Goal: Information Seeking & Learning: Check status

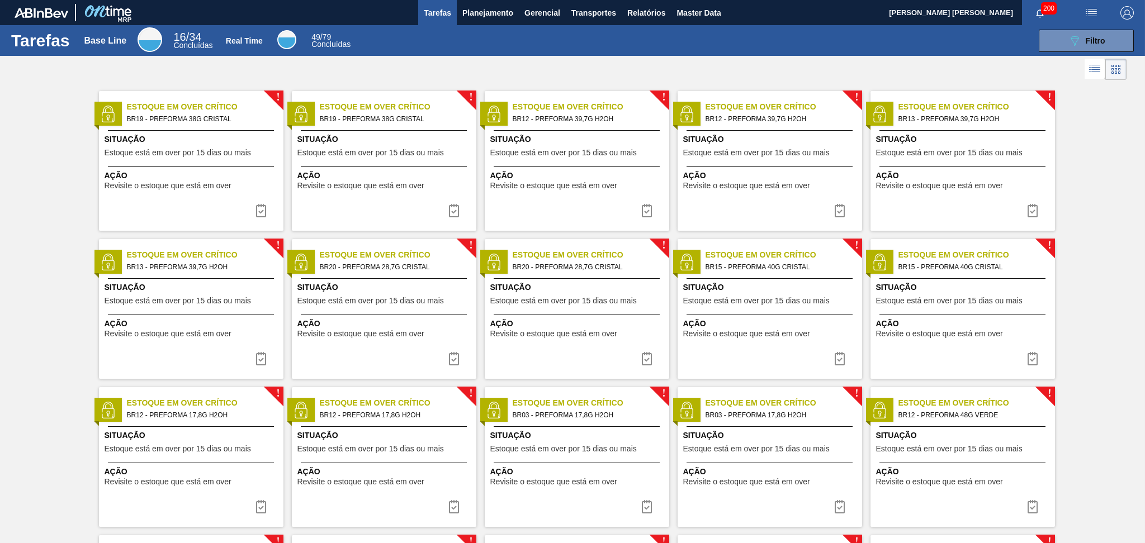
click at [512, 8] on span "Planejamento" at bounding box center [487, 12] width 51 height 13
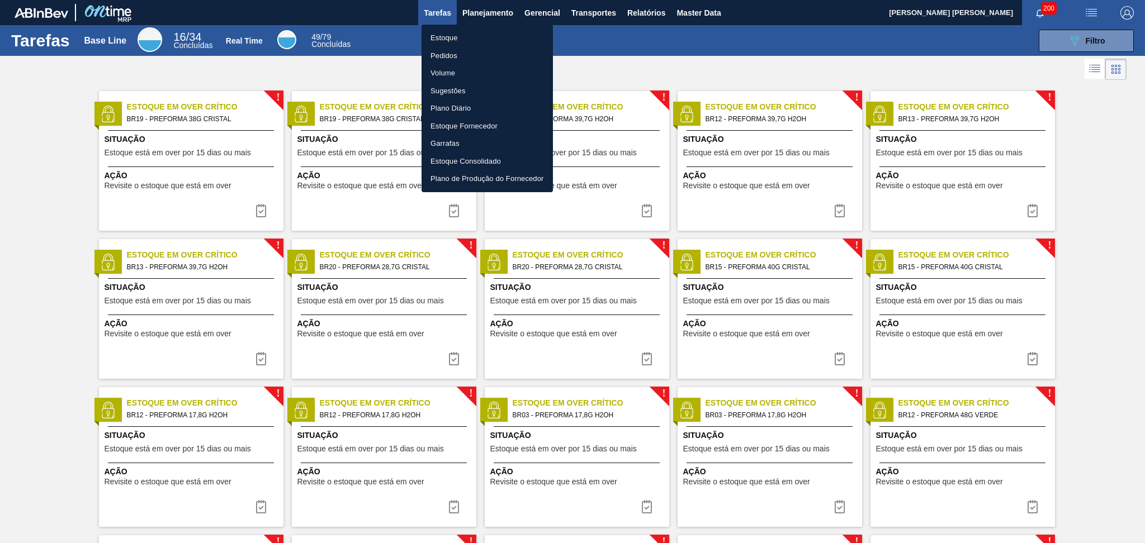
click at [430, 39] on li "Estoque" at bounding box center [486, 38] width 131 height 18
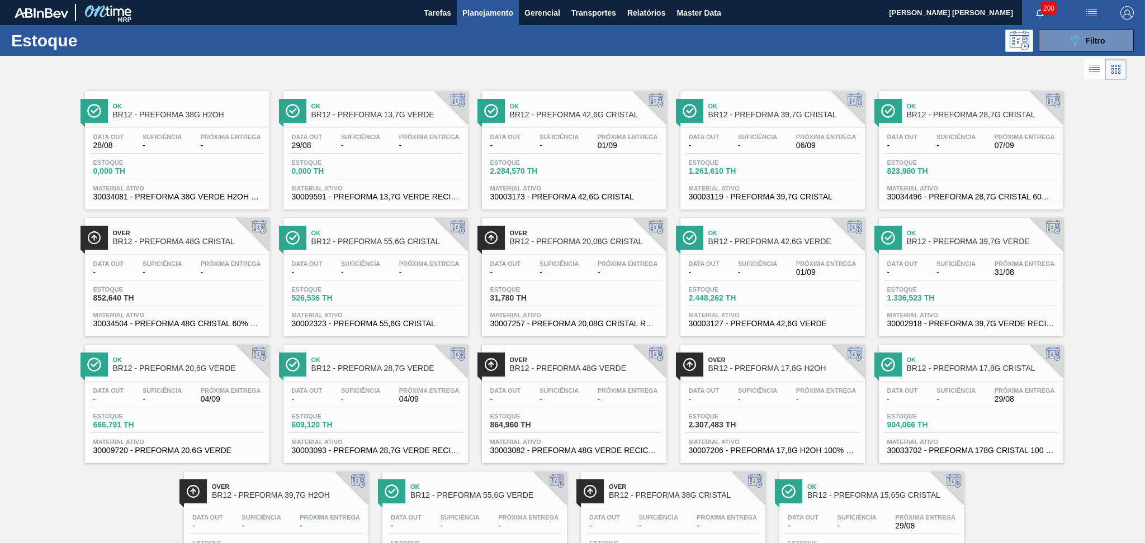
click at [94, 65] on div at bounding box center [563, 69] width 1126 height 27
click at [1098, 160] on div "Ok BR12 - PREFORMA 38G H2OH Data out 28/08 Suficiência - Próxima Entrega - Esto…" at bounding box center [572, 336] width 1145 height 507
click at [1087, 35] on div "089F7B8B-B2A5-4AFE-B5C0-19BA573D28AC Filtro" at bounding box center [1086, 40] width 37 height 13
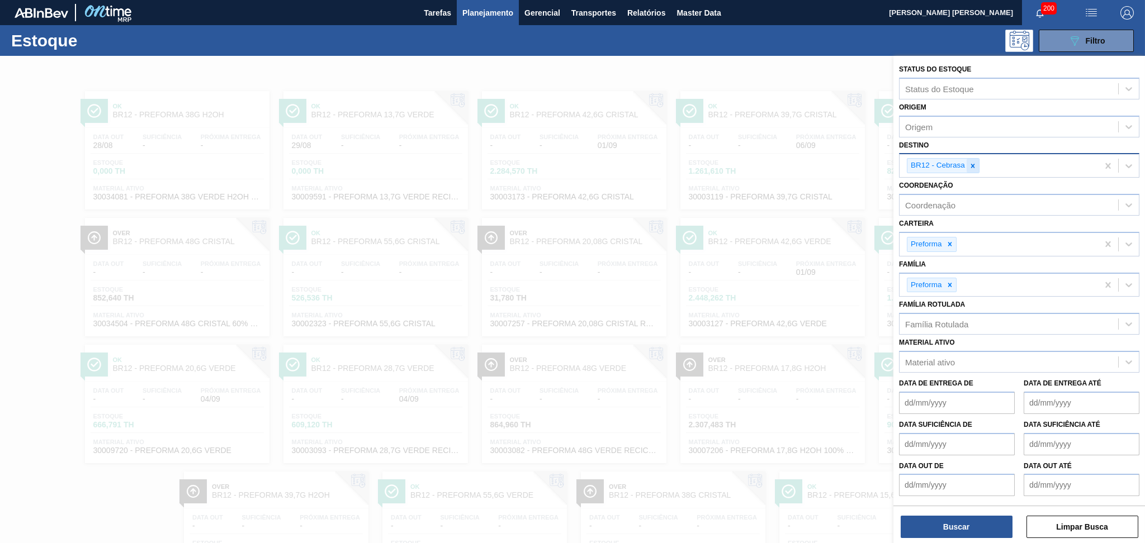
click at [973, 163] on icon at bounding box center [973, 166] width 8 height 8
click at [954, 317] on div "Família Rotulada" at bounding box center [936, 322] width 63 height 10
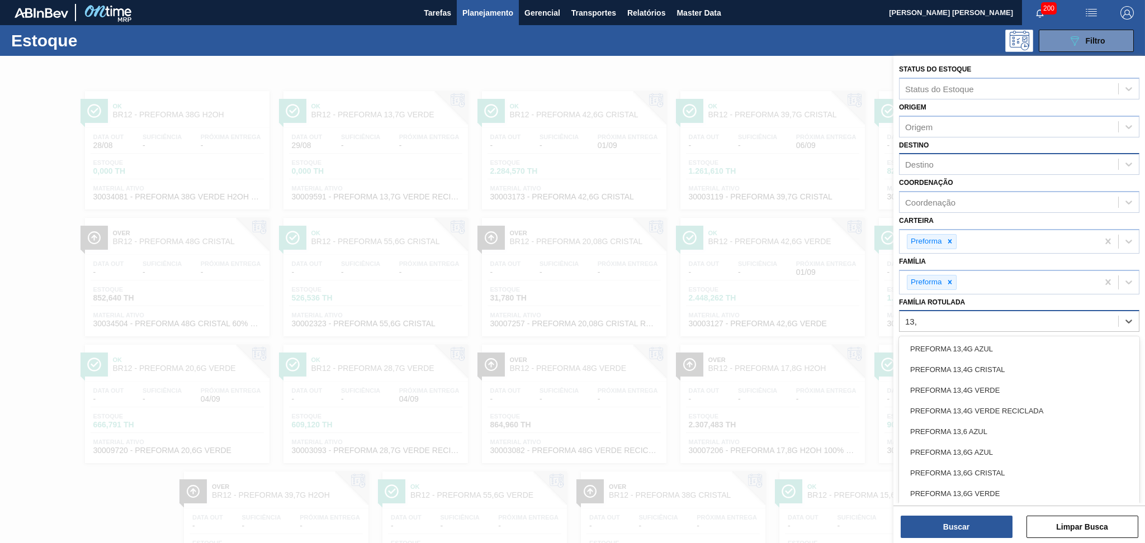
type Rotulada "13,7"
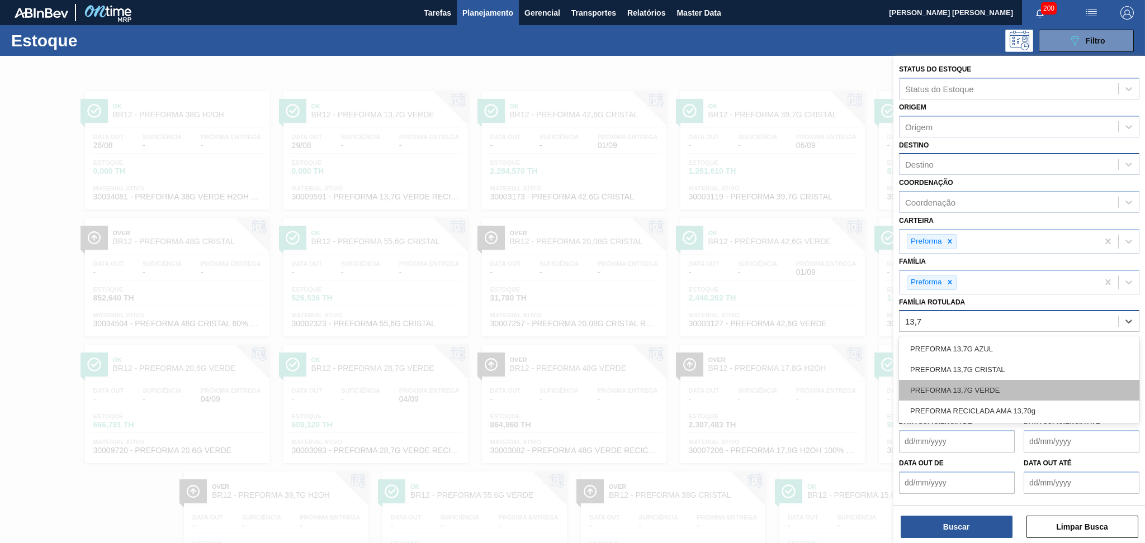
click at [988, 389] on div "PREFORMA 13,7G VERDE" at bounding box center [1019, 390] width 240 height 21
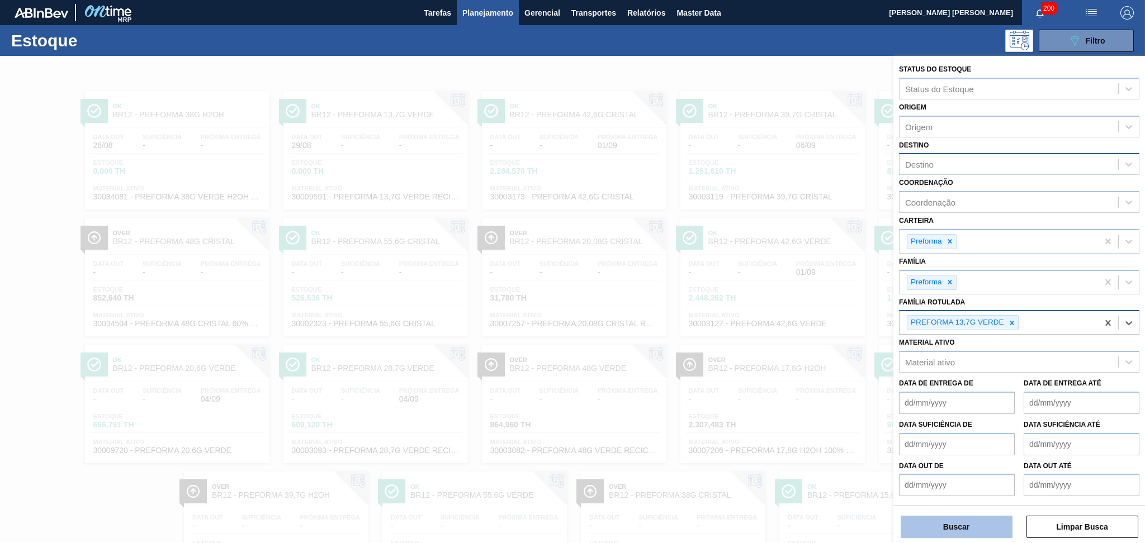
click at [955, 532] on button "Buscar" at bounding box center [956, 527] width 112 height 22
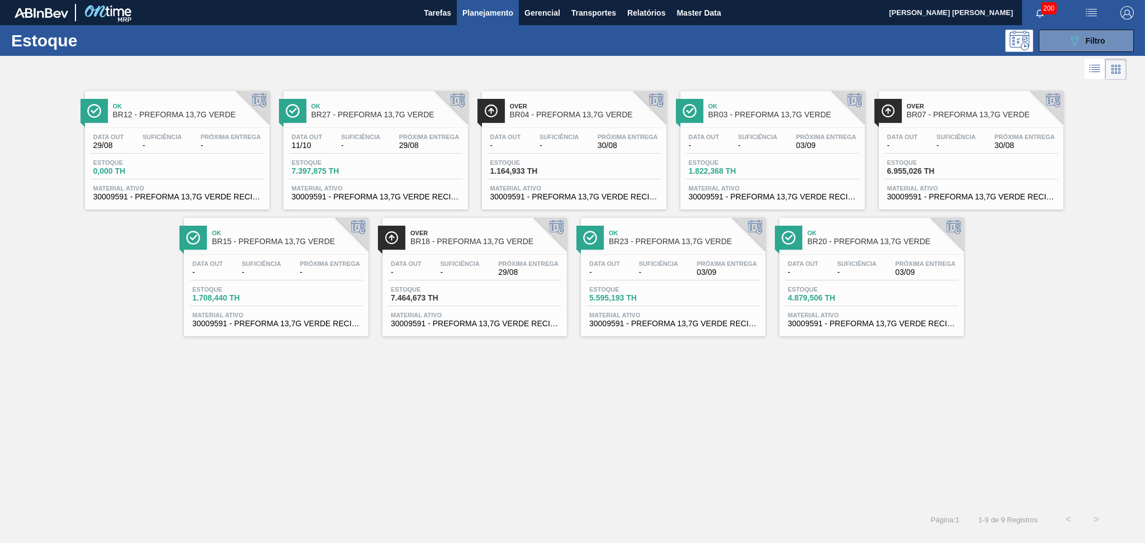
click at [380, 390] on div "Ok BR12 - PREFORMA 13,7G VERDE Data out 29/08 Suficiência - Próxima Entrega - E…" at bounding box center [572, 294] width 1145 height 423
click at [621, 380] on div "Ok BR12 - PREFORMA 13,7G VERDE Data out 29/08 Suficiência - Próxima Entrega - E…" at bounding box center [572, 294] width 1145 height 423
click at [271, 288] on div "Estoque 1.708,440 TH" at bounding box center [231, 294] width 84 height 16
click at [469, 246] on div "Over BR18 - PREFORMA 13,7G VERDE" at bounding box center [485, 237] width 151 height 25
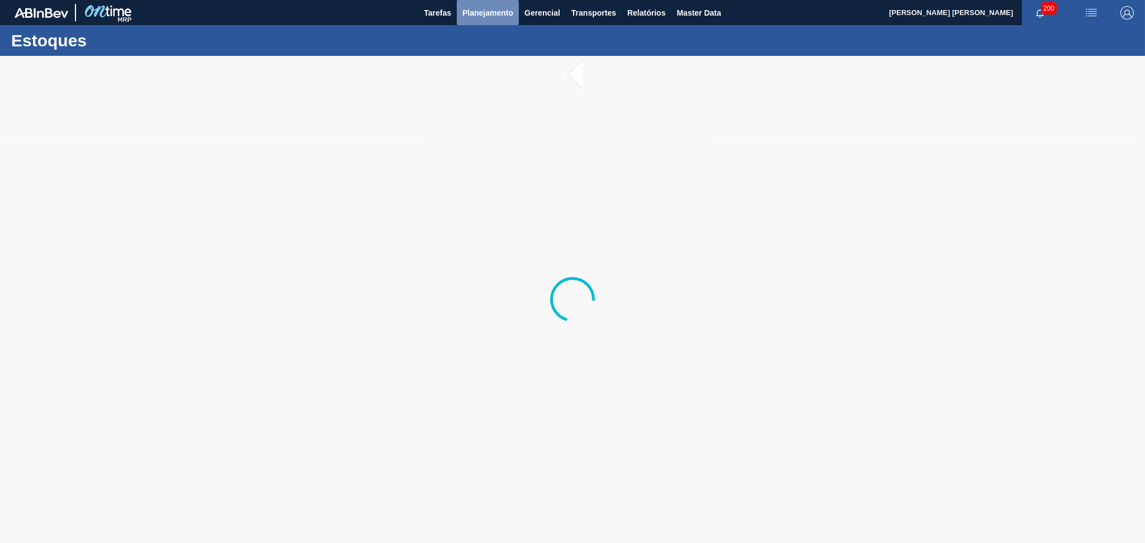
click at [488, 16] on span "Planejamento" at bounding box center [487, 12] width 51 height 13
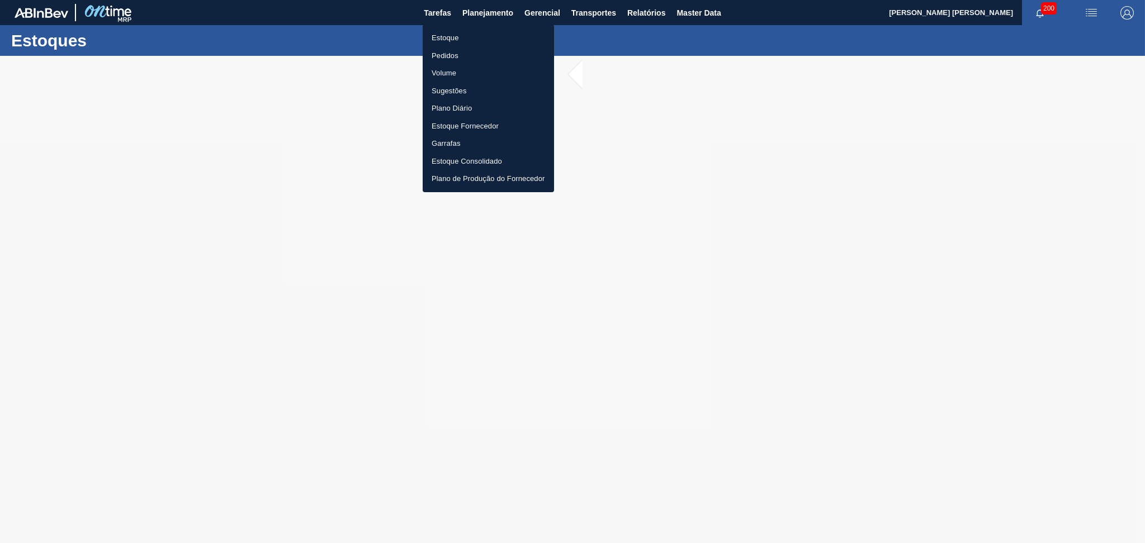
click at [452, 35] on li "Estoque" at bounding box center [488, 38] width 131 height 18
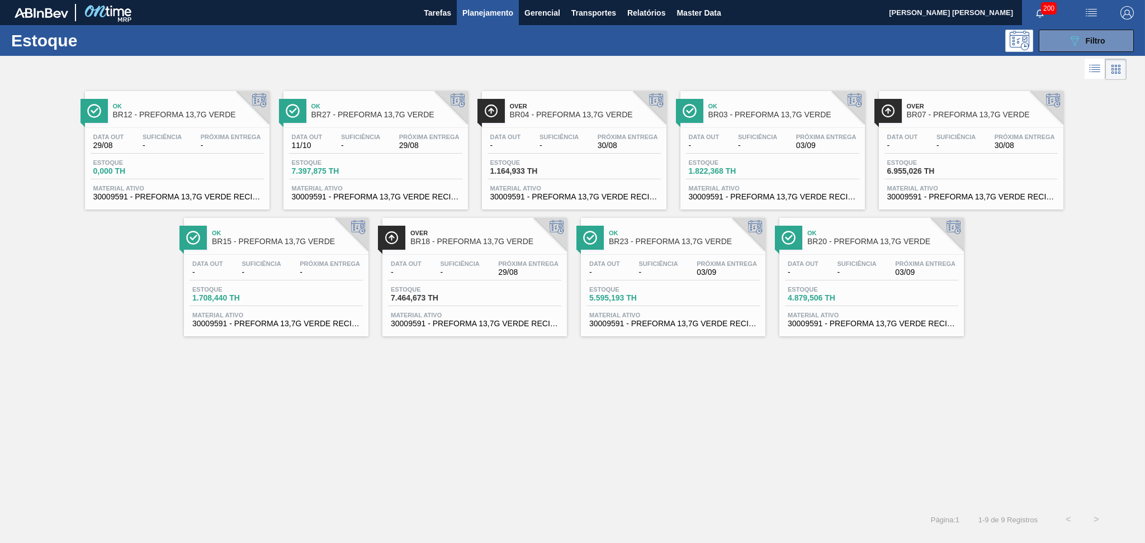
click at [771, 125] on div "Ok BR03 - PREFORMA 13,7G VERDE Data out - Suficiência - Próxima Entrega 03/09 E…" at bounding box center [772, 150] width 184 height 118
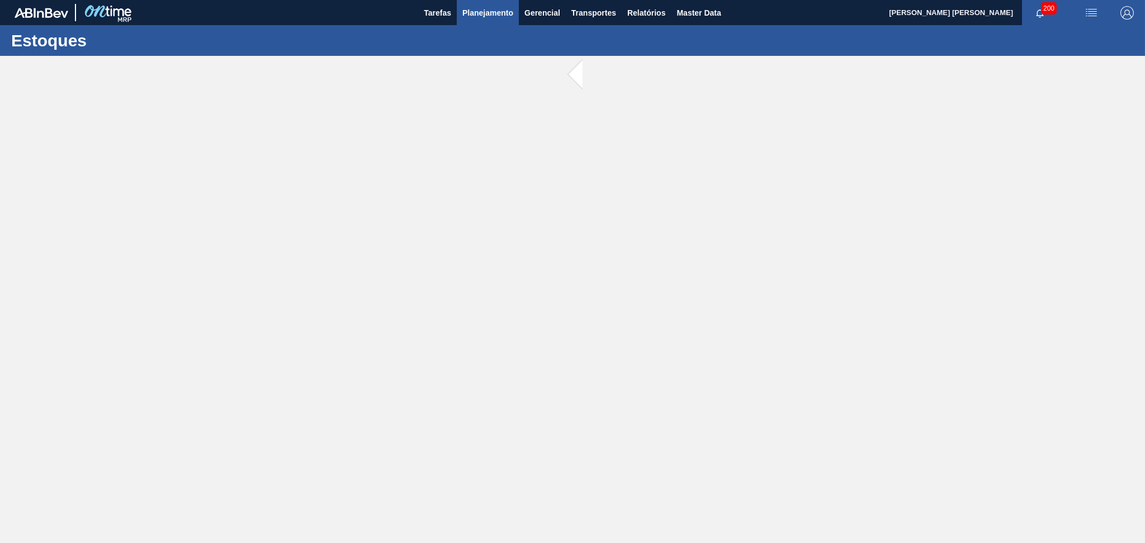
click at [496, 13] on span "Planejamento" at bounding box center [487, 12] width 51 height 13
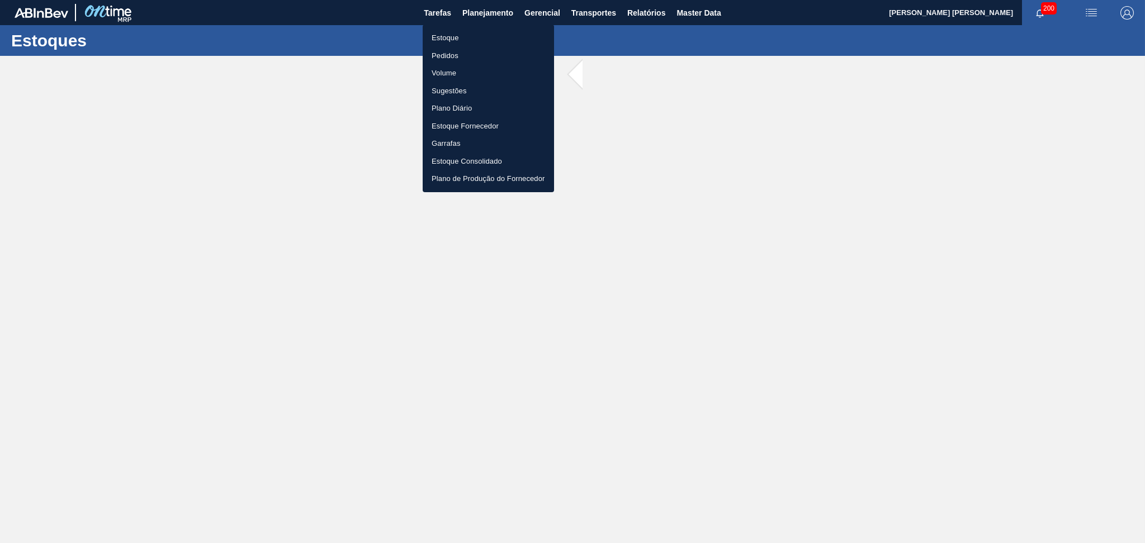
click at [472, 34] on li "Estoque" at bounding box center [488, 38] width 131 height 18
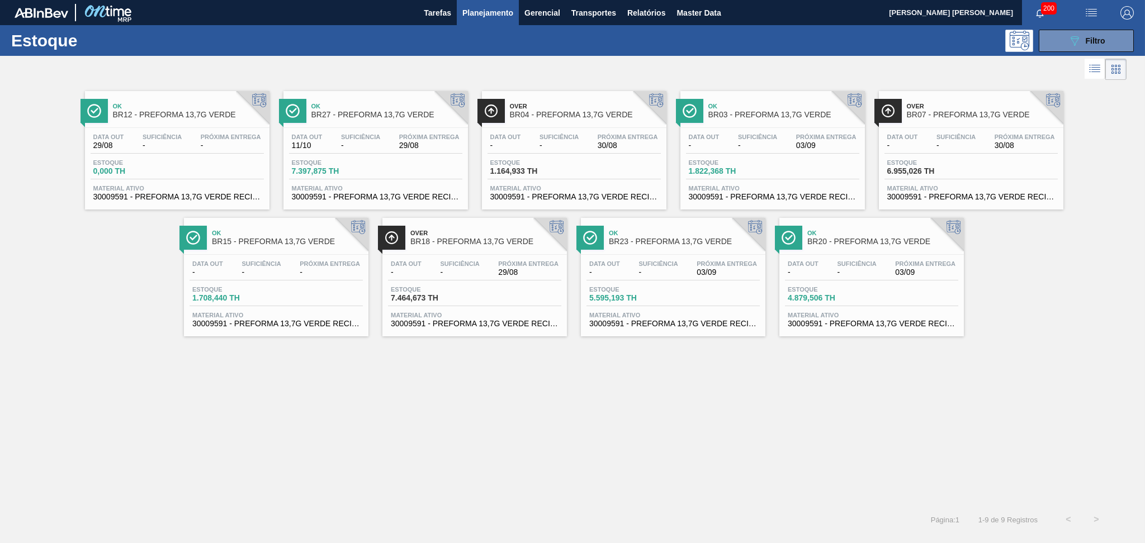
click at [300, 268] on span "-" at bounding box center [330, 272] width 60 height 8
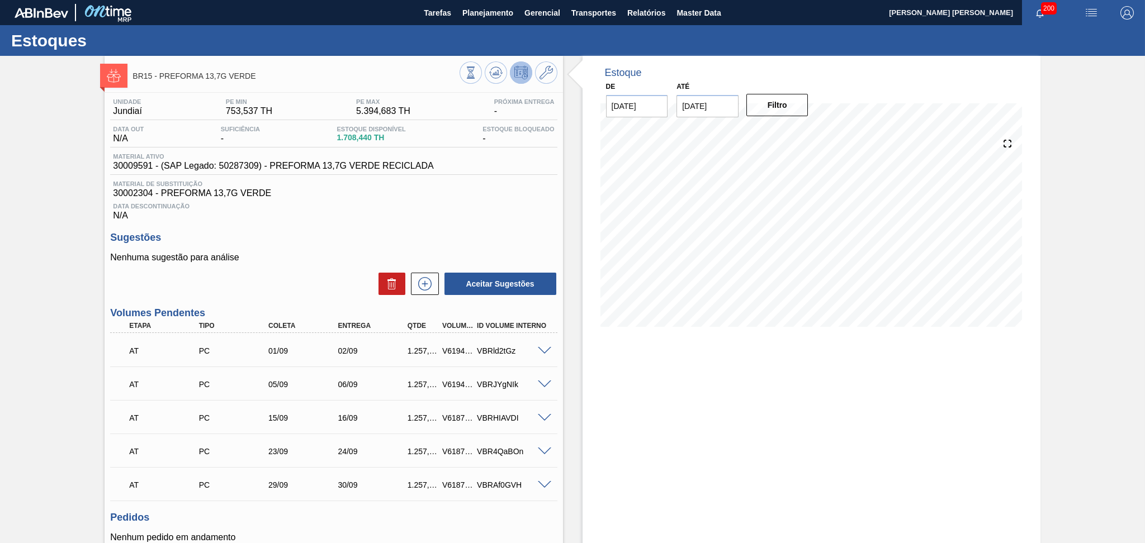
click at [458, 199] on div "Data Descontinuação N/A" at bounding box center [333, 209] width 447 height 22
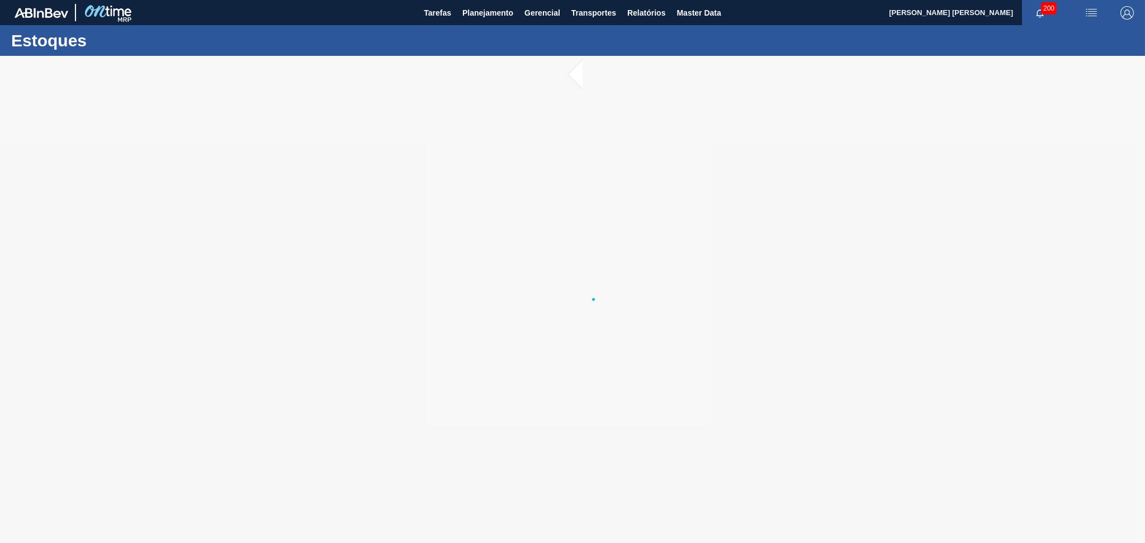
click at [426, 169] on div at bounding box center [572, 299] width 1145 height 487
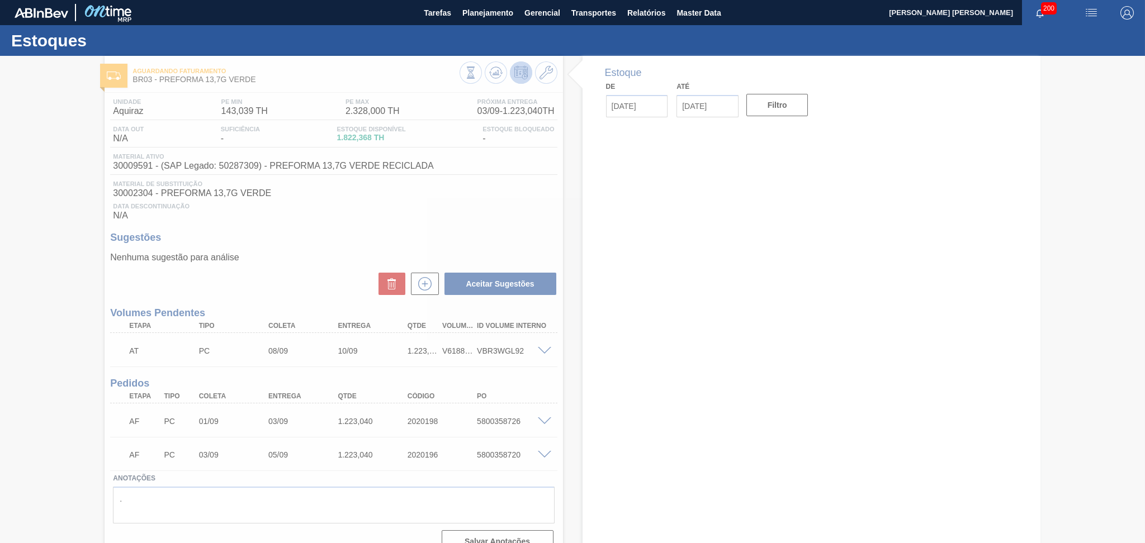
click at [333, 238] on div at bounding box center [572, 299] width 1145 height 487
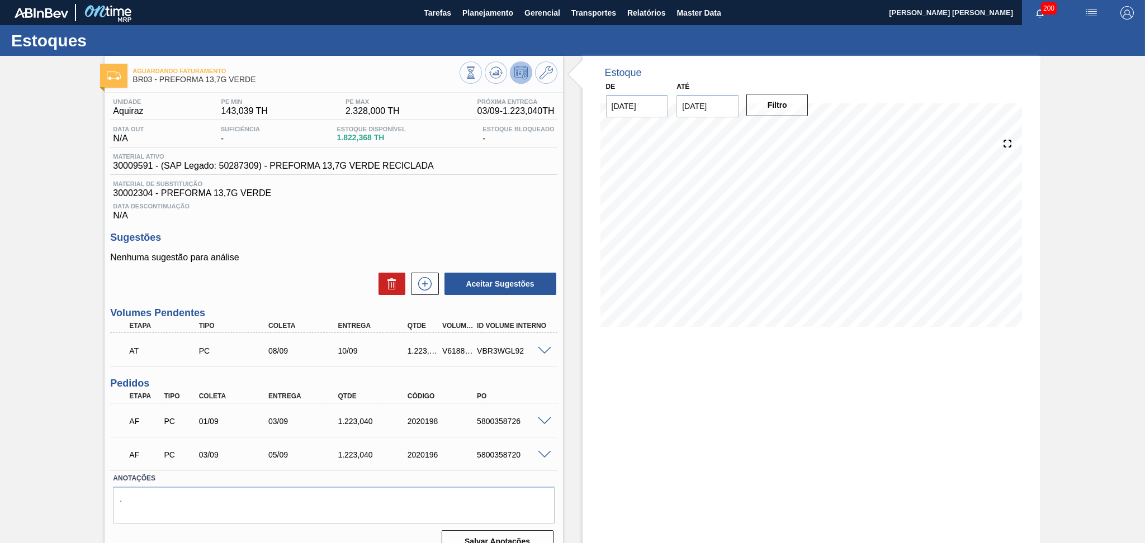
click at [550, 417] on div at bounding box center [546, 420] width 22 height 8
click at [547, 418] on span at bounding box center [544, 422] width 13 height 8
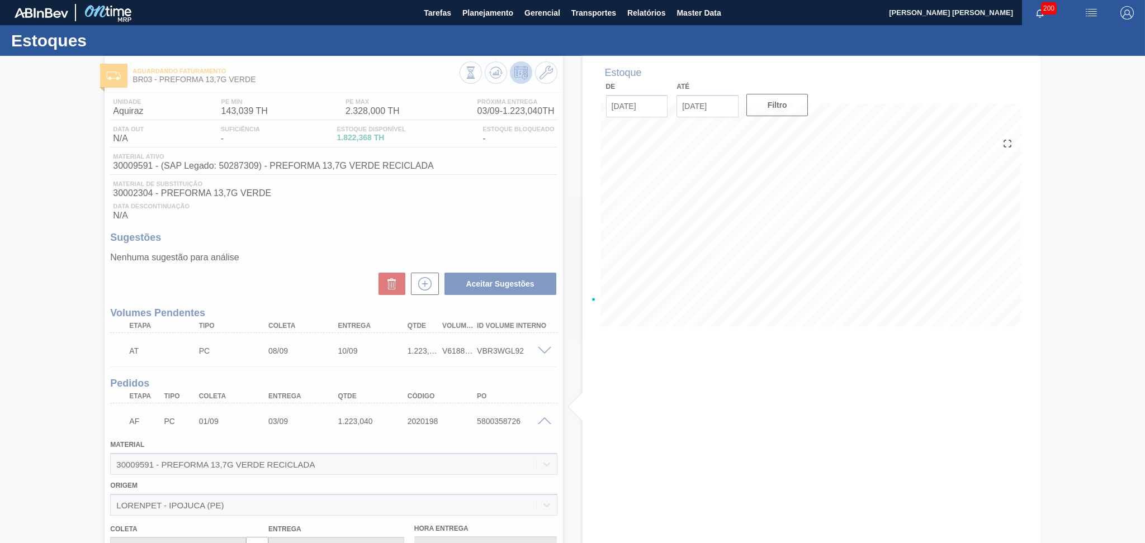
click at [727, 102] on div at bounding box center [572, 299] width 1145 height 487
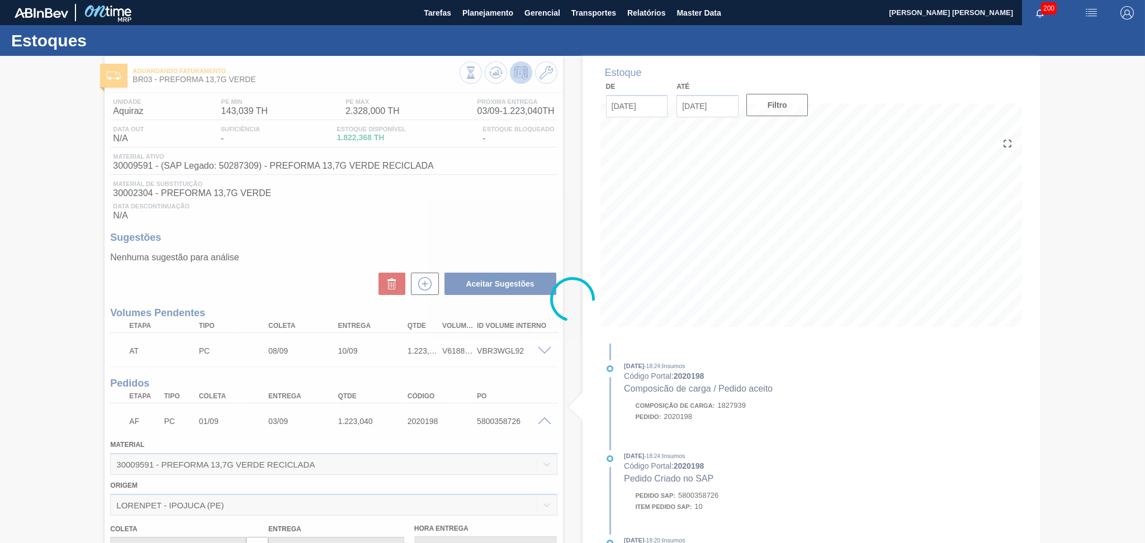
click at [483, 179] on div at bounding box center [572, 299] width 1145 height 487
click at [718, 108] on div at bounding box center [572, 299] width 1145 height 487
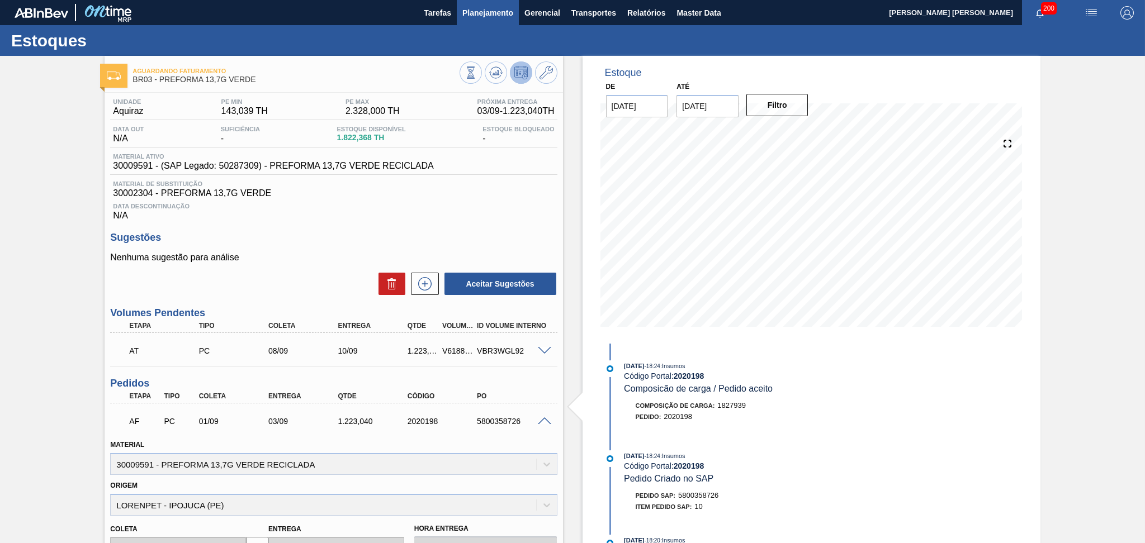
click at [476, 18] on span "Planejamento" at bounding box center [487, 12] width 51 height 13
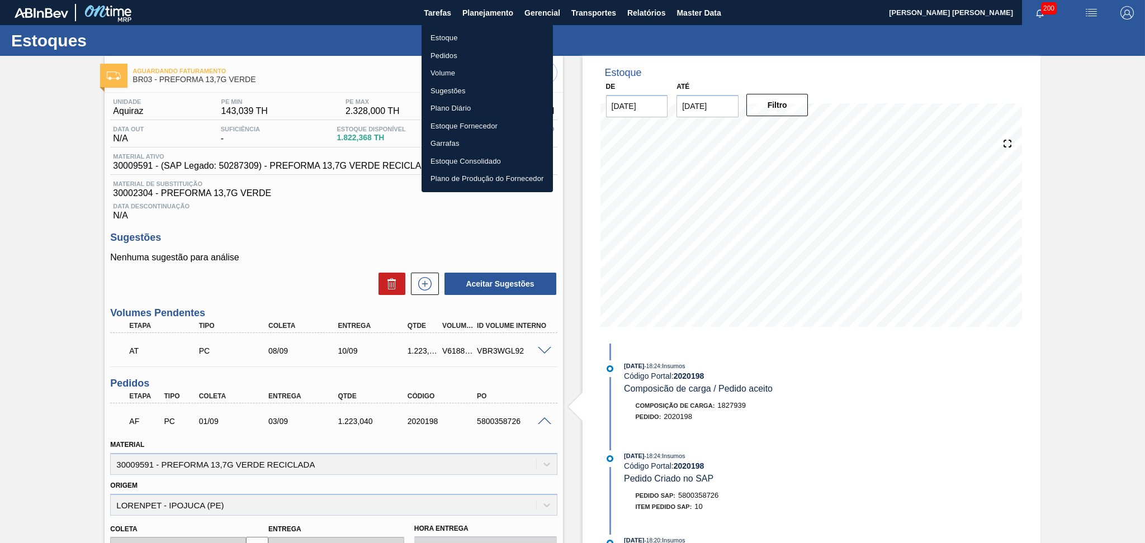
click at [438, 40] on li "Estoque" at bounding box center [486, 38] width 131 height 18
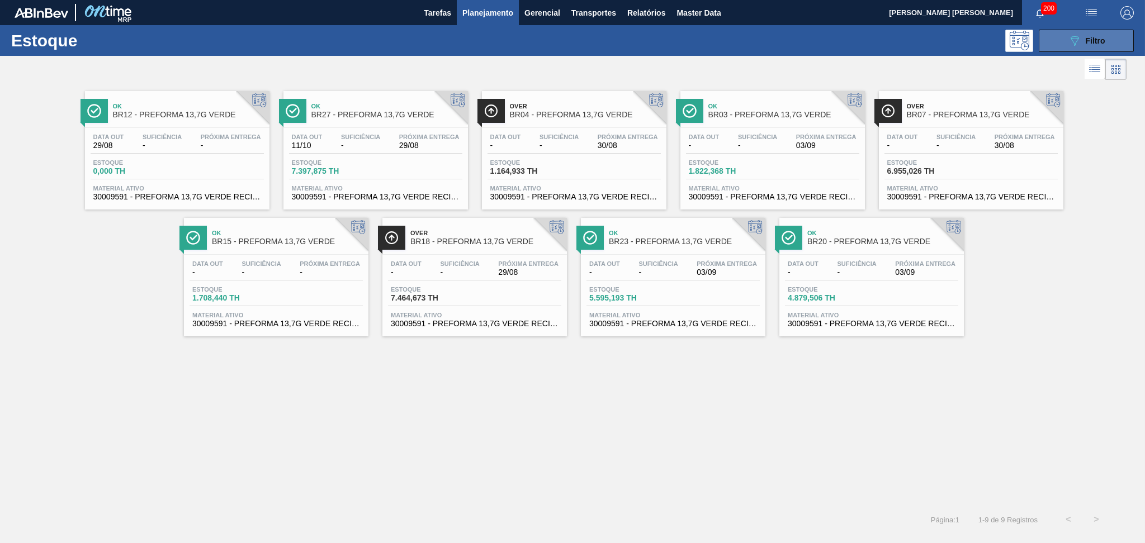
click at [1089, 41] on span "Filtro" at bounding box center [1095, 40] width 20 height 9
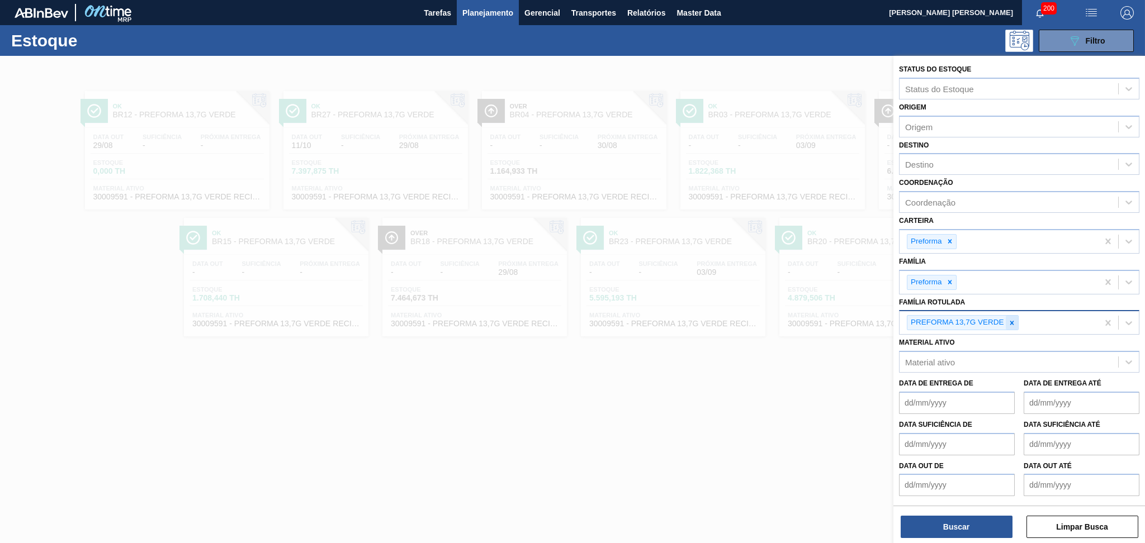
click at [1009, 322] on icon at bounding box center [1012, 323] width 8 height 8
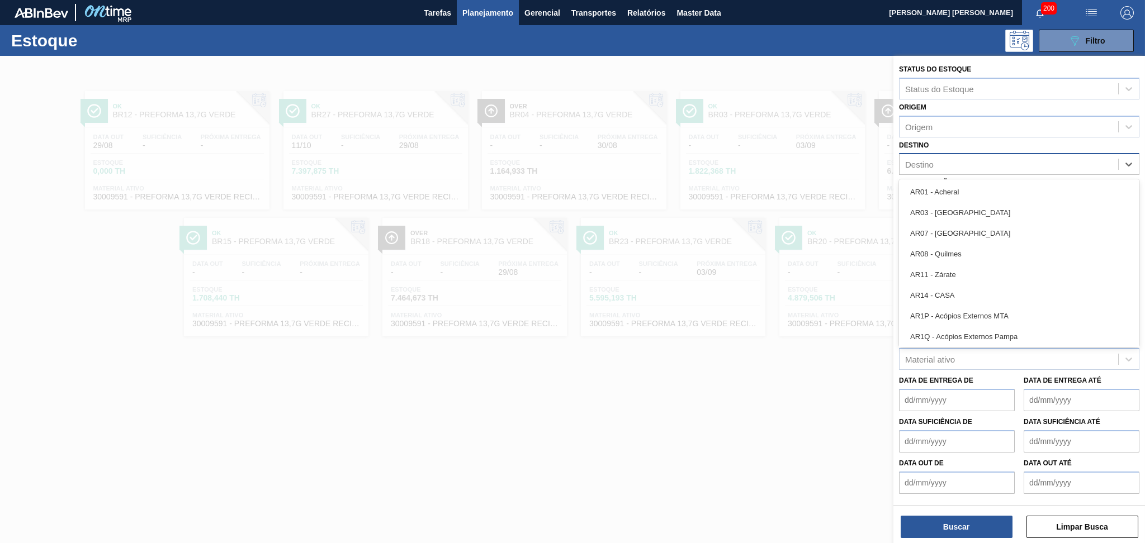
click at [916, 162] on div "Destino" at bounding box center [919, 165] width 29 height 10
type input "br15"
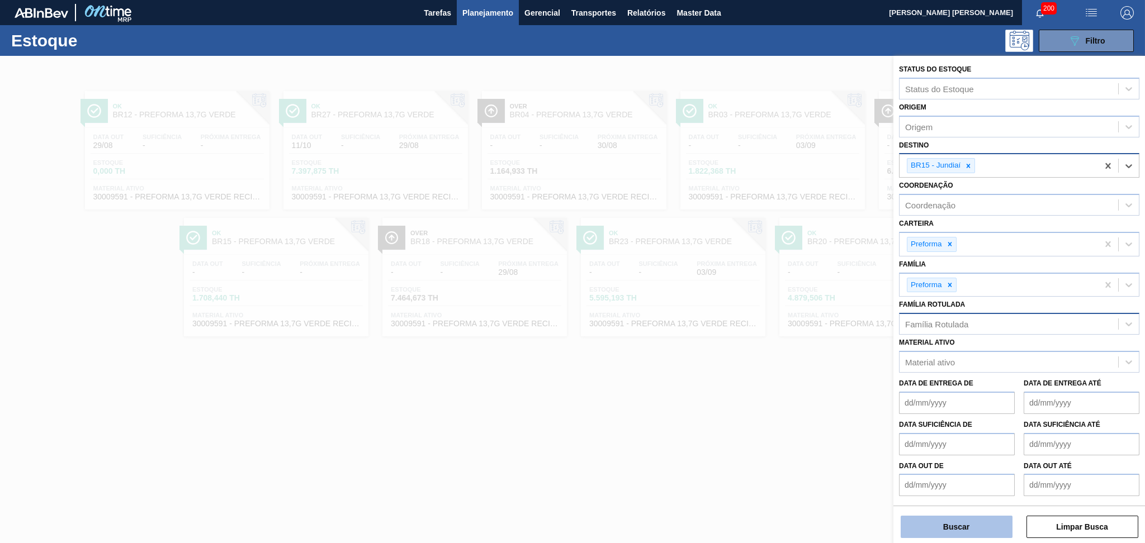
click at [933, 526] on button "Buscar" at bounding box center [956, 527] width 112 height 22
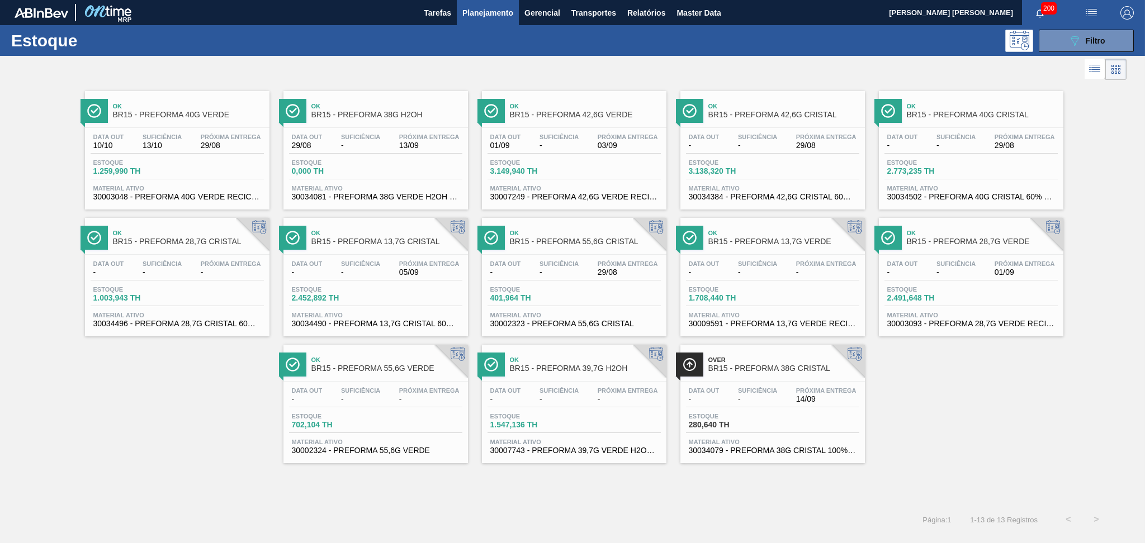
click at [353, 385] on div "Data out - Suficiência - Próxima Entrega - Estoque 702,104 TH Material ativo 30…" at bounding box center [375, 420] width 184 height 76
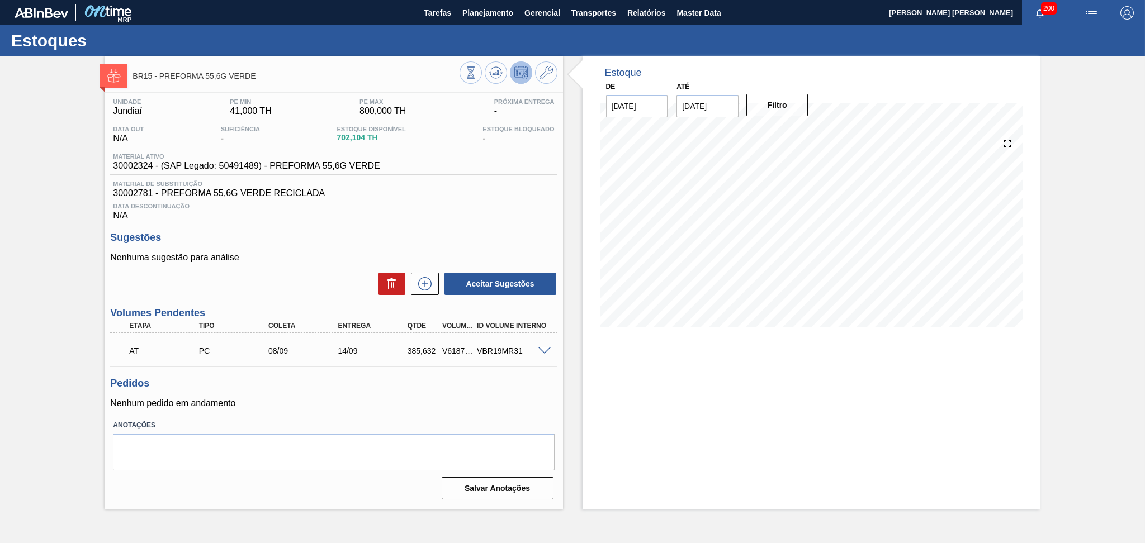
click at [543, 349] on span at bounding box center [544, 351] width 13 height 8
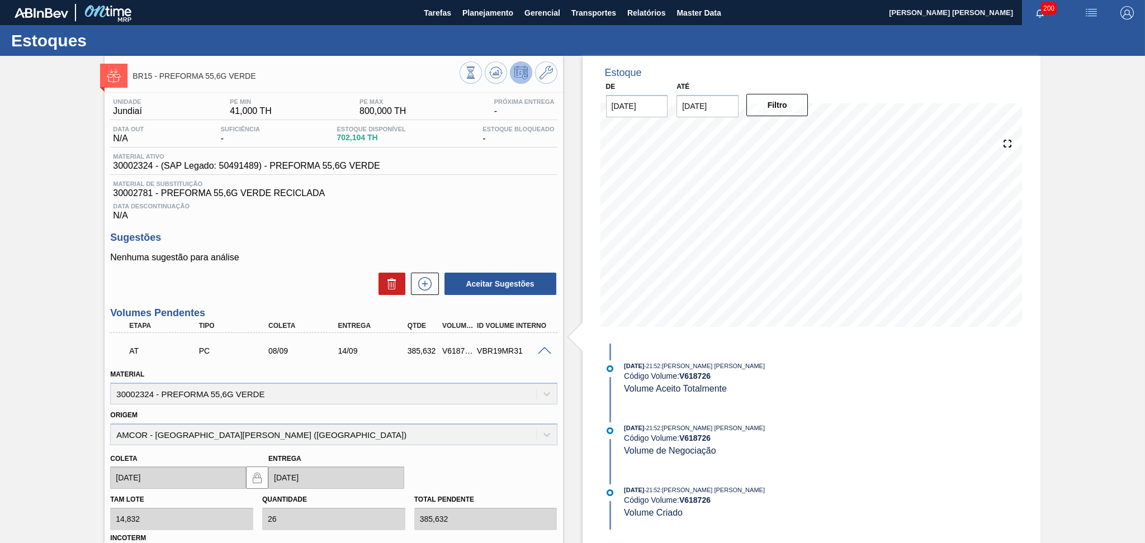
click at [543, 349] on span at bounding box center [544, 351] width 13 height 8
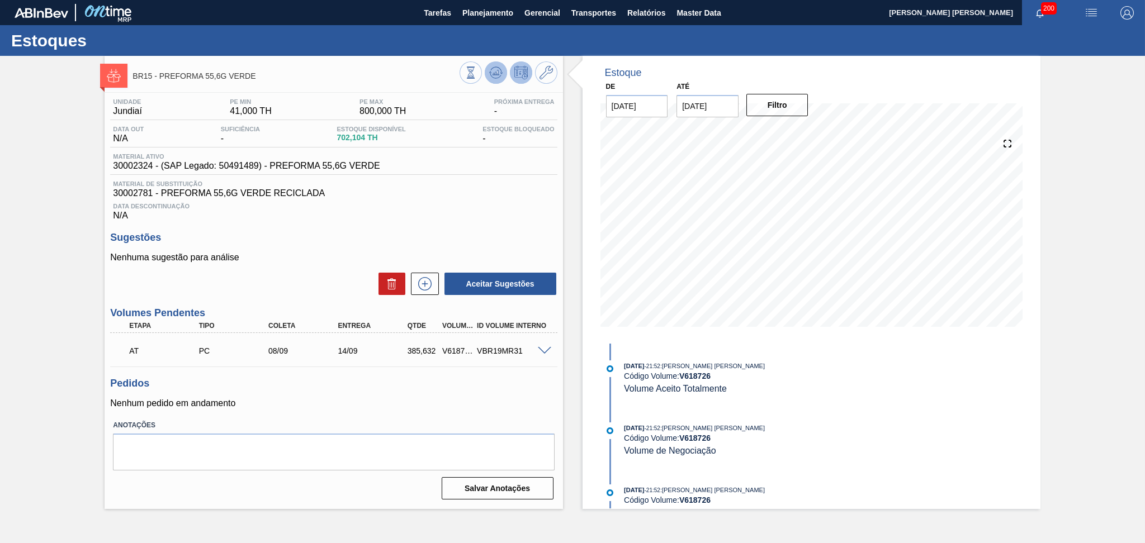
click at [477, 71] on icon at bounding box center [470, 73] width 12 height 12
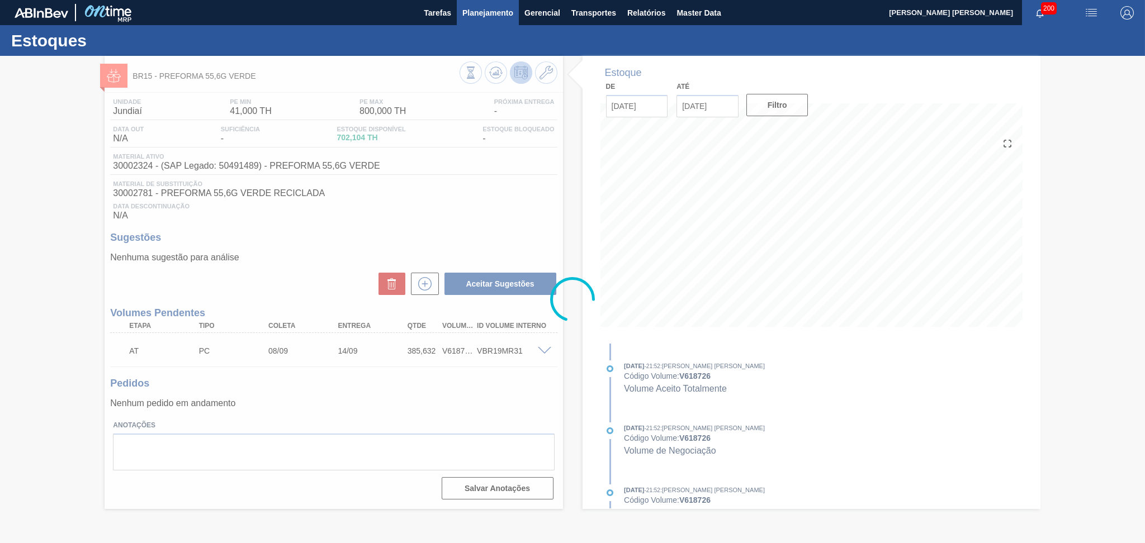
click at [503, 10] on span "Planejamento" at bounding box center [487, 12] width 51 height 13
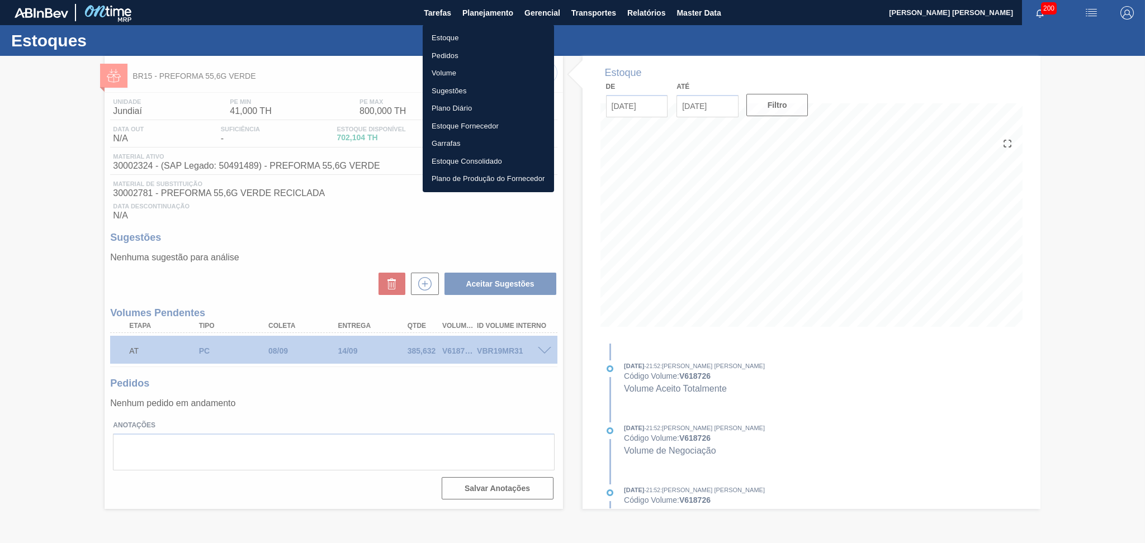
click at [452, 40] on li "Estoque" at bounding box center [488, 38] width 131 height 18
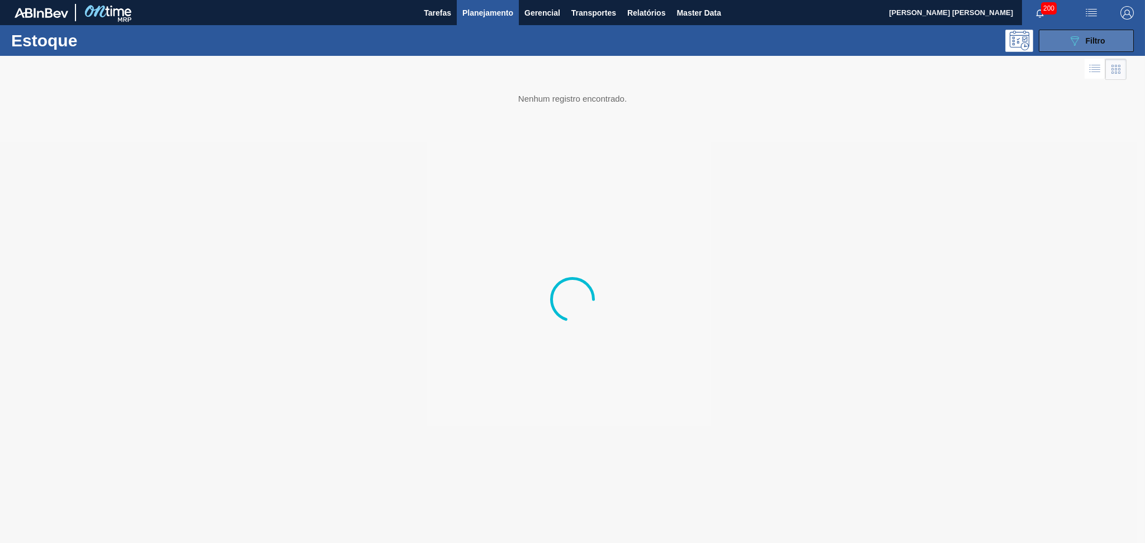
click at [1114, 41] on button "089F7B8B-B2A5-4AFE-B5C0-19BA573D28AC Filtro" at bounding box center [1085, 41] width 95 height 22
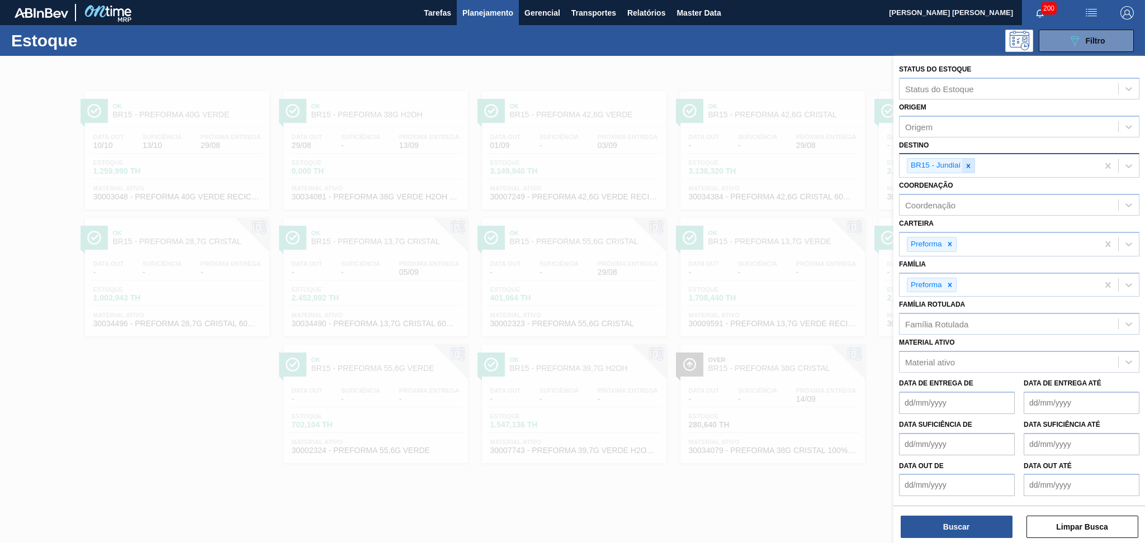
click at [970, 162] on icon at bounding box center [968, 166] width 8 height 8
click at [970, 162] on div "Destino" at bounding box center [1008, 164] width 219 height 16
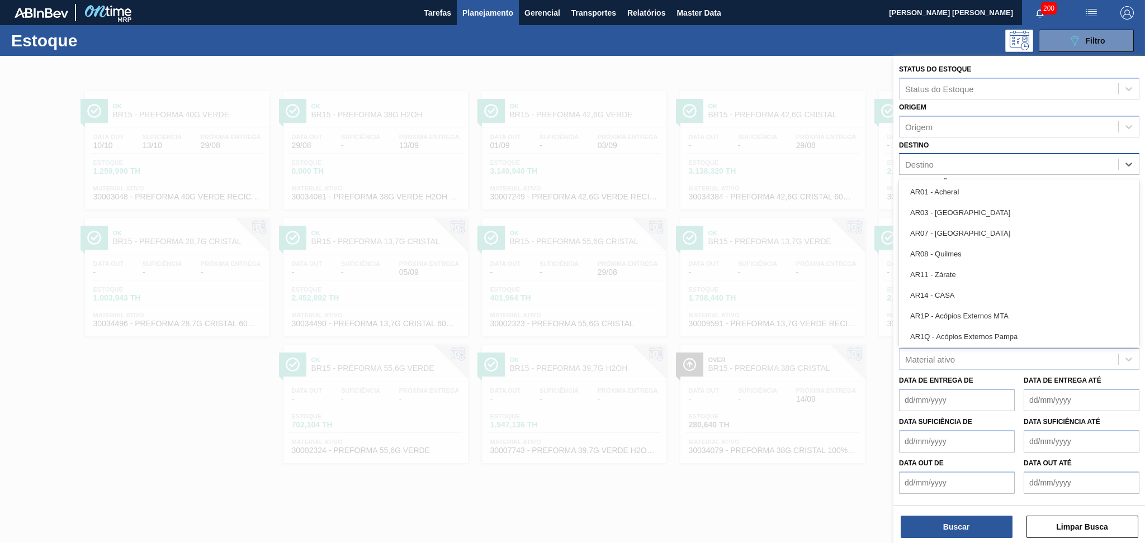
click at [578, 59] on div at bounding box center [572, 327] width 1145 height 543
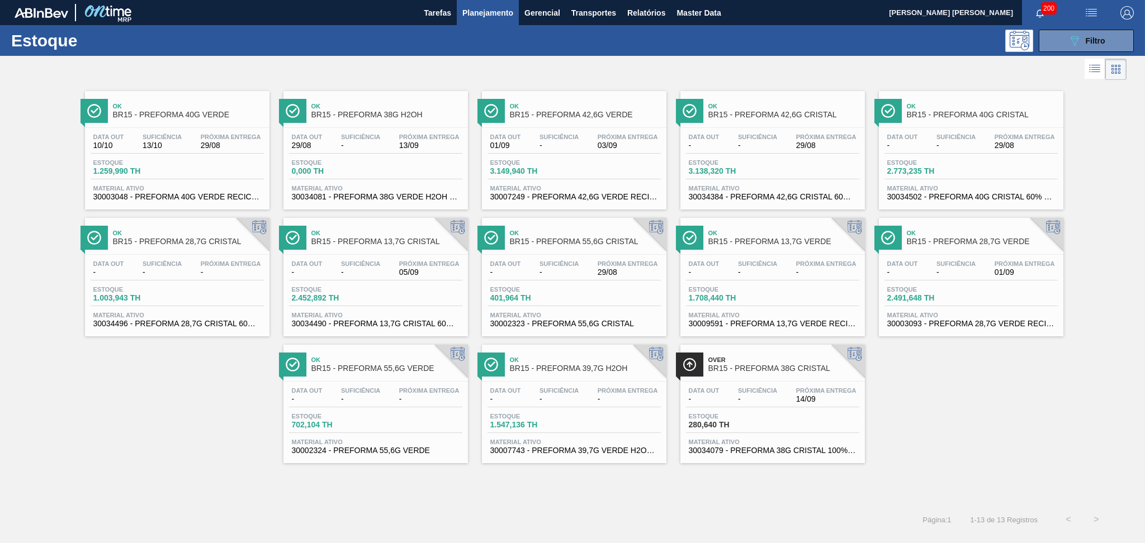
click at [196, 147] on div "Data out 10/10 Suficiência 13/10 Próxima Entrega 29/08" at bounding box center [177, 144] width 173 height 20
click at [607, 147] on span "03/09" at bounding box center [627, 145] width 60 height 8
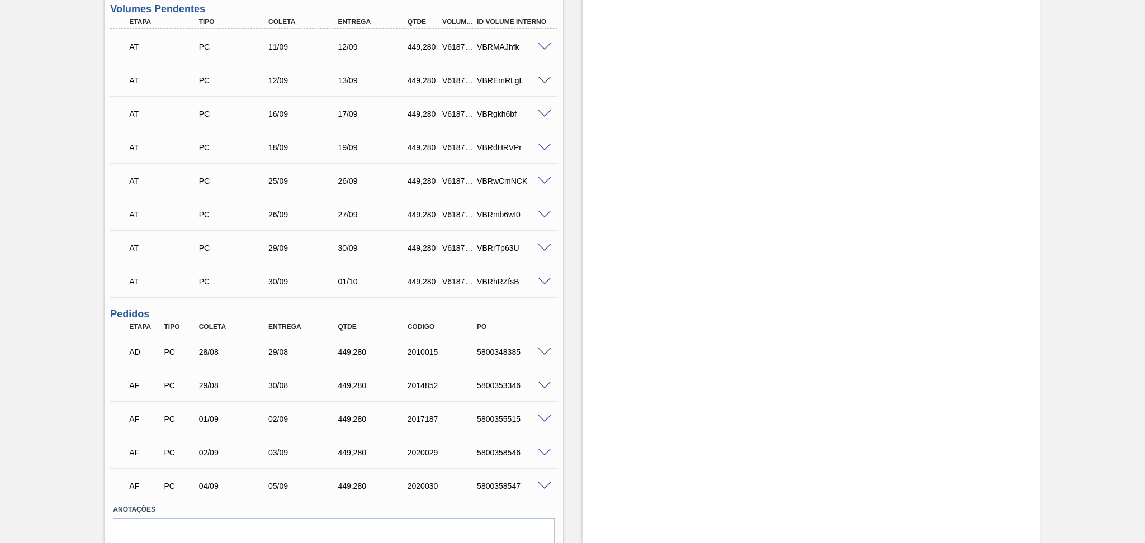
scroll to position [399, 0]
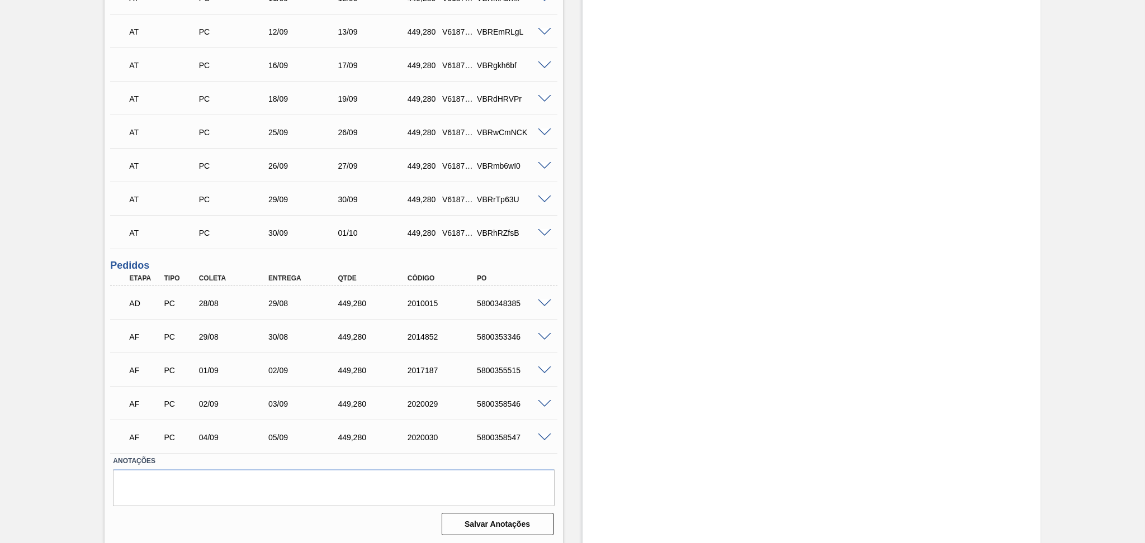
click at [541, 300] on span at bounding box center [544, 304] width 13 height 8
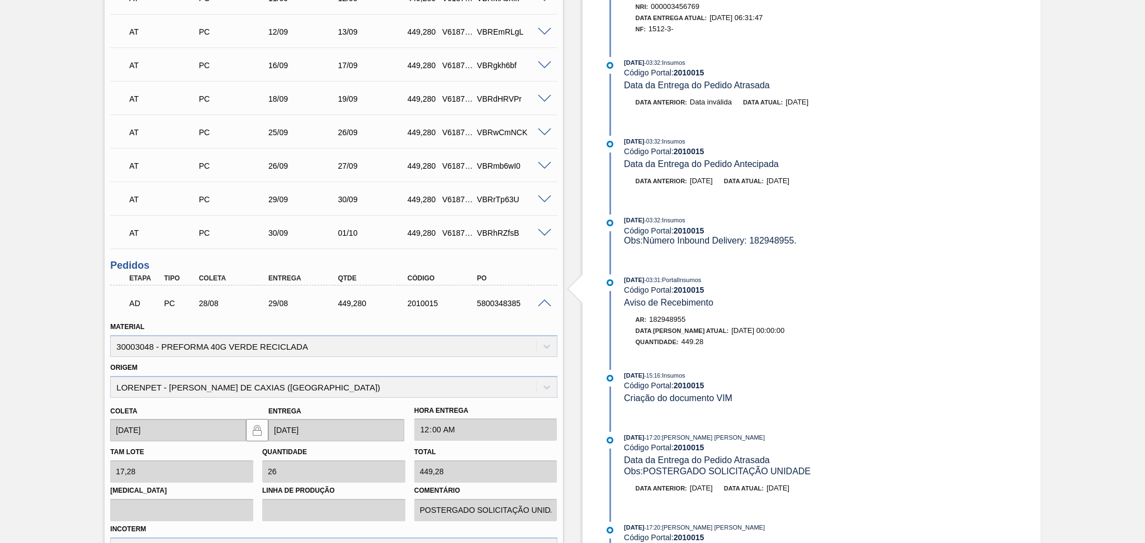
click at [544, 302] on span at bounding box center [544, 304] width 13 height 8
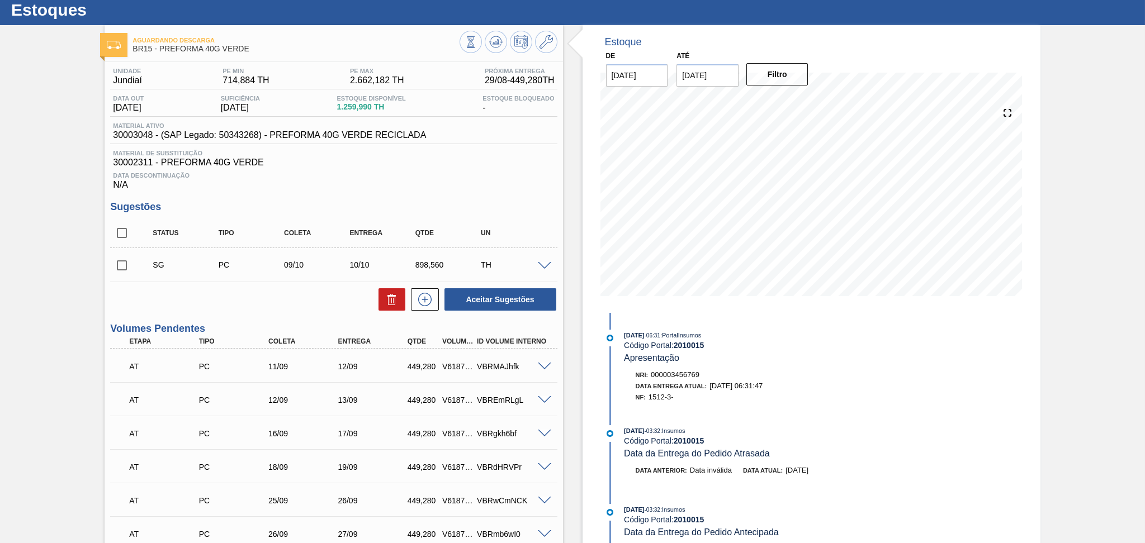
scroll to position [27, 0]
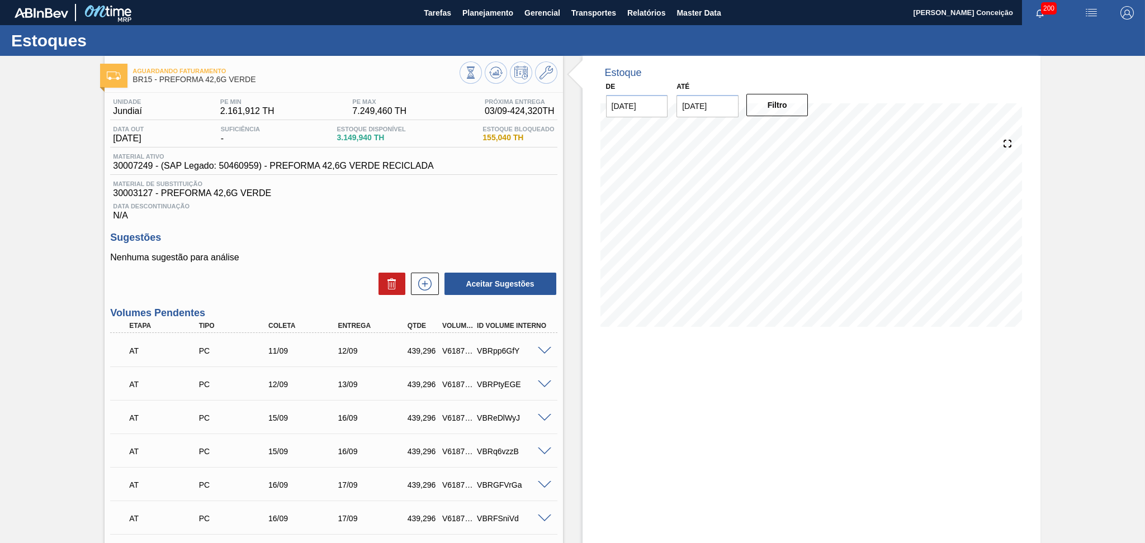
click at [305, 248] on div "Sugestões Nenhuma sugestão para análise Aceitar Sugestões" at bounding box center [333, 264] width 447 height 64
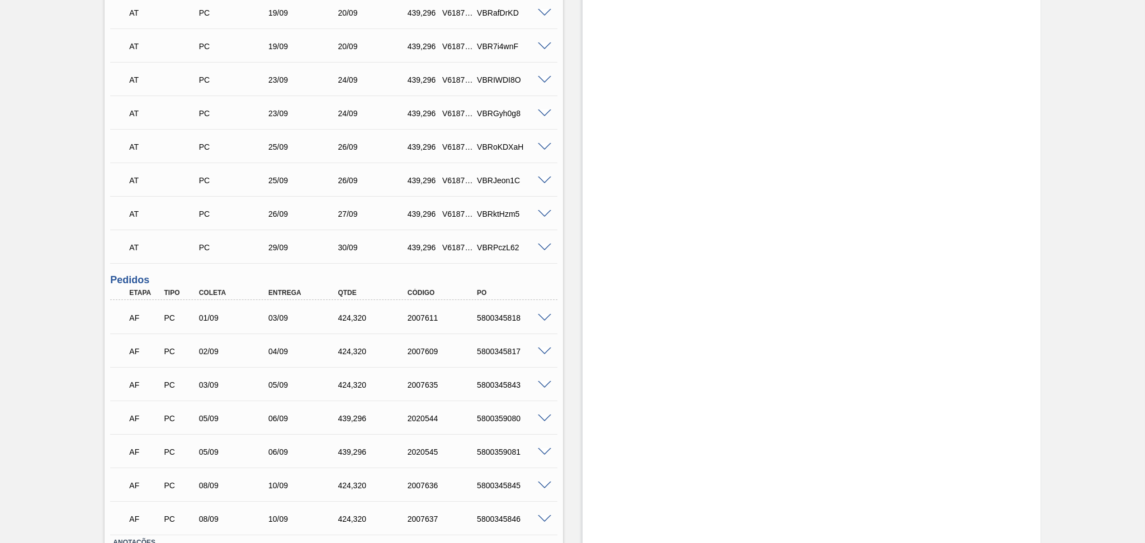
scroll to position [621, 0]
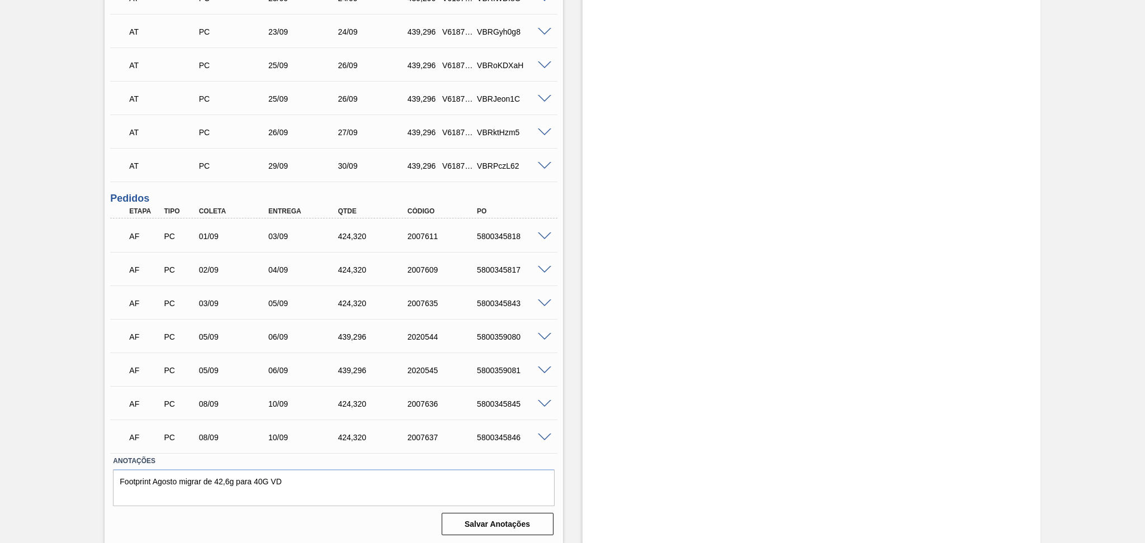
click at [548, 303] on span at bounding box center [544, 304] width 13 height 8
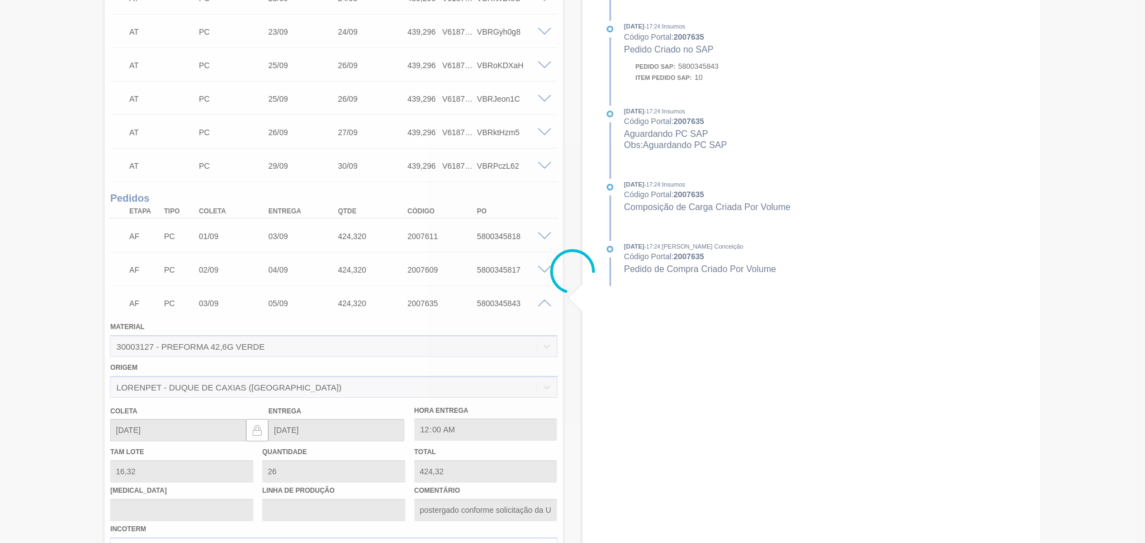
click at [546, 301] on div at bounding box center [572, 271] width 1145 height 543
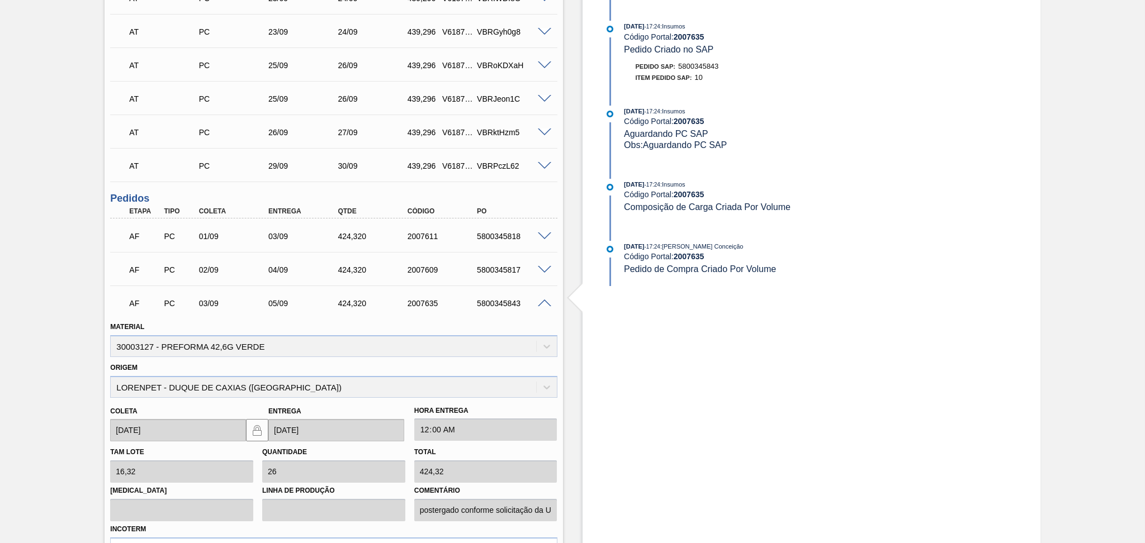
click at [546, 301] on span at bounding box center [544, 304] width 13 height 8
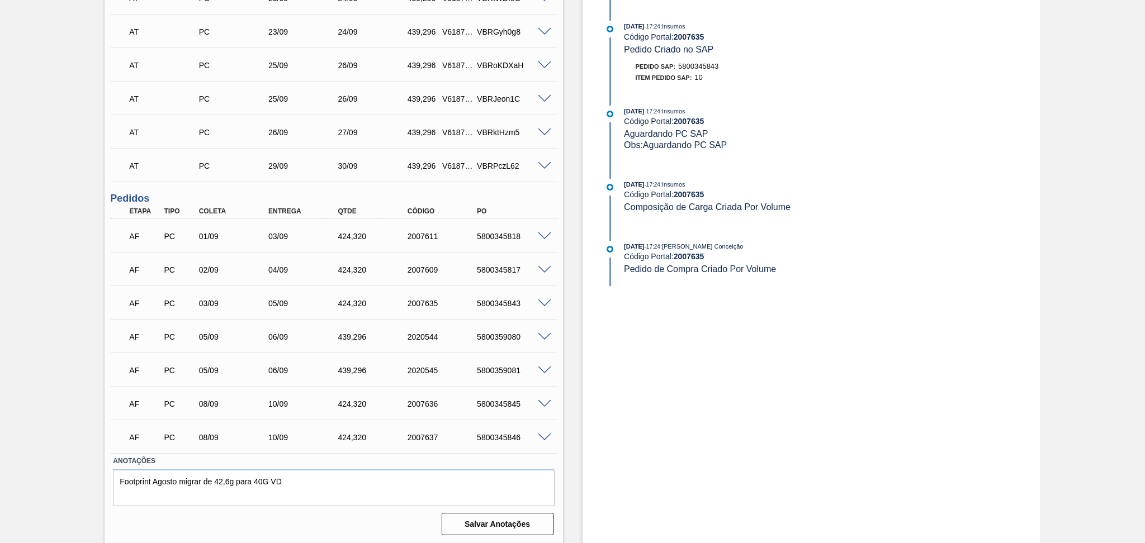
click at [541, 235] on span at bounding box center [544, 237] width 13 height 8
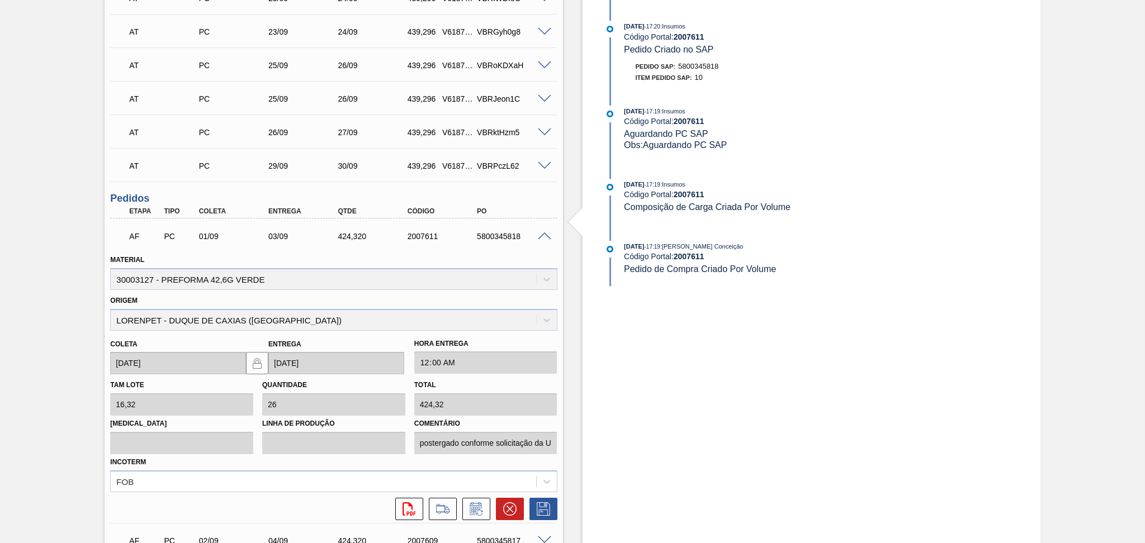
click at [542, 235] on span at bounding box center [544, 237] width 13 height 8
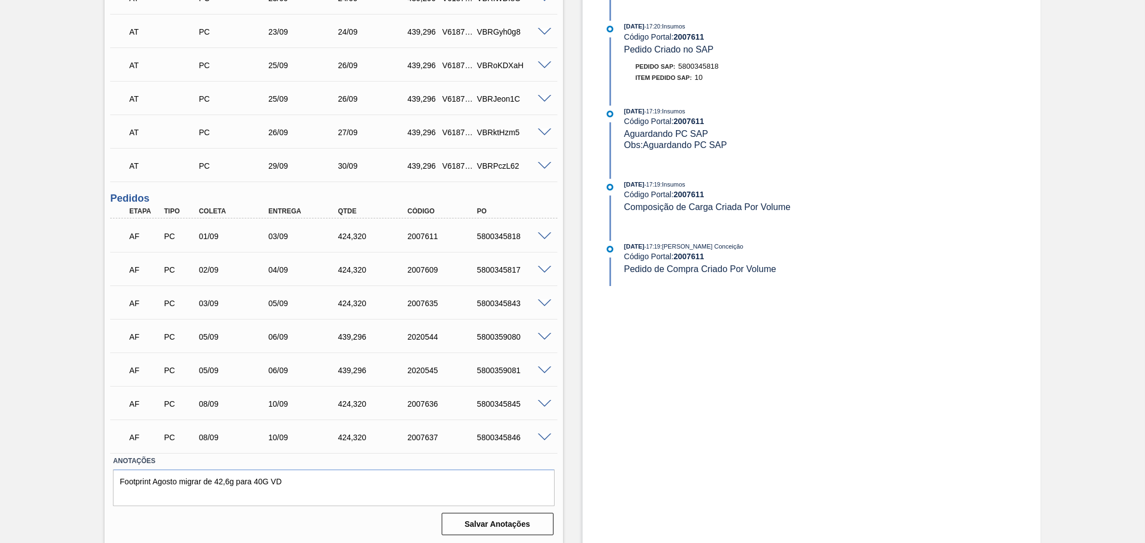
click at [539, 403] on span at bounding box center [544, 404] width 13 height 8
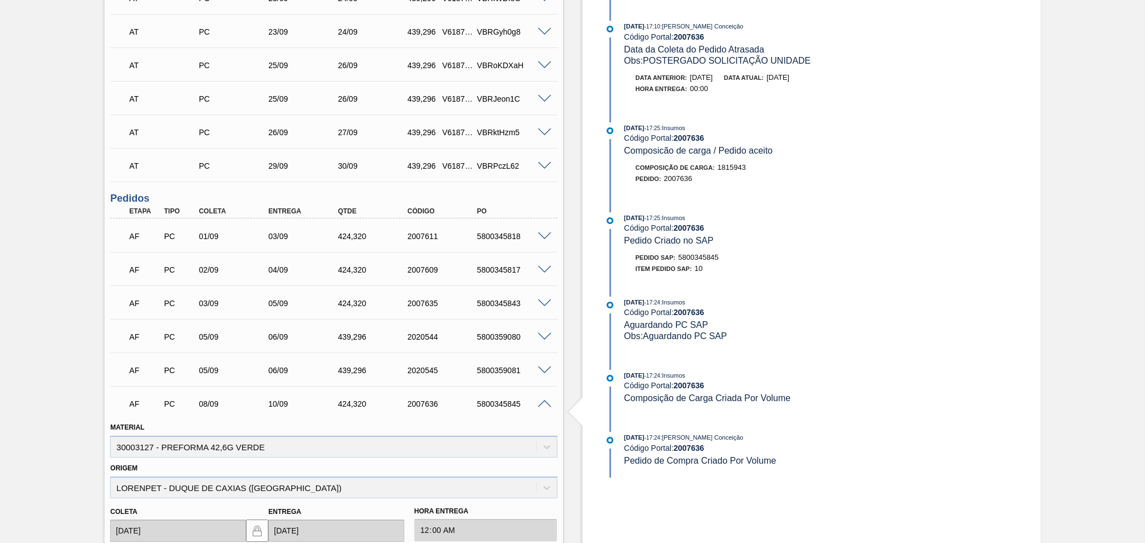
click at [543, 405] on span at bounding box center [544, 404] width 13 height 8
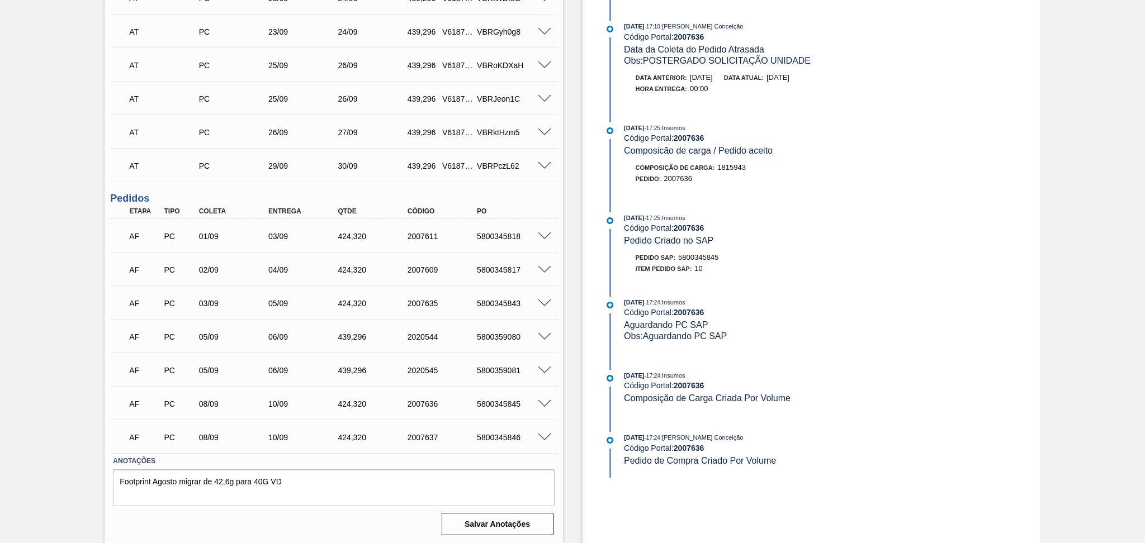
click at [540, 333] on span at bounding box center [544, 337] width 13 height 8
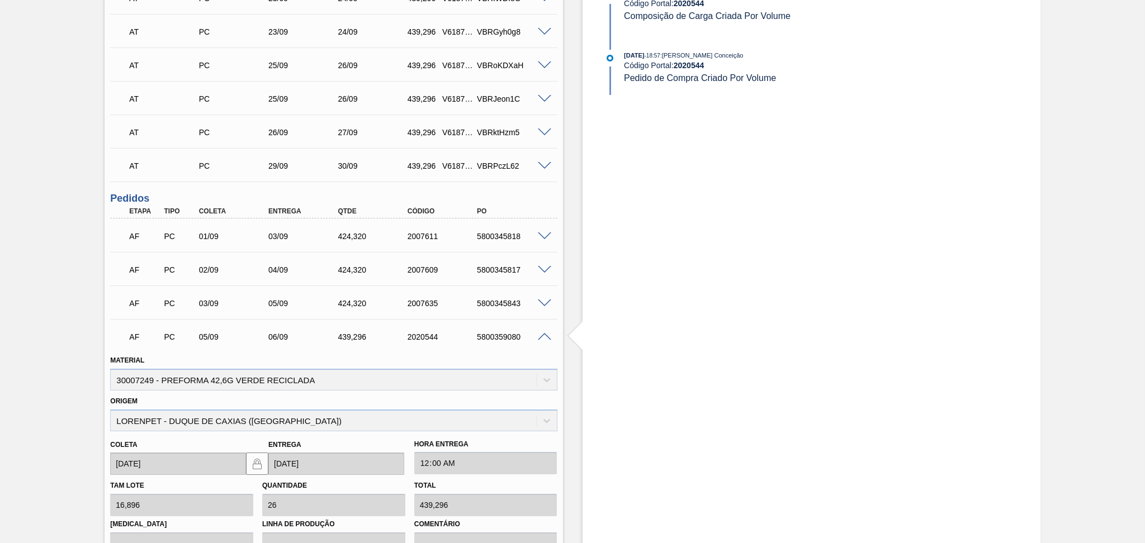
click at [544, 335] on span at bounding box center [544, 337] width 13 height 8
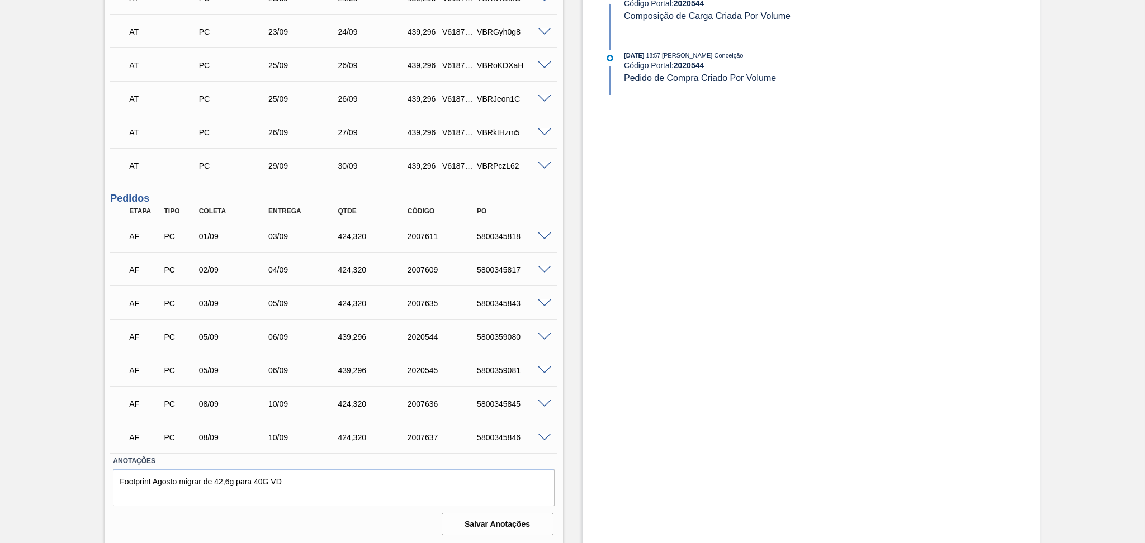
click at [543, 367] on span at bounding box center [544, 371] width 13 height 8
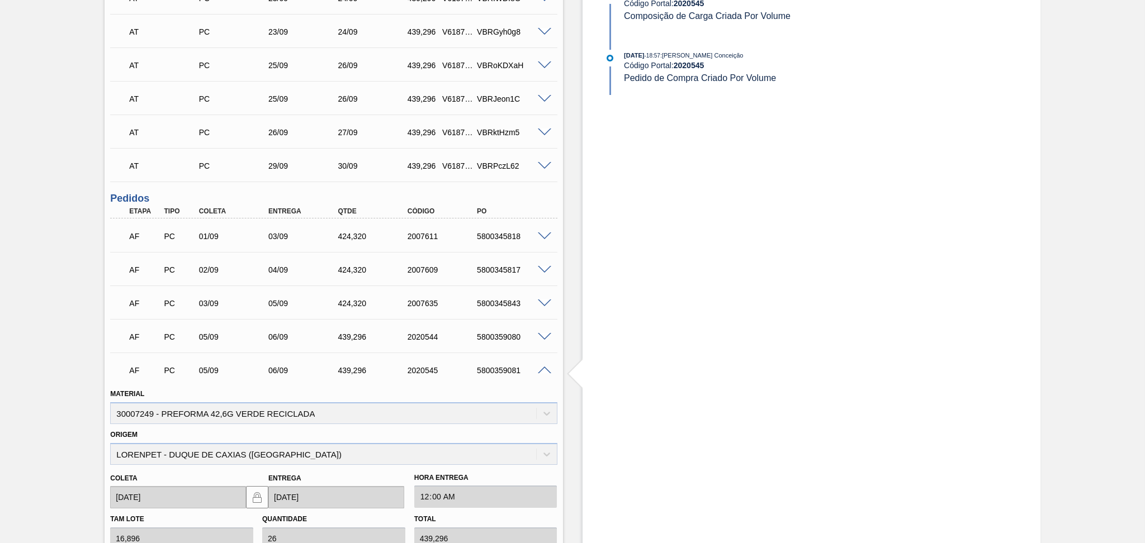
click at [543, 367] on span at bounding box center [544, 371] width 13 height 8
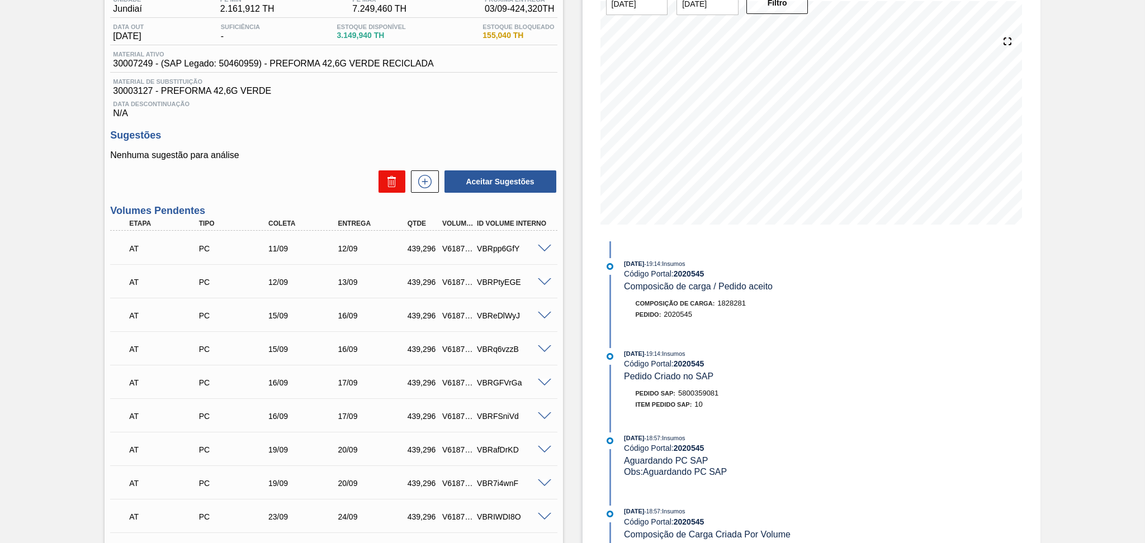
scroll to position [99, 0]
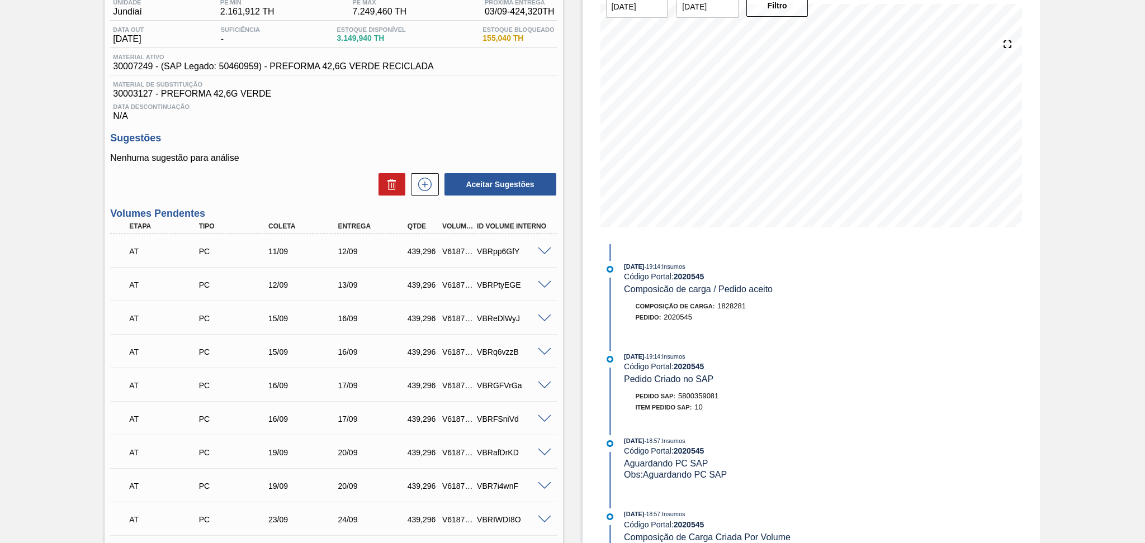
click at [49, 162] on div "Aguardando Faturamento BR15 - PREFORMA 42,6G VERDE Unidade Jundiaí PE MIN 2.161…" at bounding box center [572, 511] width 1145 height 1110
drag, startPoint x: 724, startPoint y: 11, endPoint x: 668, endPoint y: -6, distance: 59.0
click at [668, 0] on html "Tarefas Planejamento Gerencial Transportes Relatórios Master Data Aline Apareci…" at bounding box center [572, 0] width 1145 height 0
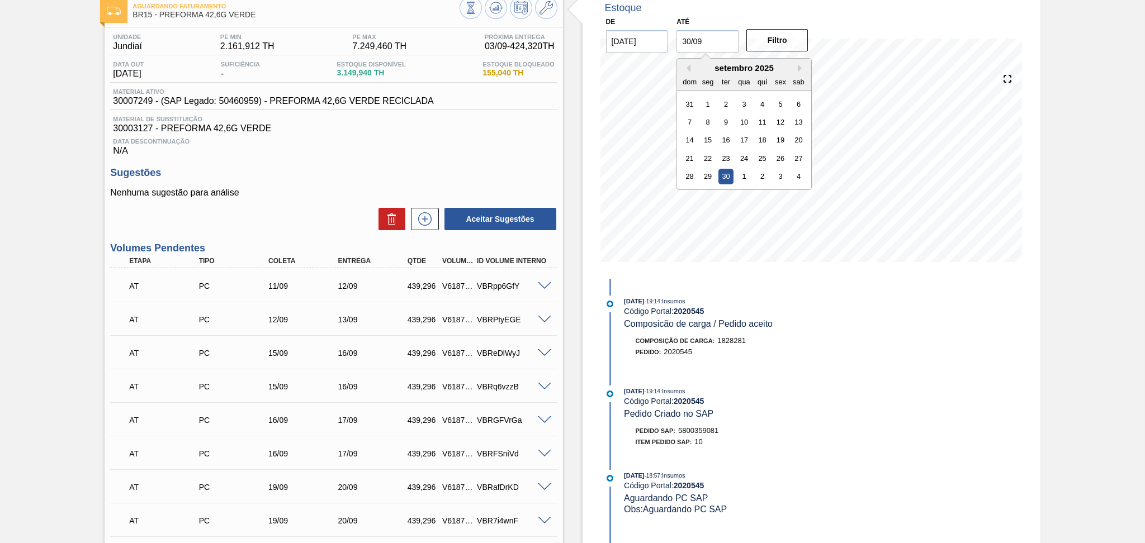
type input "[DATE]"
click at [781, 32] on button "Filtro" at bounding box center [777, 40] width 62 height 22
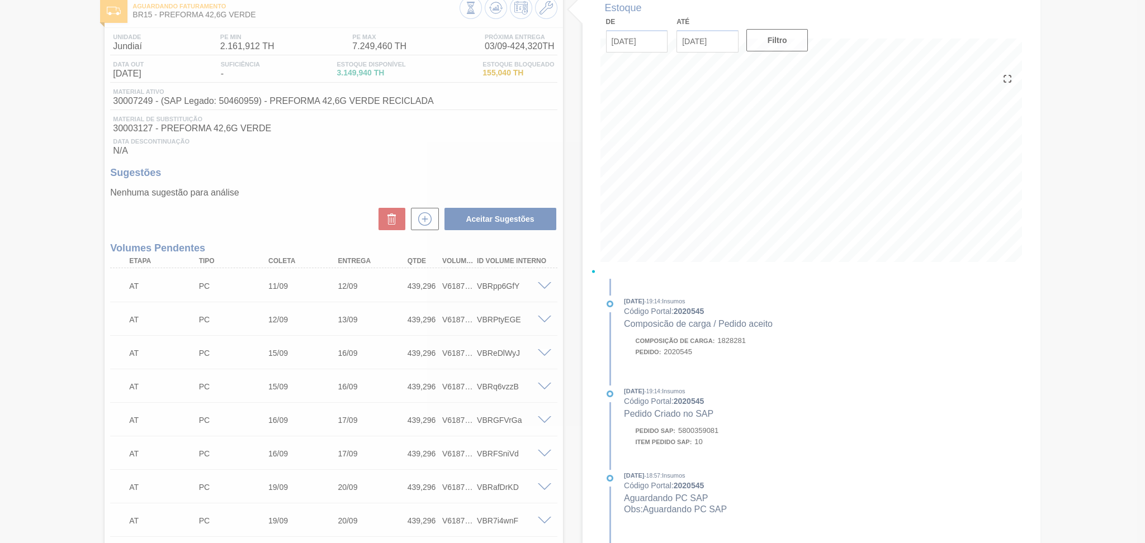
click at [527, 128] on div at bounding box center [572, 271] width 1145 height 543
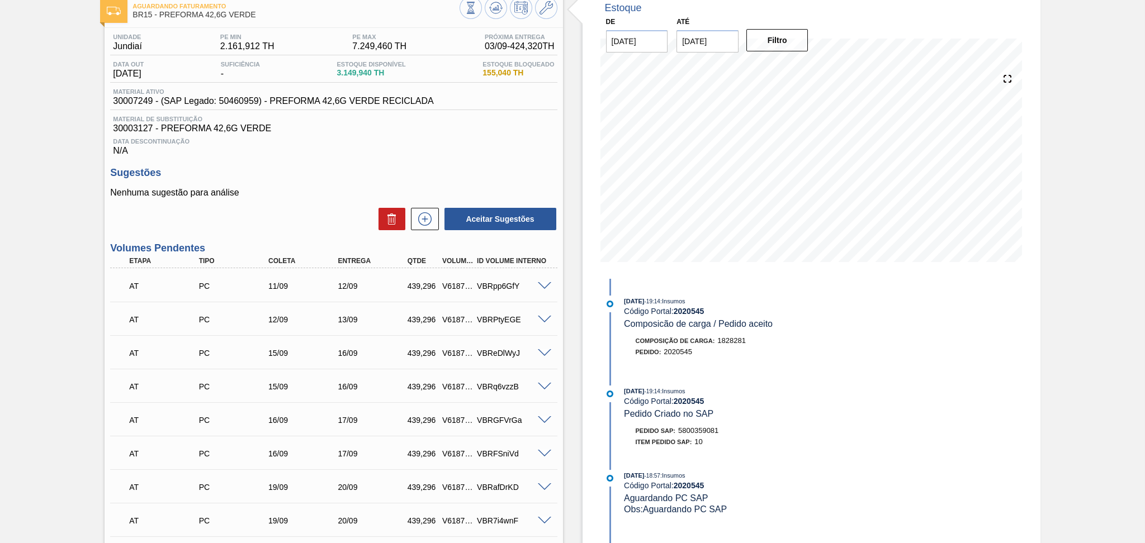
click at [314, 179] on div "Sugestões Nenhuma sugestão para análise Aceitar Sugestões" at bounding box center [333, 199] width 447 height 64
click at [573, 131] on div "Estoque De 29/08/2025 Até 30/09/2025 Filtro 30/08 Projeção de Estoque 2,761.638…" at bounding box center [801, 546] width 477 height 1110
click at [466, 155] on div "Data Descontinuação N/A" at bounding box center [333, 145] width 447 height 22
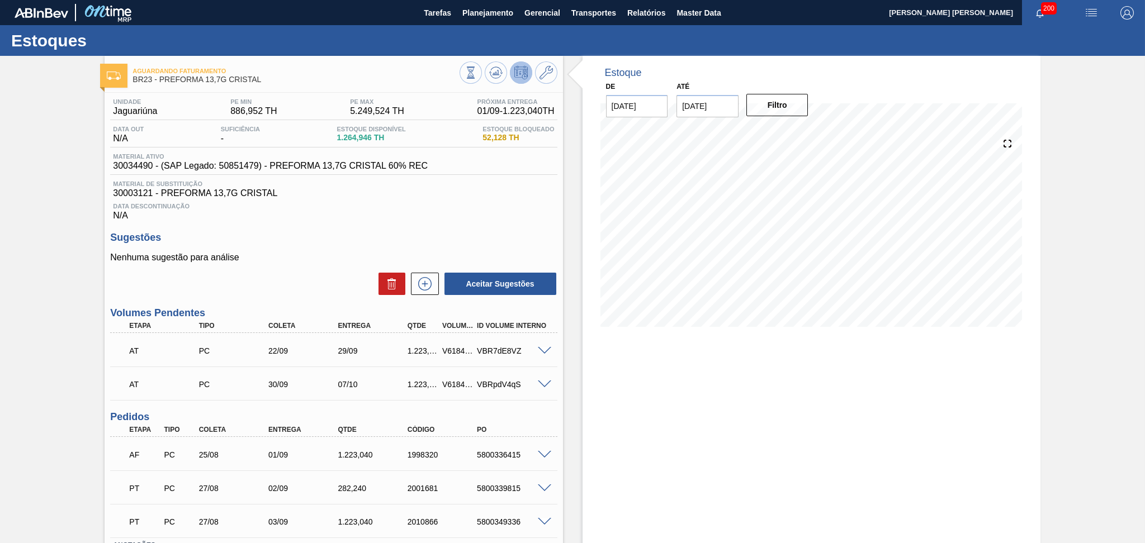
click at [413, 211] on div "Data Descontinuação N/A" at bounding box center [333, 209] width 447 height 22
click at [362, 241] on h3 "Sugestões" at bounding box center [333, 238] width 447 height 12
click at [333, 234] on h3 "Sugestões" at bounding box center [333, 238] width 447 height 12
click at [487, 210] on div "Data Descontinuação N/A" at bounding box center [333, 209] width 447 height 22
click at [392, 253] on p "Nenhuma sugestão para análise" at bounding box center [333, 258] width 447 height 10
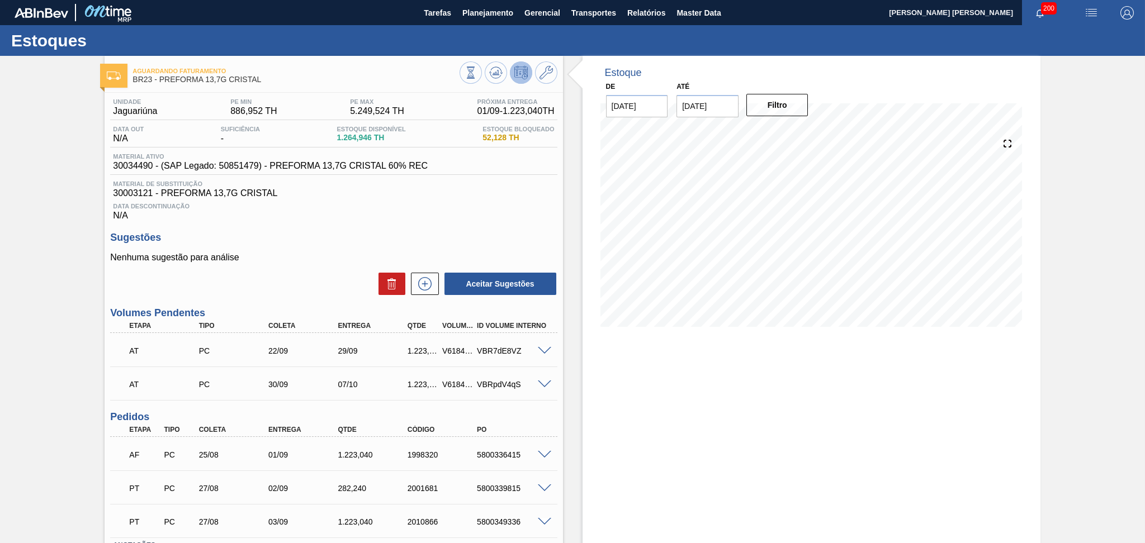
click at [444, 232] on h3 "Sugestões" at bounding box center [333, 238] width 447 height 12
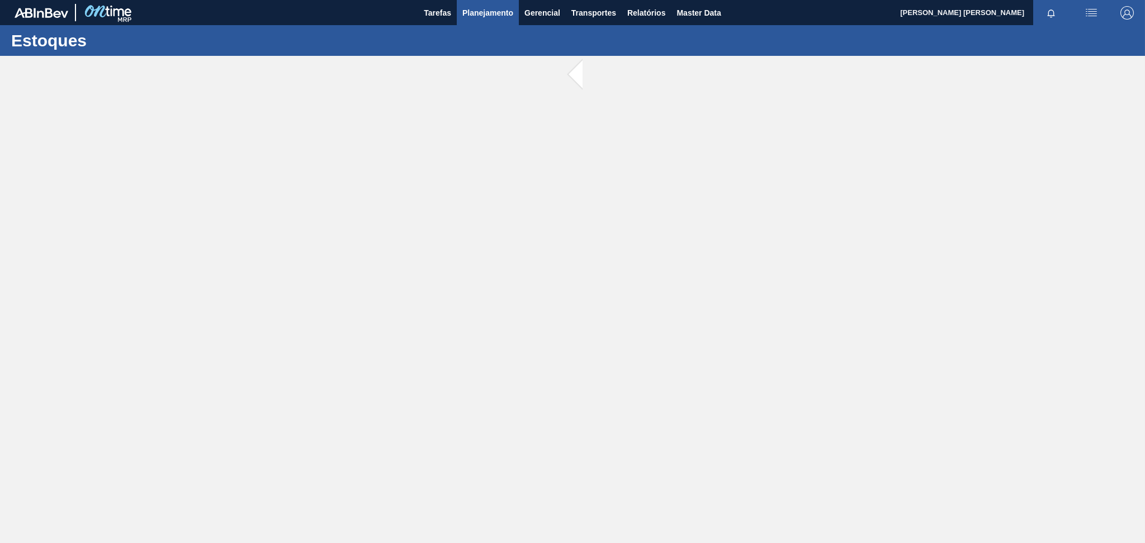
click at [473, 18] on span "Planejamento" at bounding box center [487, 12] width 51 height 13
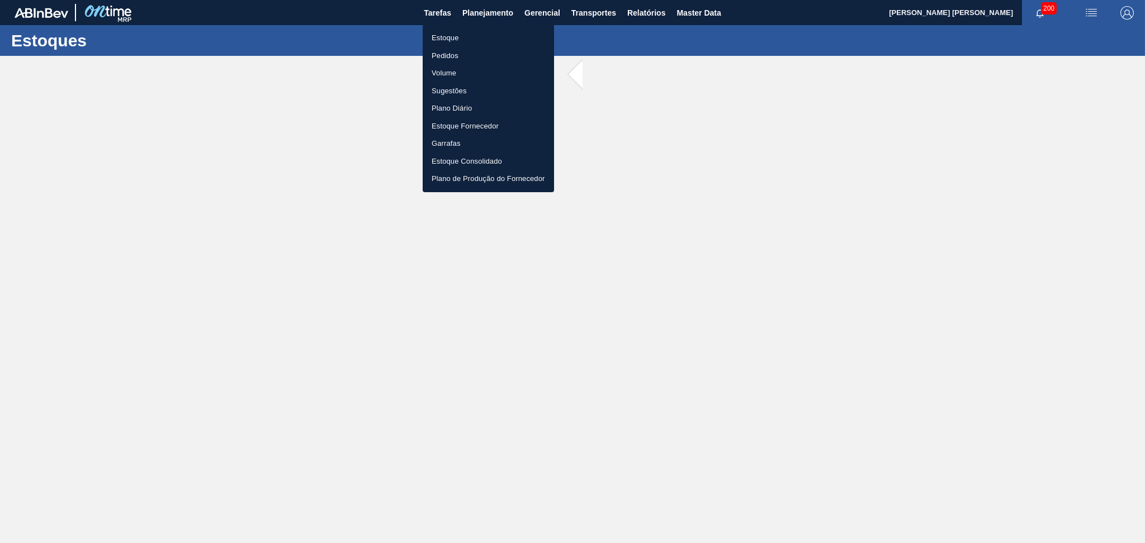
click at [440, 39] on li "Estoque" at bounding box center [488, 38] width 131 height 18
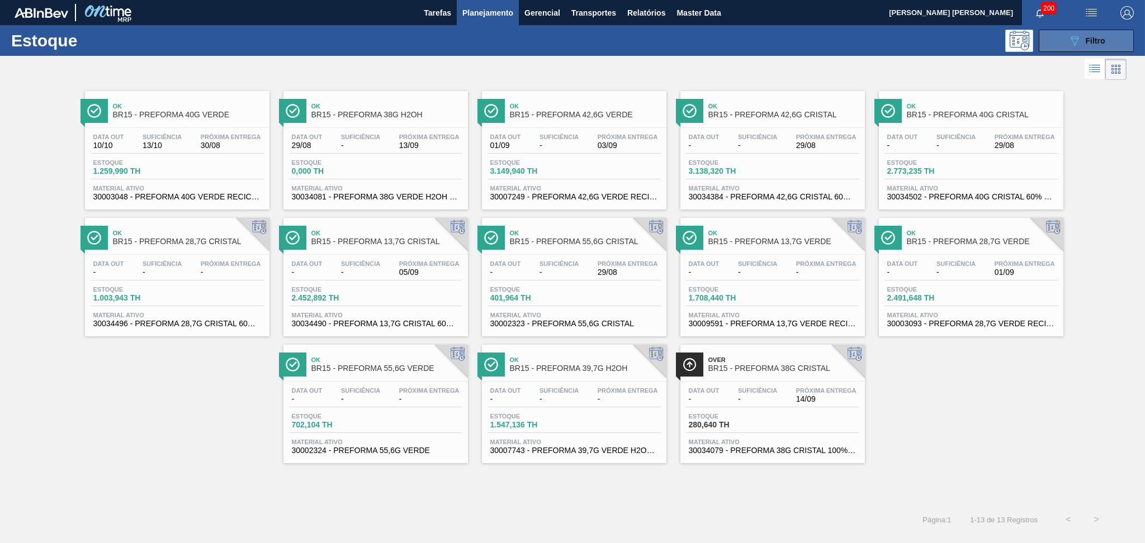
click at [1087, 37] on span "Filtro" at bounding box center [1095, 40] width 20 height 9
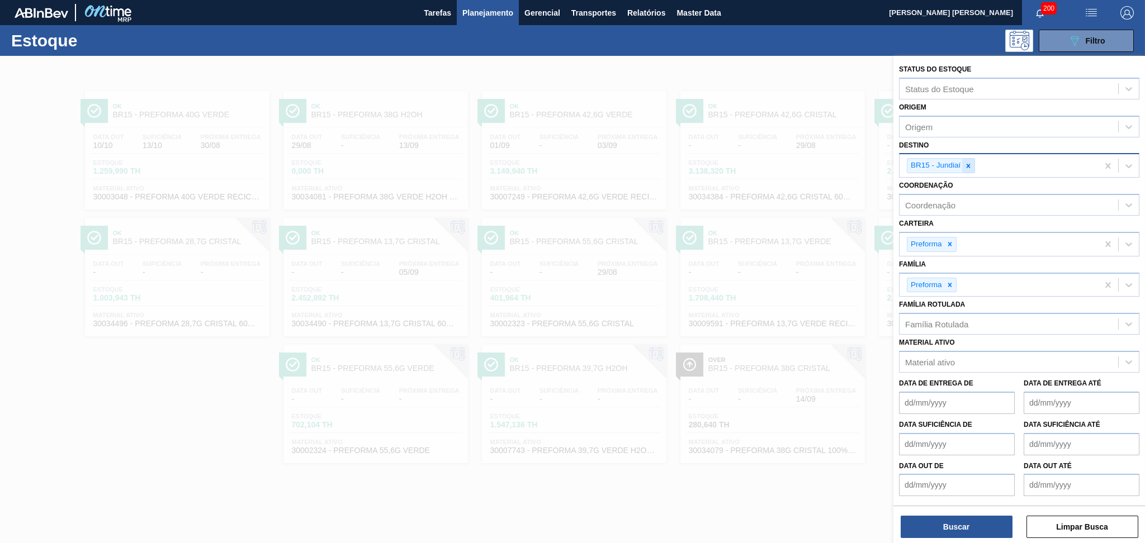
click at [972, 168] on div at bounding box center [968, 166] width 12 height 14
type input "br"
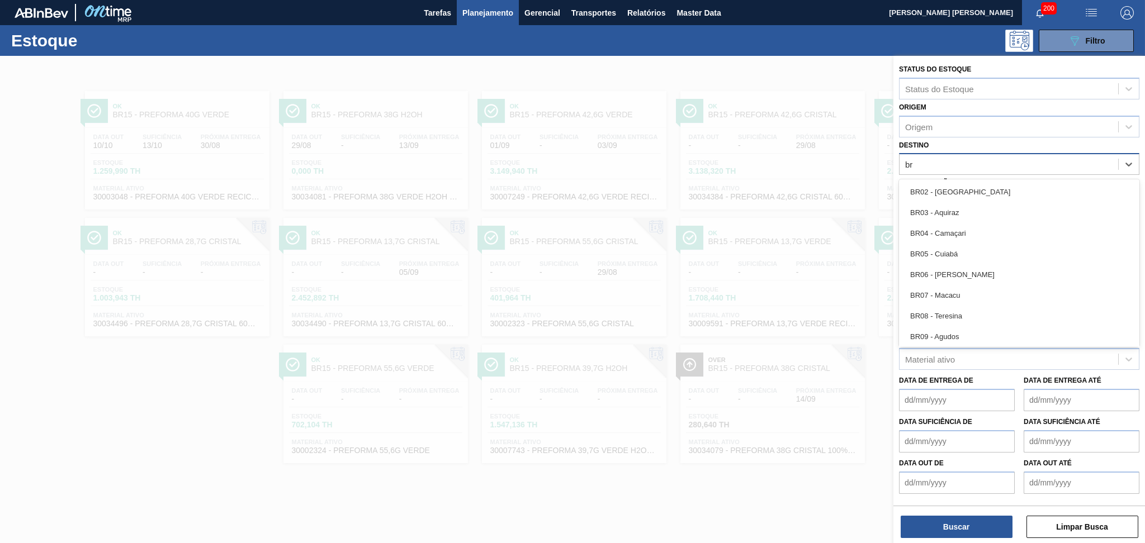
scroll to position [69, 0]
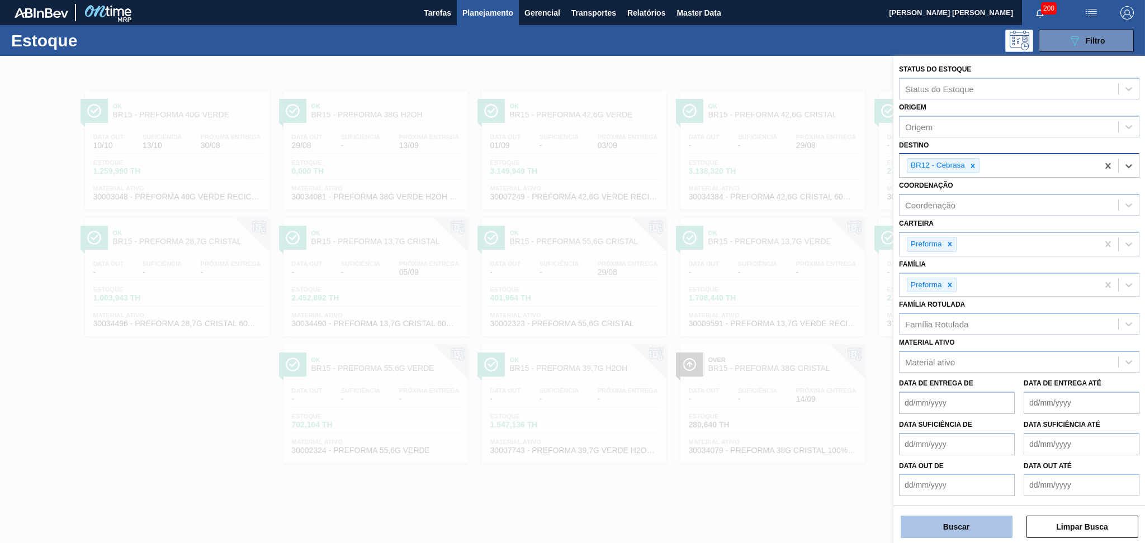
click at [952, 520] on button "Buscar" at bounding box center [956, 527] width 112 height 22
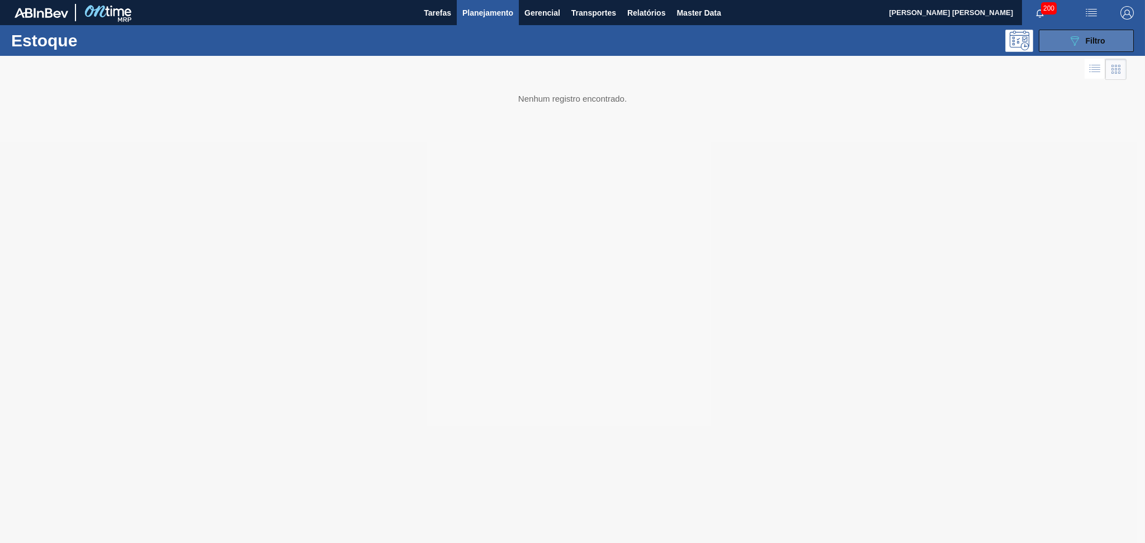
click at [1083, 50] on button "089F7B8B-B2A5-4AFE-B5C0-19BA573D28AC Filtro" at bounding box center [1085, 41] width 95 height 22
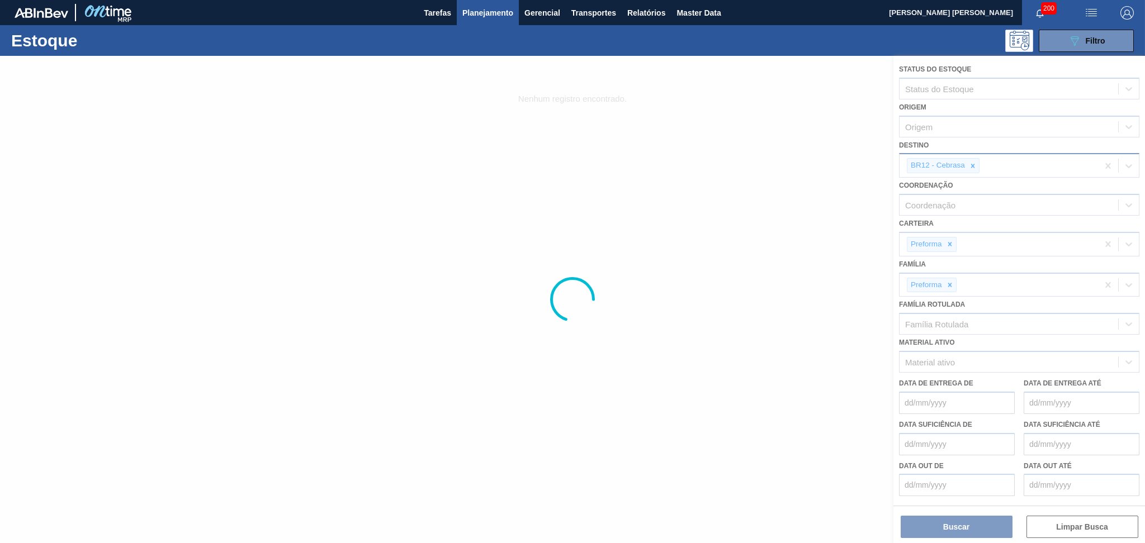
click at [700, 234] on div at bounding box center [572, 299] width 1145 height 487
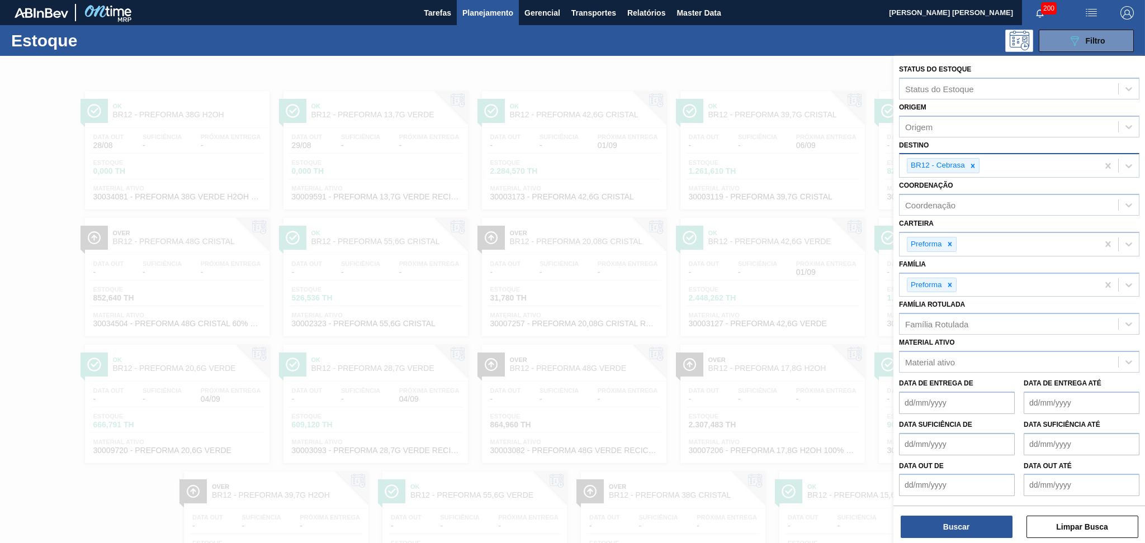
click at [555, 67] on div at bounding box center [572, 327] width 1145 height 543
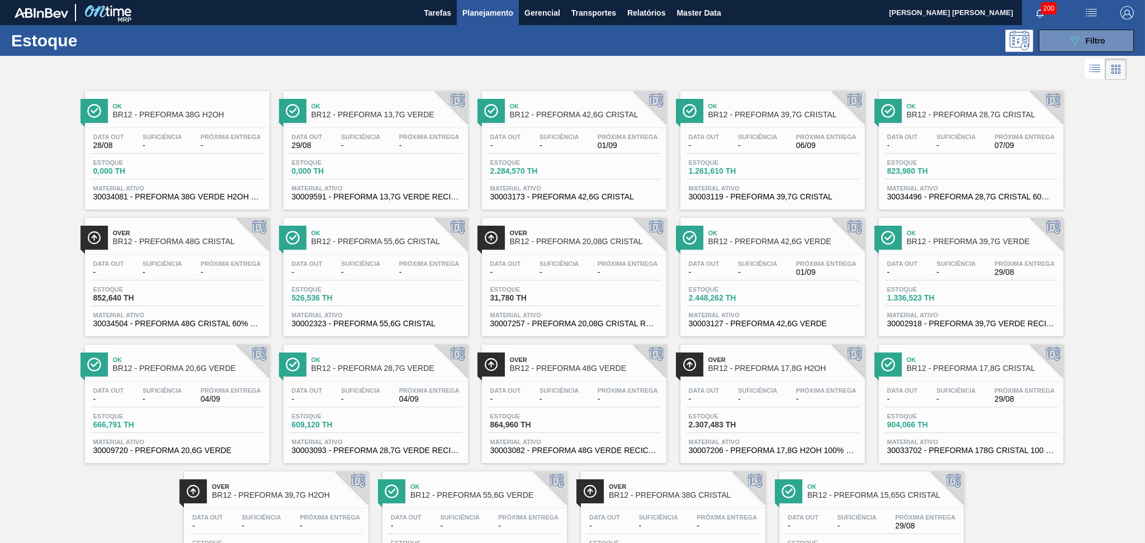
click at [577, 381] on div at bounding box center [574, 381] width 166 height 1
click at [1098, 44] on span "Filtro" at bounding box center [1095, 40] width 20 height 9
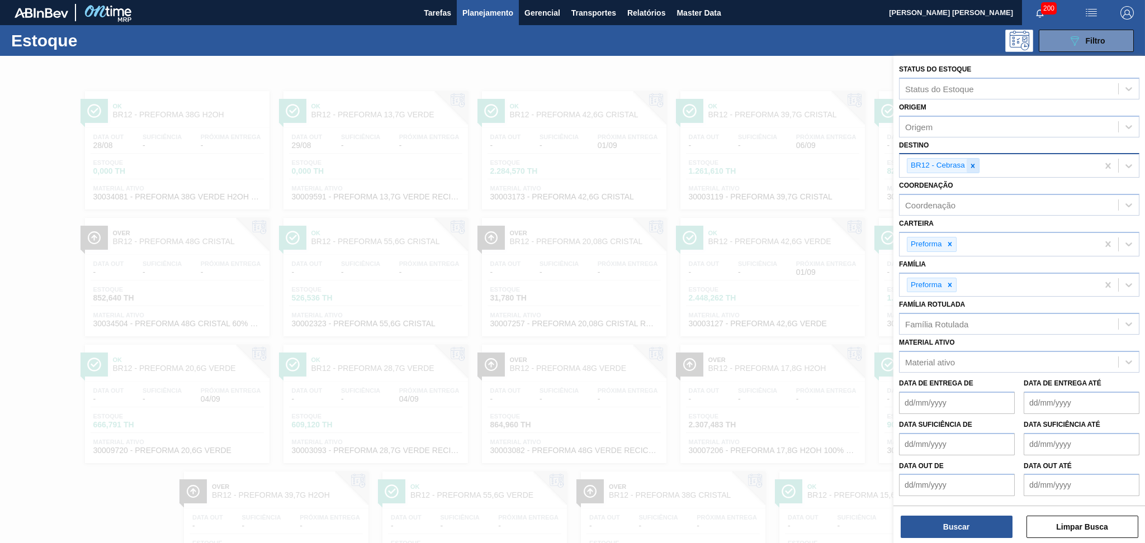
click at [968, 169] on div at bounding box center [972, 166] width 12 height 14
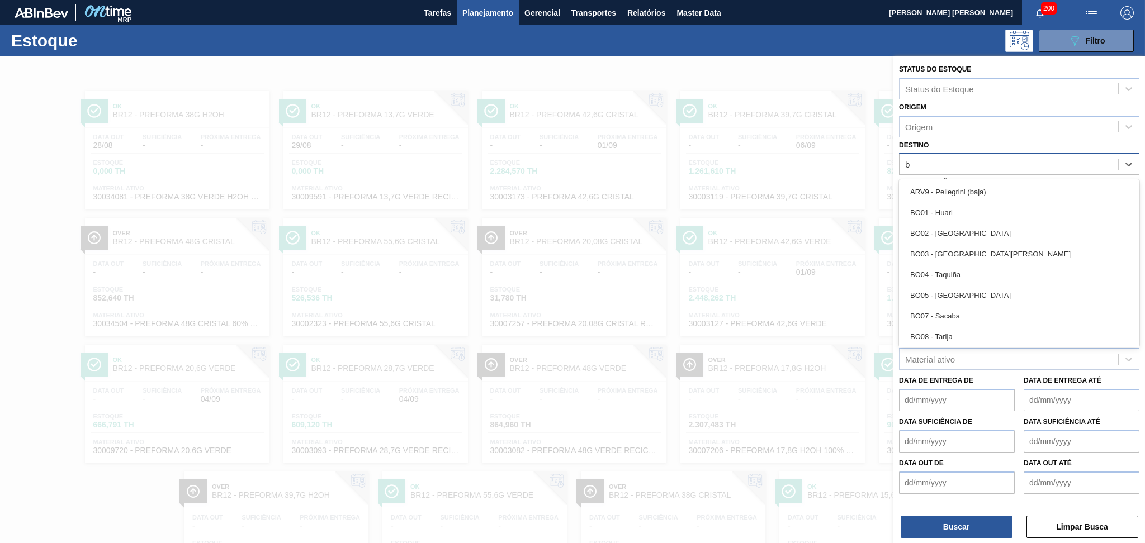
type input "br"
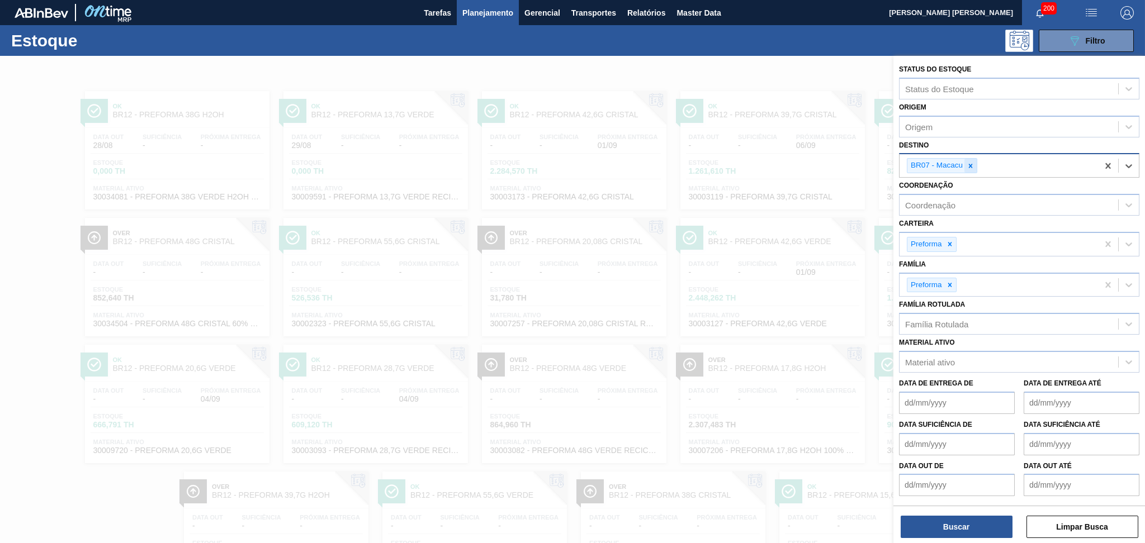
click at [974, 164] on icon at bounding box center [970, 166] width 8 height 8
type input "br"
click at [974, 164] on icon at bounding box center [970, 166] width 8 height 8
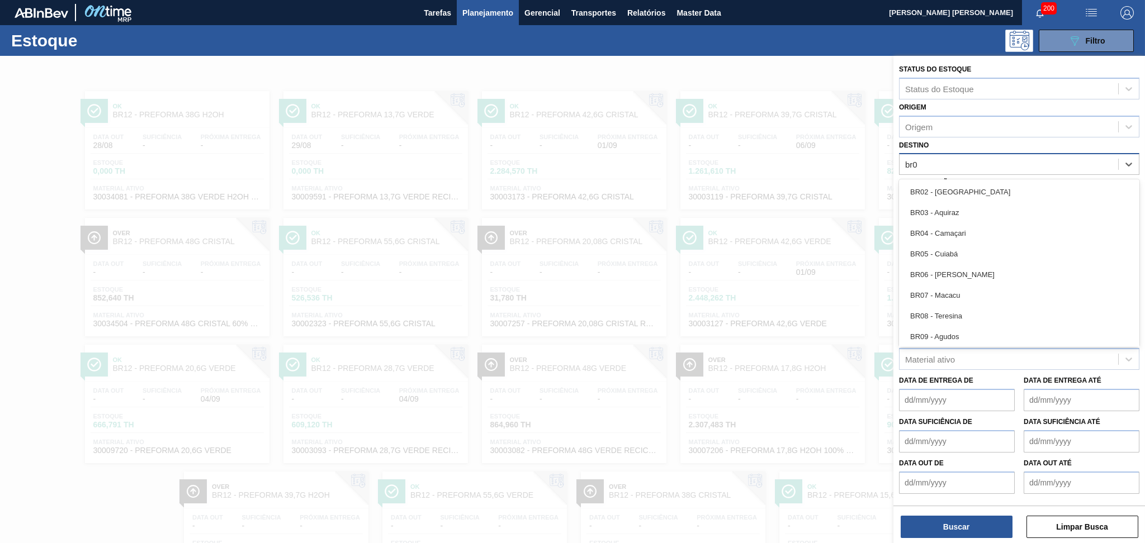
type input "br03"
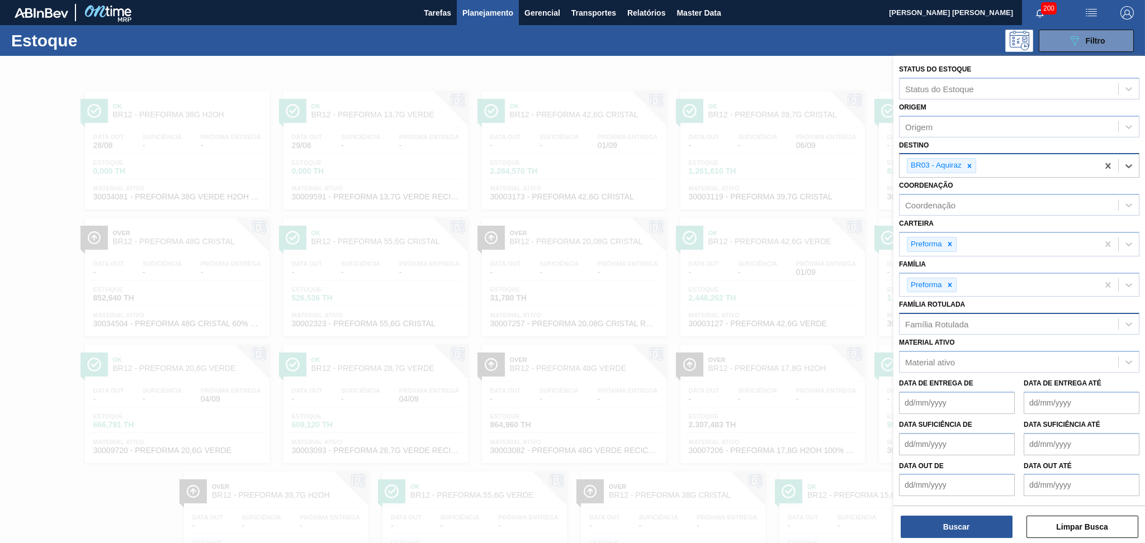
click at [950, 324] on div "Família Rotulada" at bounding box center [936, 325] width 63 height 10
type Rotulada "48g v"
click at [960, 350] on div "PREFORMA 48G VERDE" at bounding box center [1019, 351] width 240 height 21
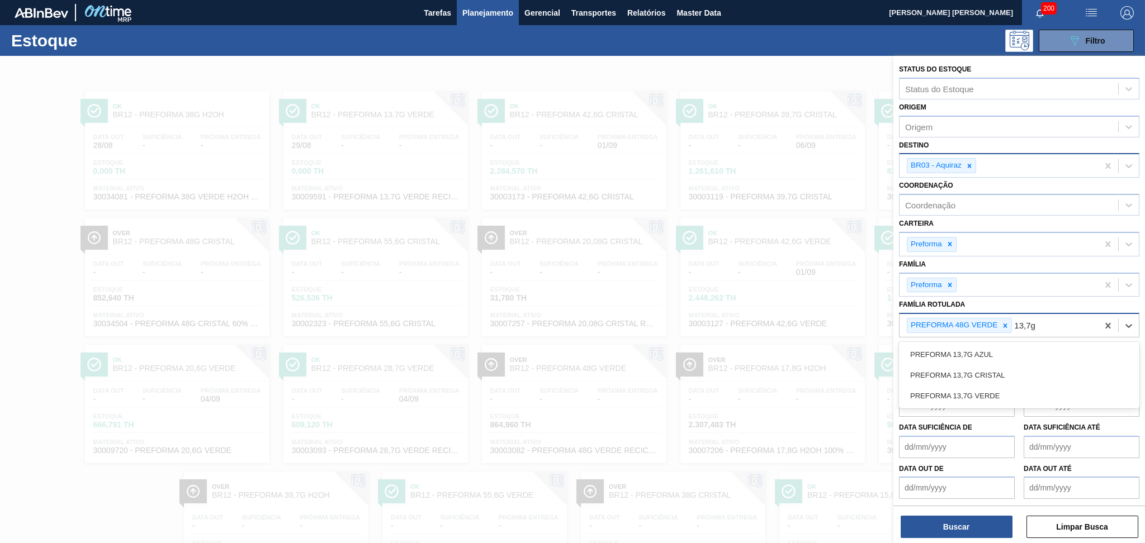
type Rotulada "13,7g v"
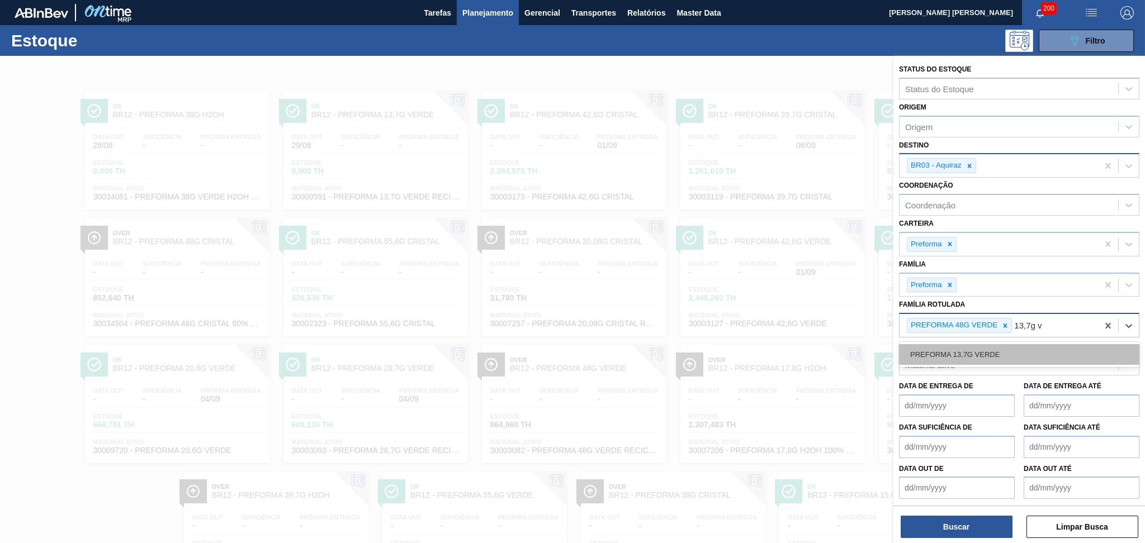
click at [961, 350] on div "PREFORMA 13,7G VERDE" at bounding box center [1019, 354] width 240 height 21
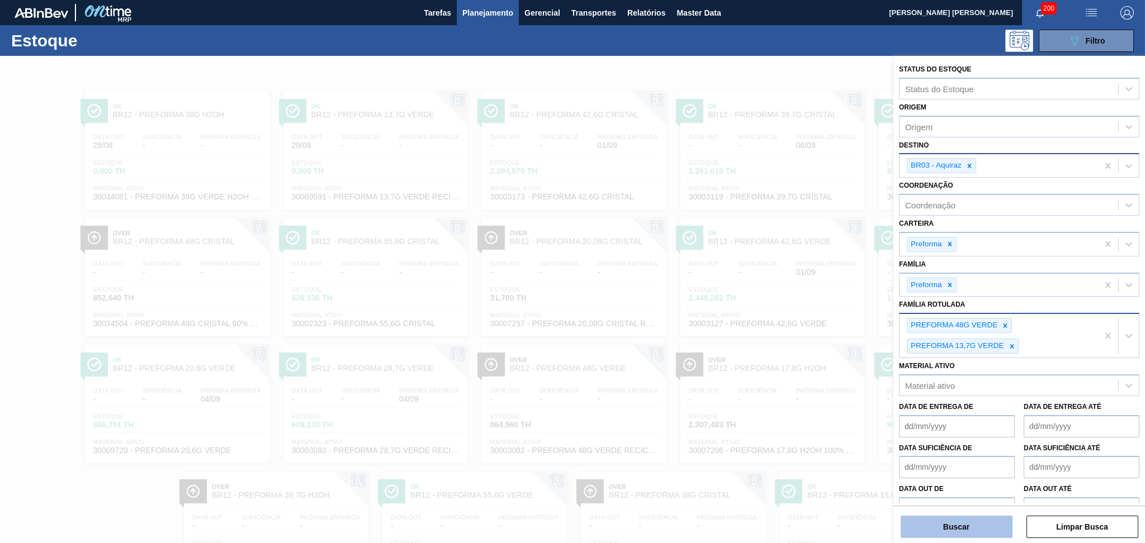
click at [959, 522] on button "Buscar" at bounding box center [956, 527] width 112 height 22
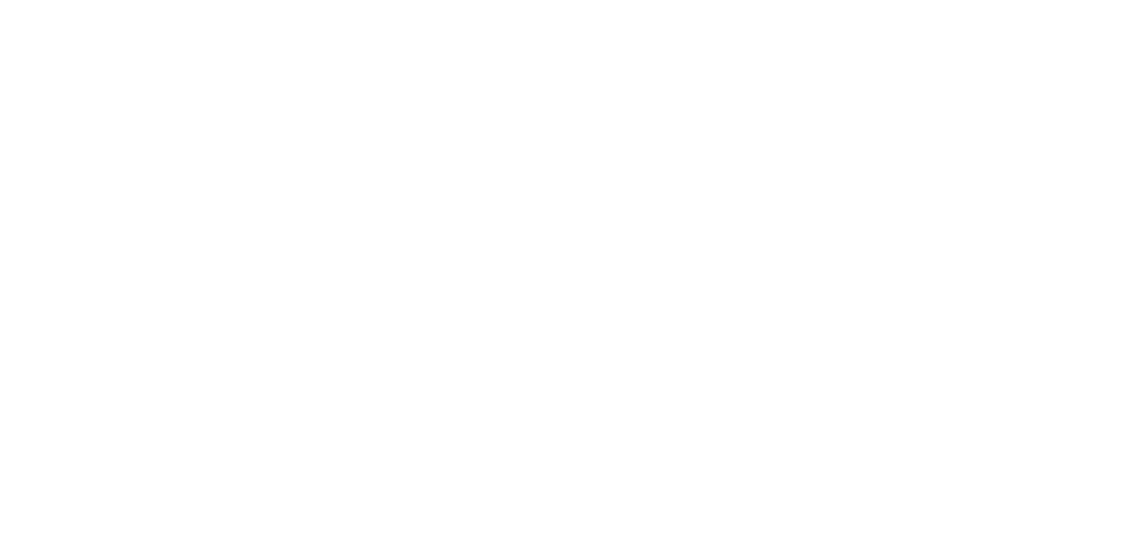
click at [515, 0] on html at bounding box center [572, 0] width 1145 height 0
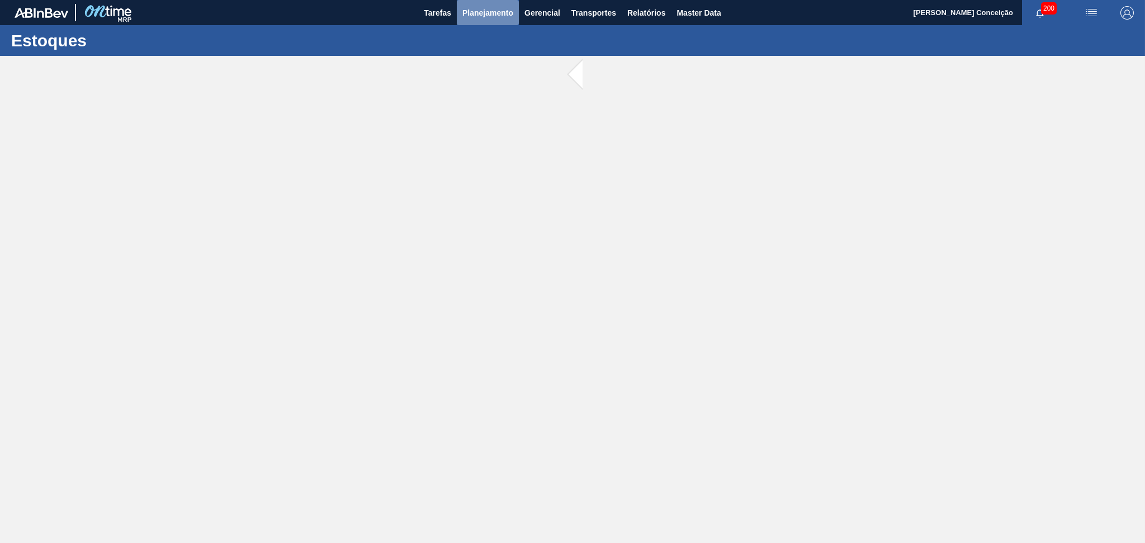
click at [481, 17] on span "Planejamento" at bounding box center [487, 12] width 51 height 13
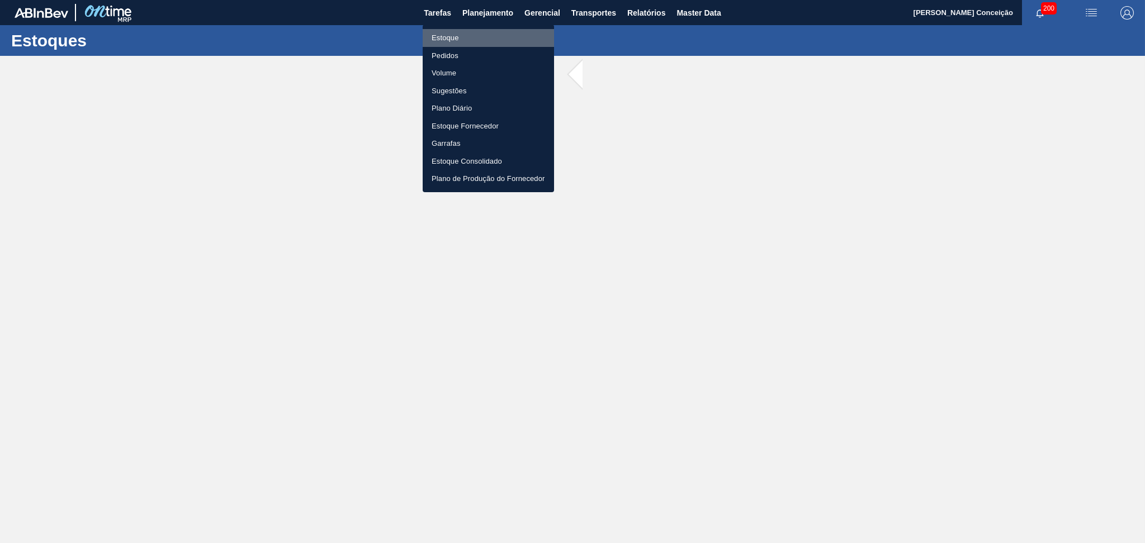
click at [429, 41] on li "Estoque" at bounding box center [488, 38] width 131 height 18
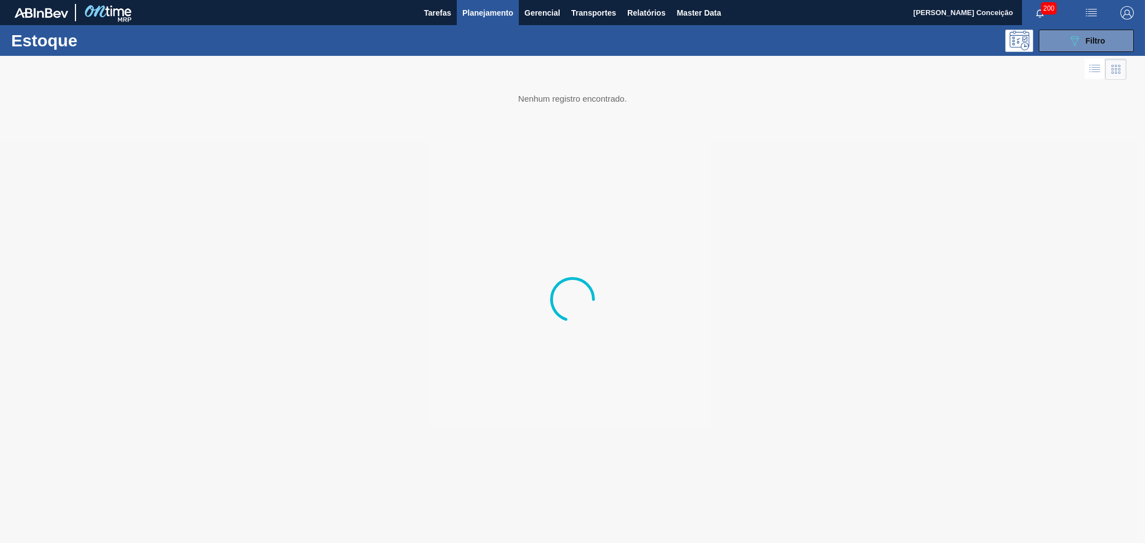
click at [481, 196] on div at bounding box center [572, 299] width 1145 height 487
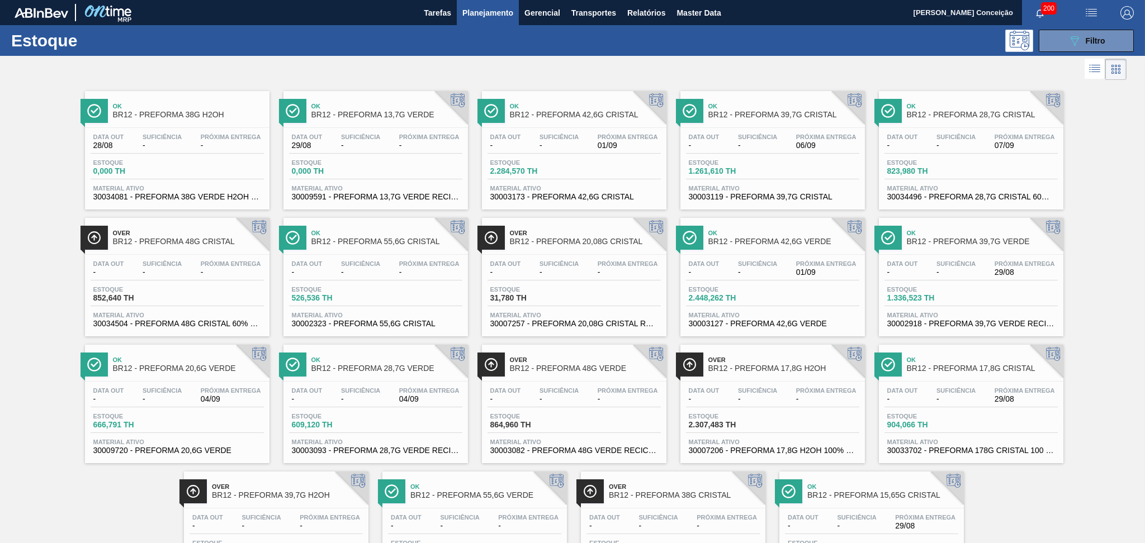
click at [47, 77] on div at bounding box center [563, 69] width 1126 height 27
click at [1088, 73] on icon at bounding box center [1094, 68] width 13 height 13
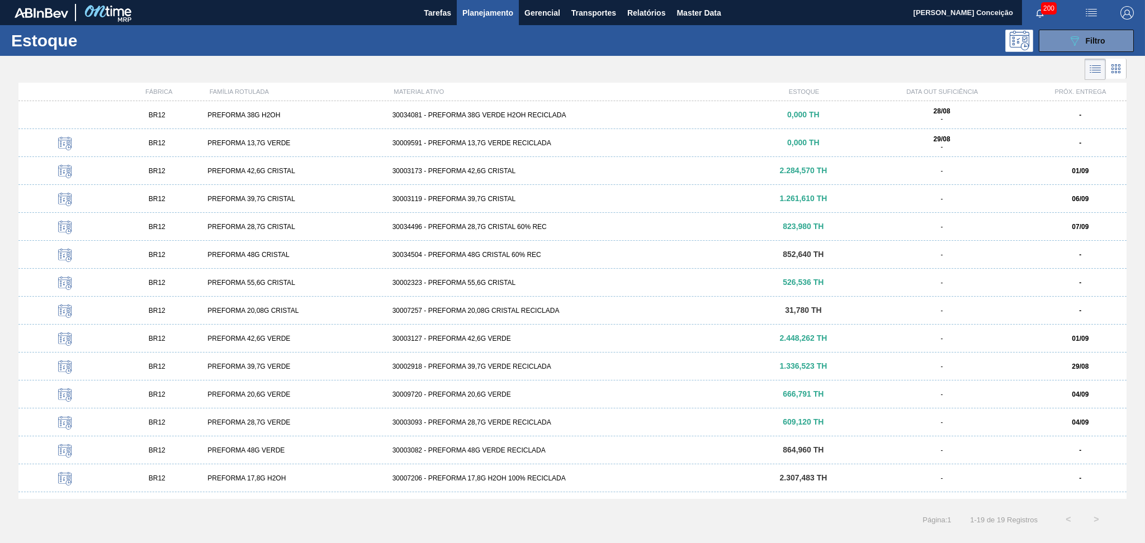
click at [499, 452] on div "30003082 - PREFORMA 48G VERDE RECICLADA" at bounding box center [572, 451] width 369 height 8
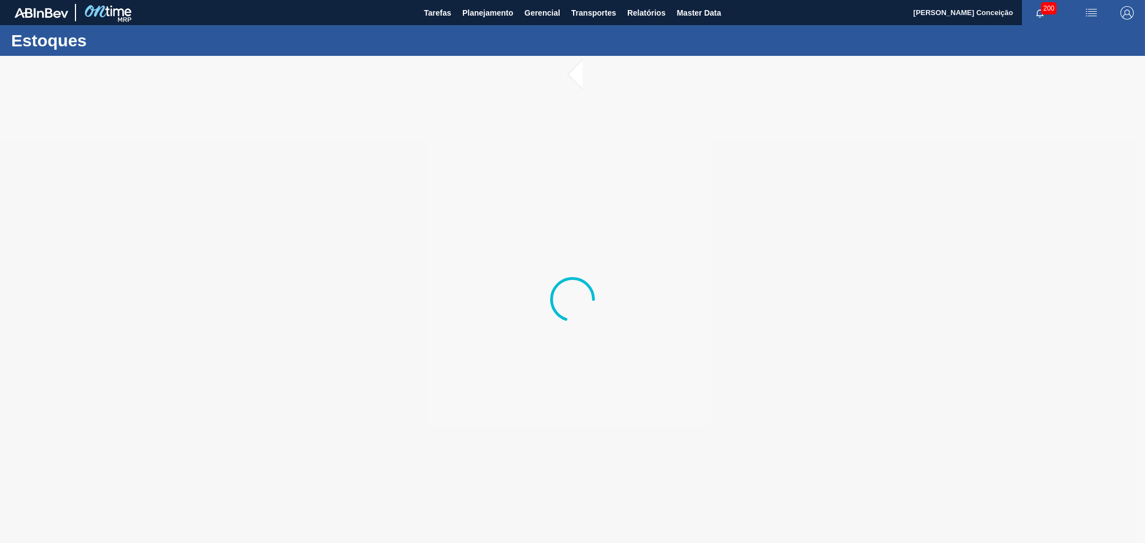
click at [461, 220] on div at bounding box center [572, 299] width 1145 height 487
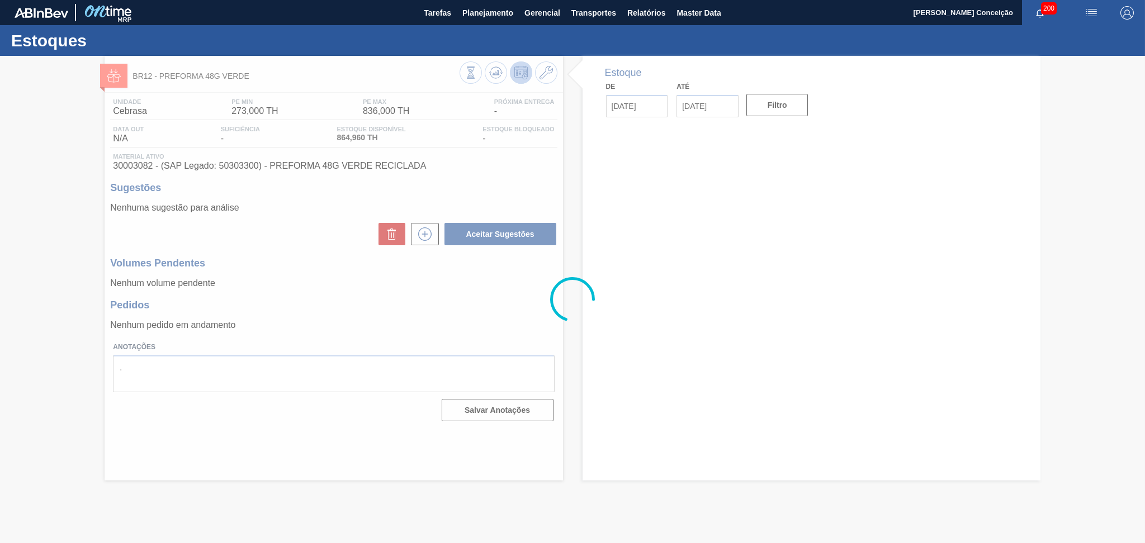
click at [309, 303] on div at bounding box center [572, 299] width 1145 height 487
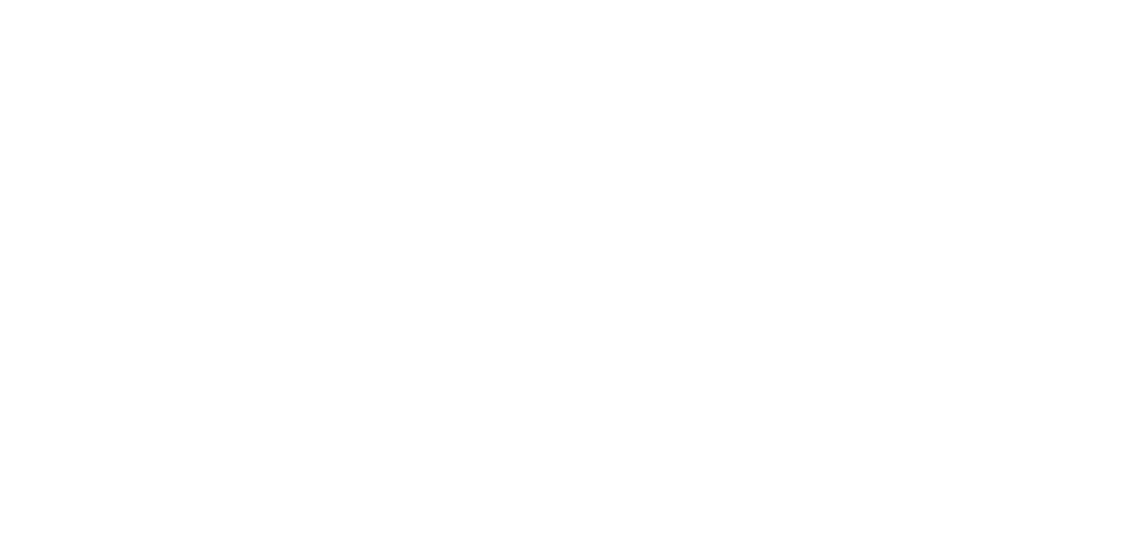
click at [671, 0] on html at bounding box center [572, 0] width 1145 height 0
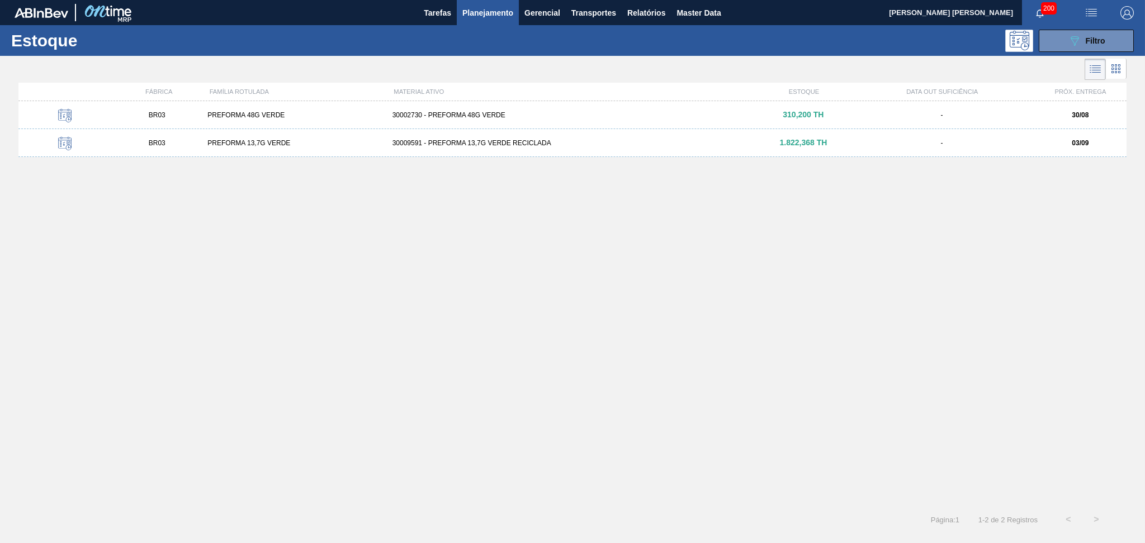
click at [466, 271] on div "BR03 PREFORMA 48G VERDE 30002730 - PREFORMA 48G VERDE 310,200 TH - 30/08 BR03 P…" at bounding box center [572, 300] width 1108 height 398
click at [454, 117] on div "30002730 - PREFORMA 48G VERDE" at bounding box center [572, 115] width 369 height 8
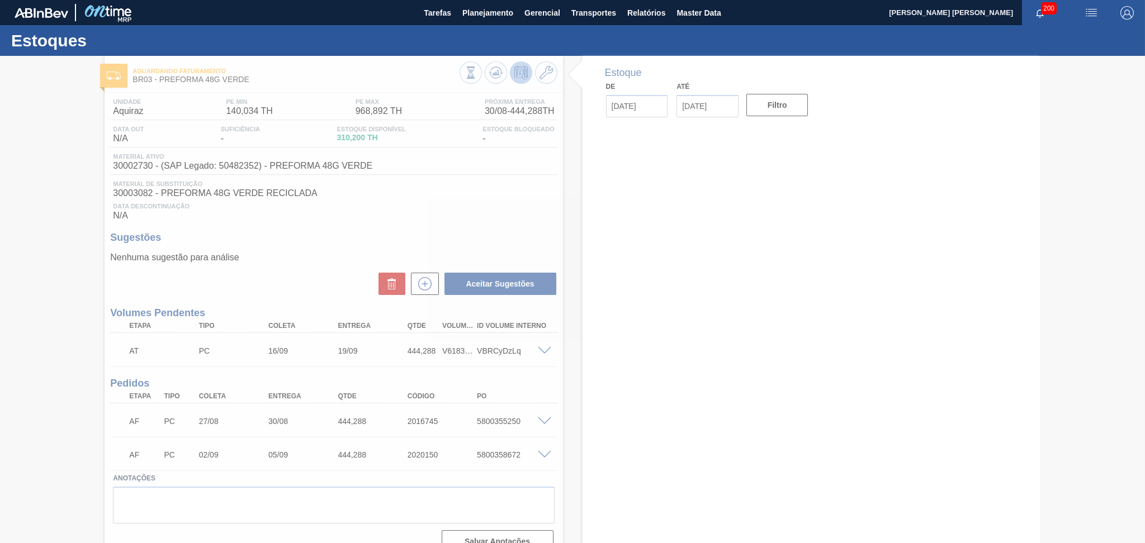
click at [499, 210] on div at bounding box center [572, 299] width 1145 height 487
click at [470, 184] on div at bounding box center [572, 299] width 1145 height 487
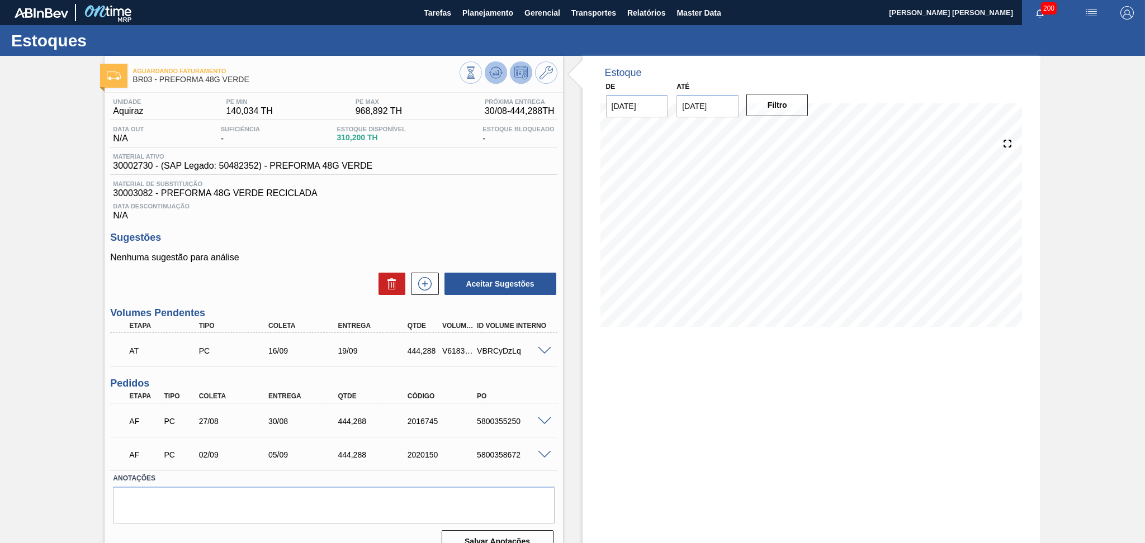
click at [477, 75] on icon at bounding box center [470, 73] width 12 height 12
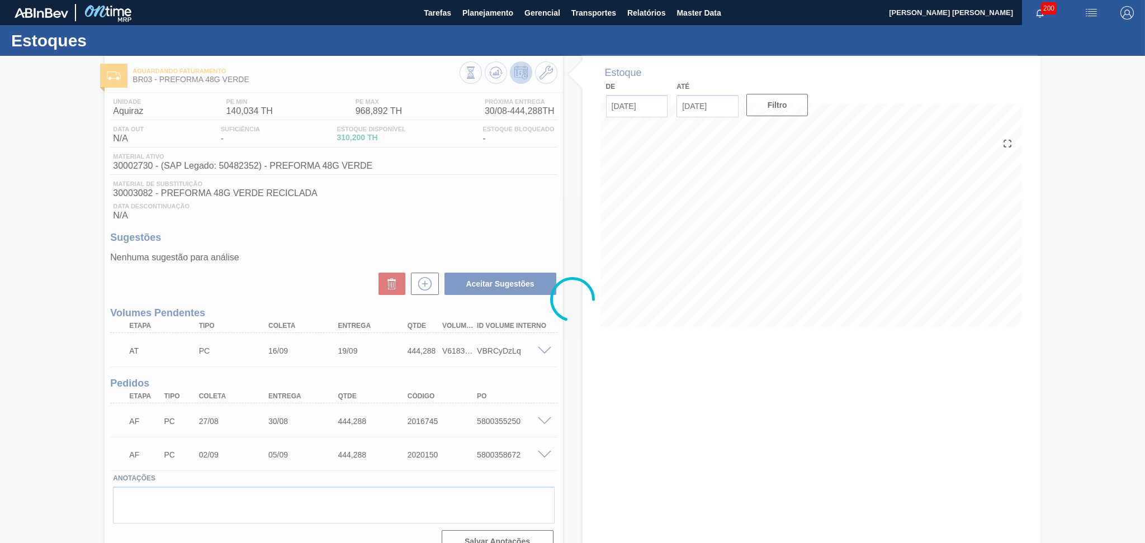
click at [445, 222] on div at bounding box center [572, 299] width 1145 height 487
click at [440, 223] on div at bounding box center [572, 299] width 1145 height 487
click at [495, 208] on div at bounding box center [572, 299] width 1145 height 487
click at [492, 71] on div at bounding box center [572, 299] width 1145 height 487
click at [504, 198] on div at bounding box center [572, 299] width 1145 height 487
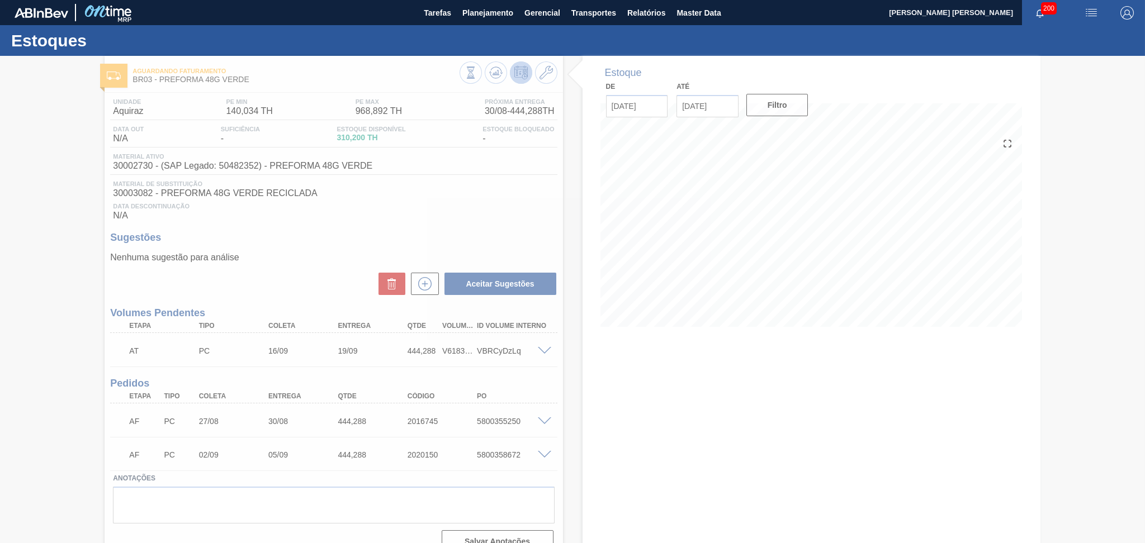
click at [500, 213] on div at bounding box center [572, 299] width 1145 height 487
click at [507, 210] on div at bounding box center [572, 299] width 1145 height 487
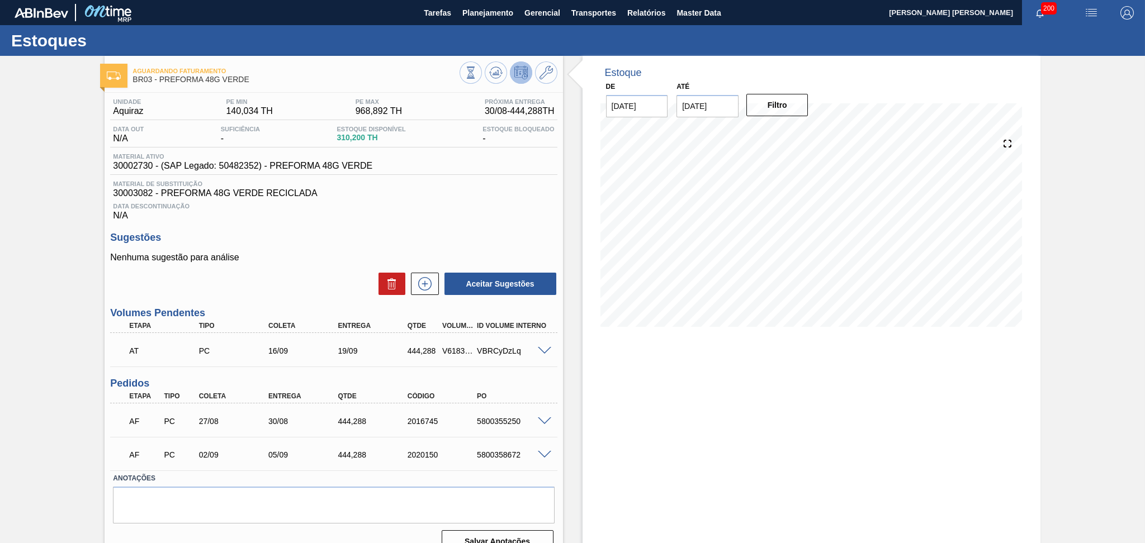
click at [462, 172] on div "Material ativo 30002730 - (SAP Legado: 50482352) - PREFORMA 48G VERDE" at bounding box center [333, 164] width 447 height 22
click at [501, 420] on div "5800355250" at bounding box center [513, 421] width 78 height 9
copy div "5800355250"
click at [541, 421] on span at bounding box center [544, 422] width 13 height 8
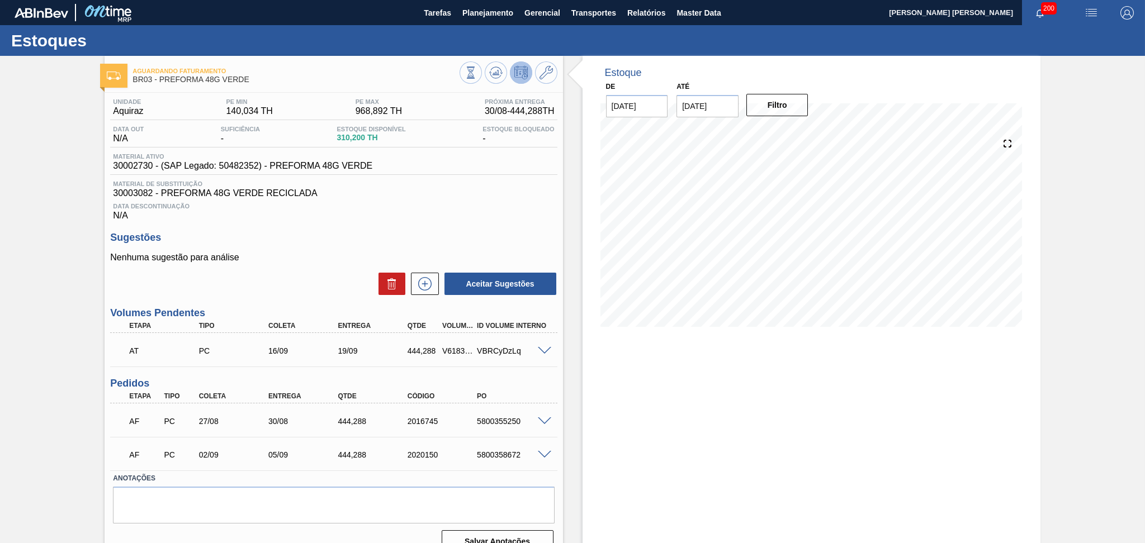
type input "17.088"
type input "444.288"
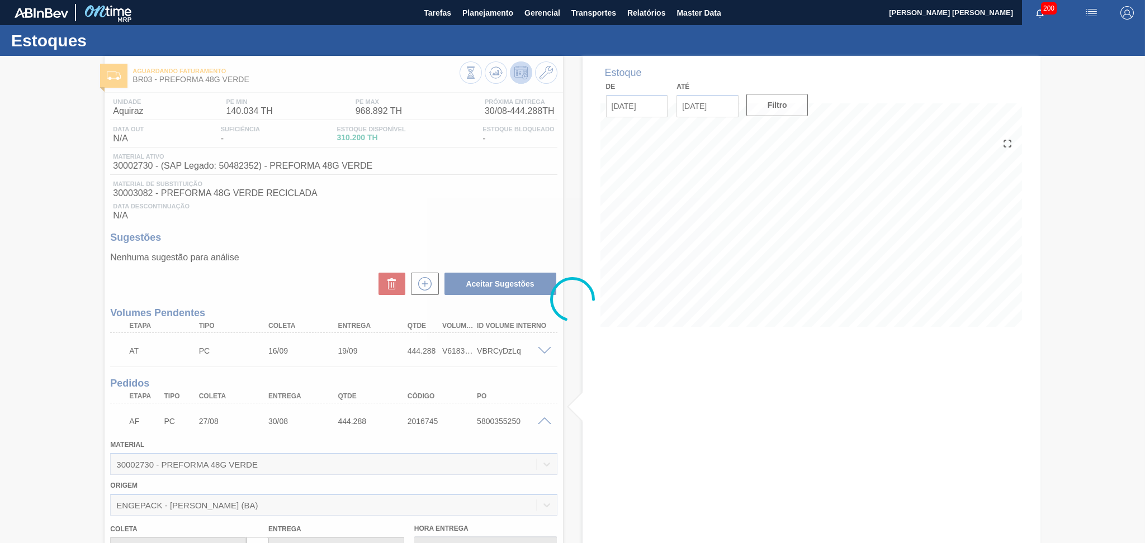
click at [542, 421] on div at bounding box center [572, 299] width 1145 height 487
click at [538, 420] on div at bounding box center [572, 299] width 1145 height 487
click at [480, 425] on div at bounding box center [572, 299] width 1145 height 487
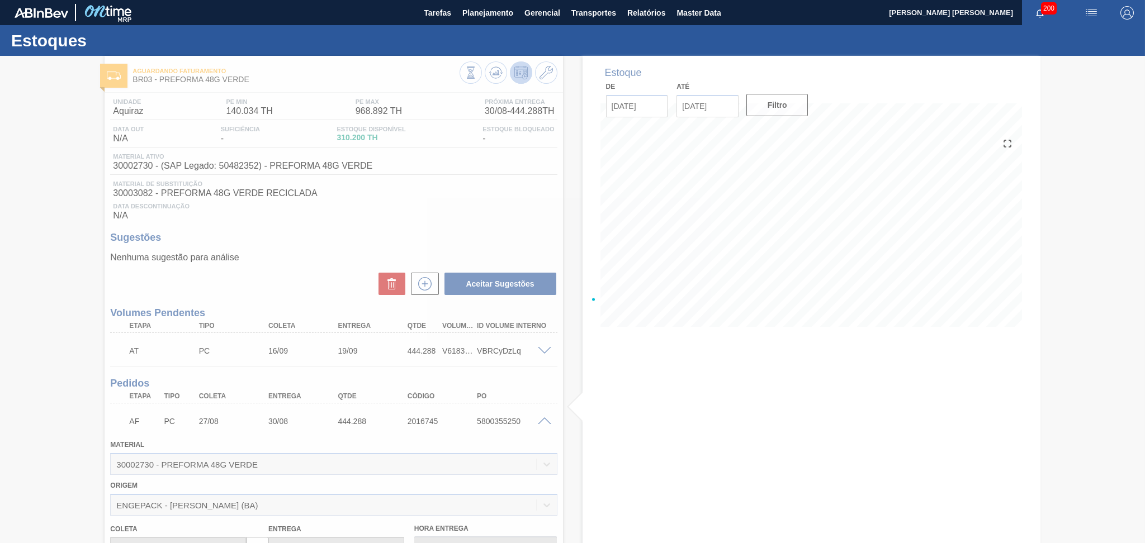
click at [480, 425] on div at bounding box center [572, 299] width 1145 height 487
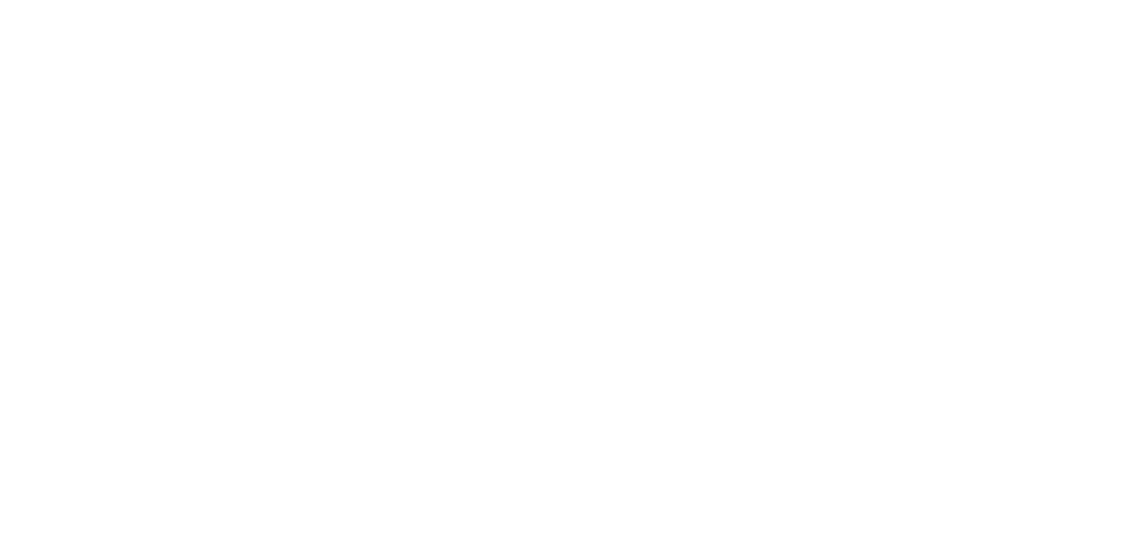
click at [469, 0] on html at bounding box center [572, 0] width 1145 height 0
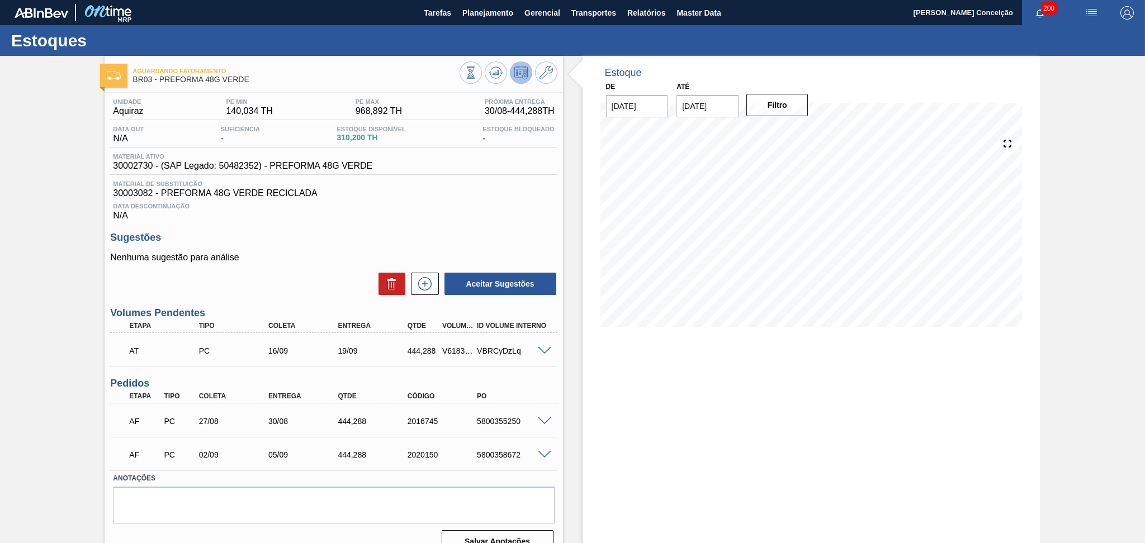
click at [449, 198] on div "Data Descontinuação N/A" at bounding box center [333, 209] width 447 height 22
click at [580, 406] on div "Estoque De 29/08/2025 Até 30/09/2025 Filtro" at bounding box center [801, 309] width 477 height 506
click at [501, 422] on div "5800355250" at bounding box center [513, 421] width 78 height 9
copy div "5800355250"
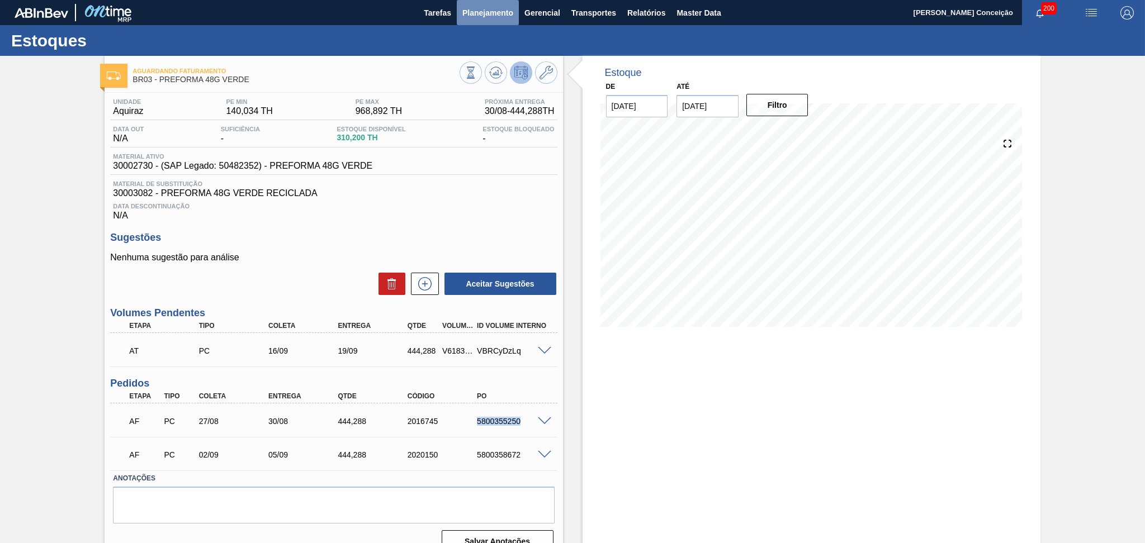
click at [485, 4] on button "Planejamento" at bounding box center [488, 12] width 62 height 25
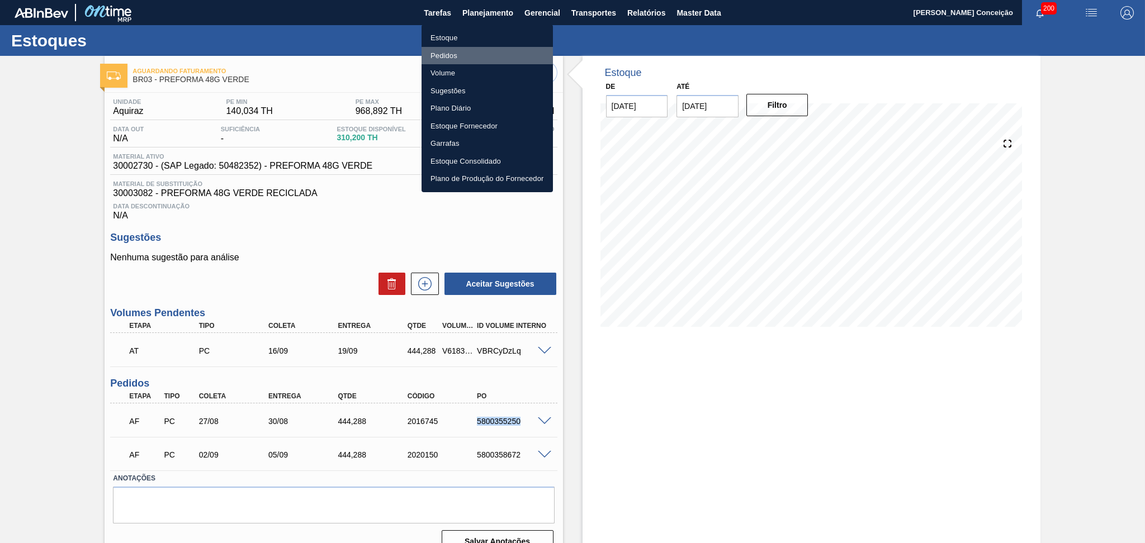
click at [449, 55] on li "Pedidos" at bounding box center [486, 56] width 131 height 18
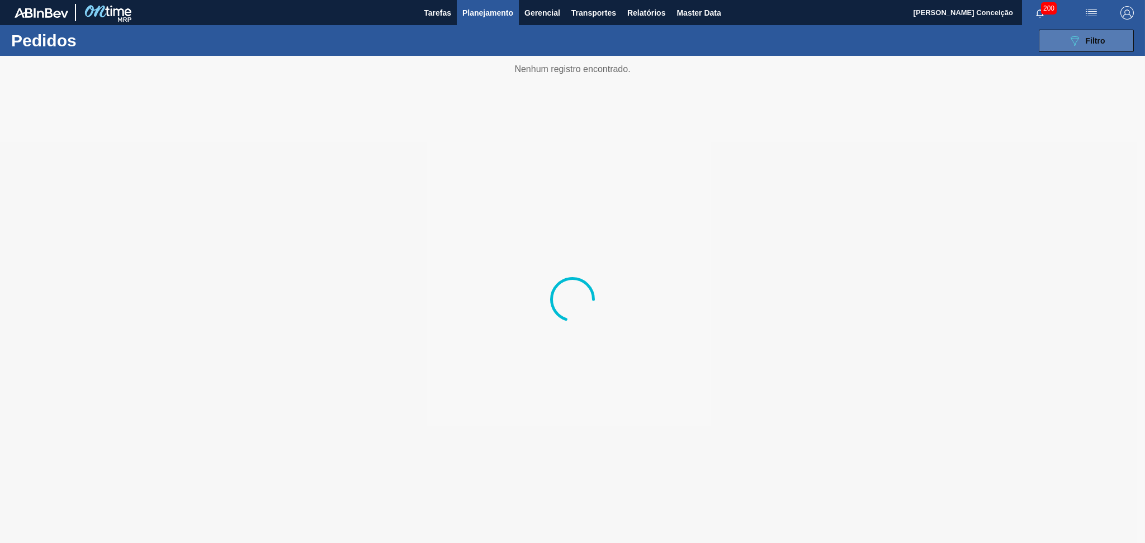
click at [1056, 47] on button "089F7B8B-B2A5-4AFE-B5C0-19BA573D28AC Filtro" at bounding box center [1085, 41] width 95 height 22
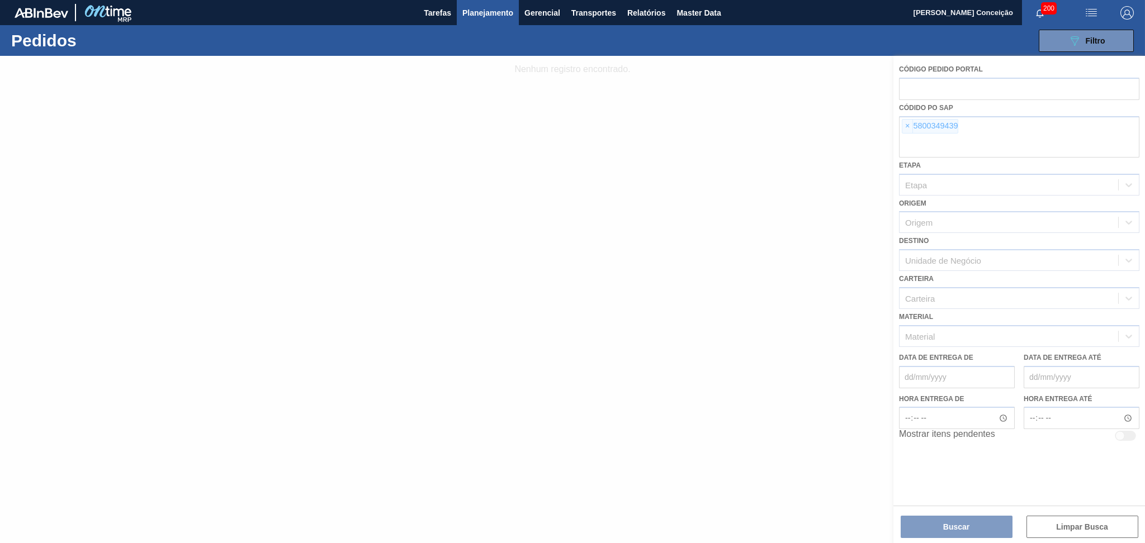
click at [906, 129] on div at bounding box center [572, 299] width 1145 height 487
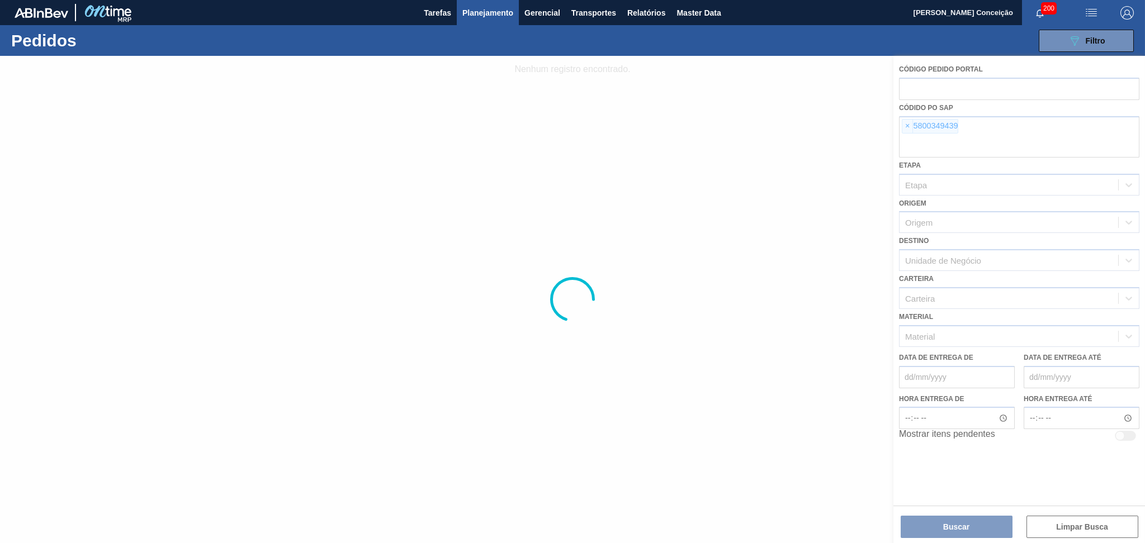
click at [908, 128] on div at bounding box center [572, 299] width 1145 height 487
click at [891, 134] on div at bounding box center [572, 299] width 1145 height 487
click at [902, 129] on div at bounding box center [572, 299] width 1145 height 487
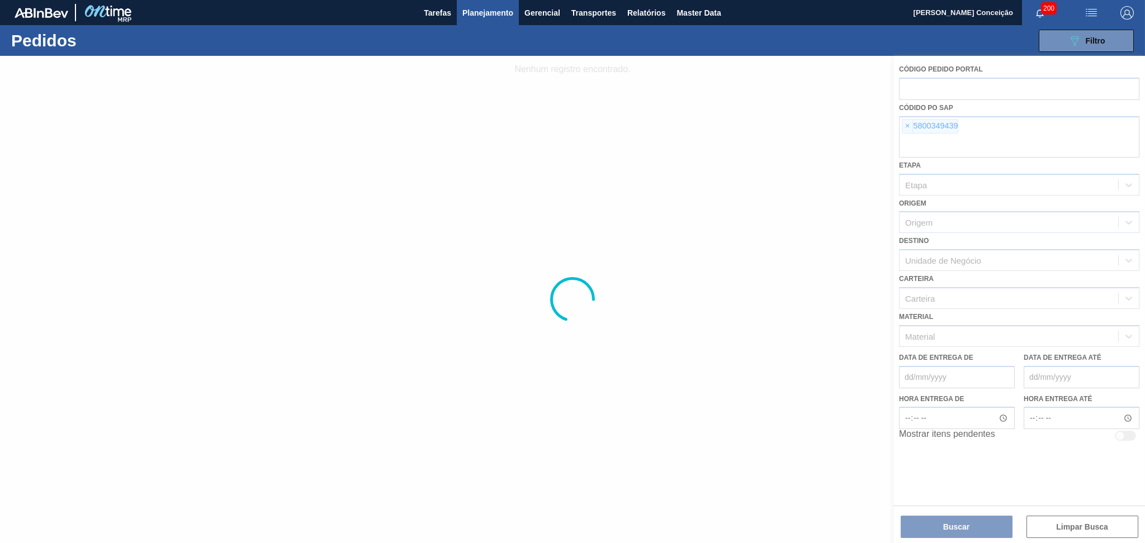
click at [905, 126] on div at bounding box center [572, 299] width 1145 height 487
click at [909, 125] on div at bounding box center [572, 299] width 1145 height 487
click at [903, 124] on div at bounding box center [572, 299] width 1145 height 487
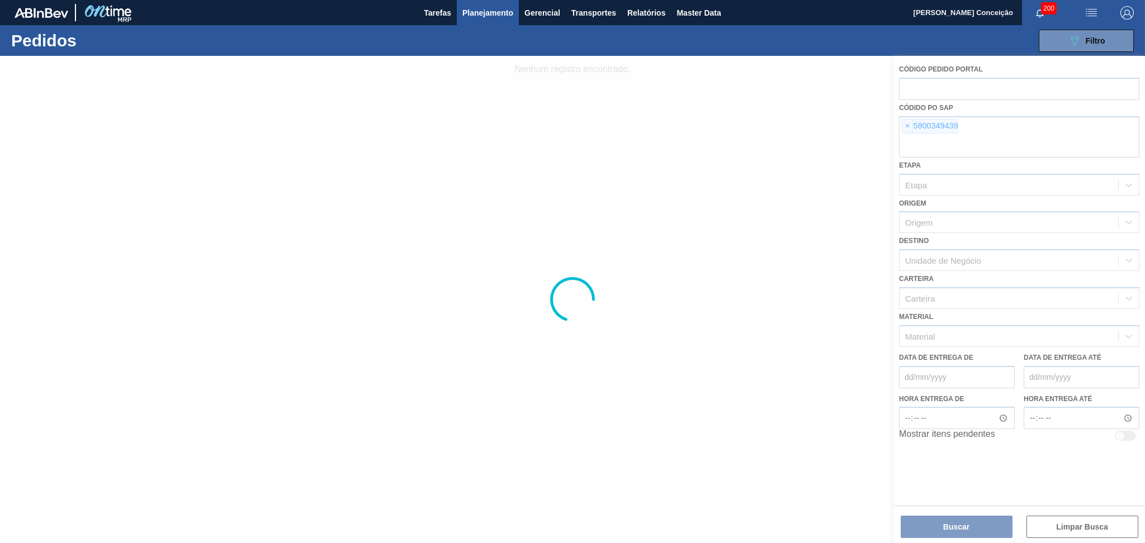
click at [908, 125] on div at bounding box center [572, 299] width 1145 height 487
click at [904, 130] on div at bounding box center [572, 299] width 1145 height 487
click at [903, 124] on div at bounding box center [572, 299] width 1145 height 487
click at [907, 130] on div at bounding box center [572, 299] width 1145 height 487
click at [907, 128] on div at bounding box center [572, 299] width 1145 height 487
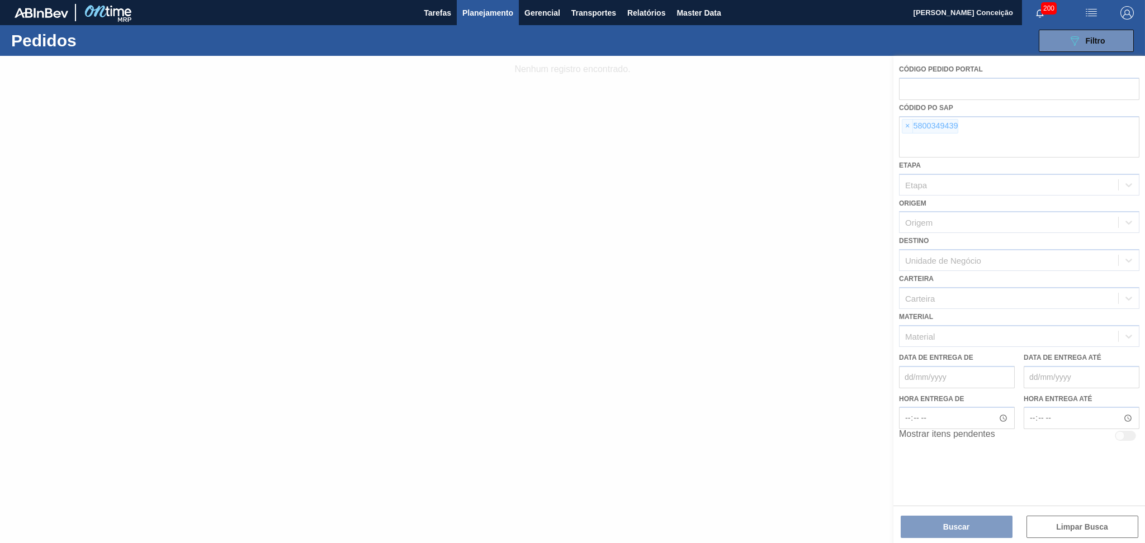
click at [907, 127] on div at bounding box center [572, 299] width 1145 height 487
click at [904, 126] on div at bounding box center [572, 299] width 1145 height 487
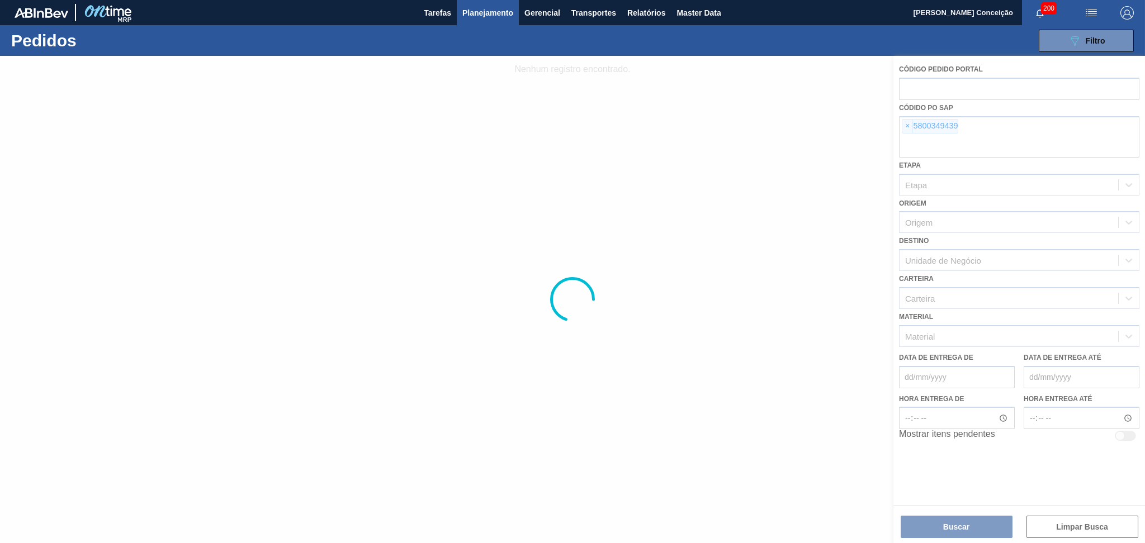
click at [907, 125] on div at bounding box center [572, 299] width 1145 height 487
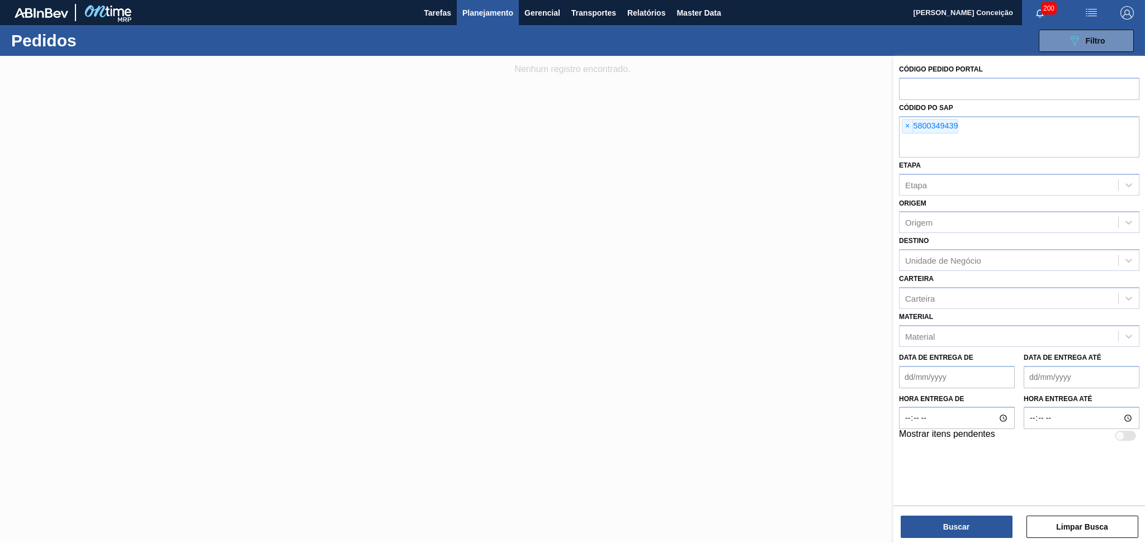
click at [984, 163] on div "Código Pedido Portal Códido PO SAP × 5800349439 Etapa Etapa Origem Origem Desti…" at bounding box center [1019, 252] width 252 height 392
click at [905, 127] on span "×" at bounding box center [907, 126] width 11 height 13
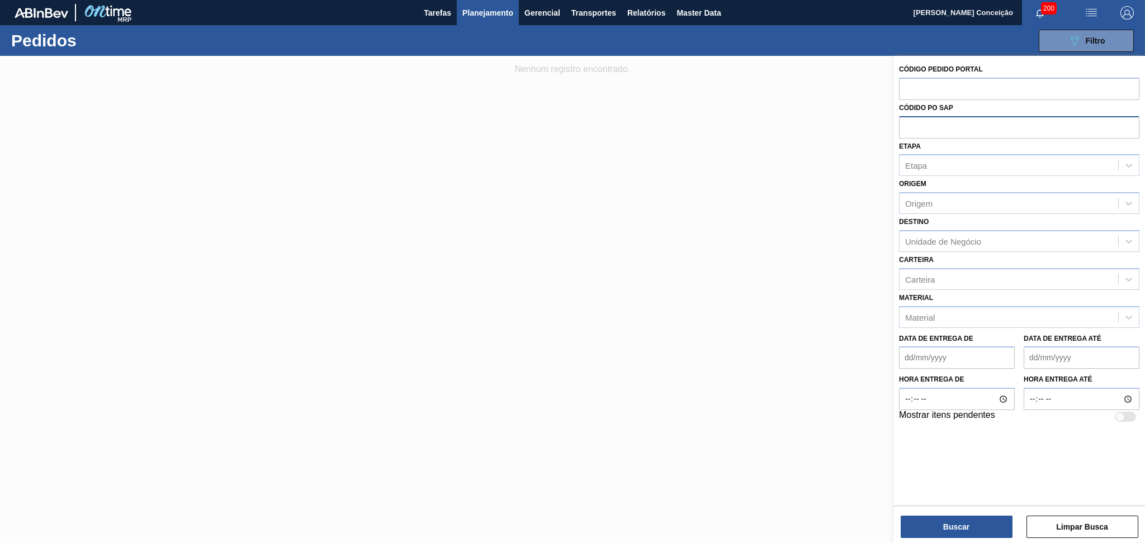
paste input "text"
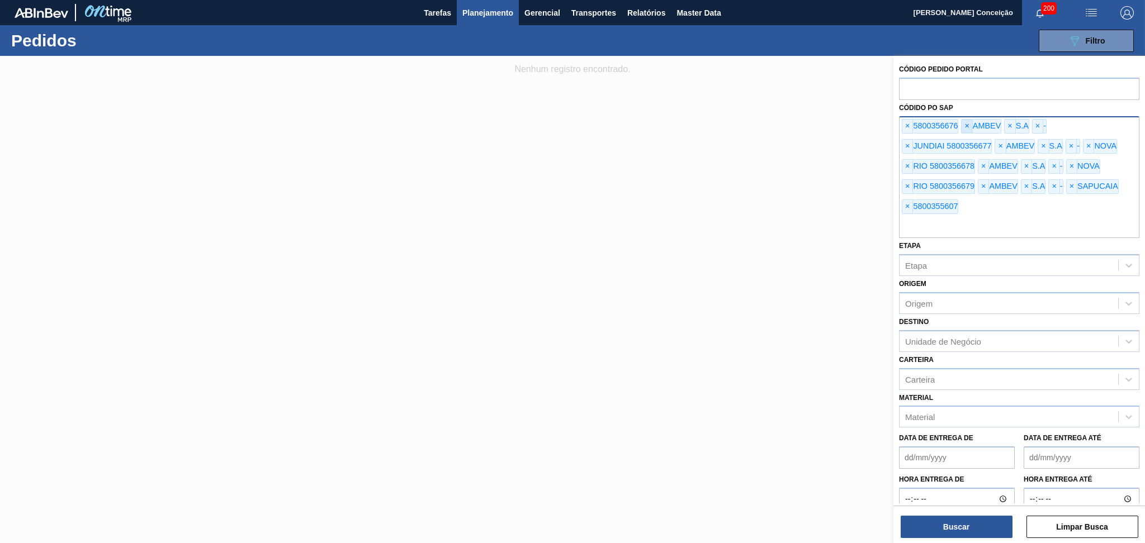
click at [966, 125] on span "×" at bounding box center [966, 126] width 11 height 13
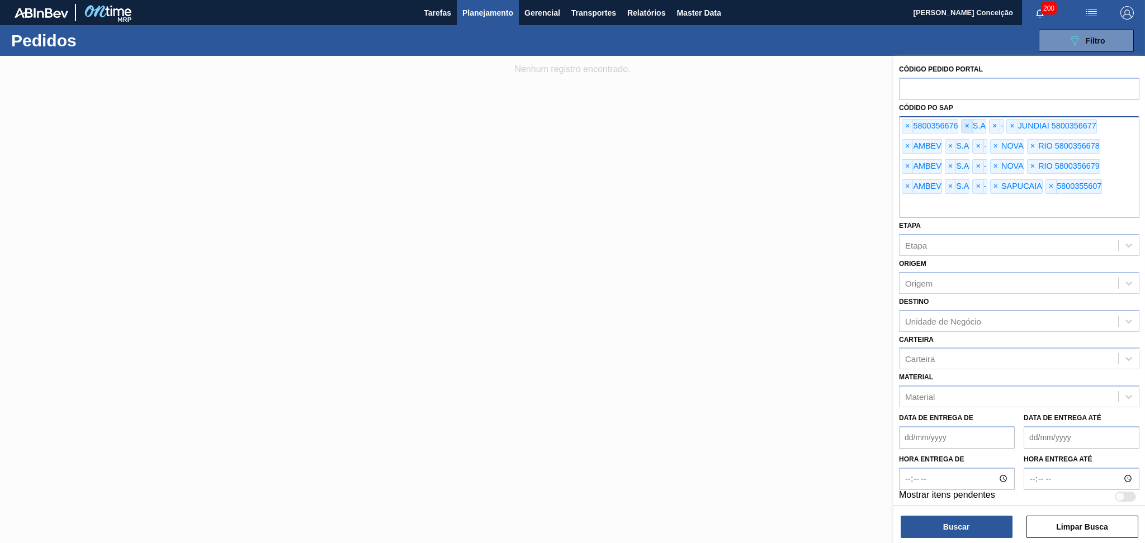
click at [967, 126] on span "×" at bounding box center [966, 126] width 11 height 13
click at [969, 126] on span "×" at bounding box center [966, 126] width 11 height 13
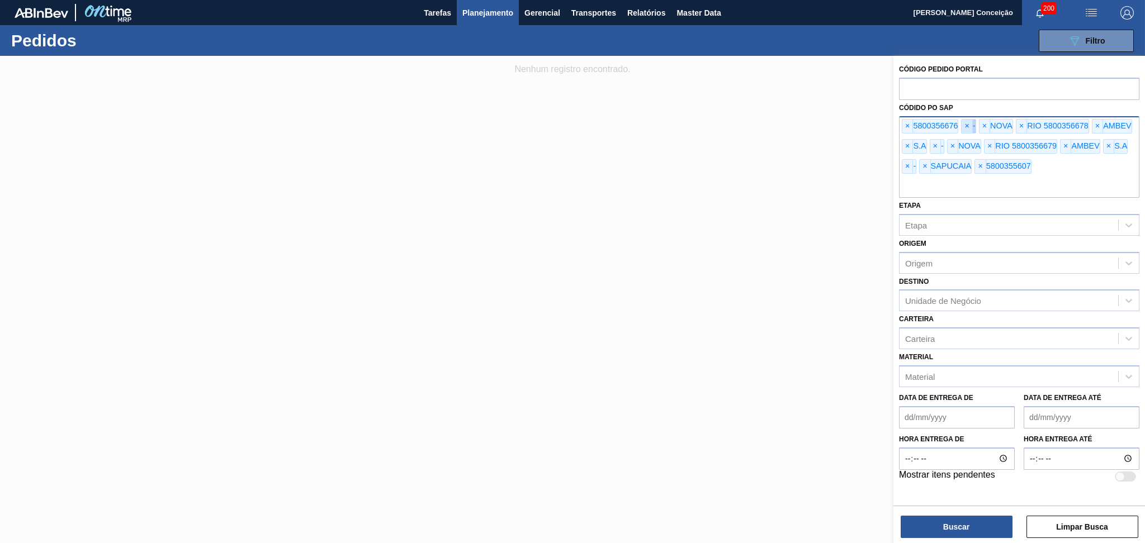
click at [969, 126] on span "×" at bounding box center [966, 126] width 11 height 13
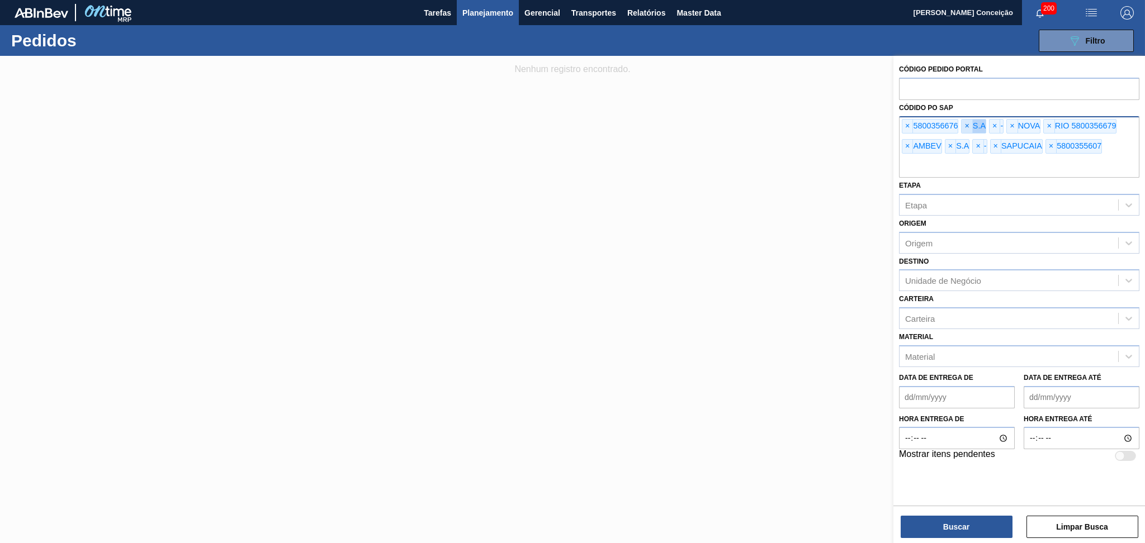
click at [969, 126] on span "×" at bounding box center [966, 126] width 11 height 13
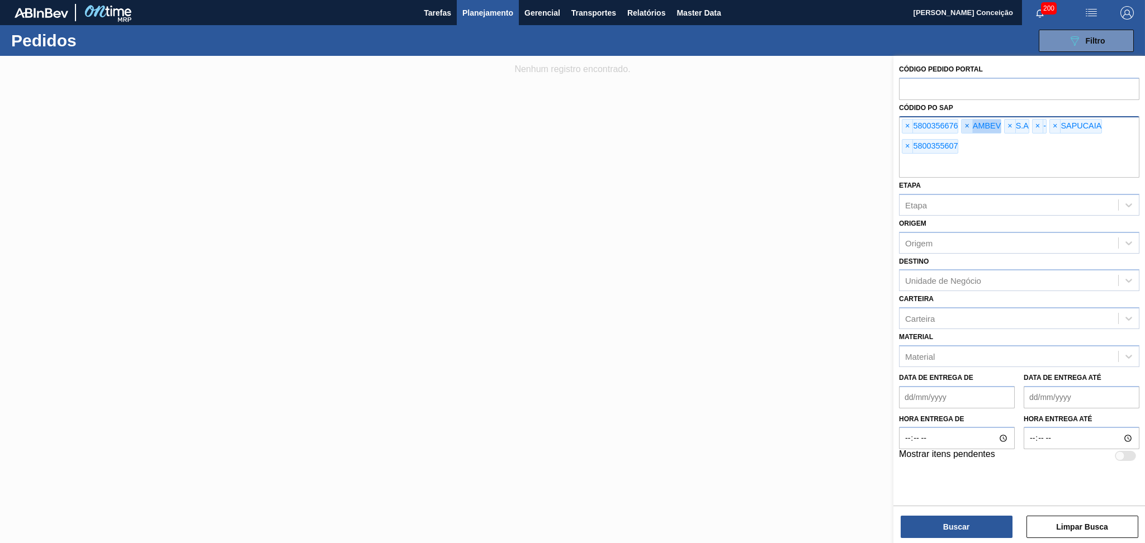
click at [969, 126] on span "×" at bounding box center [966, 126] width 11 height 13
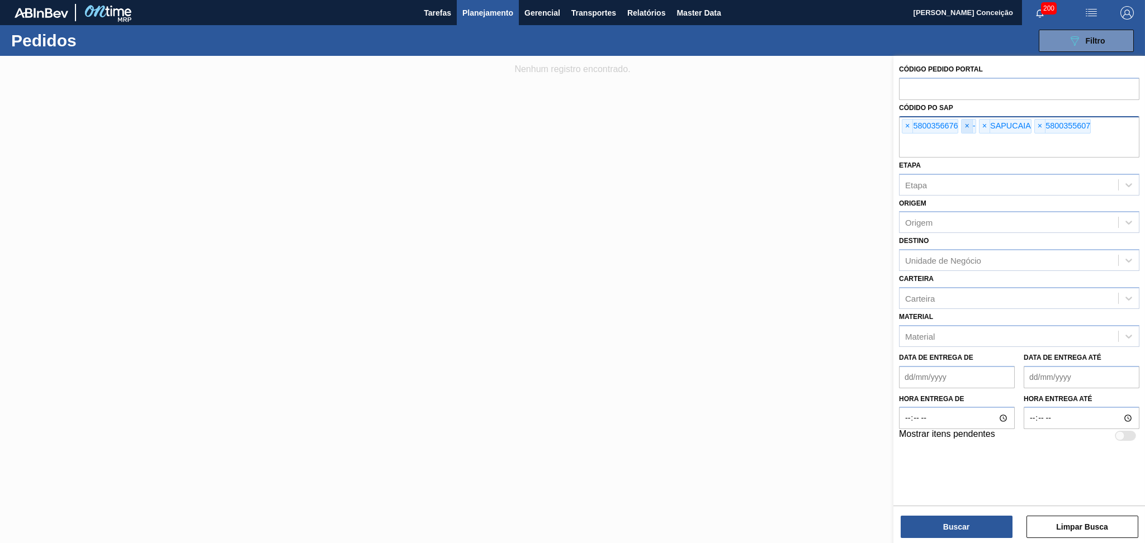
click at [969, 126] on span "×" at bounding box center [966, 126] width 11 height 13
click at [910, 123] on span "×" at bounding box center [907, 126] width 11 height 13
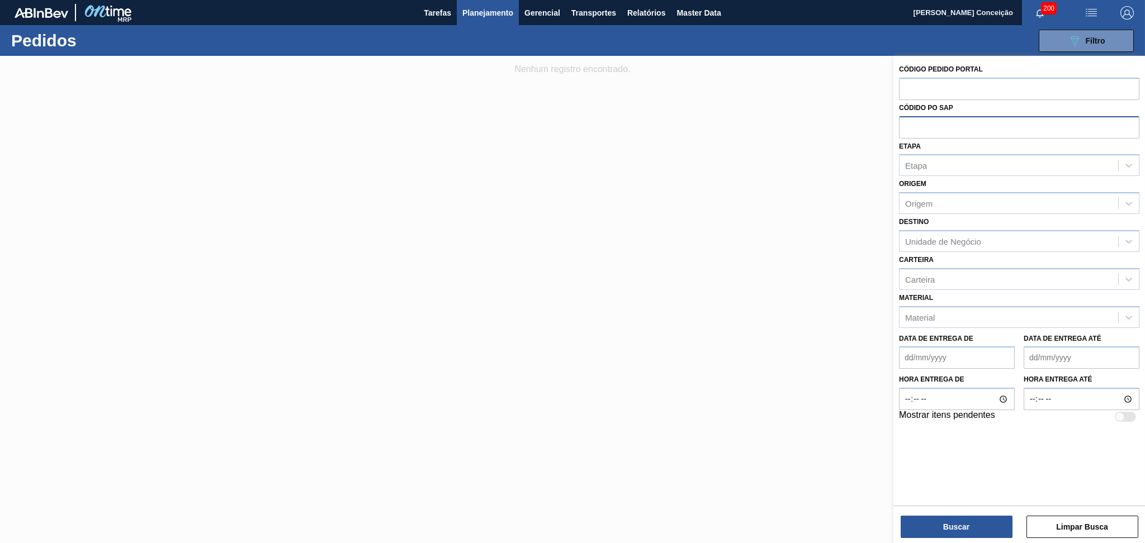
click at [501, 17] on span "Planejamento" at bounding box center [487, 12] width 51 height 13
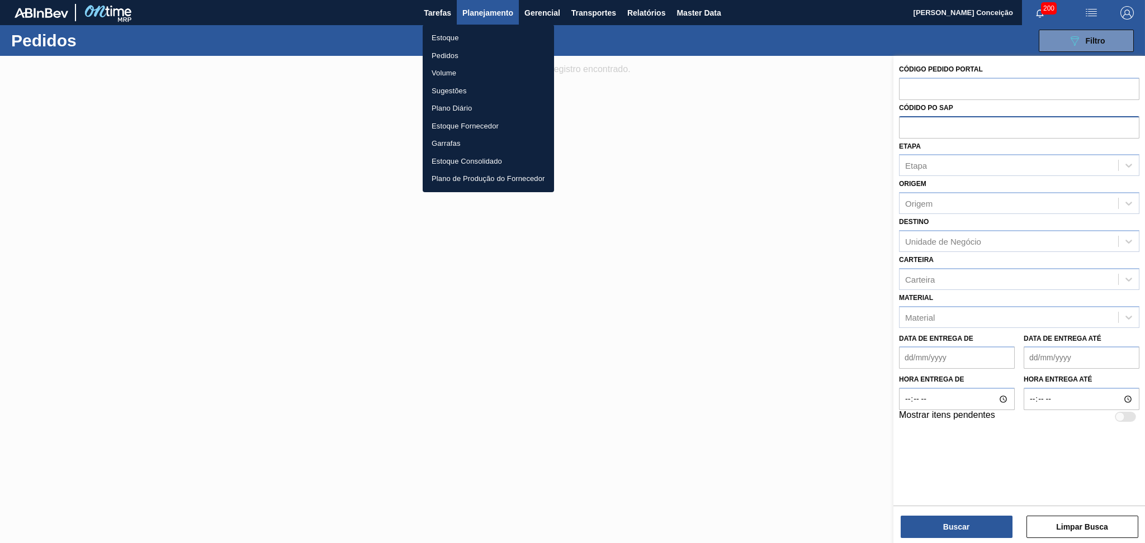
click at [454, 53] on li "Pedidos" at bounding box center [488, 56] width 131 height 18
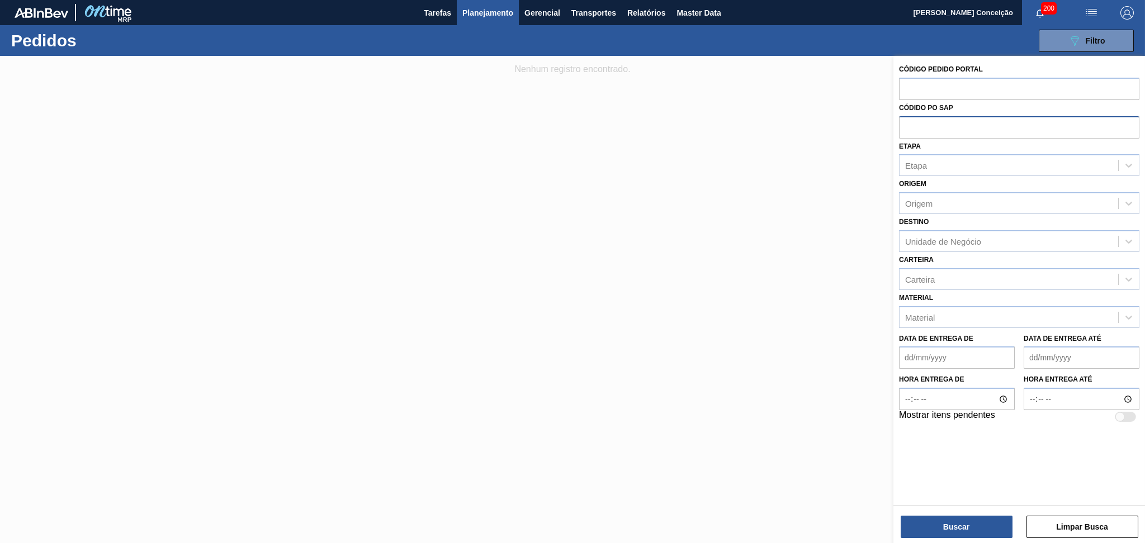
click at [487, 13] on span "Planejamento" at bounding box center [487, 12] width 51 height 13
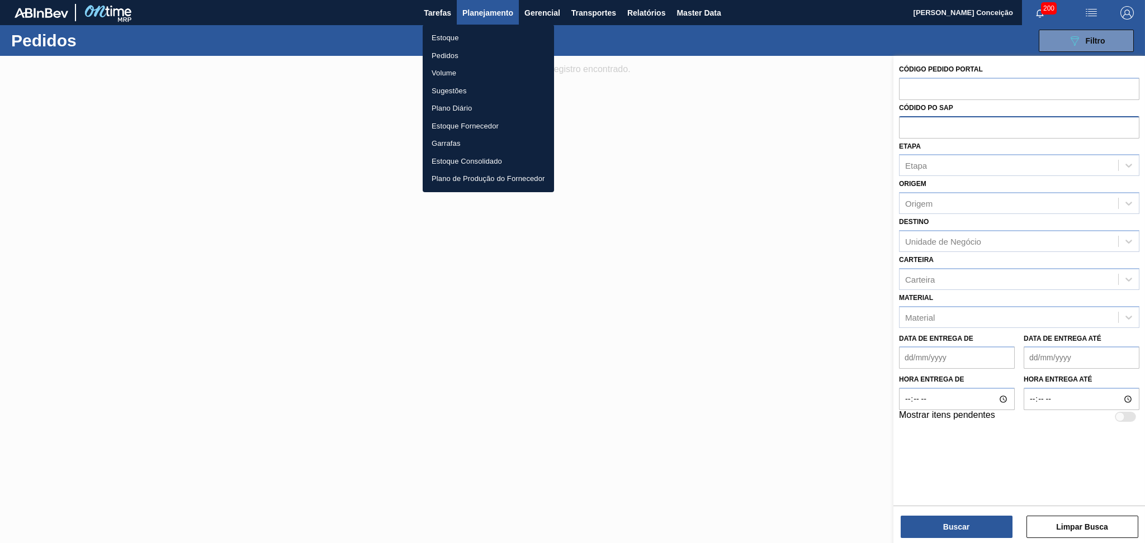
click at [452, 37] on li "Estoque" at bounding box center [488, 38] width 131 height 18
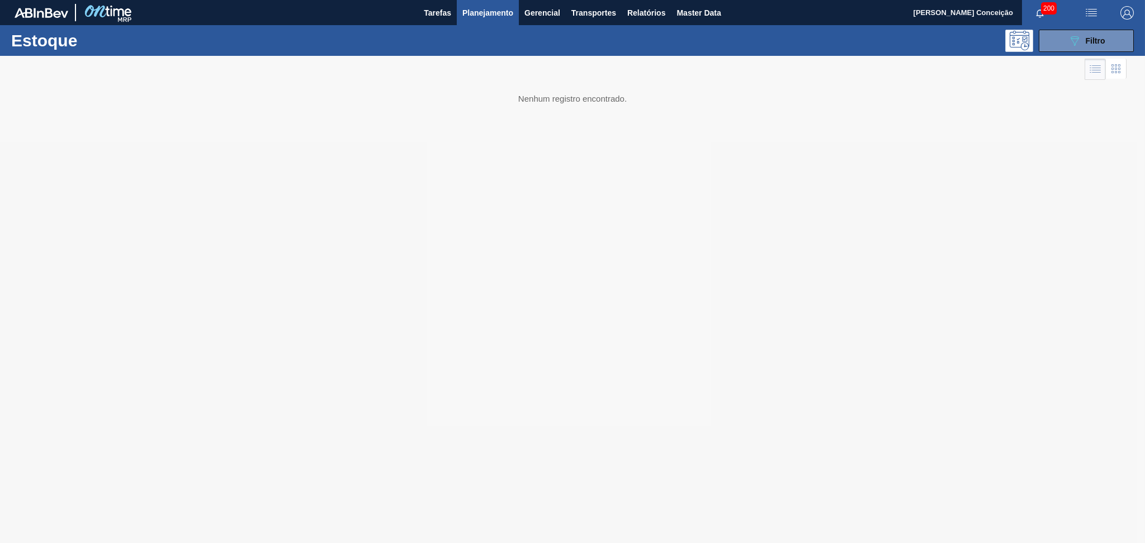
click at [1036, 41] on div "089F7B8B-B2A5-4AFE-B5C0-19BA573D28AC Filtro" at bounding box center [1086, 41] width 106 height 22
click at [1055, 45] on button "089F7B8B-B2A5-4AFE-B5C0-19BA573D28AC Filtro" at bounding box center [1085, 41] width 95 height 22
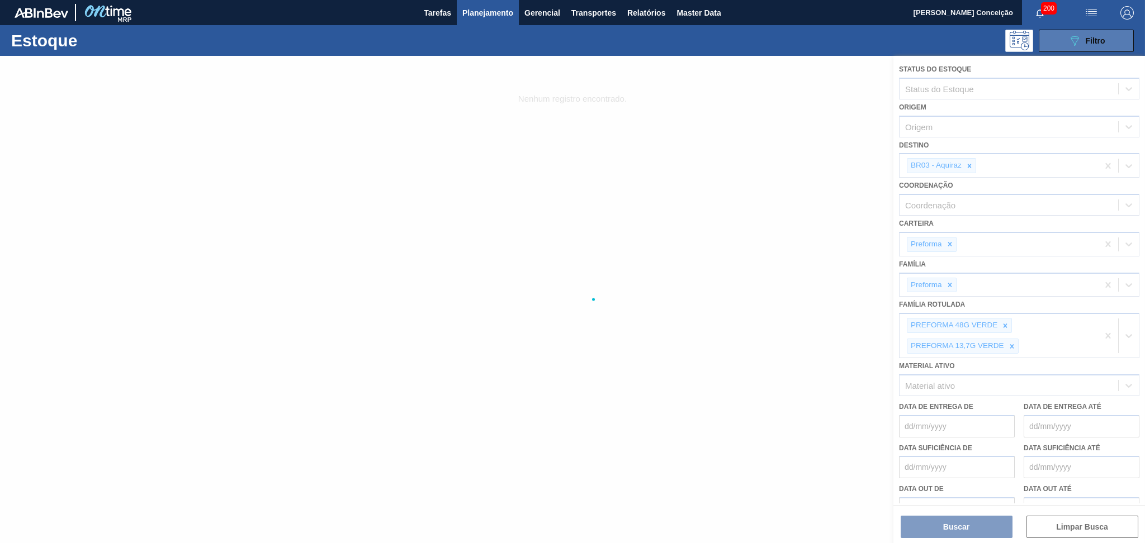
click at [1055, 45] on button "089F7B8B-B2A5-4AFE-B5C0-19BA573D28AC Filtro" at bounding box center [1085, 41] width 95 height 22
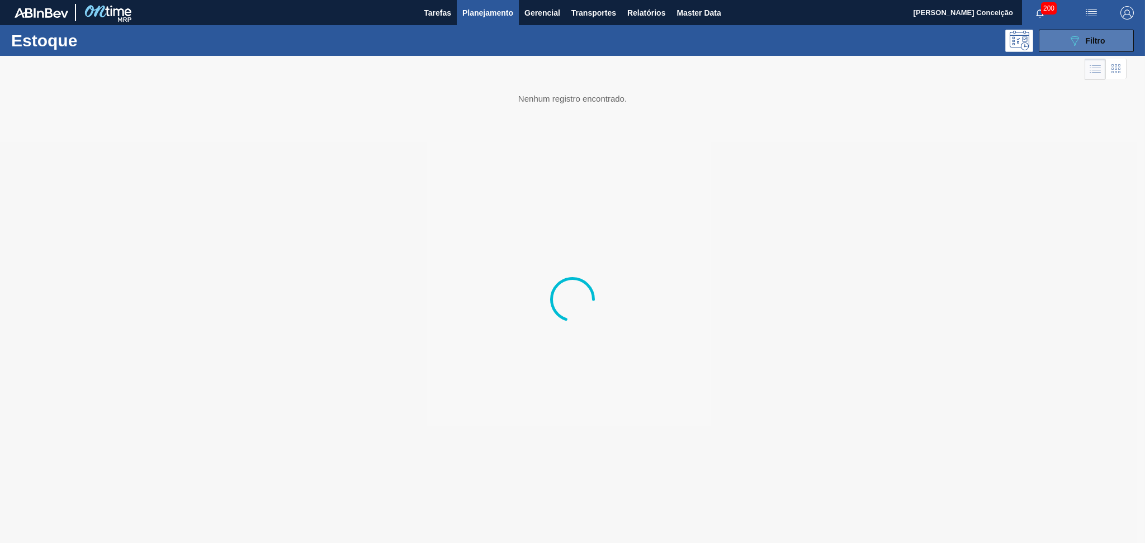
click at [1055, 45] on button "089F7B8B-B2A5-4AFE-B5C0-19BA573D28AC Filtro" at bounding box center [1085, 41] width 95 height 22
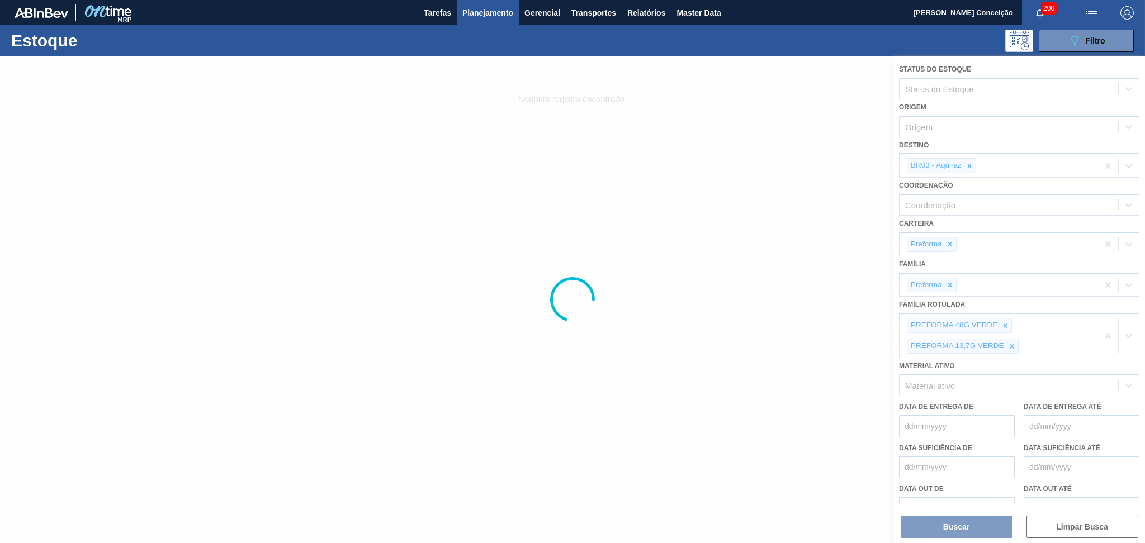
click at [973, 167] on div at bounding box center [572, 299] width 1145 height 487
click at [972, 165] on div at bounding box center [572, 299] width 1145 height 487
click at [967, 168] on div at bounding box center [572, 299] width 1145 height 487
click at [971, 164] on div at bounding box center [572, 299] width 1145 height 487
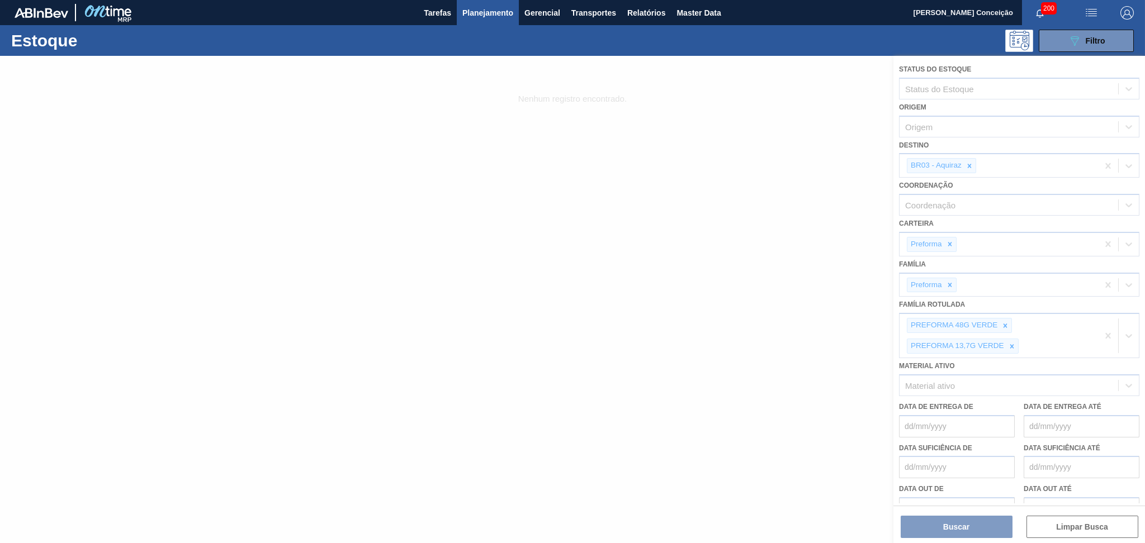
click at [1004, 321] on div at bounding box center [572, 299] width 1145 height 487
click at [1112, 334] on div at bounding box center [572, 299] width 1145 height 487
click at [1094, 333] on div at bounding box center [572, 299] width 1145 height 487
click at [1098, 333] on div at bounding box center [572, 299] width 1145 height 487
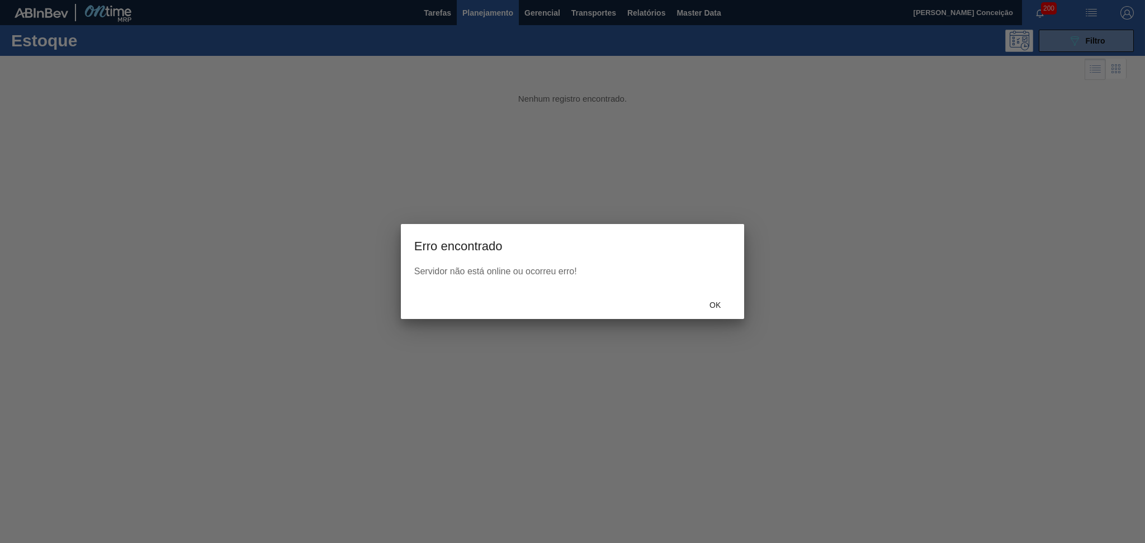
click at [710, 315] on div "Ok" at bounding box center [572, 304] width 343 height 29
click at [706, 305] on span "Ok" at bounding box center [714, 305] width 29 height 9
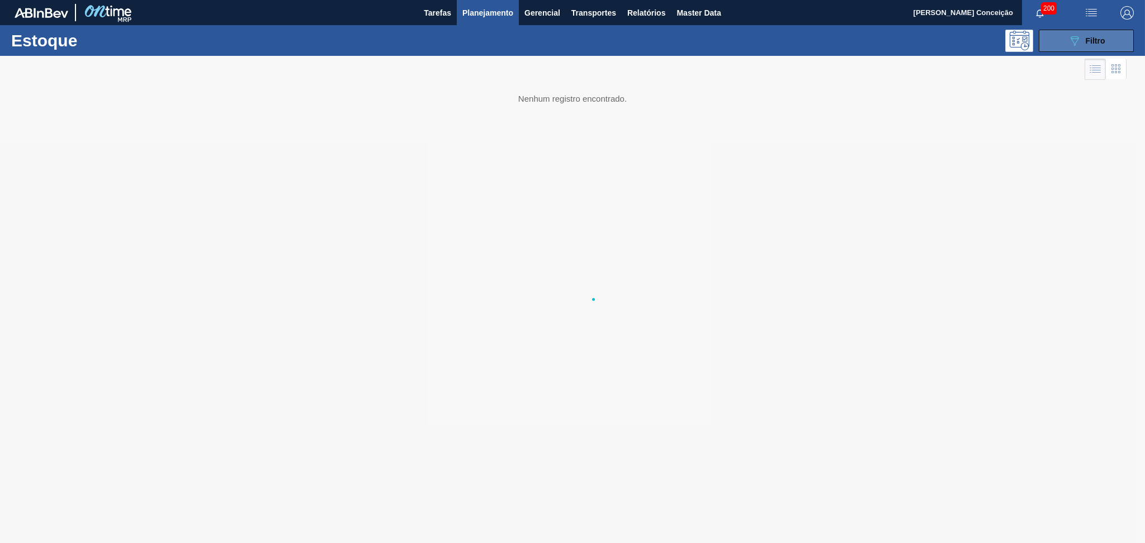
click at [1088, 40] on span "Filtro" at bounding box center [1095, 40] width 20 height 9
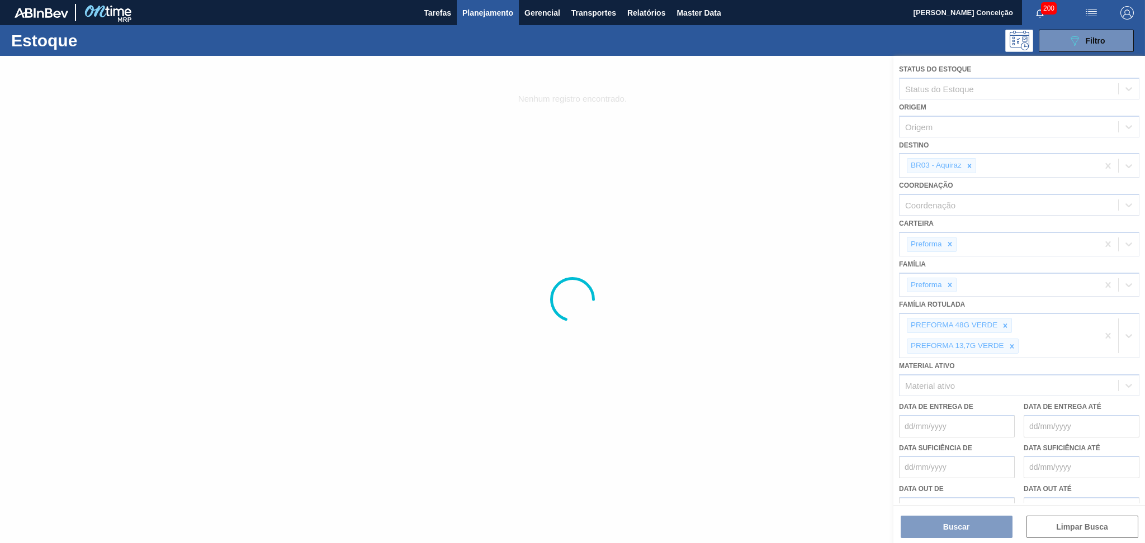
click at [1106, 335] on div at bounding box center [572, 299] width 1145 height 487
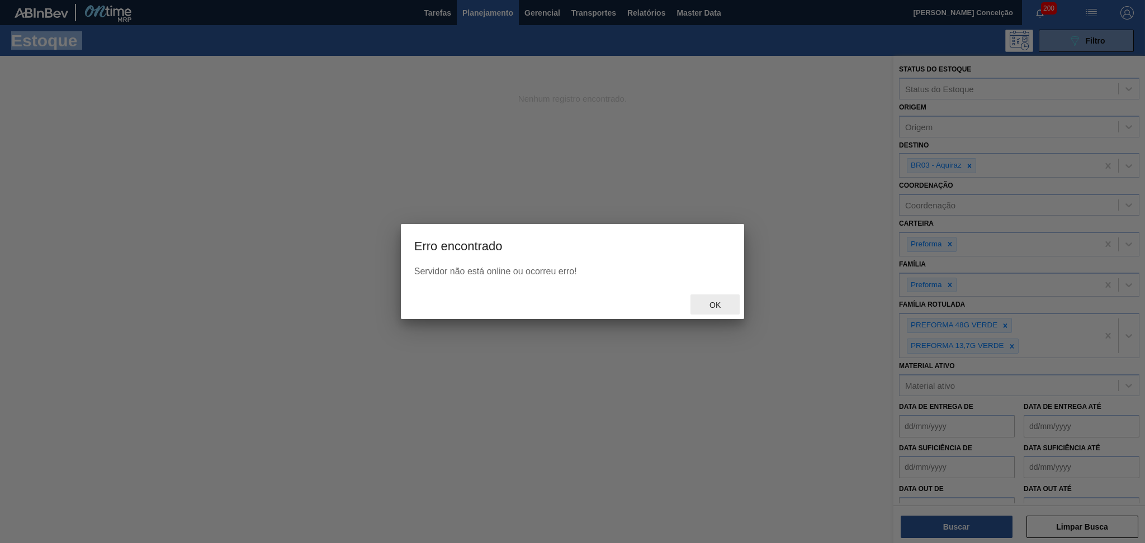
click at [720, 306] on span "Ok" at bounding box center [714, 305] width 29 height 9
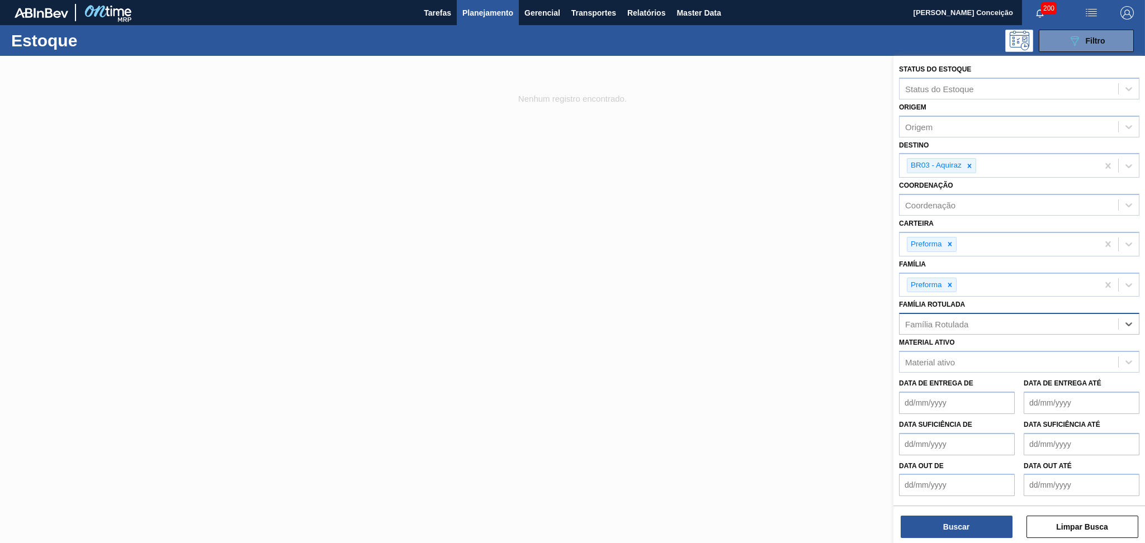
click at [933, 323] on div "Família Rotulada" at bounding box center [936, 325] width 63 height 10
click at [967, 163] on icon at bounding box center [969, 166] width 8 height 8
type Rotulada "38"
click at [941, 317] on div "Família Rotulada" at bounding box center [936, 322] width 63 height 10
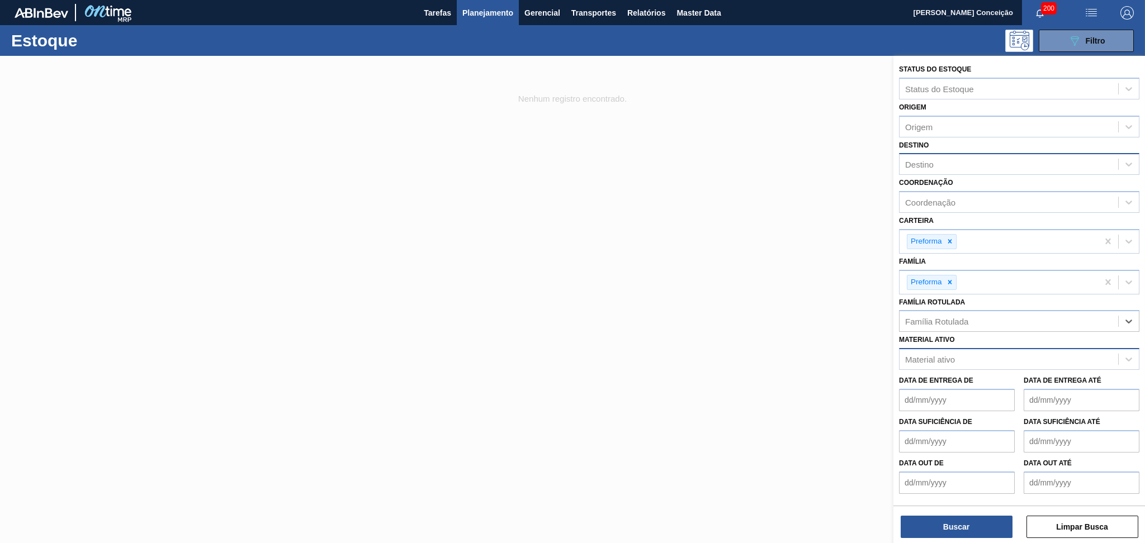
click at [936, 358] on div "Material ativo" at bounding box center [930, 360] width 50 height 10
click at [932, 124] on div "Origem" at bounding box center [1008, 126] width 219 height 16
click at [948, 325] on div "Família Rotulada" at bounding box center [1008, 322] width 219 height 16
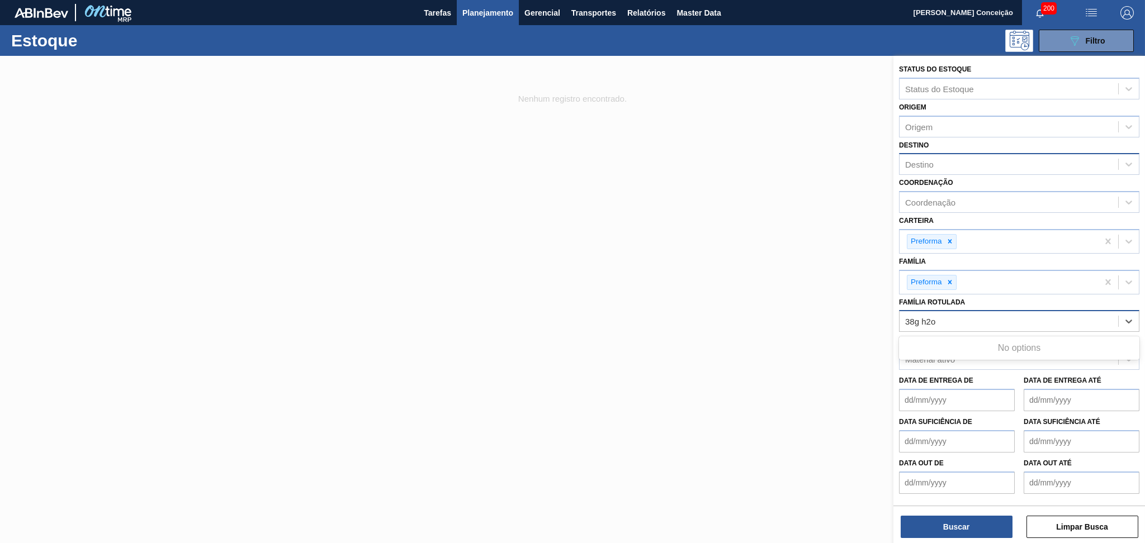
type Rotulada "38g h2o"
click at [642, 187] on div at bounding box center [572, 327] width 1145 height 543
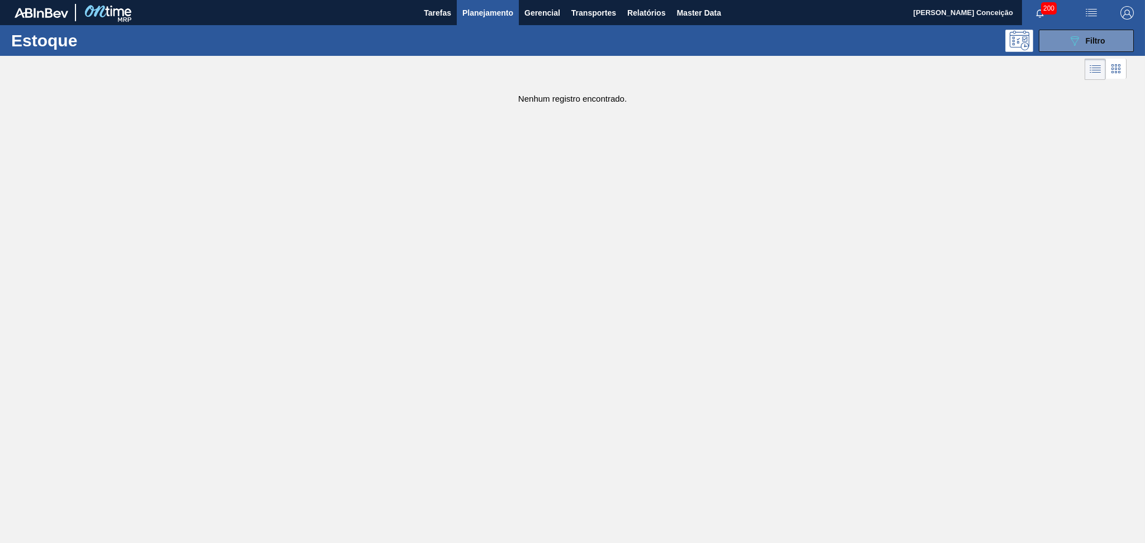
click at [489, 10] on span "Planejamento" at bounding box center [487, 12] width 51 height 13
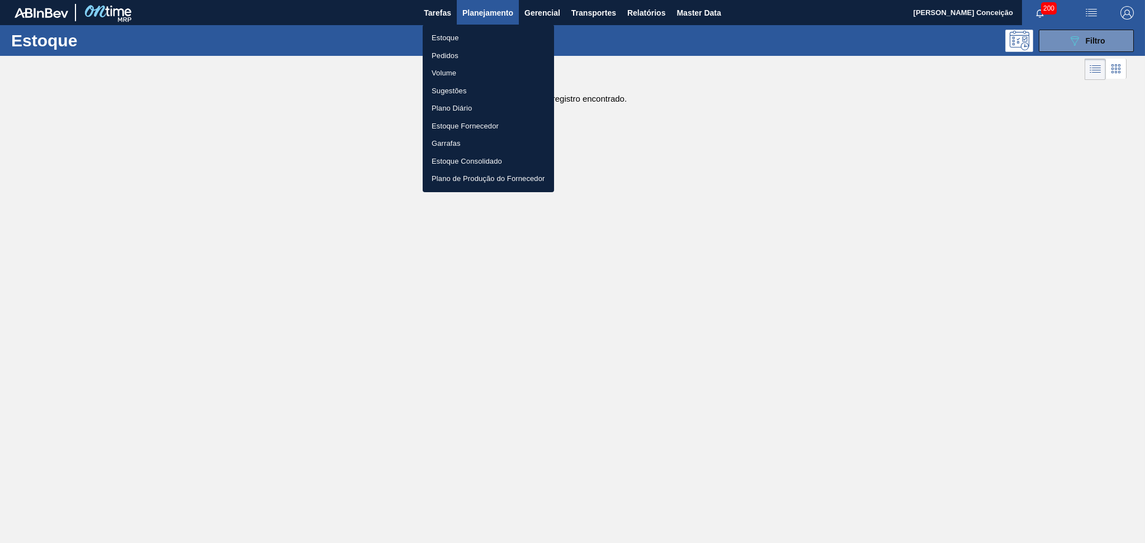
click at [450, 40] on li "Estoque" at bounding box center [488, 38] width 131 height 18
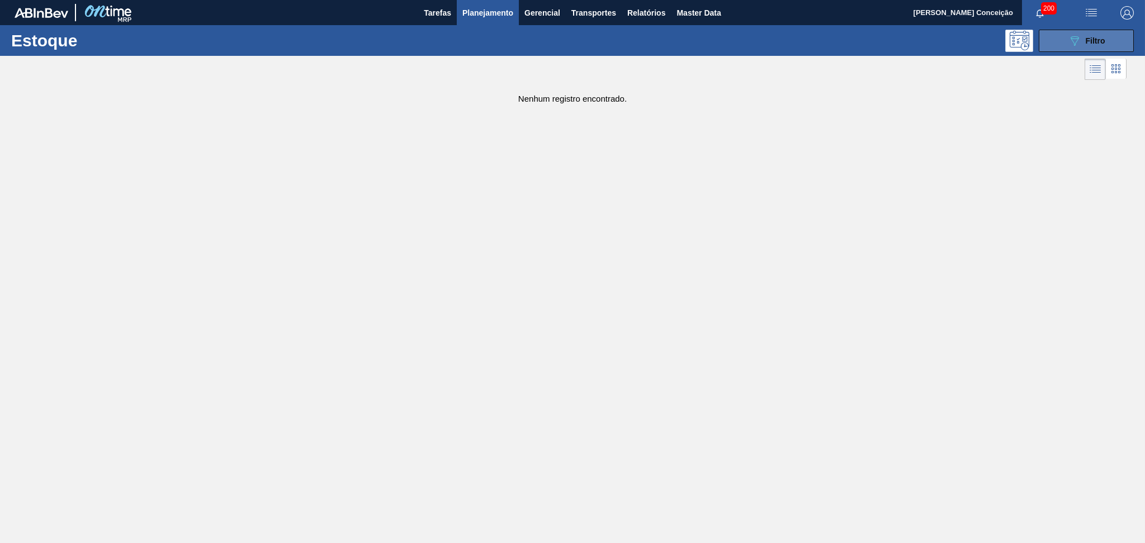
click at [1099, 38] on span "Filtro" at bounding box center [1095, 40] width 20 height 9
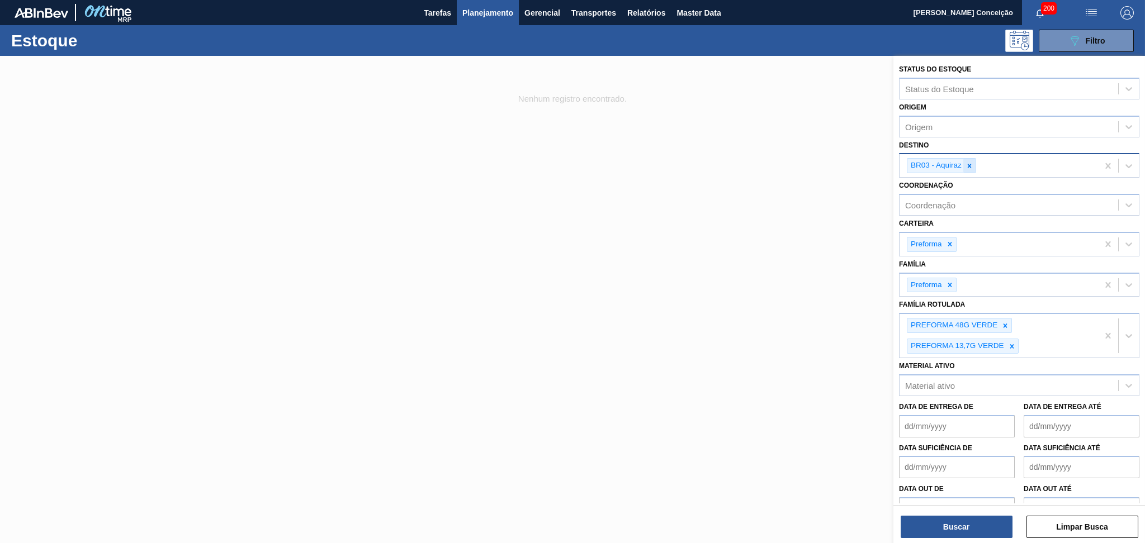
click at [966, 163] on icon at bounding box center [969, 166] width 8 height 8
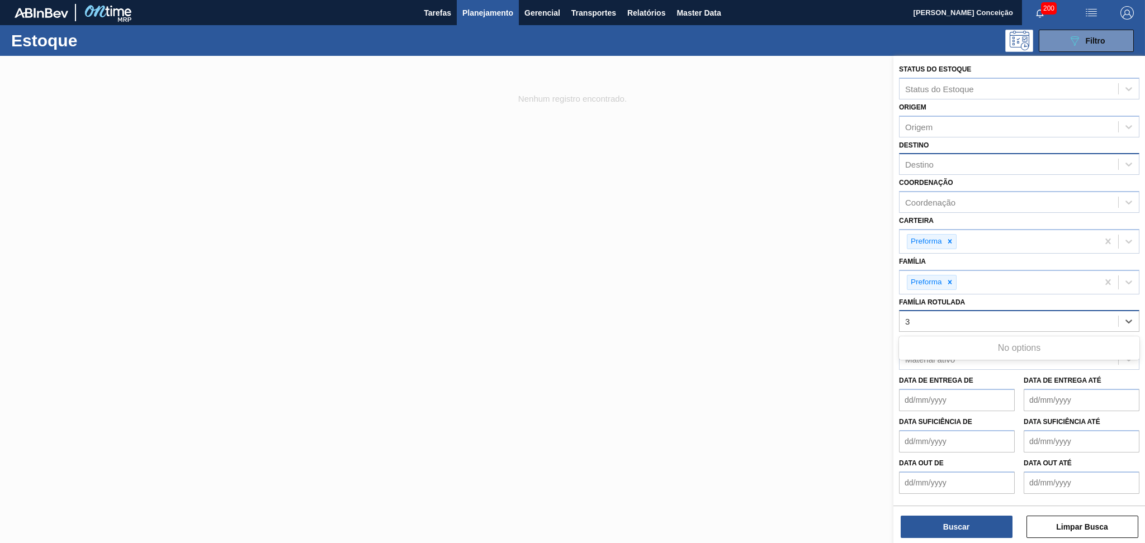
type Rotulada "38"
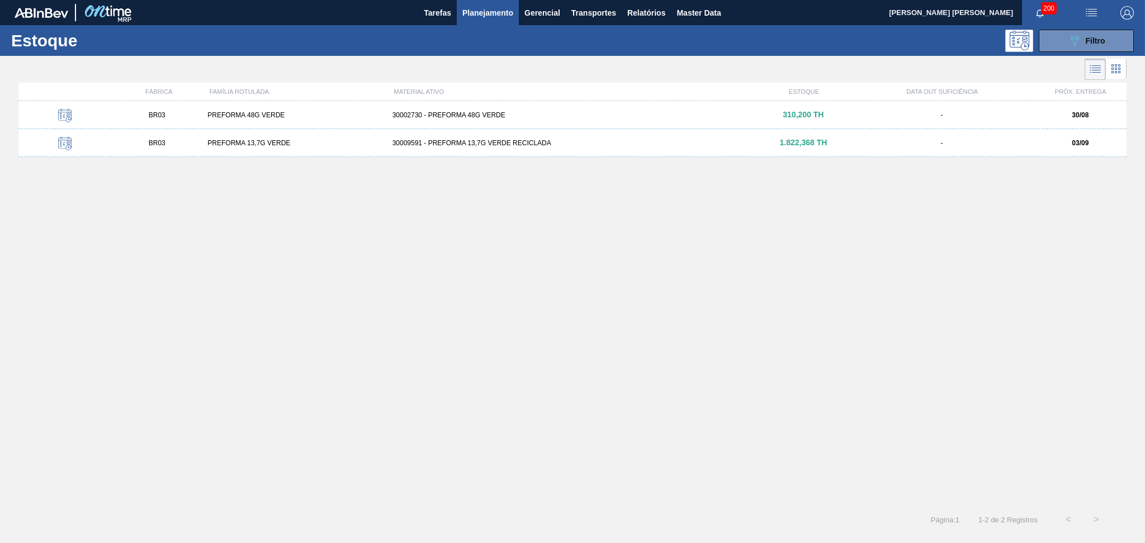
click at [478, 251] on div "BR03 PREFORMA 48G VERDE 30002730 - PREFORMA 48G VERDE 310,200 TH - 30/08 BR03 P…" at bounding box center [572, 300] width 1108 height 398
click at [1085, 44] on span "Filtro" at bounding box center [1095, 40] width 20 height 9
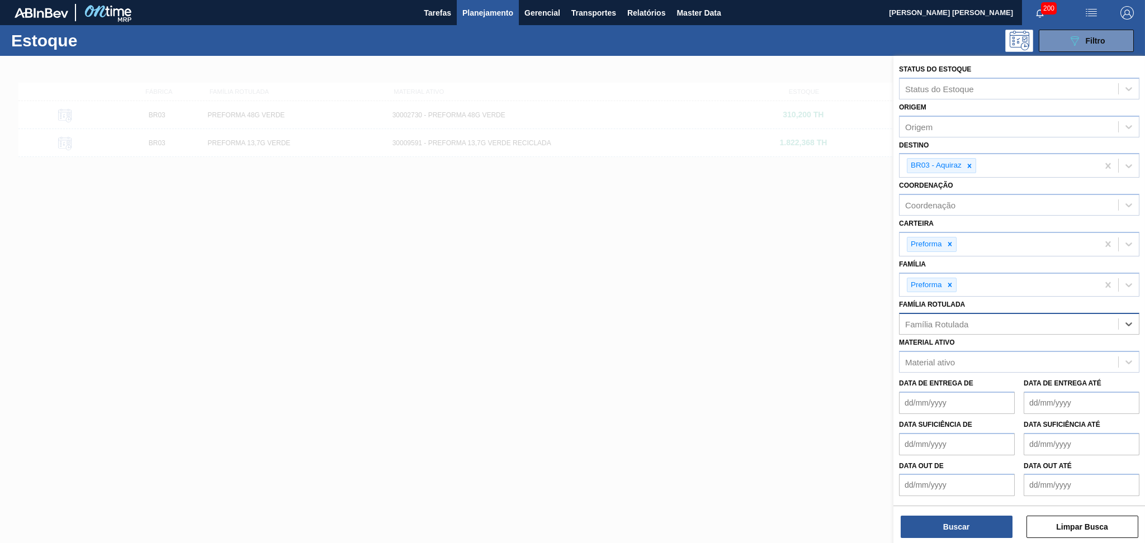
click at [1018, 321] on div "Família Rotulada" at bounding box center [1008, 324] width 219 height 16
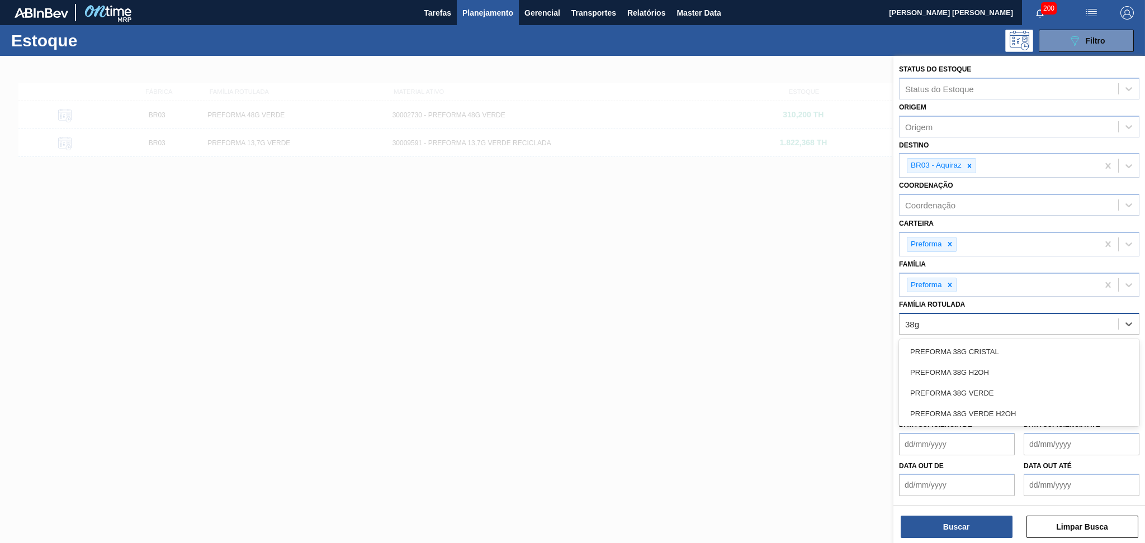
type Rotulada "38g h"
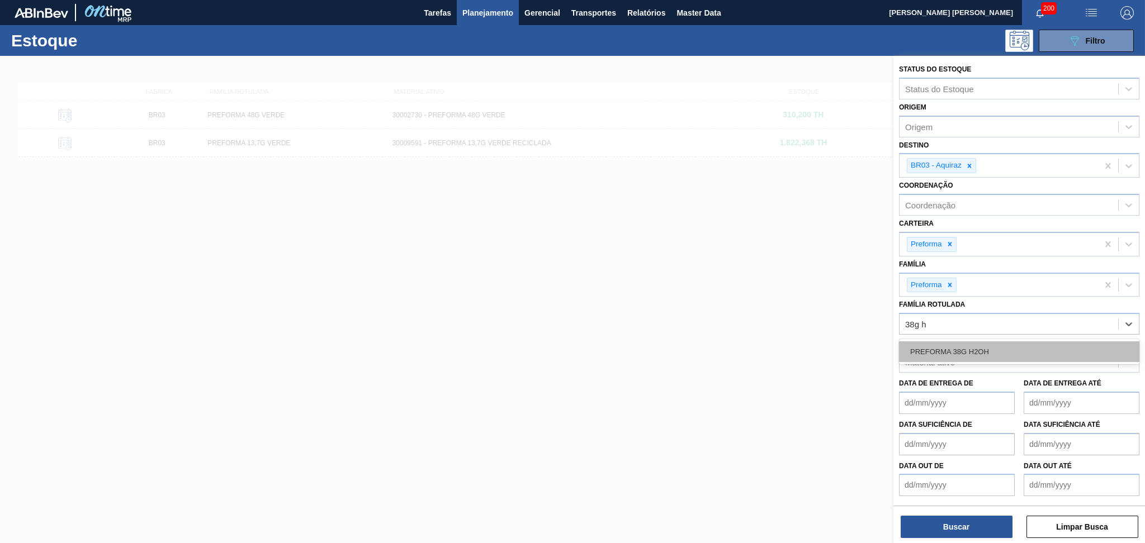
click at [979, 352] on div "PREFORMA 38G H2OH" at bounding box center [1019, 351] width 240 height 21
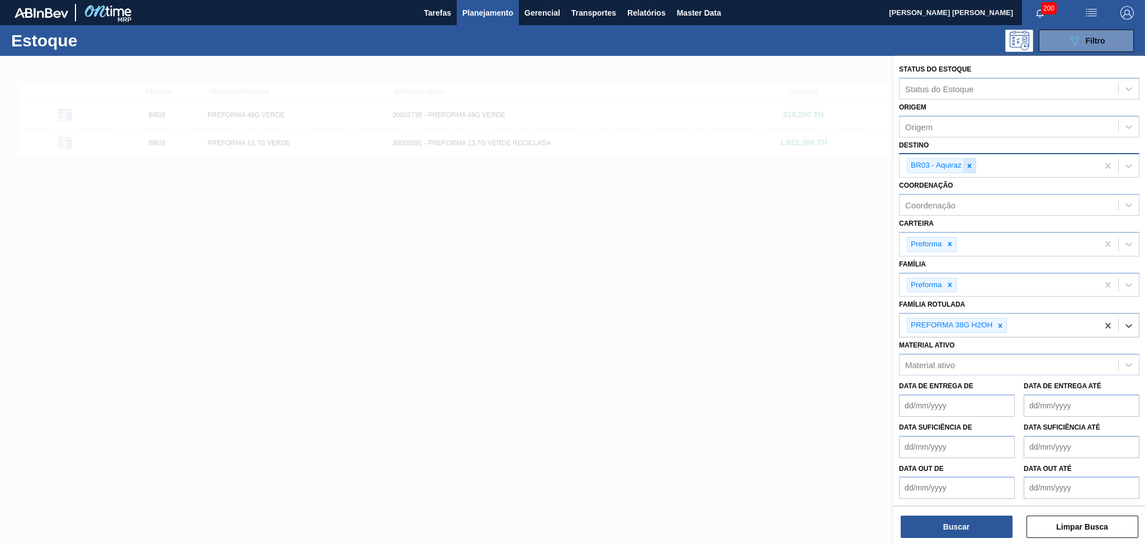
click at [975, 161] on div at bounding box center [969, 166] width 12 height 14
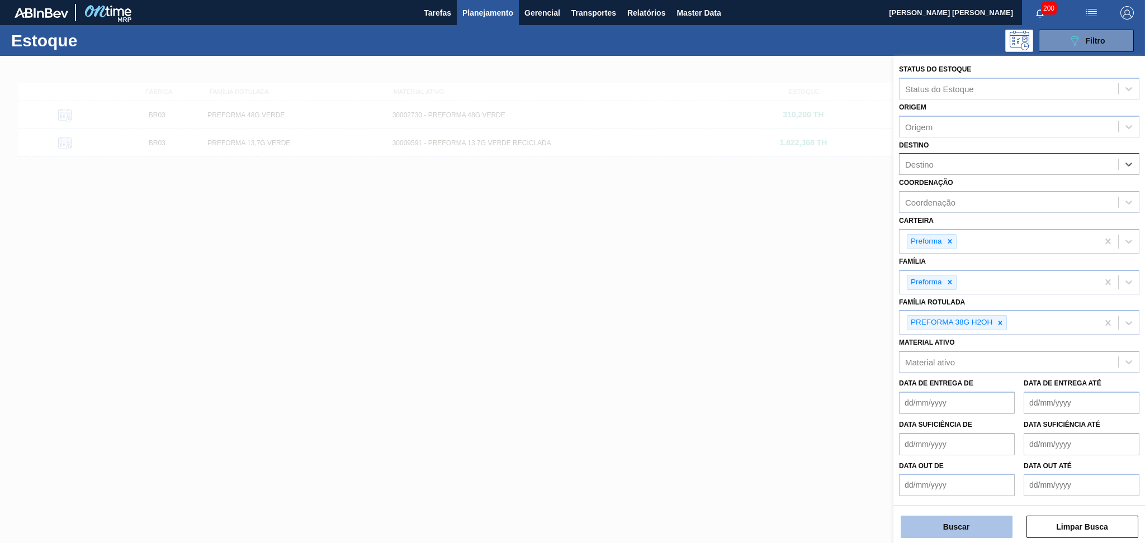
click at [950, 529] on button "Buscar" at bounding box center [956, 527] width 112 height 22
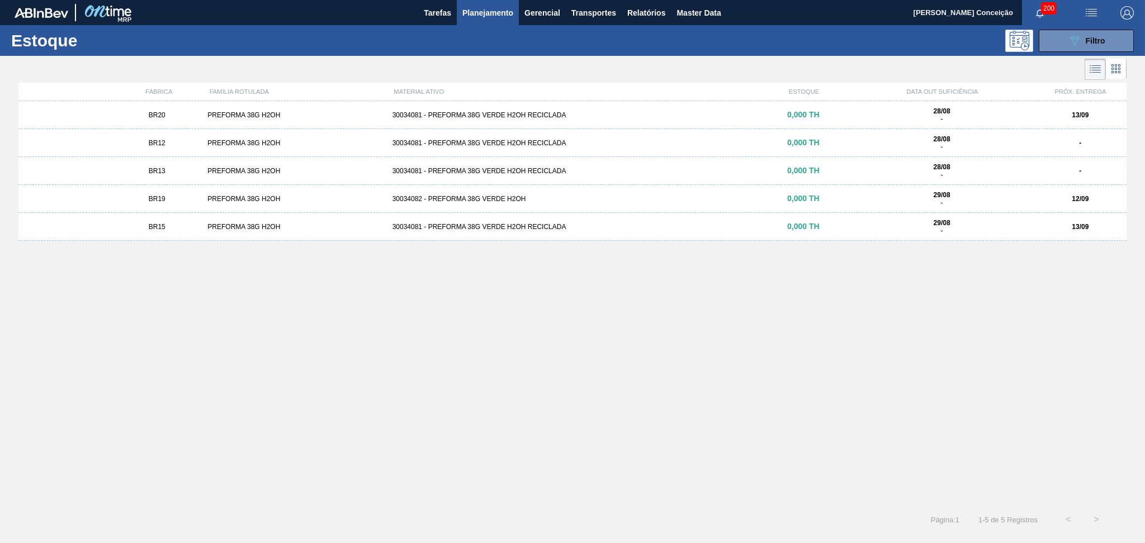
click at [448, 120] on div "BR20 PREFORMA 38G H2OH 30034081 - PREFORMA 38G VERDE H2OH RECICLADA 0,000 TH 28…" at bounding box center [572, 115] width 1108 height 28
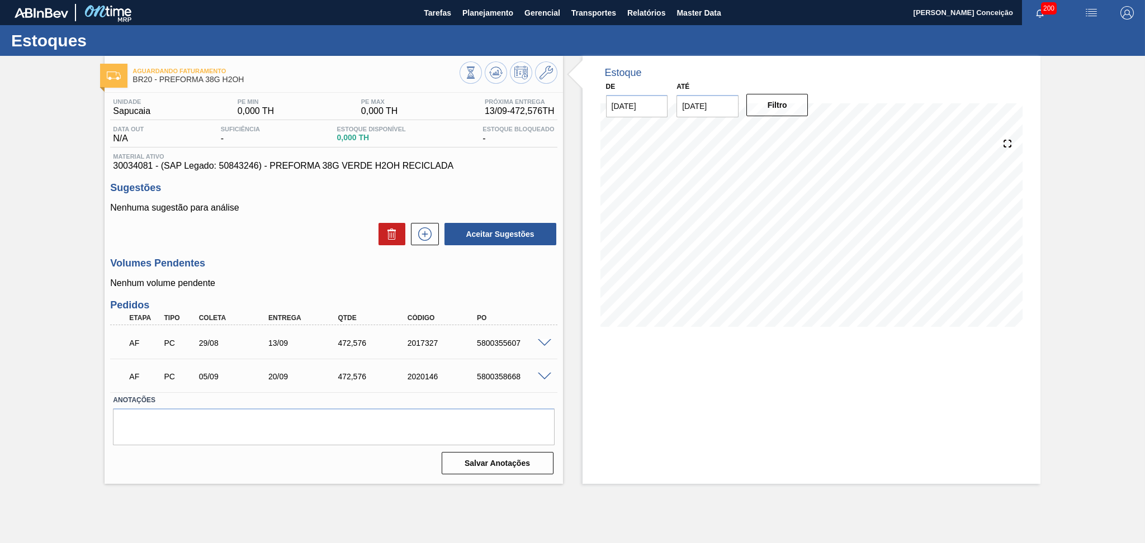
click at [585, 369] on div "Estoque De 29/08/2025 Até 30/09/2025 Filtro 04/09 Projeção de Estoque 0 Nec.SAP…" at bounding box center [811, 270] width 458 height 428
click at [477, 75] on icon at bounding box center [470, 73] width 12 height 12
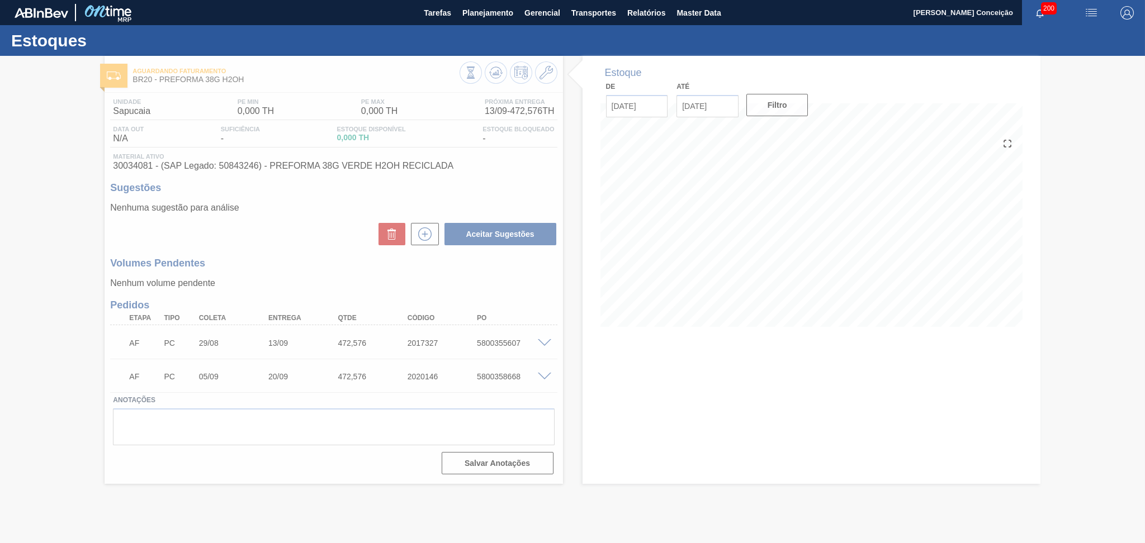
click at [568, 305] on icon at bounding box center [572, 299] width 45 height 45
click at [543, 343] on div at bounding box center [572, 299] width 1145 height 487
click at [544, 339] on div at bounding box center [572, 299] width 1145 height 487
click at [548, 344] on div at bounding box center [572, 299] width 1145 height 487
click at [568, 362] on div at bounding box center [572, 299] width 1145 height 487
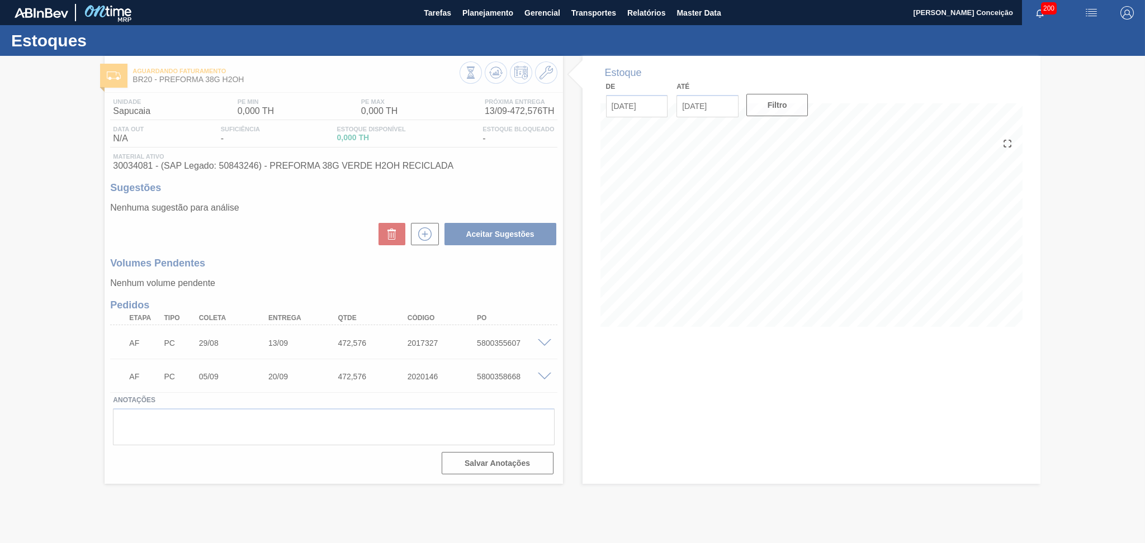
click at [522, 252] on div at bounding box center [572, 299] width 1145 height 487
drag, startPoint x: 519, startPoint y: 266, endPoint x: 523, endPoint y: 259, distance: 7.8
click at [521, 262] on div at bounding box center [572, 299] width 1145 height 487
click at [409, 273] on div at bounding box center [572, 299] width 1145 height 487
click at [486, 270] on div at bounding box center [572, 299] width 1145 height 487
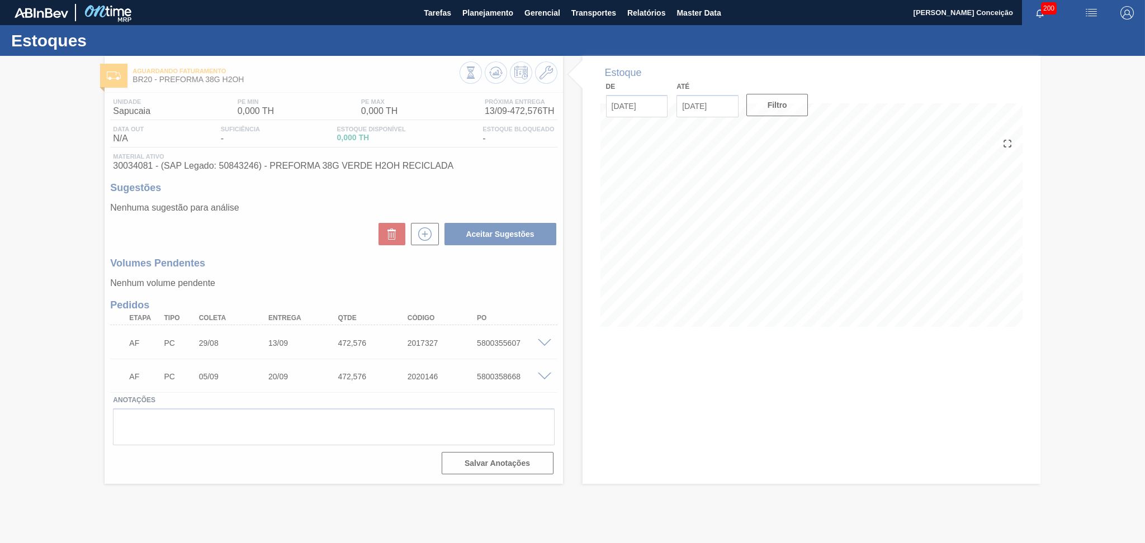
click at [544, 340] on div at bounding box center [572, 299] width 1145 height 487
click at [297, 249] on div at bounding box center [572, 299] width 1145 height 487
click at [592, 289] on icon at bounding box center [572, 299] width 45 height 45
click at [569, 298] on icon at bounding box center [572, 299] width 45 height 45
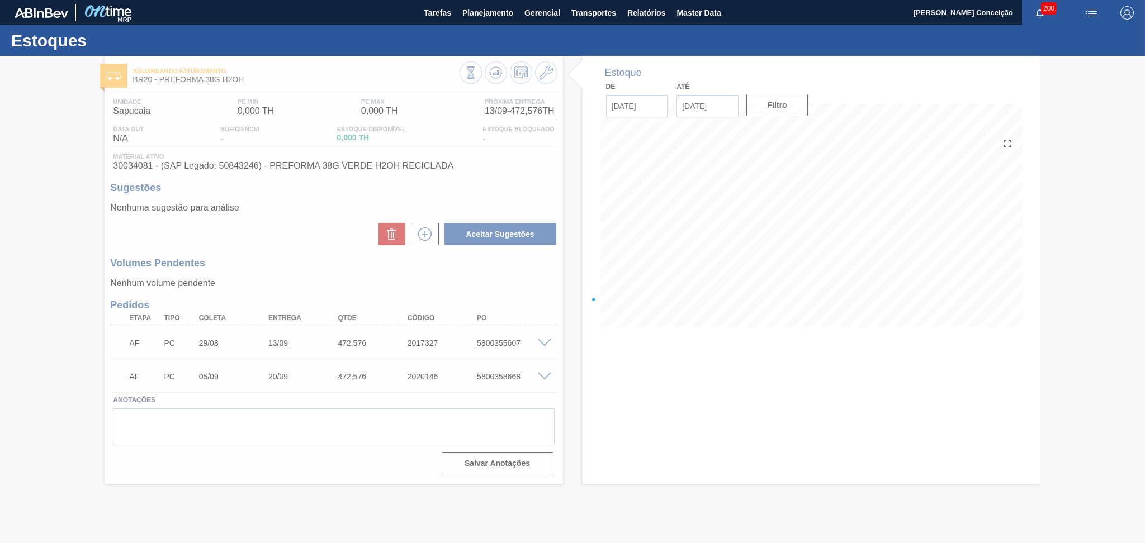
click at [476, 303] on div at bounding box center [572, 299] width 1145 height 487
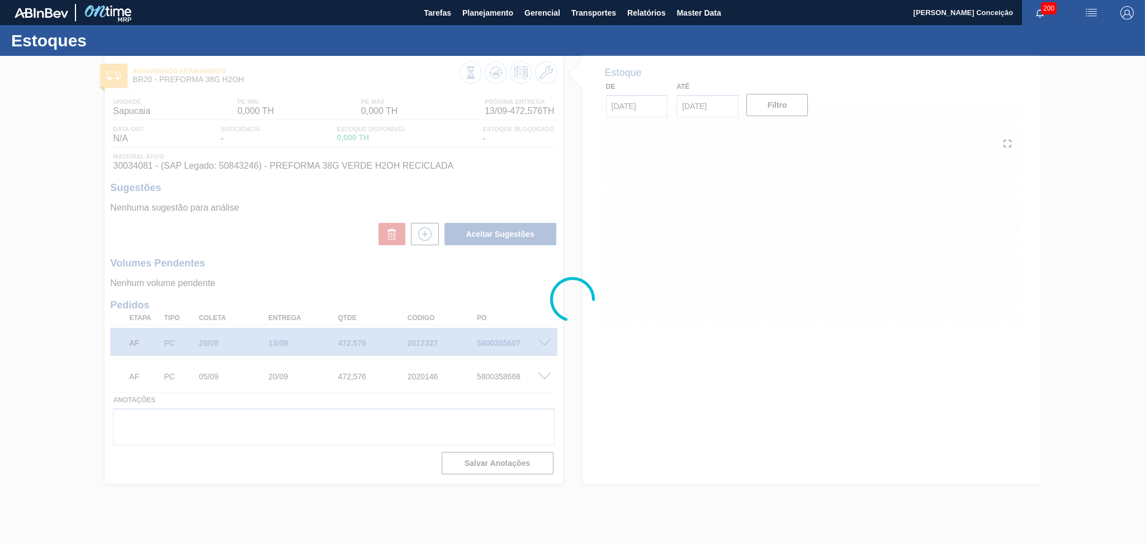
click at [559, 265] on div at bounding box center [572, 299] width 1145 height 487
click at [568, 290] on icon at bounding box center [572, 299] width 45 height 45
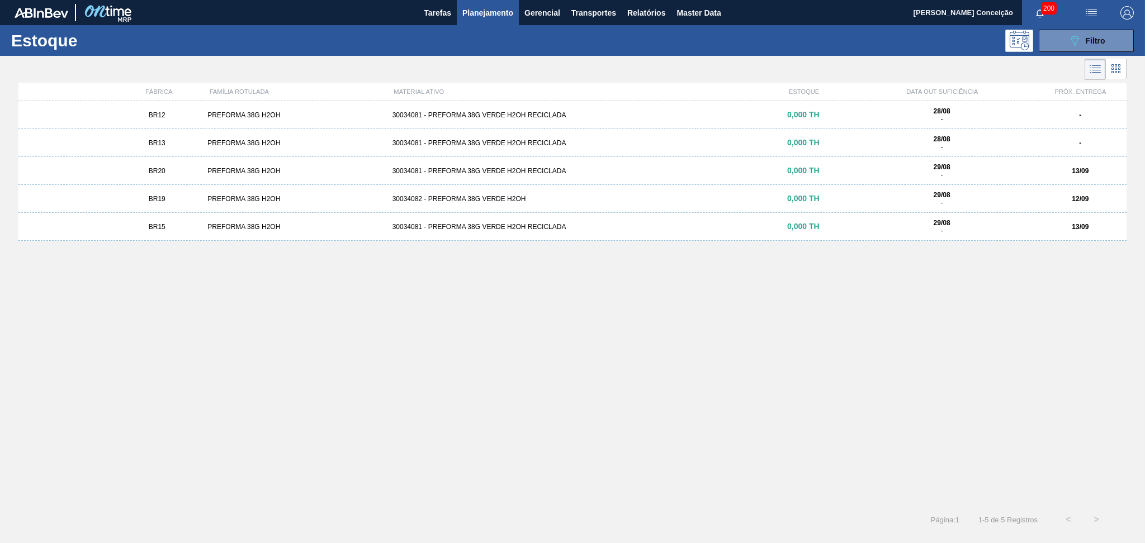
click at [467, 197] on div "30034082 - PREFORMA 38G VERDE H2OH" at bounding box center [572, 199] width 369 height 8
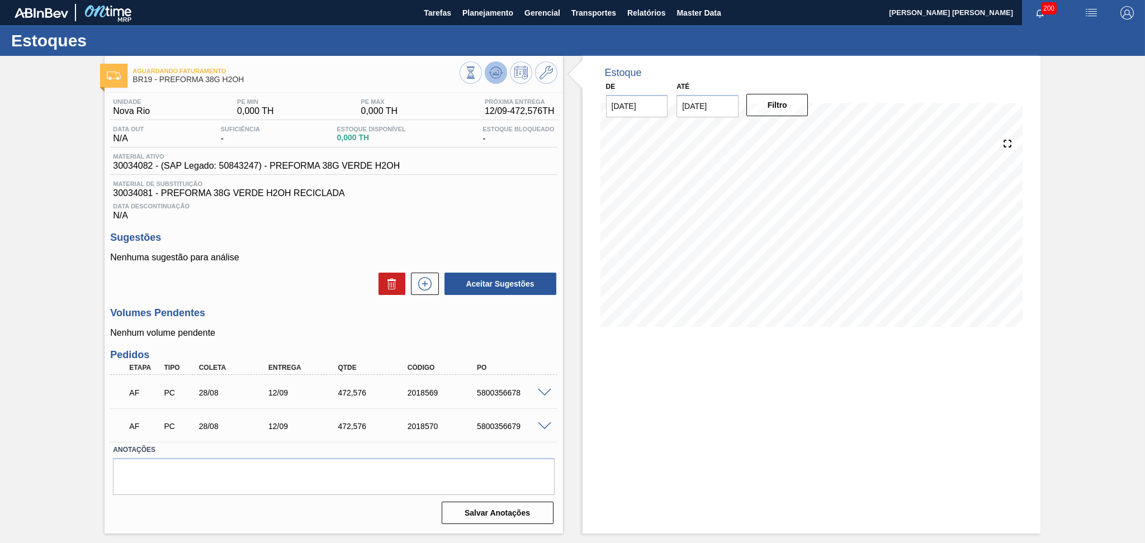
click at [477, 71] on icon at bounding box center [470, 73] width 12 height 12
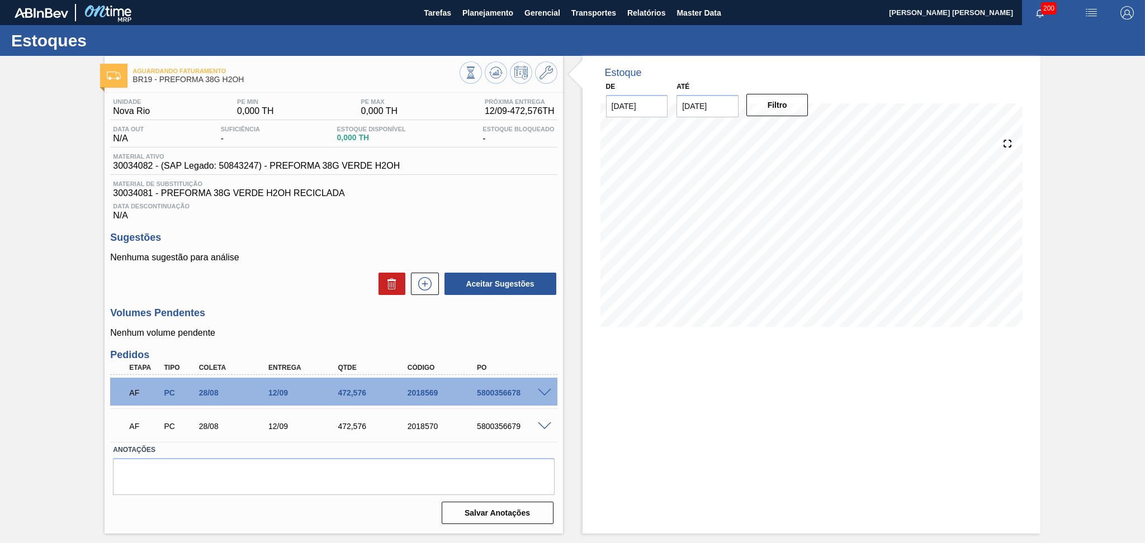
click at [559, 344] on div "Unidade Nova Rio PE MIN 0,000 TH PE MAX 0,000 TH Próxima Entrega 12/09 - 472,57…" at bounding box center [334, 310] width 458 height 435
click at [488, 6] on span "Planejamento" at bounding box center [487, 12] width 51 height 13
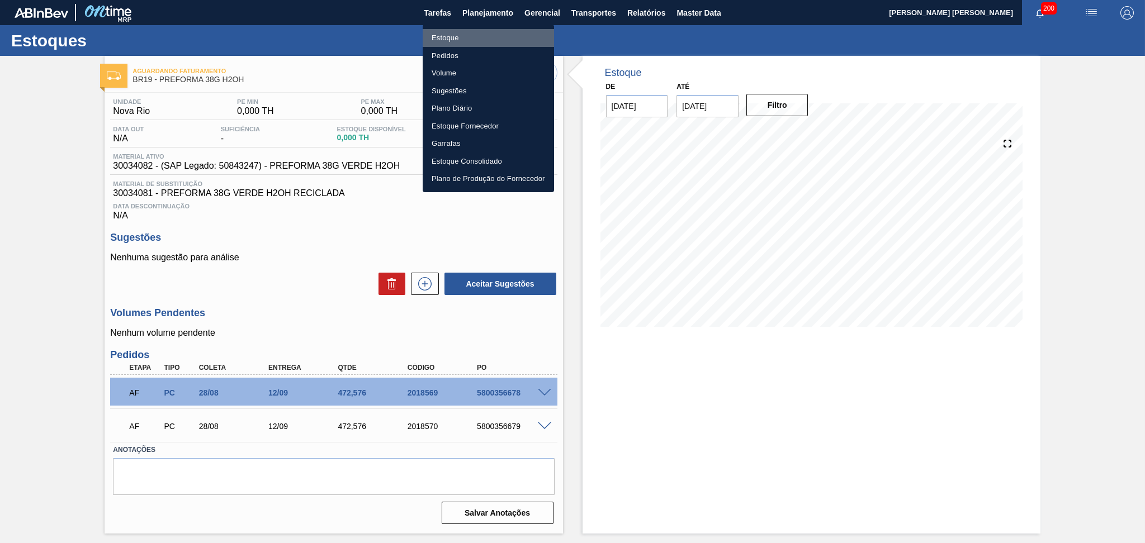
click at [452, 36] on li "Estoque" at bounding box center [488, 38] width 131 height 18
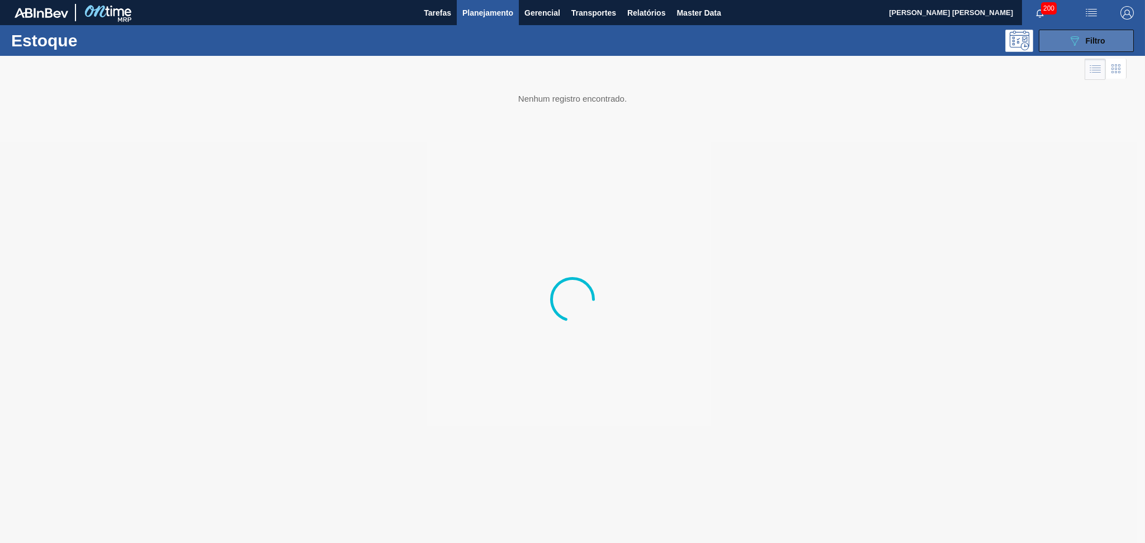
click at [1087, 35] on div "089F7B8B-B2A5-4AFE-B5C0-19BA573D28AC Filtro" at bounding box center [1086, 40] width 37 height 13
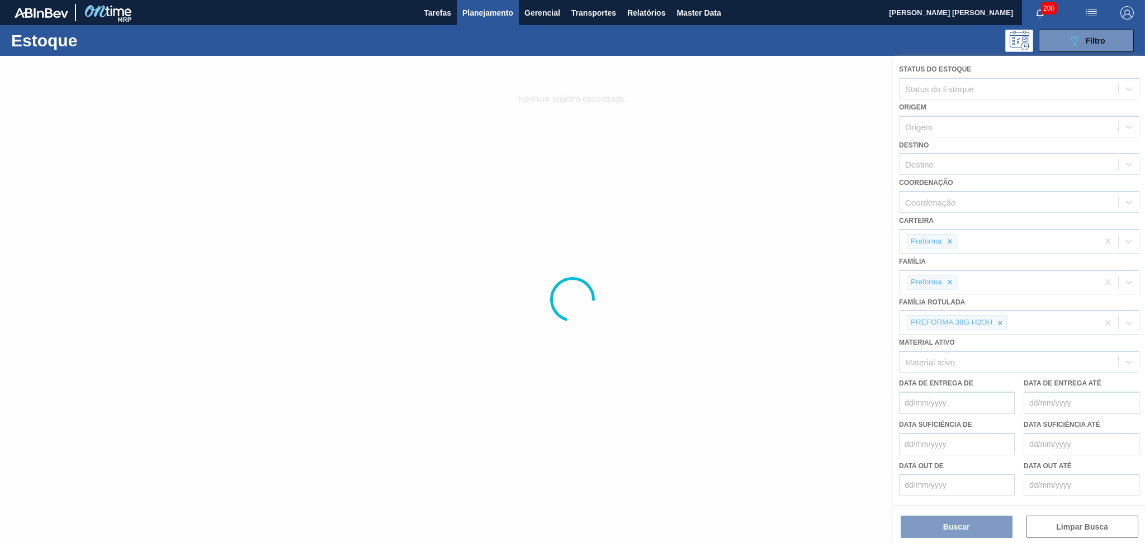
click at [998, 320] on div at bounding box center [572, 299] width 1145 height 487
click at [1002, 324] on div at bounding box center [572, 299] width 1145 height 487
click at [1002, 320] on div at bounding box center [572, 299] width 1145 height 487
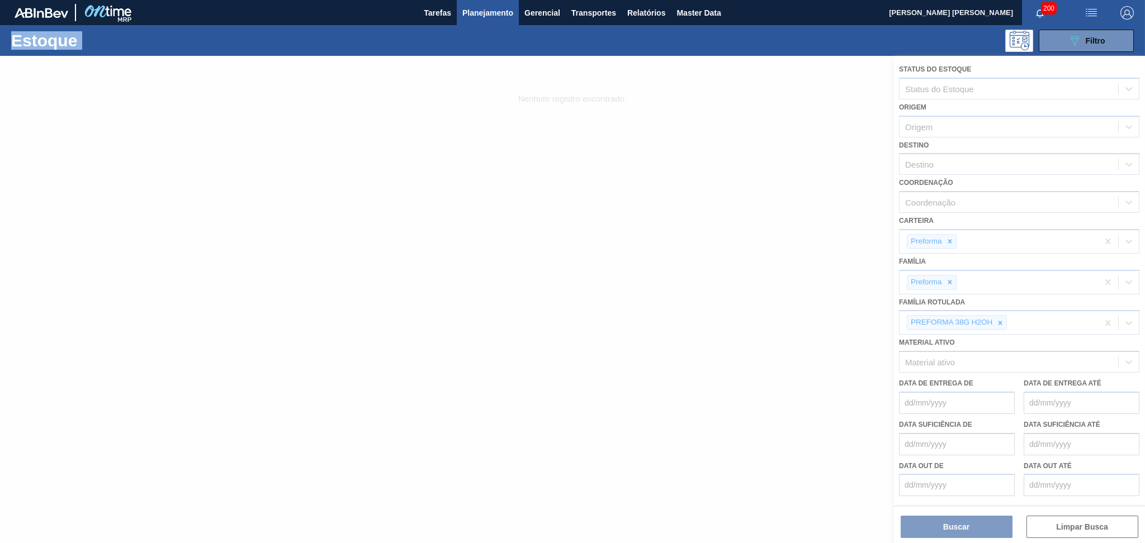
click at [1002, 320] on div at bounding box center [572, 299] width 1145 height 487
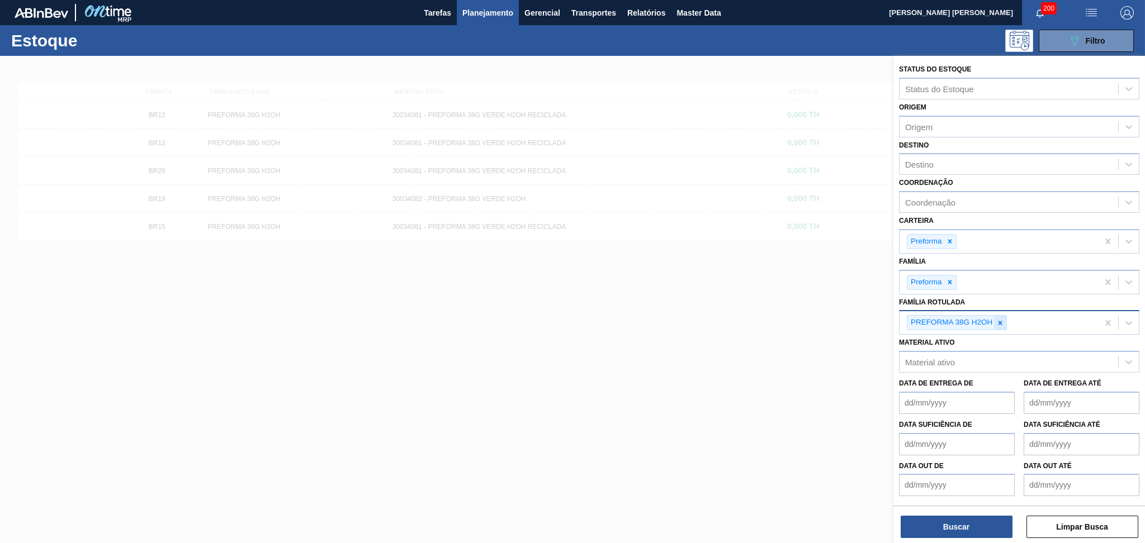
click at [1002, 319] on icon at bounding box center [1000, 323] width 8 height 8
click at [916, 165] on div "Destino" at bounding box center [919, 165] width 29 height 10
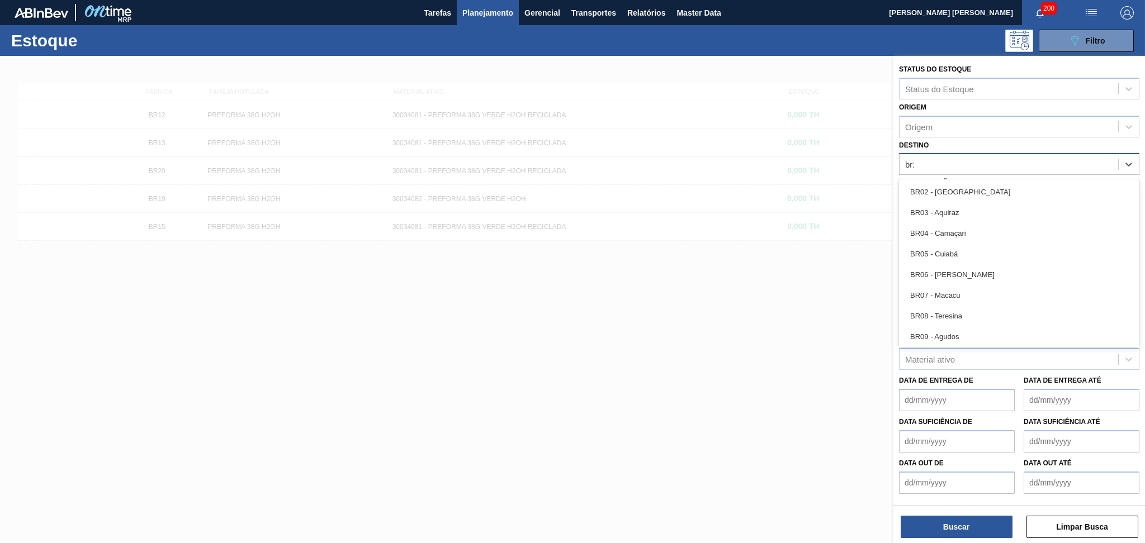
type input "br23"
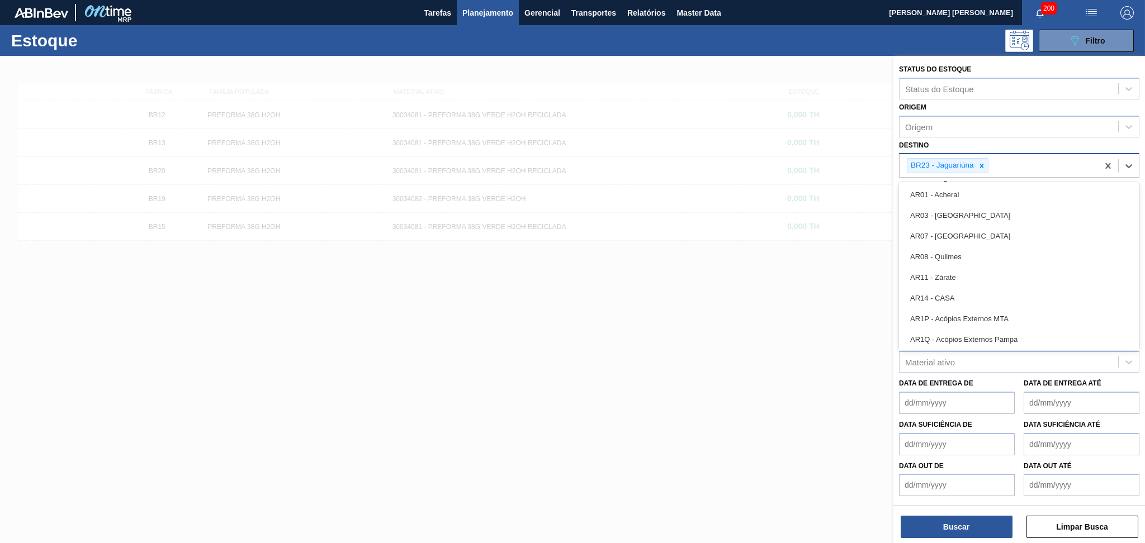
click at [999, 164] on div "BR23 - Jaguariúna" at bounding box center [998, 165] width 198 height 23
type input "br15"
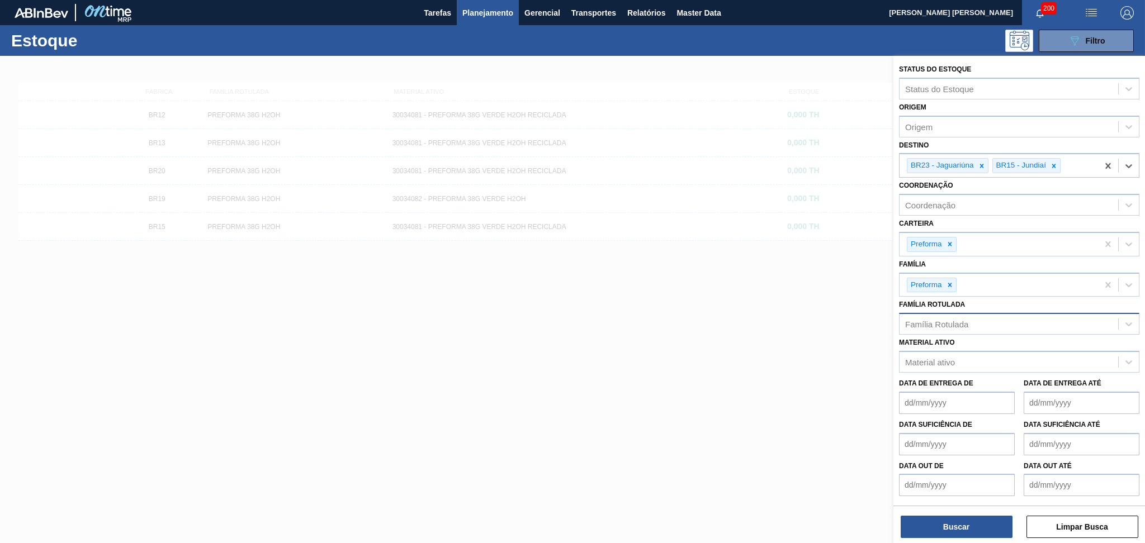
click at [968, 320] on div "Família Rotulada" at bounding box center [936, 325] width 63 height 10
type Rotulada "13,7g v"
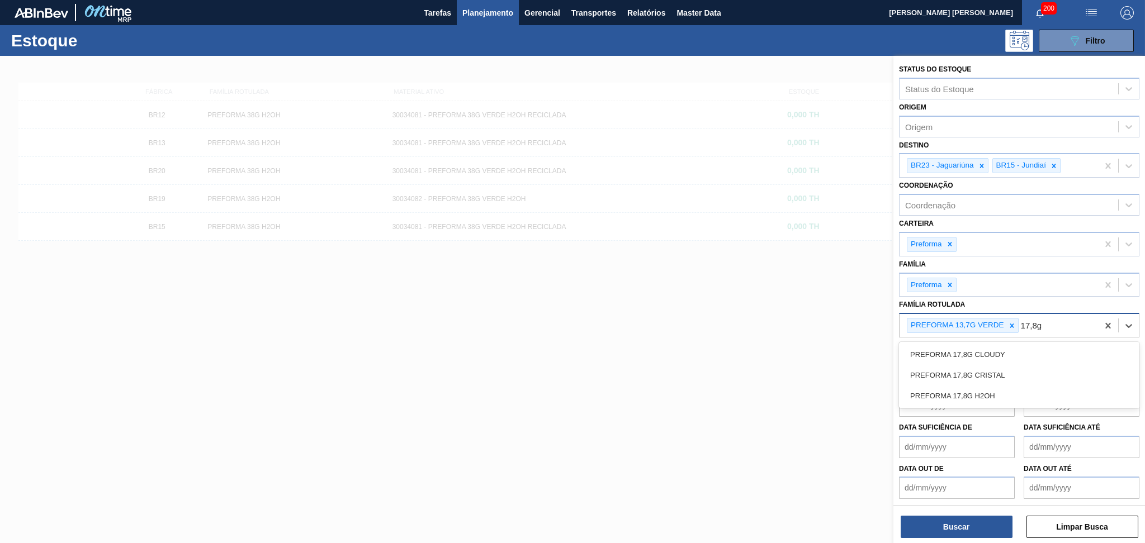
type Rotulada "17,8g c"
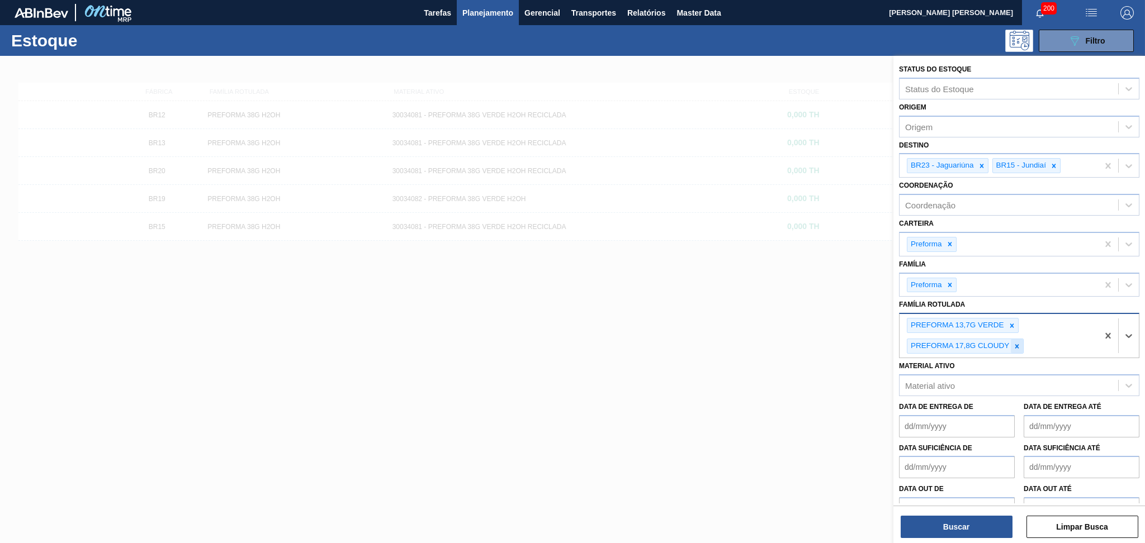
click at [1017, 344] on icon at bounding box center [1017, 346] width 4 height 4
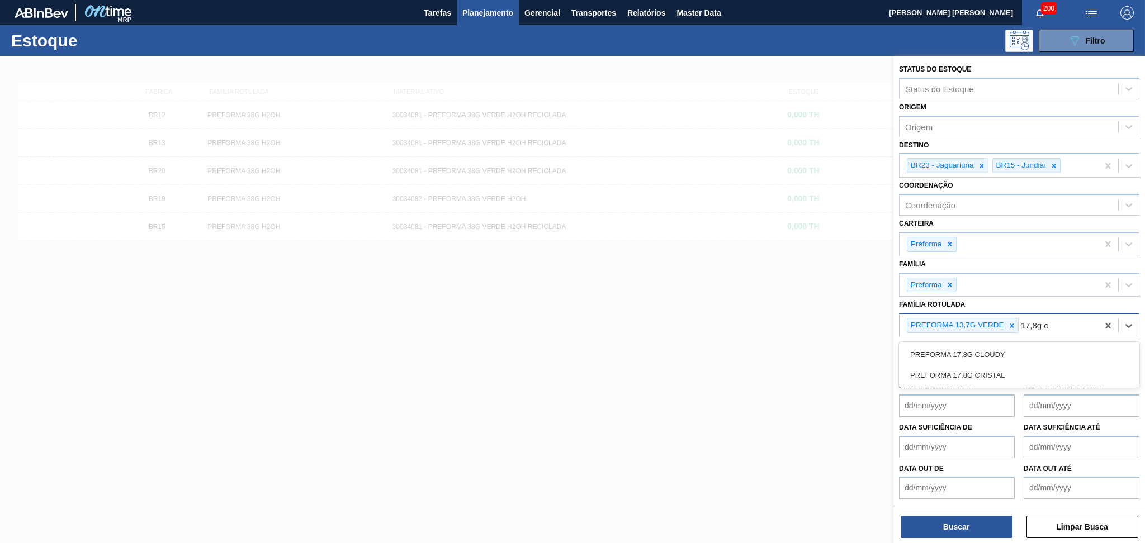
type Rotulada "17,8g cr"
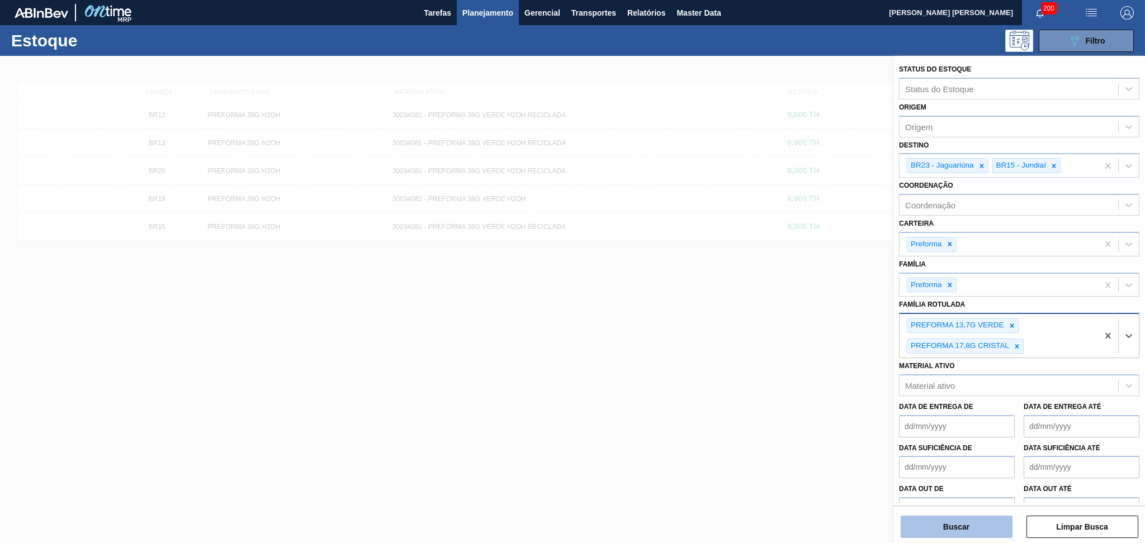
click at [962, 524] on button "Buscar" at bounding box center [956, 527] width 112 height 22
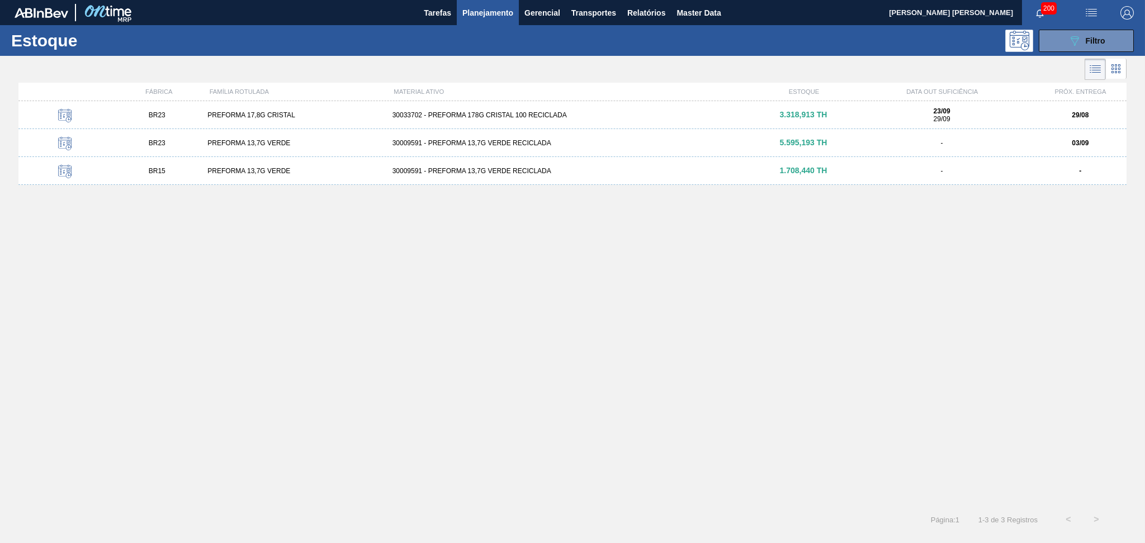
click at [270, 375] on div "BR23 PREFORMA 17,8G CRISTAL 30033702 - PREFORMA 178G CRISTAL 100 RECICLADA 3.31…" at bounding box center [572, 300] width 1108 height 398
click at [460, 116] on div "30033702 - PREFORMA 178G CRISTAL 100 RECICLADA" at bounding box center [572, 115] width 369 height 8
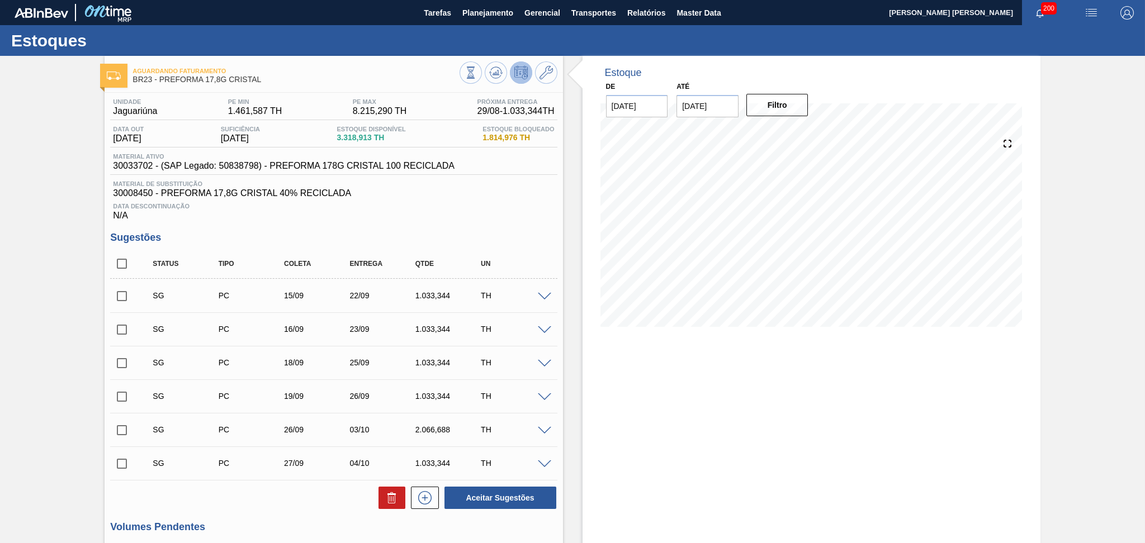
click at [457, 207] on span "Data Descontinuação" at bounding box center [333, 206] width 441 height 7
click at [497, 73] on icon at bounding box center [497, 72] width 1 height 4
click at [504, 215] on div "Data Descontinuação N/A" at bounding box center [333, 209] width 447 height 22
click at [445, 188] on span "30008450 - PREFORMA 17,8G CRISTAL 40% RECICLADA" at bounding box center [333, 193] width 441 height 10
click at [122, 264] on input "checkbox" at bounding box center [121, 263] width 23 height 23
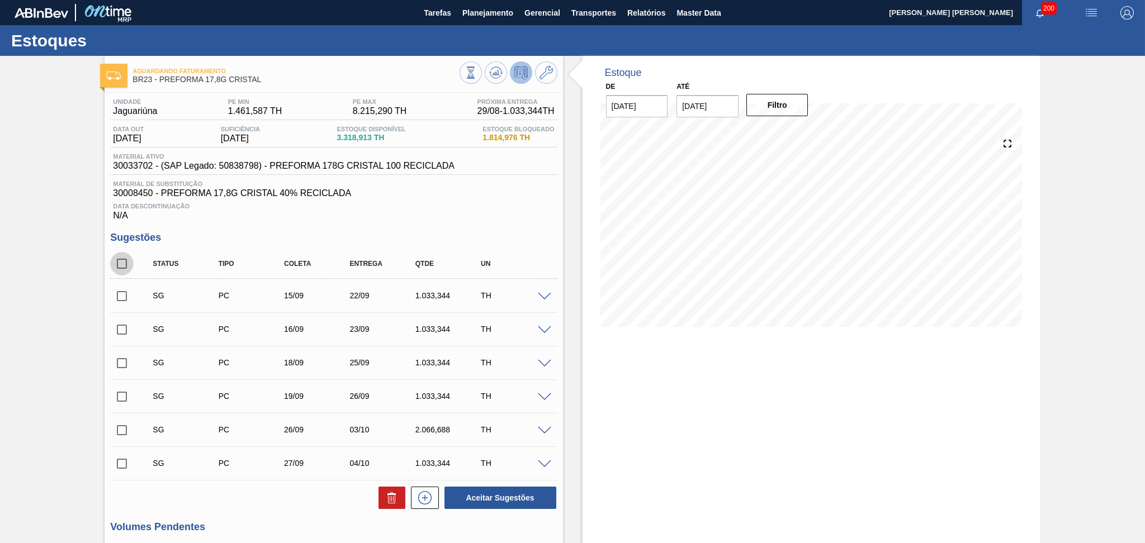
checkbox input "true"
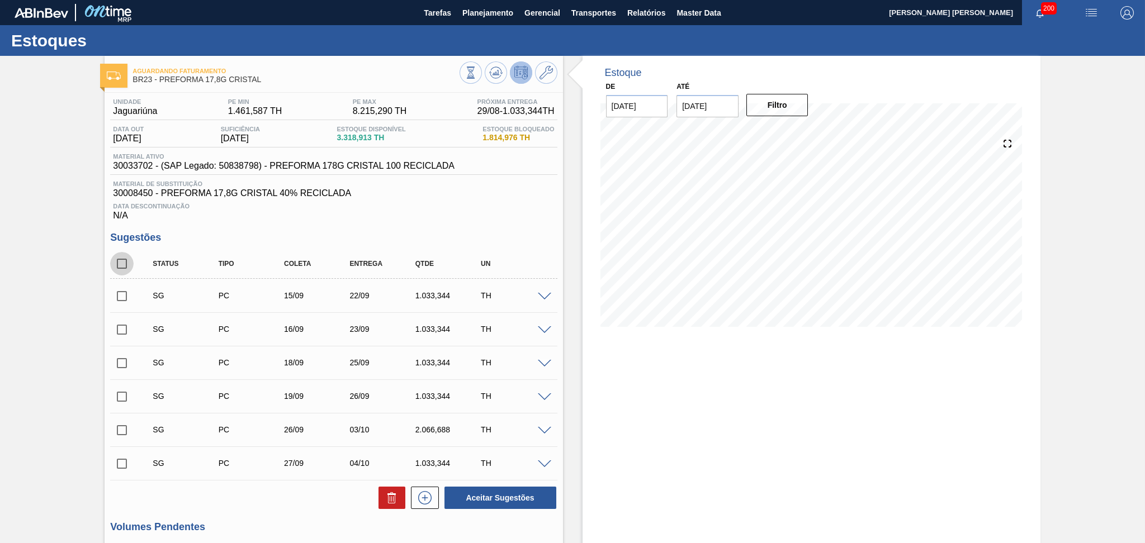
checkbox input "true"
click at [0, 0] on icon at bounding box center [0, 0] width 0 height 0
checkbox input "false"
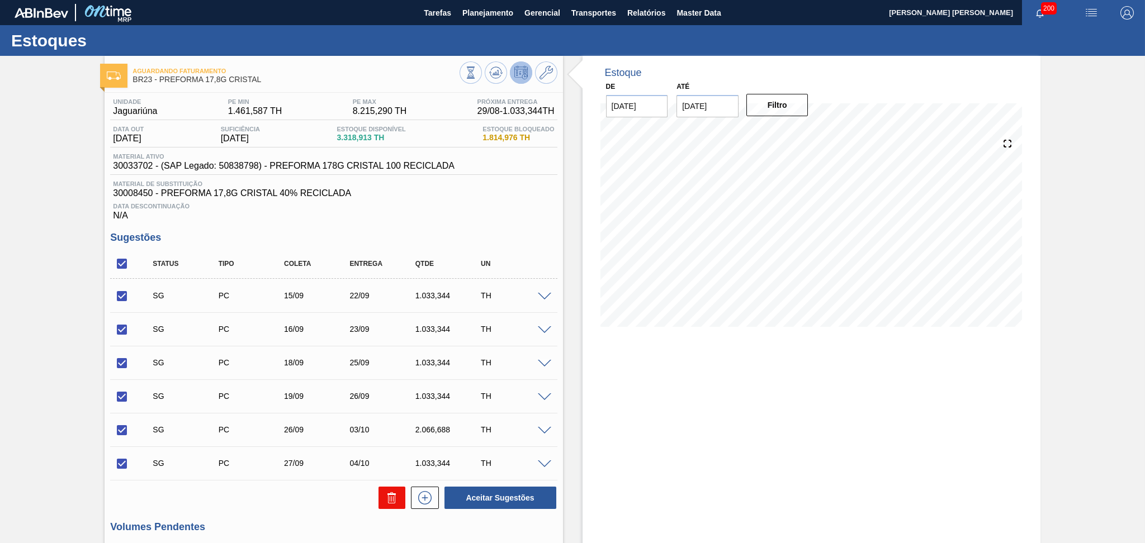
checkbox input "false"
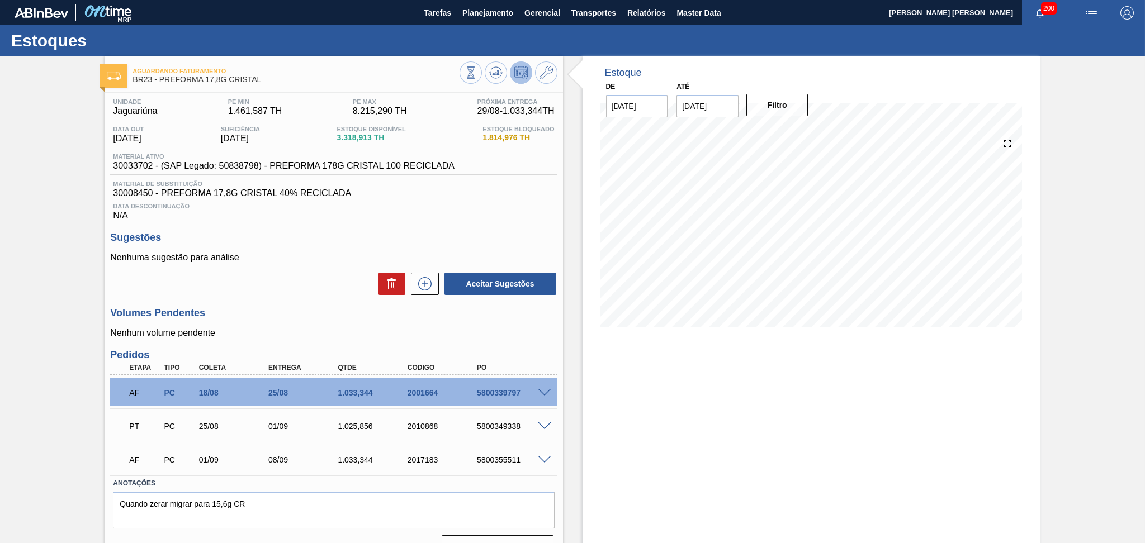
click at [446, 192] on span "30008450 - PREFORMA 17,8G CRISTAL 40% RECICLADA" at bounding box center [333, 193] width 441 height 10
click at [433, 223] on div "Unidade Jaguariúna PE MIN 1.461,587 TH PE MAX 8.215,290 TH Próxima Entrega 29/0…" at bounding box center [334, 327] width 458 height 469
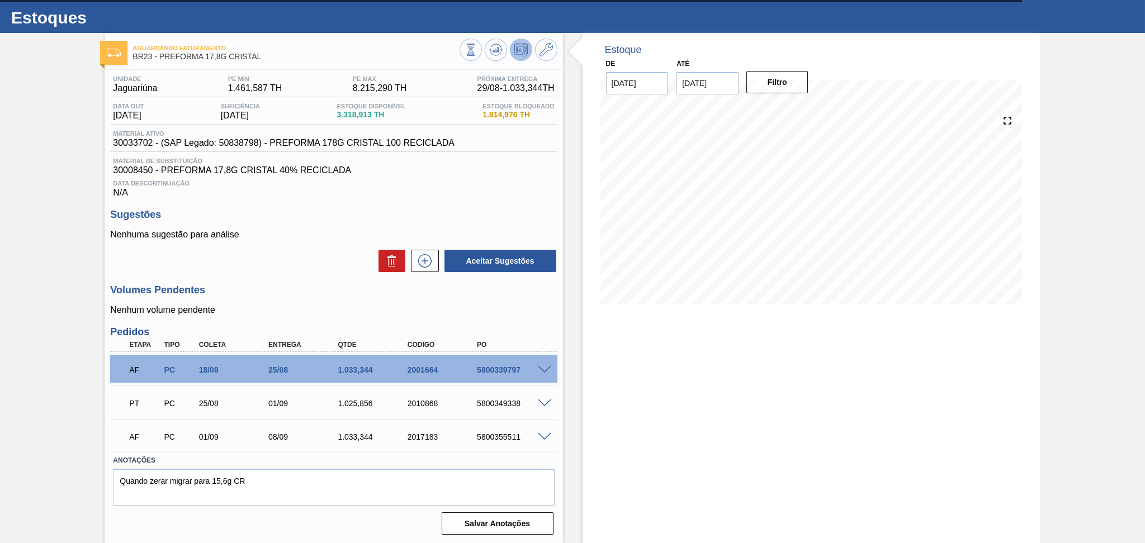
click at [543, 368] on span at bounding box center [544, 370] width 13 height 8
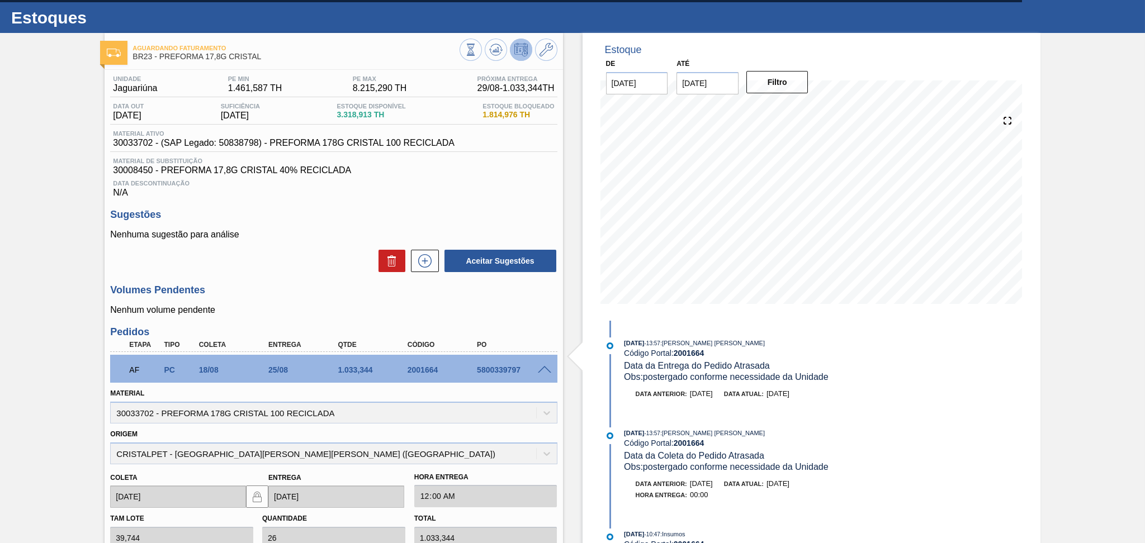
click at [546, 369] on span at bounding box center [544, 370] width 13 height 8
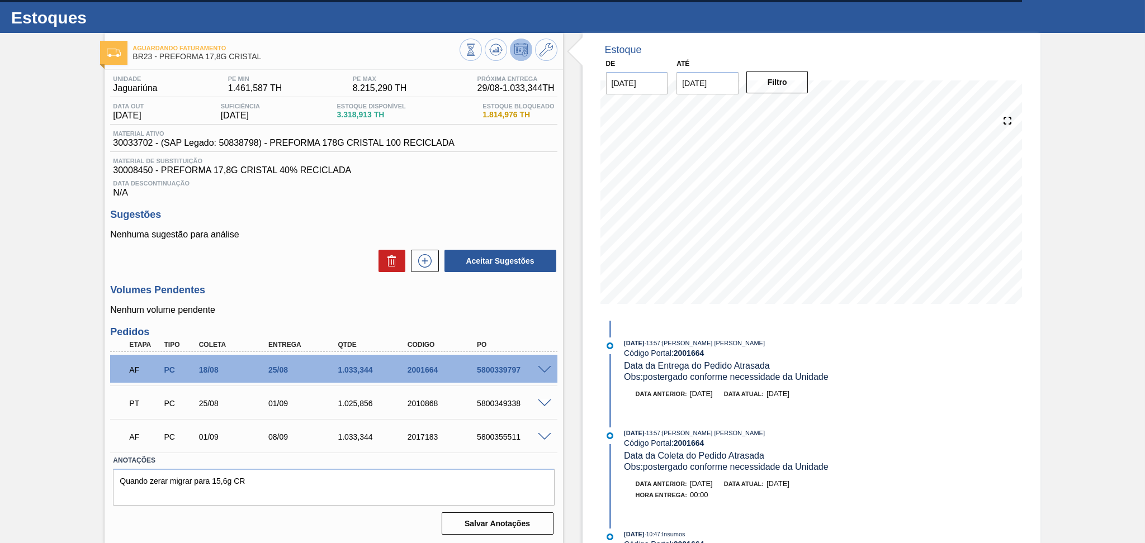
click at [480, 372] on div "5800339797" at bounding box center [513, 370] width 78 height 9
copy div "5800339797"
click at [546, 433] on span at bounding box center [544, 437] width 13 height 8
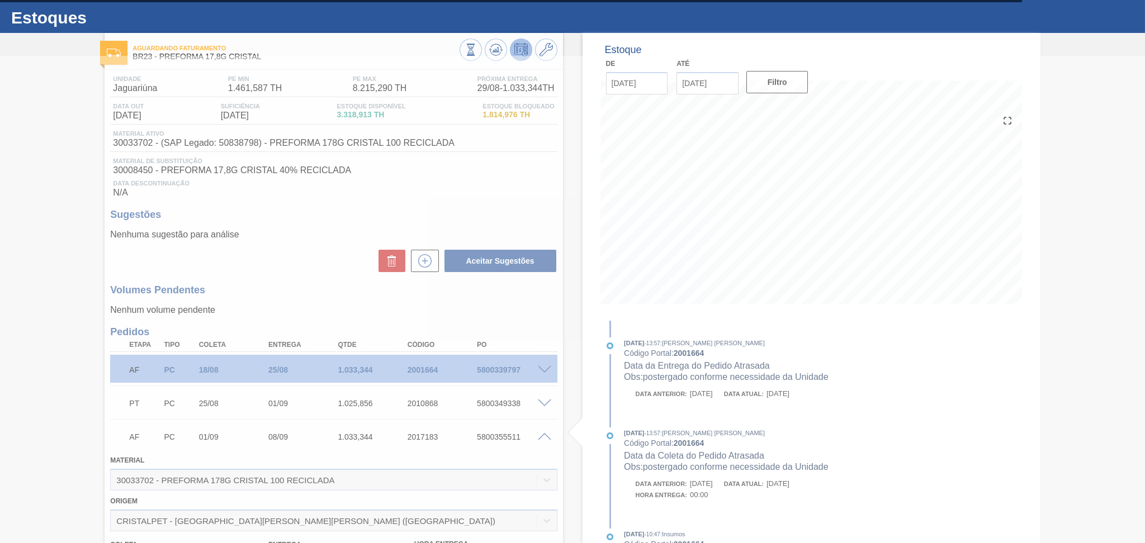
click at [546, 433] on div at bounding box center [572, 299] width 1145 height 487
click at [529, 321] on div at bounding box center [572, 299] width 1145 height 487
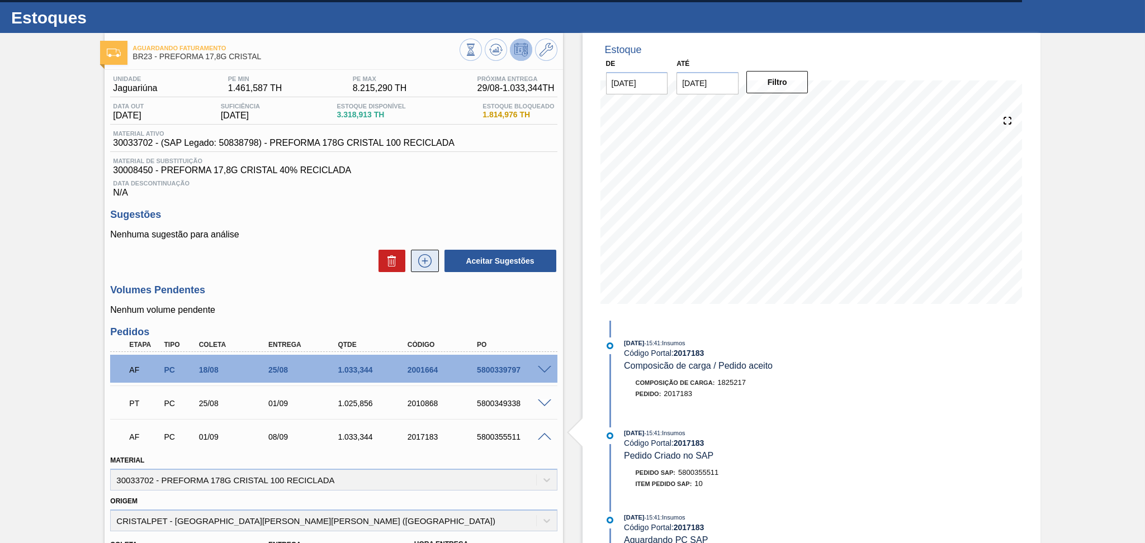
click at [424, 262] on icon at bounding box center [425, 260] width 18 height 13
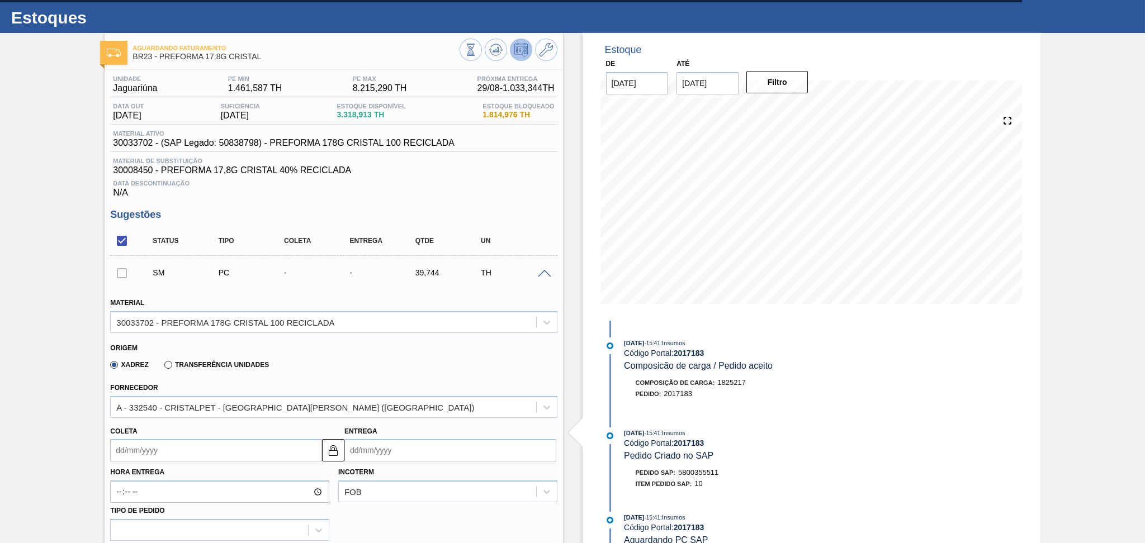
click at [478, 347] on div "Origem" at bounding box center [328, 346] width 437 height 11
click at [514, 361] on div "Xadrez Transferência Unidades" at bounding box center [328, 363] width 437 height 22
click at [410, 363] on div "Xadrez Transferência Unidades" at bounding box center [328, 363] width 437 height 22
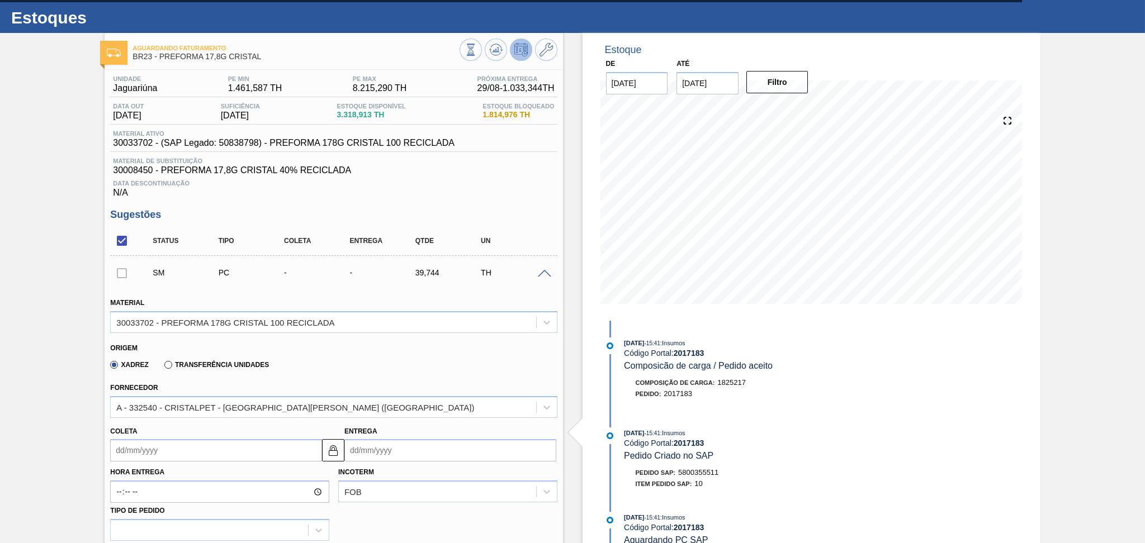
click at [376, 377] on div "Fornecedor A - 332540 - CRISTALPET - CABO DE SANTO AGOSTINHO (PE)" at bounding box center [334, 397] width 456 height 41
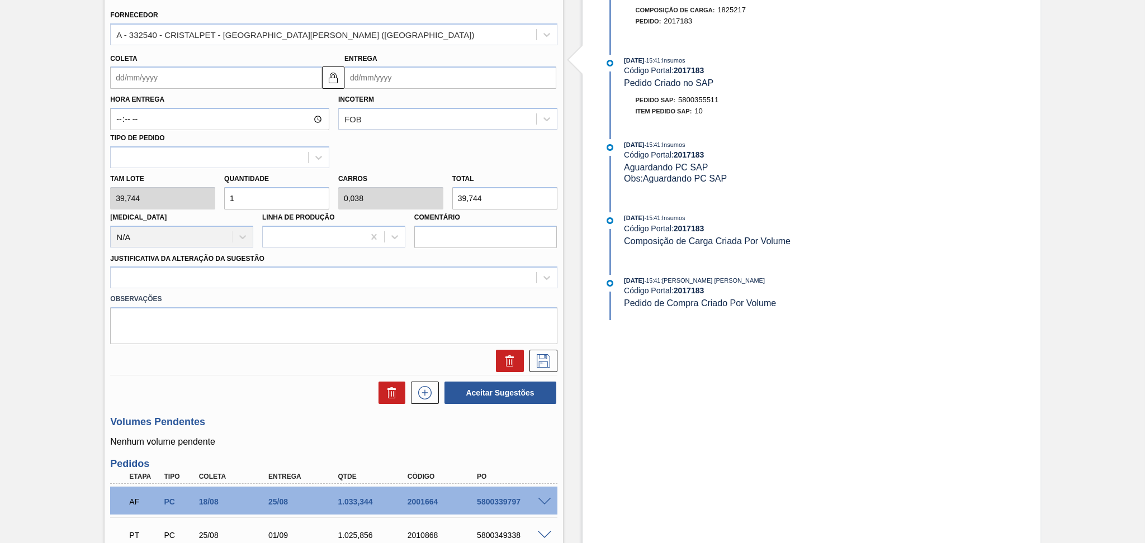
scroll to position [619, 0]
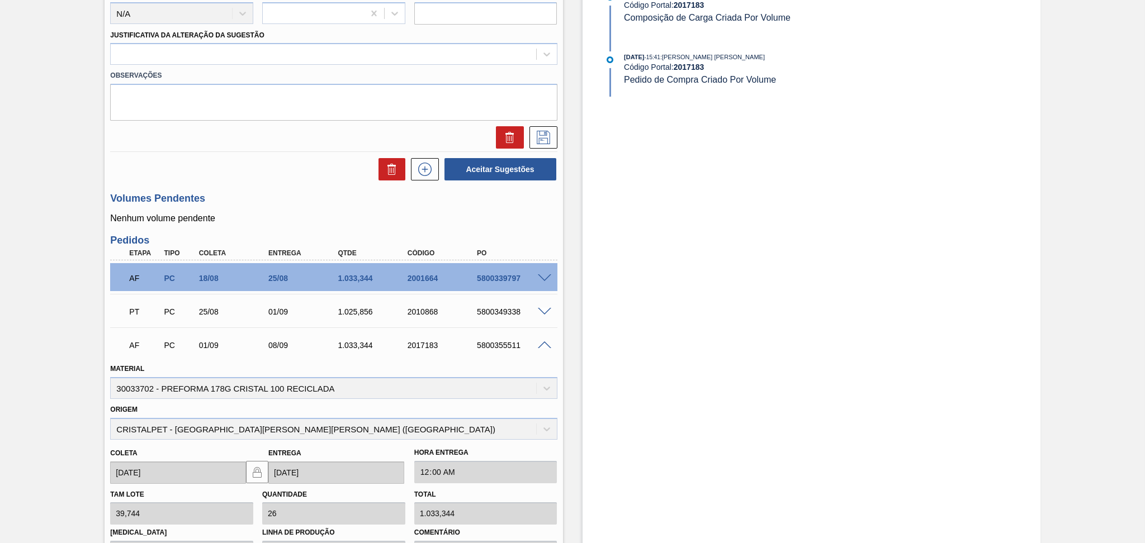
click at [492, 279] on div "5800339797" at bounding box center [513, 278] width 78 height 9
copy div "5800339797"
click at [281, 144] on div at bounding box center [334, 137] width 456 height 22
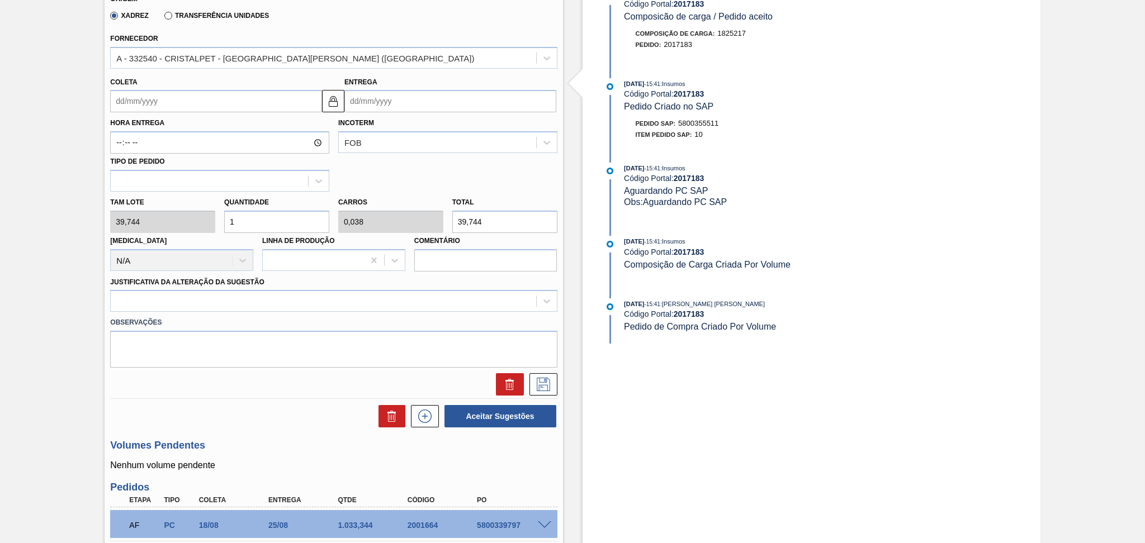
scroll to position [298, 0]
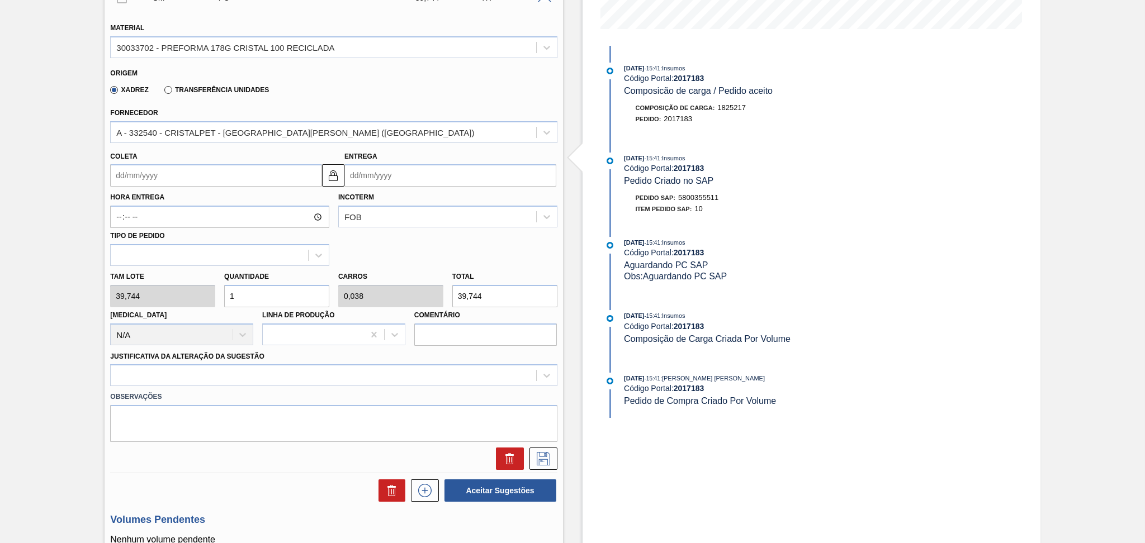
click at [449, 248] on div "Hora Entrega Incoterm FOB Tipo de pedido" at bounding box center [334, 226] width 456 height 79
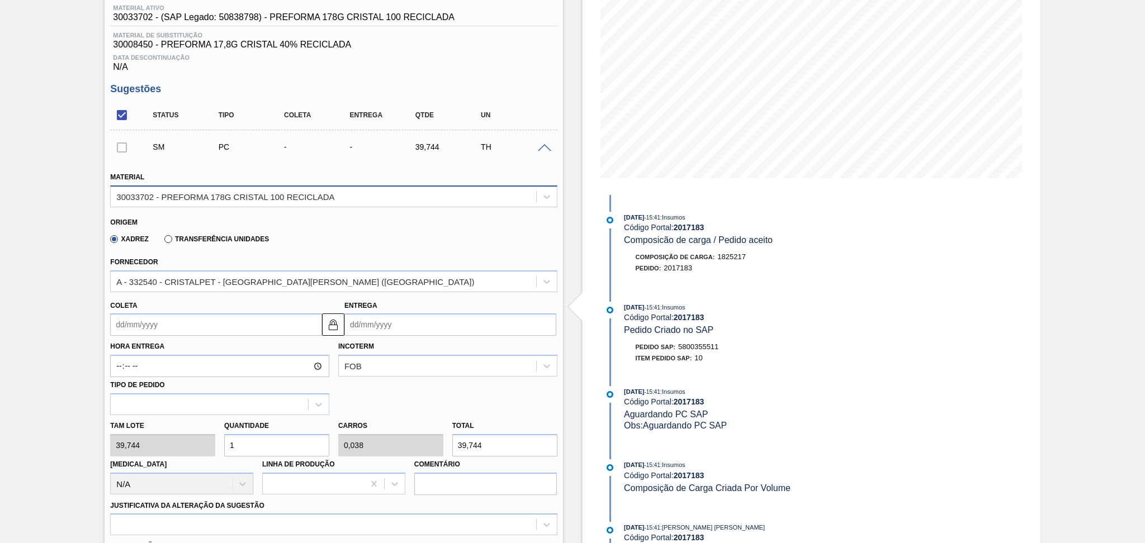
click at [324, 196] on div "30033702 - PREFORMA 178G CRISTAL 100 RECICLADA" at bounding box center [225, 197] width 218 height 10
click at [324, 229] on div "Xadrez Transferência Unidades" at bounding box center [328, 237] width 437 height 22
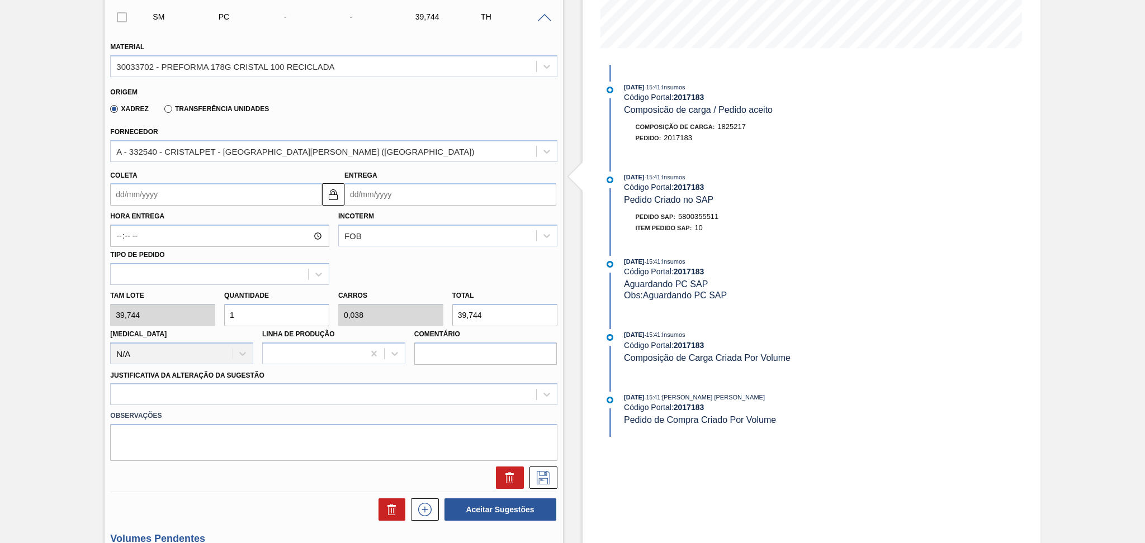
scroll to position [298, 0]
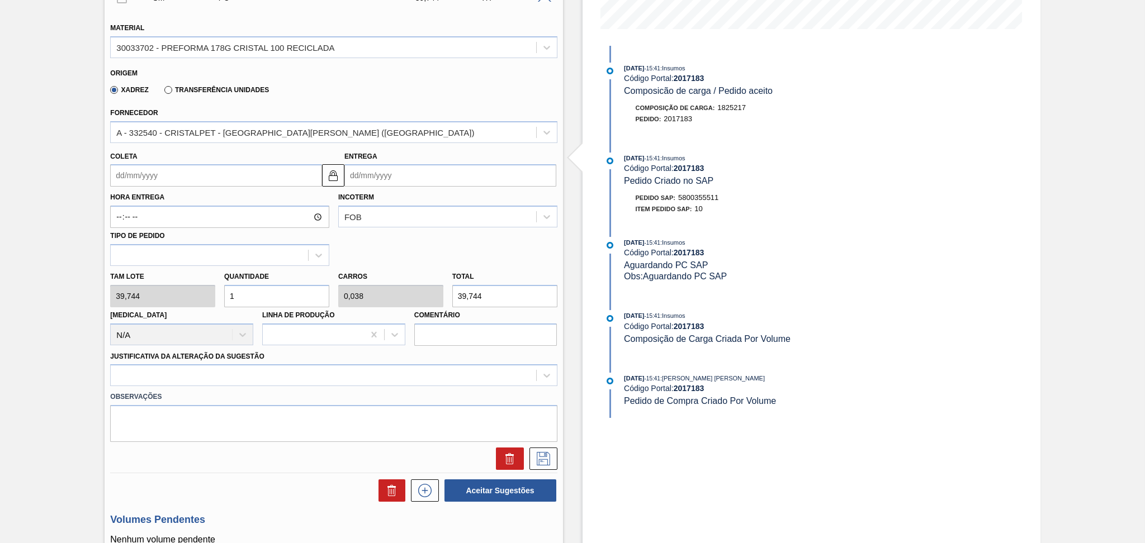
click at [234, 169] on input "Coleta" at bounding box center [216, 175] width 212 height 22
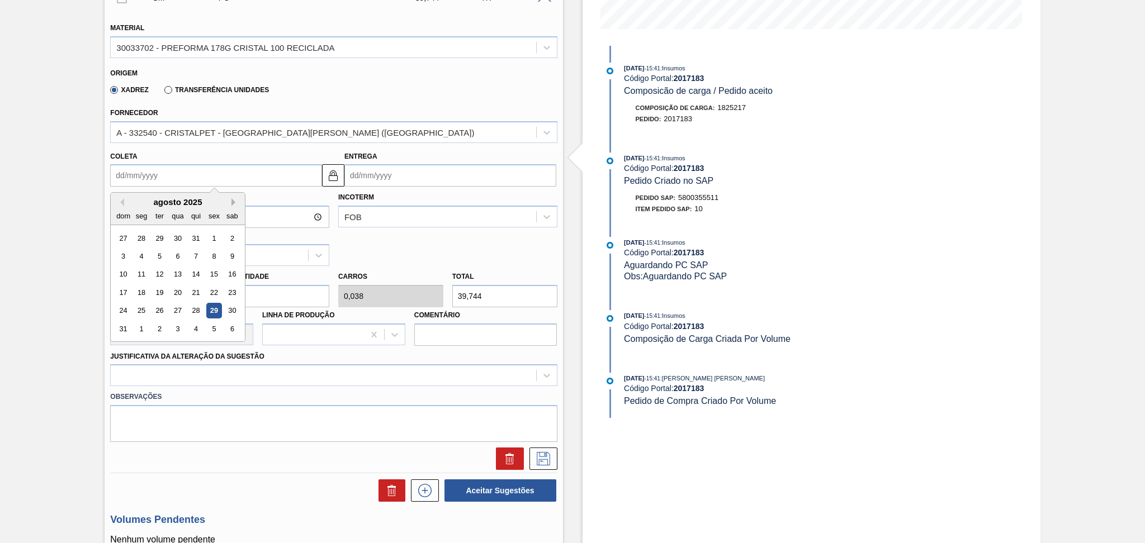
click at [234, 202] on button "Next Month" at bounding box center [235, 202] width 8 height 8
click at [176, 234] on div "3" at bounding box center [177, 238] width 15 height 15
type input "03/09/2025"
type input "10/09/2025"
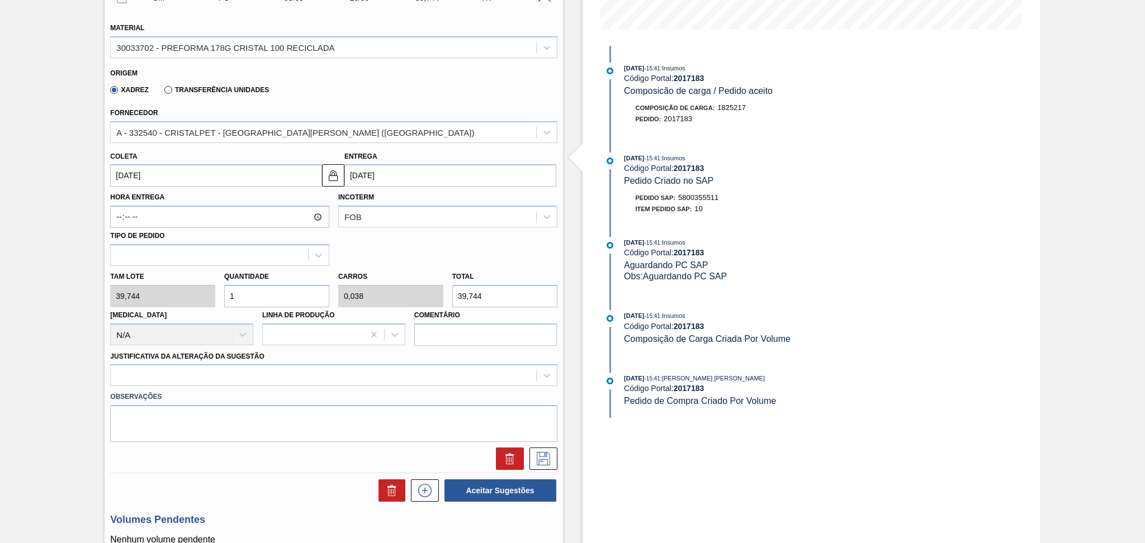
click at [190, 172] on input "03/09/2025" at bounding box center [216, 175] width 212 height 22
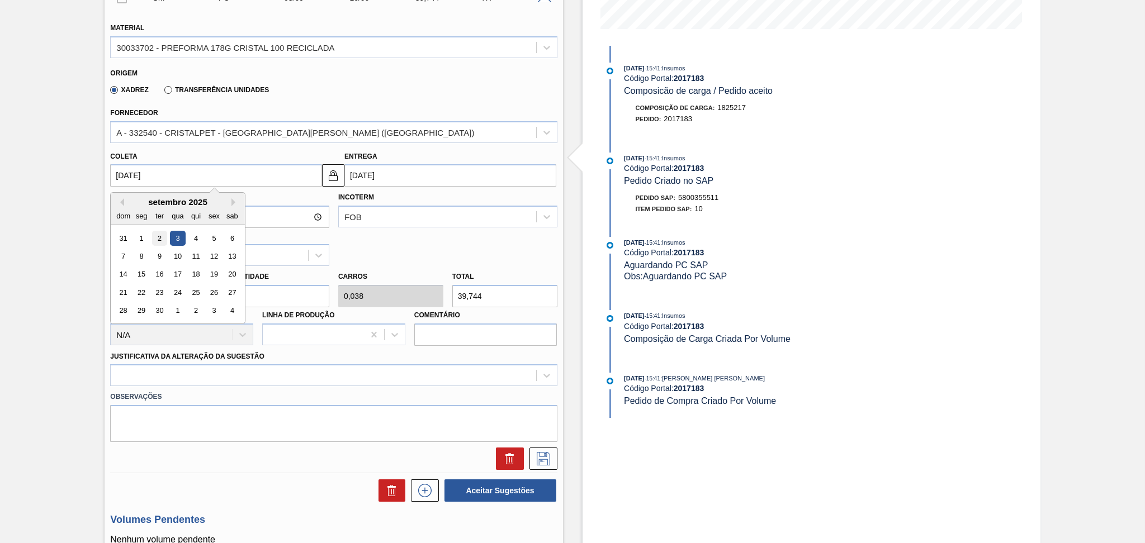
click at [161, 231] on div "2" at bounding box center [159, 238] width 15 height 15
type input "02/09/2025"
type input "09/09/2025"
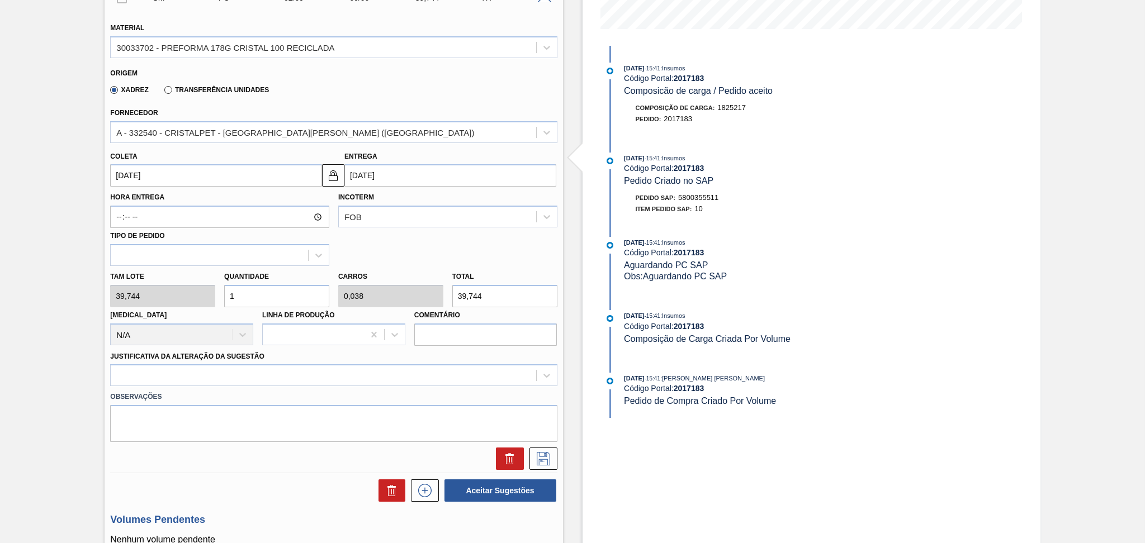
click at [274, 182] on input "02/09/2025" at bounding box center [216, 175] width 212 height 22
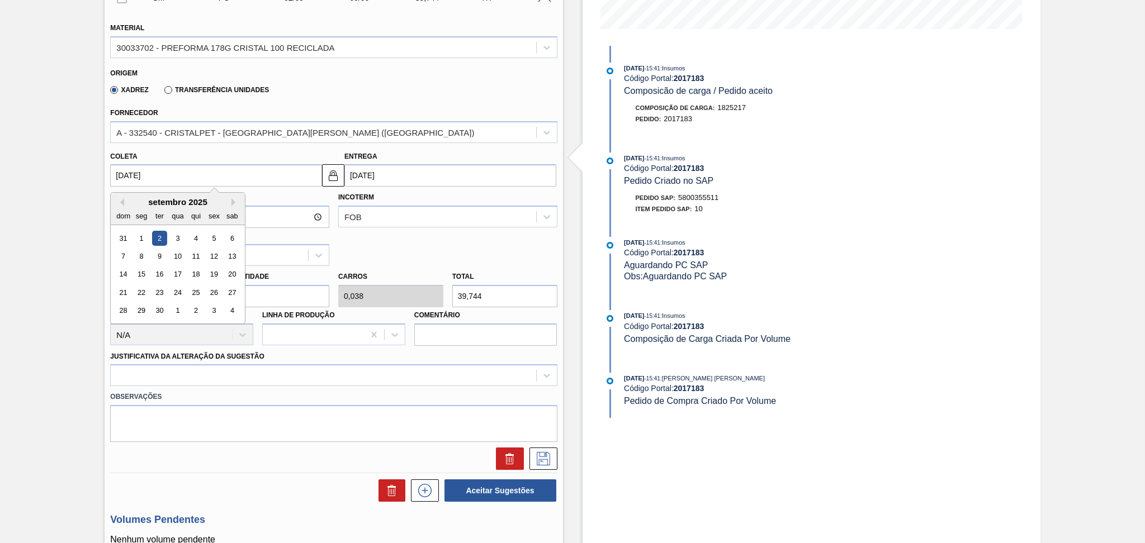
click at [274, 182] on input "02/09/2025" at bounding box center [216, 175] width 212 height 22
click at [255, 182] on input "02/09/2025" at bounding box center [216, 175] width 212 height 22
click at [464, 228] on div "Hora Entrega Incoterm FOB Tipo de pedido" at bounding box center [334, 226] width 456 height 79
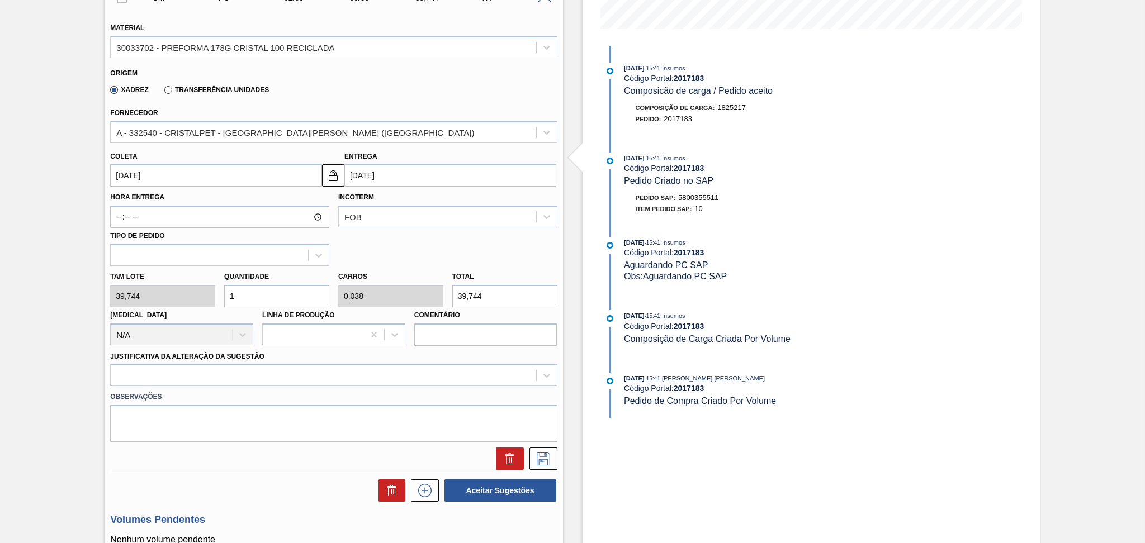
scroll to position [0, 0]
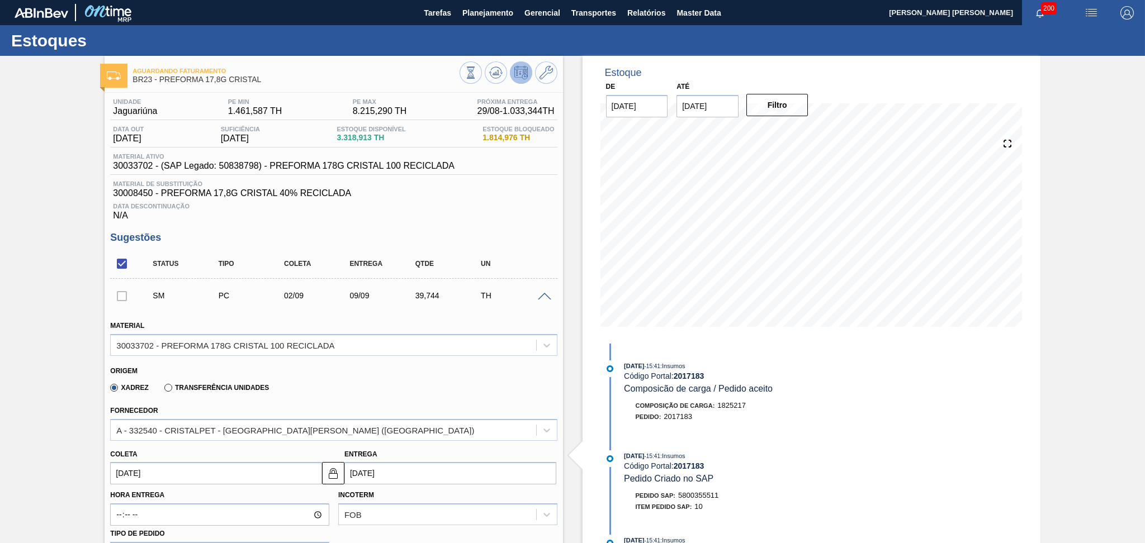
click at [538, 238] on h3 "Sugestões" at bounding box center [333, 238] width 447 height 12
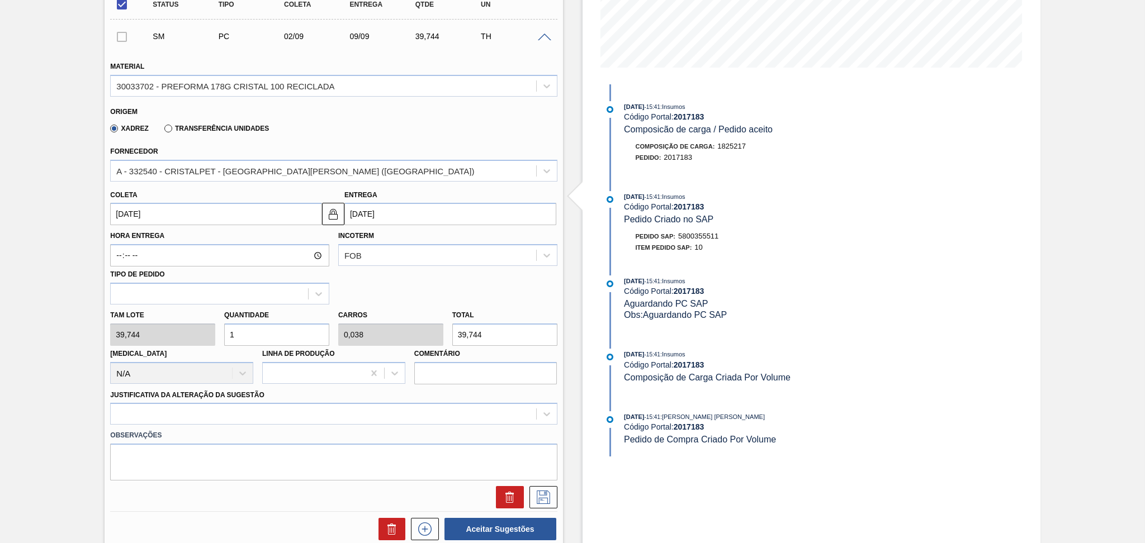
scroll to position [149, 0]
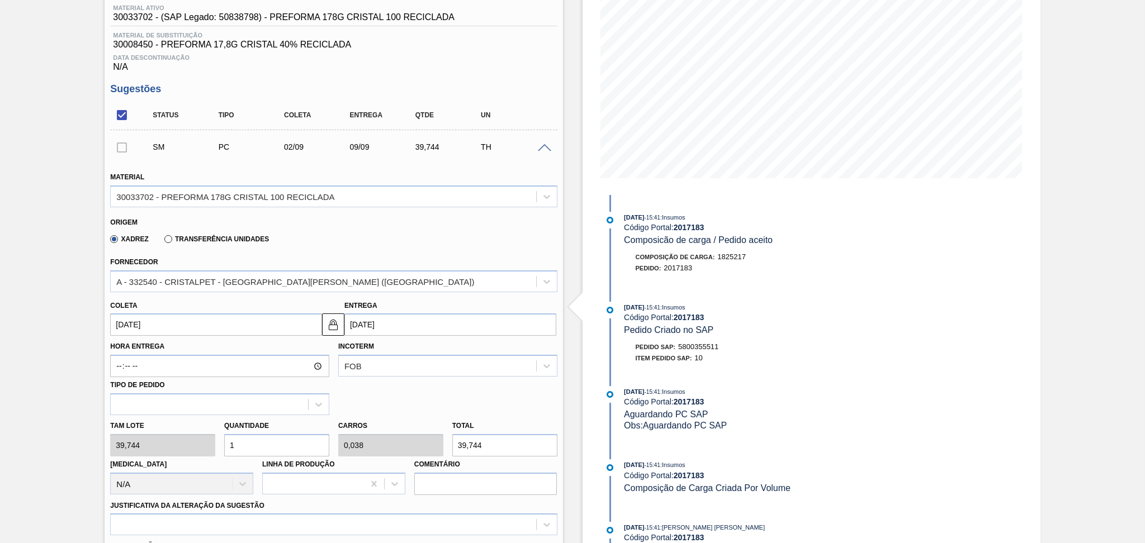
click at [544, 145] on span at bounding box center [544, 148] width 13 height 8
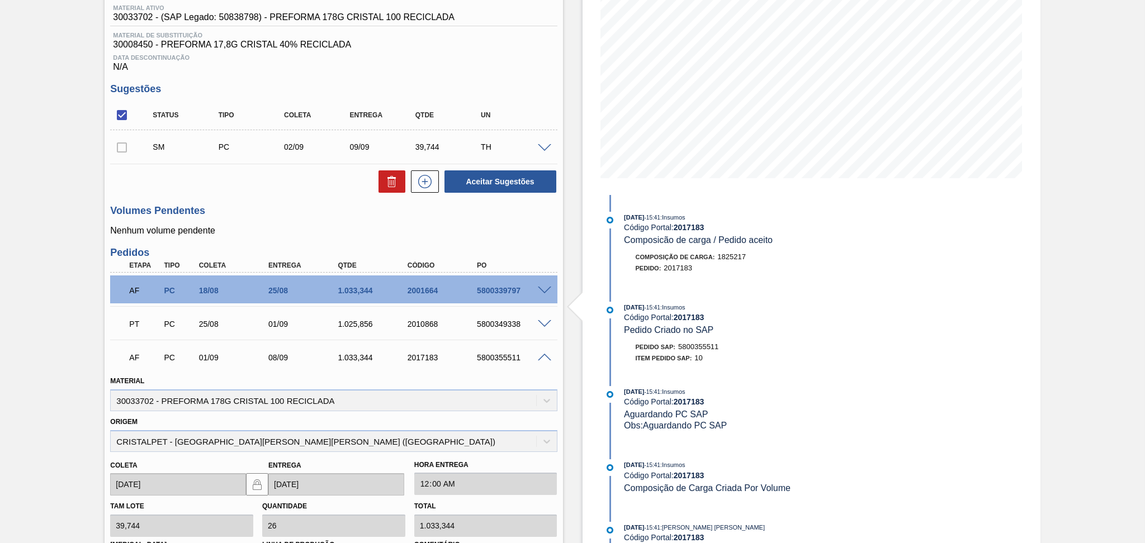
click at [548, 355] on span at bounding box center [544, 358] width 13 height 8
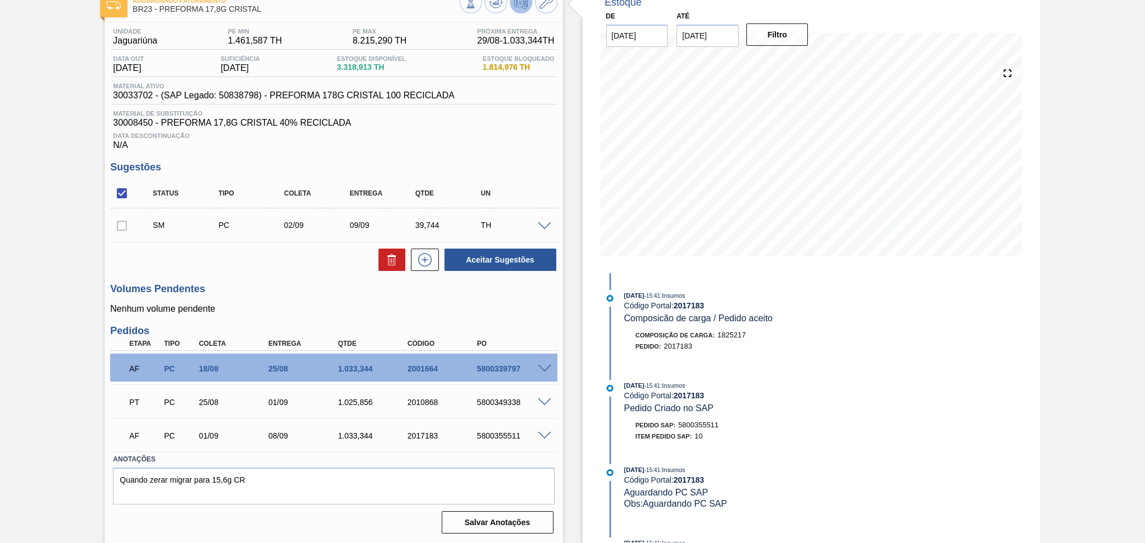
scroll to position [69, 0]
click at [255, 278] on div "Unidade Jaguariúna PE MIN 1.461,587 TH PE MAX 8.215,290 TH Próxima Entrega 29/0…" at bounding box center [334, 280] width 458 height 515
click at [368, 314] on p "Nenhum volume pendente" at bounding box center [333, 310] width 447 height 10
click at [494, 376] on div "AF PC 18/08 25/08 1.033,344 2001664 5800339797" at bounding box center [330, 369] width 417 height 22
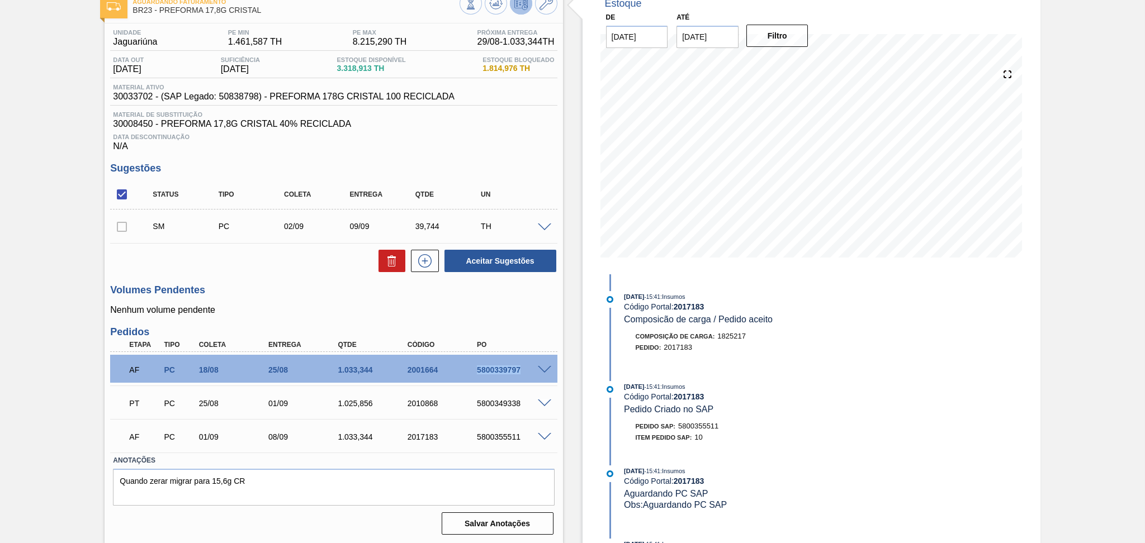
copy div "5800339797"
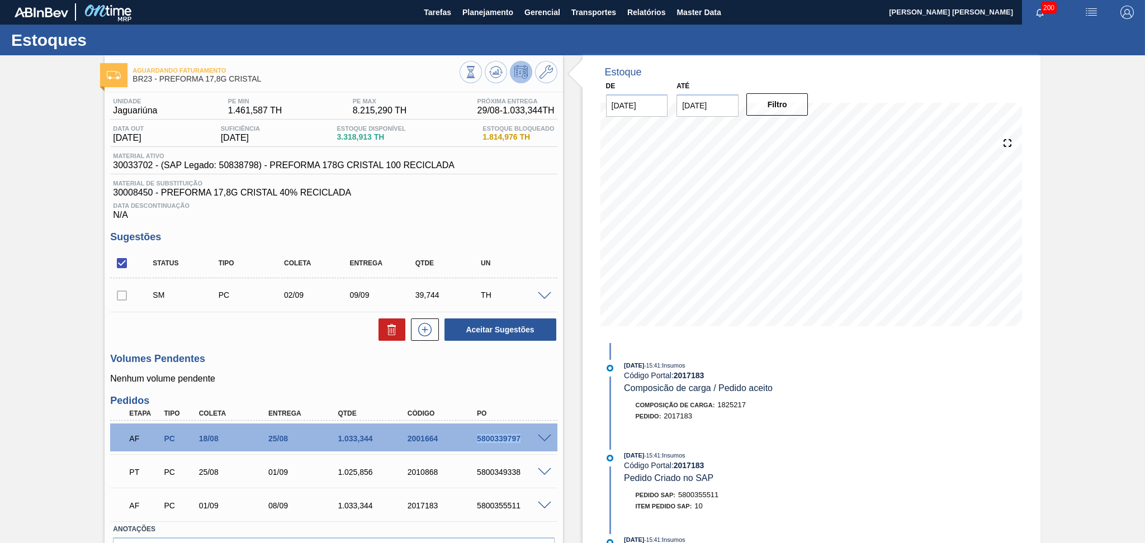
scroll to position [0, 0]
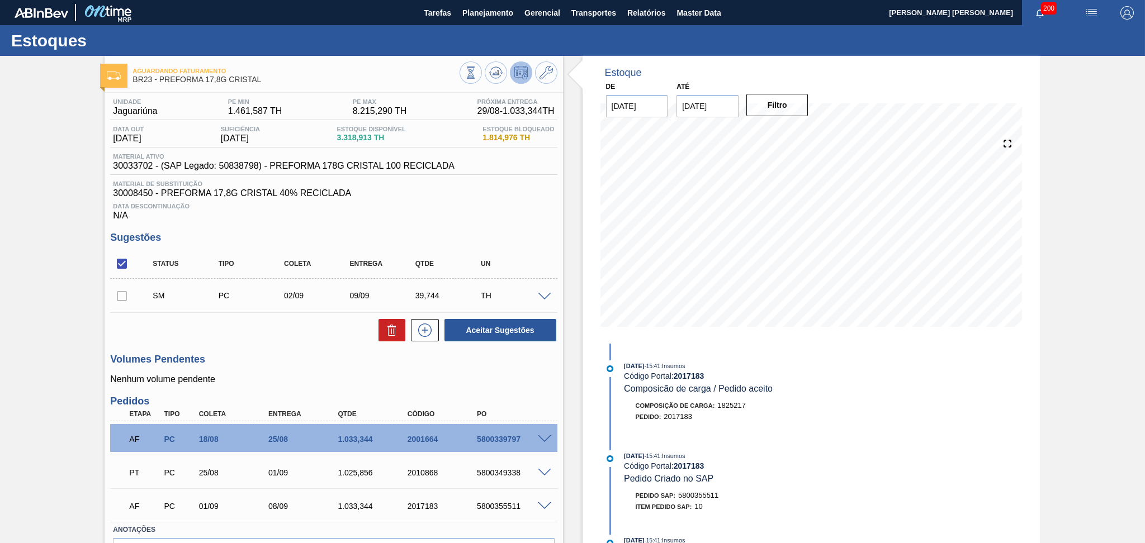
click at [48, 259] on div "Aguardando Faturamento BR23 - PREFORMA 17,8G CRISTAL Unidade Jaguariúna PE MIN …" at bounding box center [572, 335] width 1145 height 558
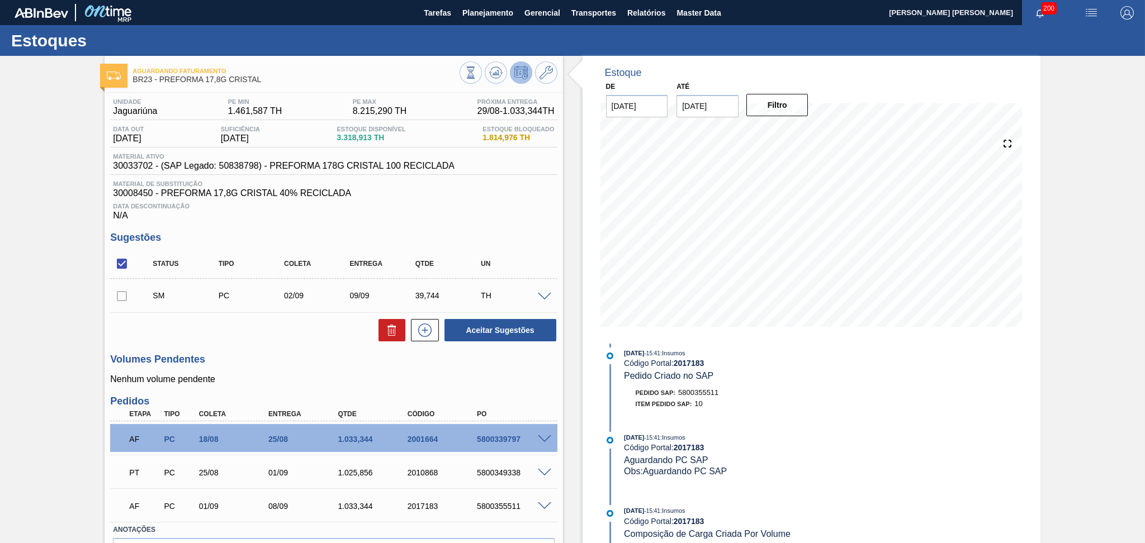
click at [577, 494] on div "Estoque De 29/08/2025 Até 30/09/2025 Filtro 29/09 Projeção de Estoque -534.971 …" at bounding box center [801, 335] width 477 height 558
click at [512, 213] on div "Data Descontinuação N/A" at bounding box center [333, 209] width 447 height 22
click at [553, 229] on div "Unidade Jaguariúna PE MIN 1.461,587 TH PE MAX 8.215,290 TH Próxima Entrega 29/0…" at bounding box center [334, 350] width 458 height 515
click at [515, 232] on h3 "Sugestões" at bounding box center [333, 238] width 447 height 12
drag, startPoint x: 483, startPoint y: 141, endPoint x: 525, endPoint y: 143, distance: 41.9
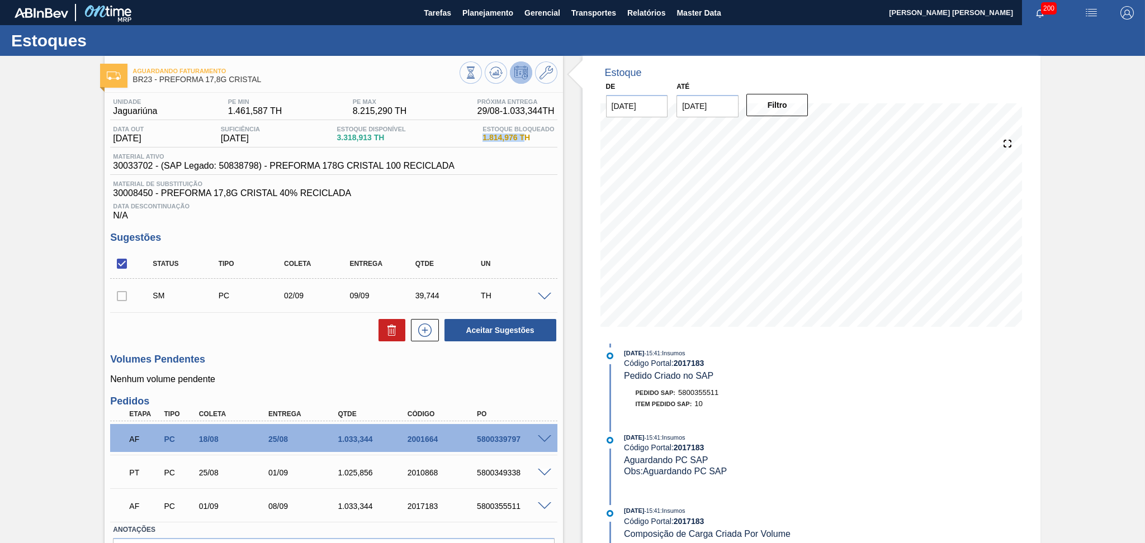
click at [525, 143] on div "Estoque Bloqueado 1.814,976 TH" at bounding box center [518, 135] width 77 height 18
click at [498, 184] on span "Material de Substituição" at bounding box center [333, 184] width 441 height 7
click at [516, 210] on div "Data Descontinuação N/A" at bounding box center [333, 209] width 447 height 22
click at [495, 208] on span "Data Descontinuação" at bounding box center [333, 206] width 441 height 7
click at [525, 196] on span "30008450 - PREFORMA 17,8G CRISTAL 40% RECICLADA" at bounding box center [333, 193] width 441 height 10
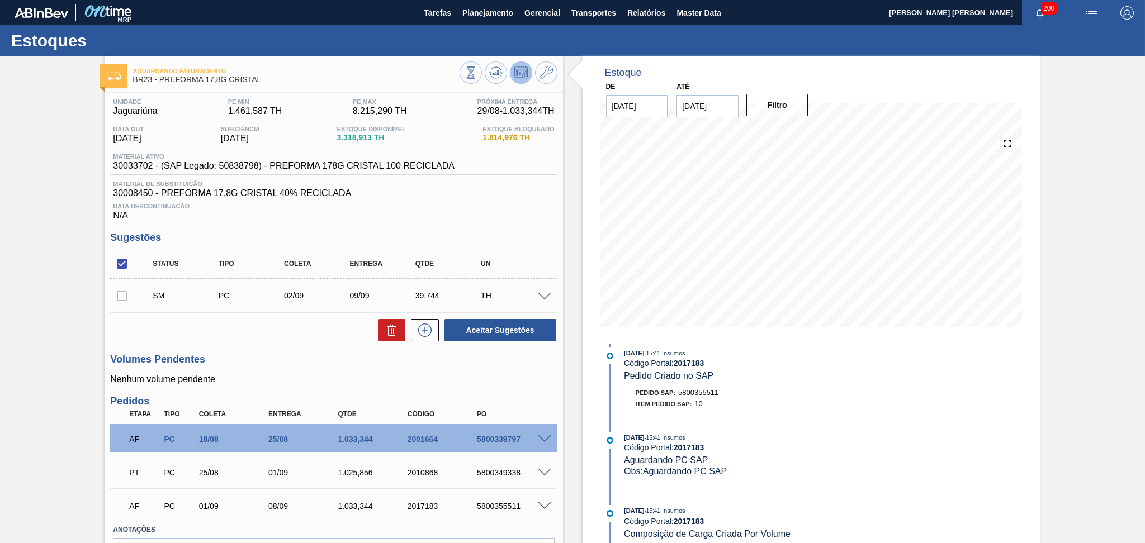
click at [502, 184] on span "Material de Substituição" at bounding box center [333, 184] width 441 height 7
click at [494, 9] on span "Planejamento" at bounding box center [487, 12] width 51 height 13
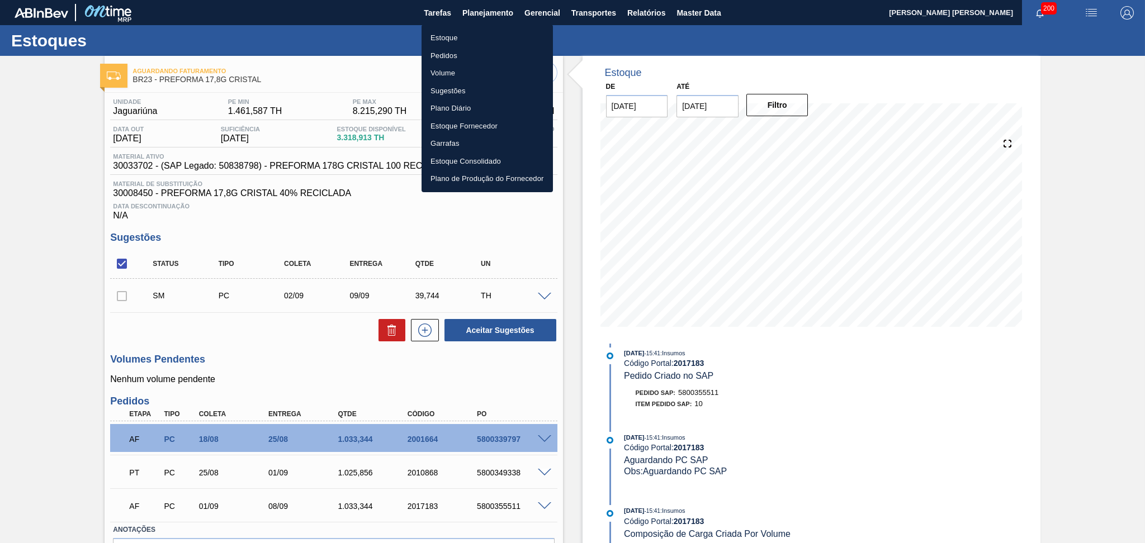
click at [440, 59] on li "Pedidos" at bounding box center [486, 56] width 131 height 18
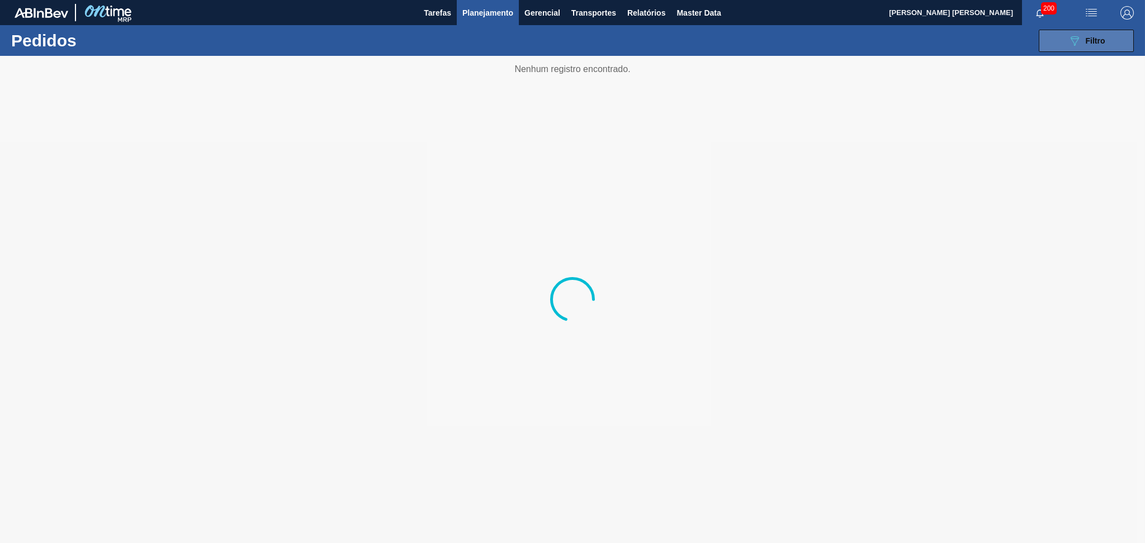
click at [1068, 47] on button "089F7B8B-B2A5-4AFE-B5C0-19BA573D28AC Filtro" at bounding box center [1085, 41] width 95 height 22
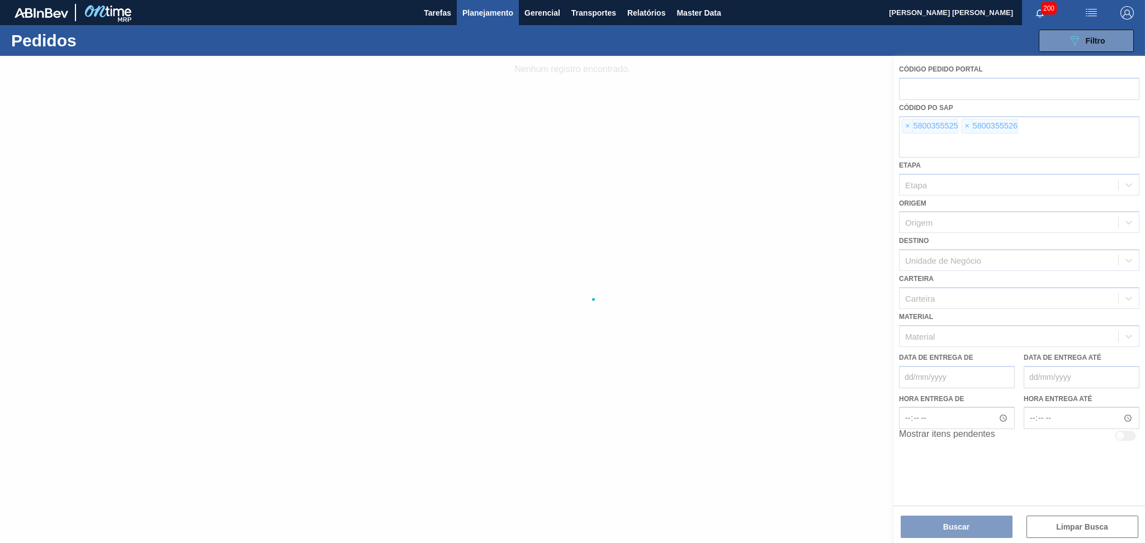
click at [902, 125] on div at bounding box center [572, 299] width 1145 height 487
click at [904, 126] on div at bounding box center [572, 299] width 1145 height 487
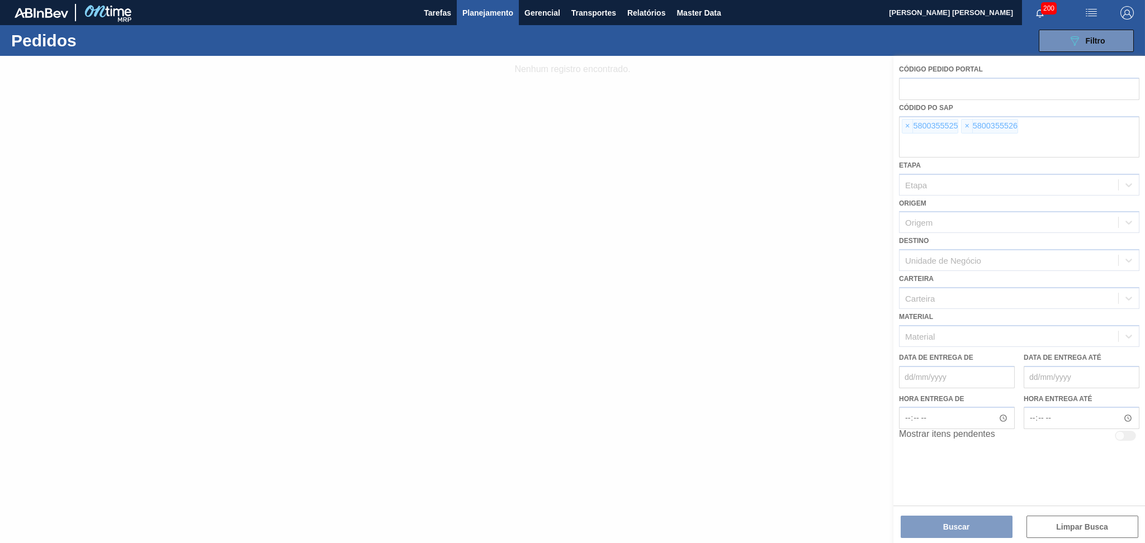
click at [904, 126] on div at bounding box center [572, 299] width 1145 height 487
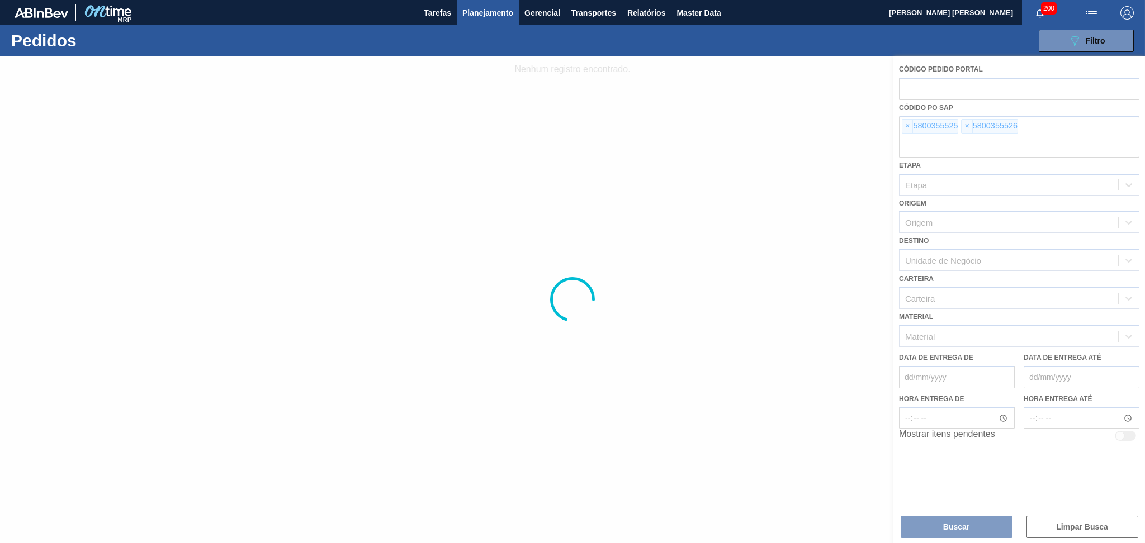
click at [904, 126] on div at bounding box center [572, 299] width 1145 height 487
click at [907, 126] on div at bounding box center [572, 299] width 1145 height 487
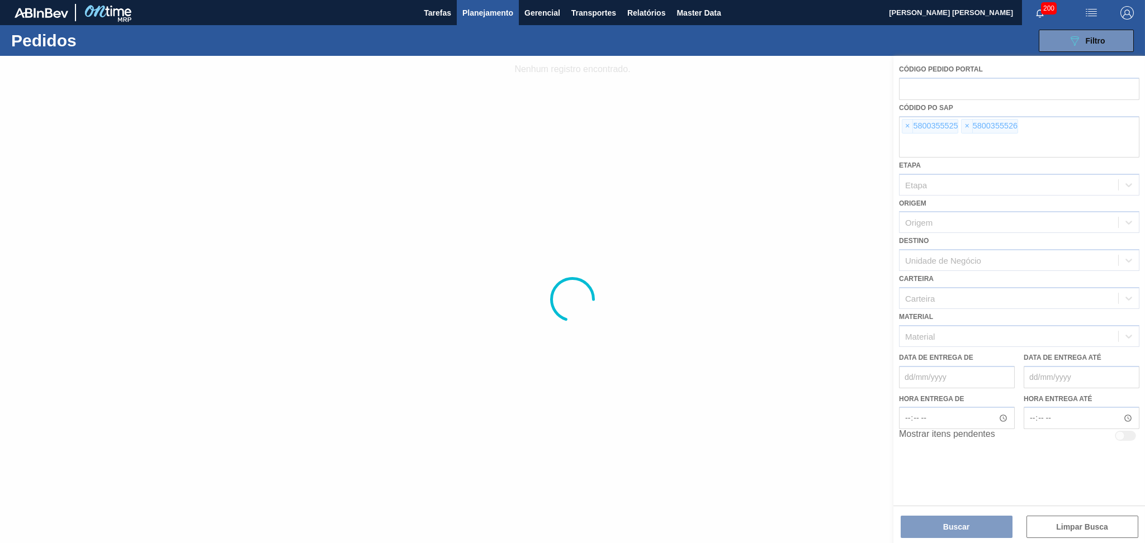
click at [907, 126] on div at bounding box center [572, 299] width 1145 height 487
click at [958, 524] on div at bounding box center [572, 299] width 1145 height 487
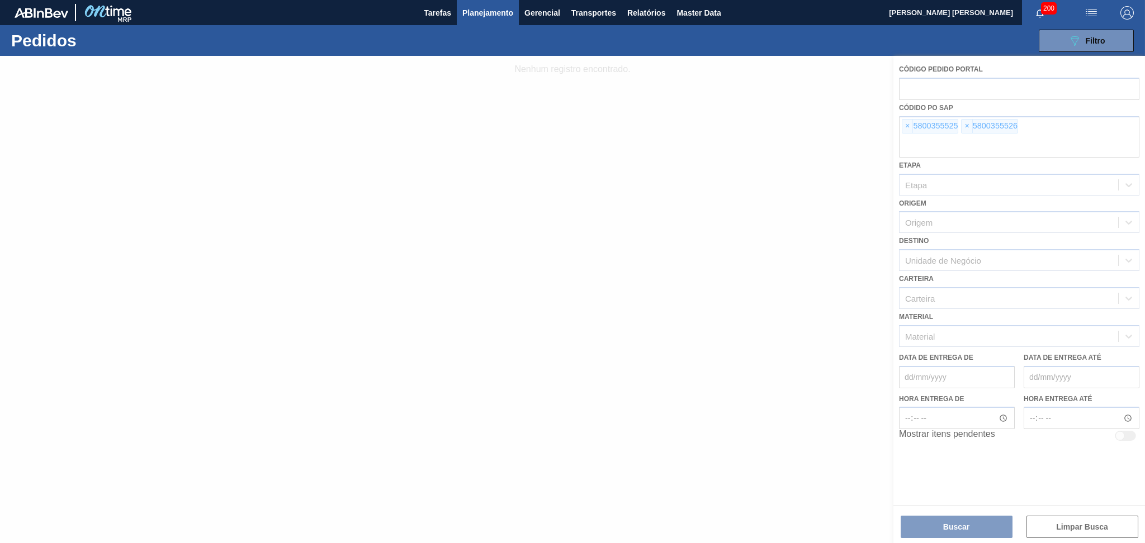
click at [958, 524] on div at bounding box center [572, 299] width 1145 height 487
click at [938, 519] on div at bounding box center [572, 299] width 1145 height 487
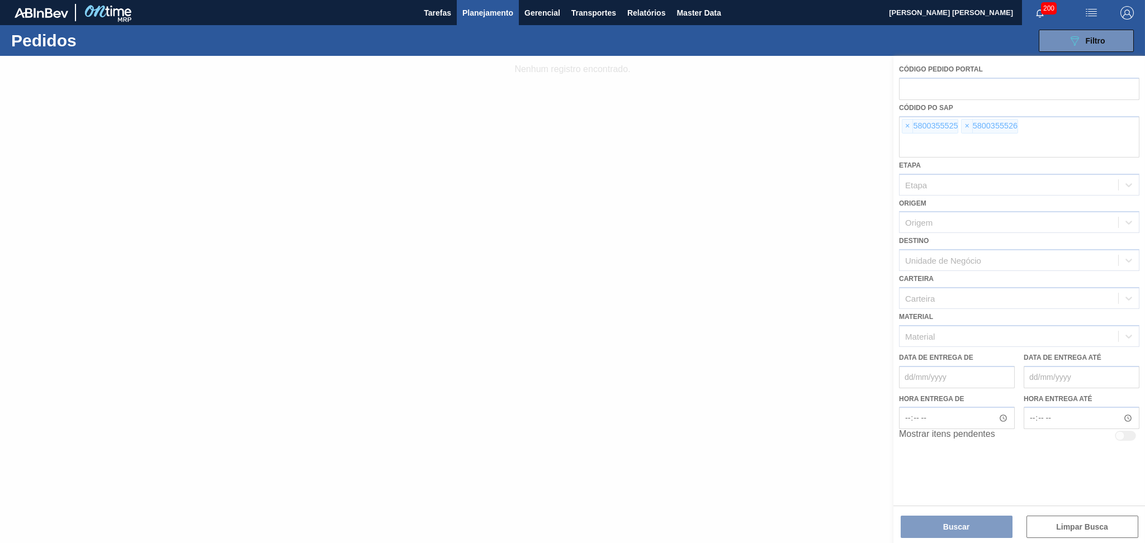
click at [950, 526] on div at bounding box center [572, 299] width 1145 height 487
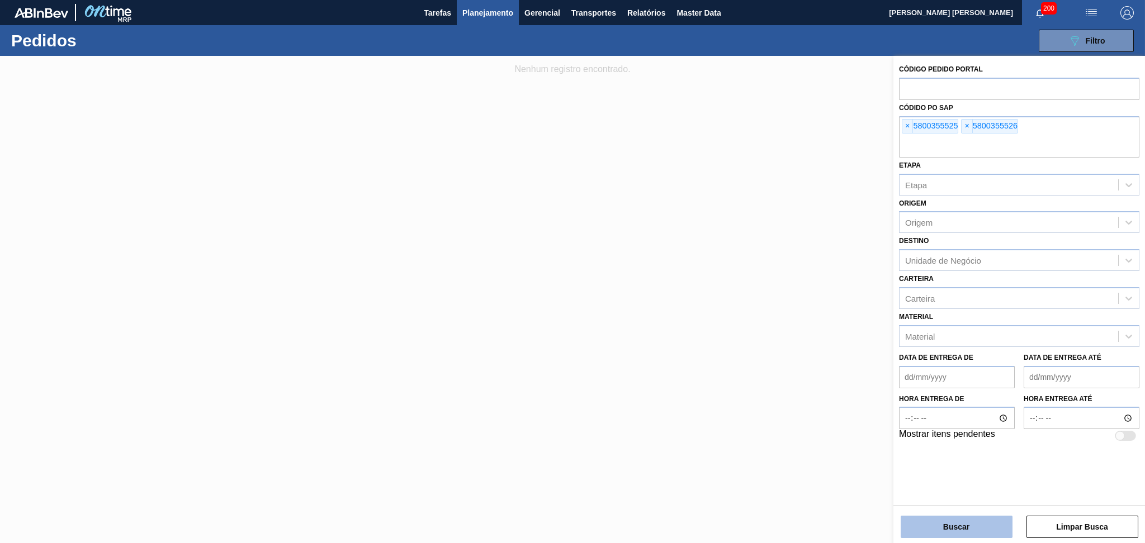
click at [941, 528] on button "Buscar" at bounding box center [956, 527] width 112 height 22
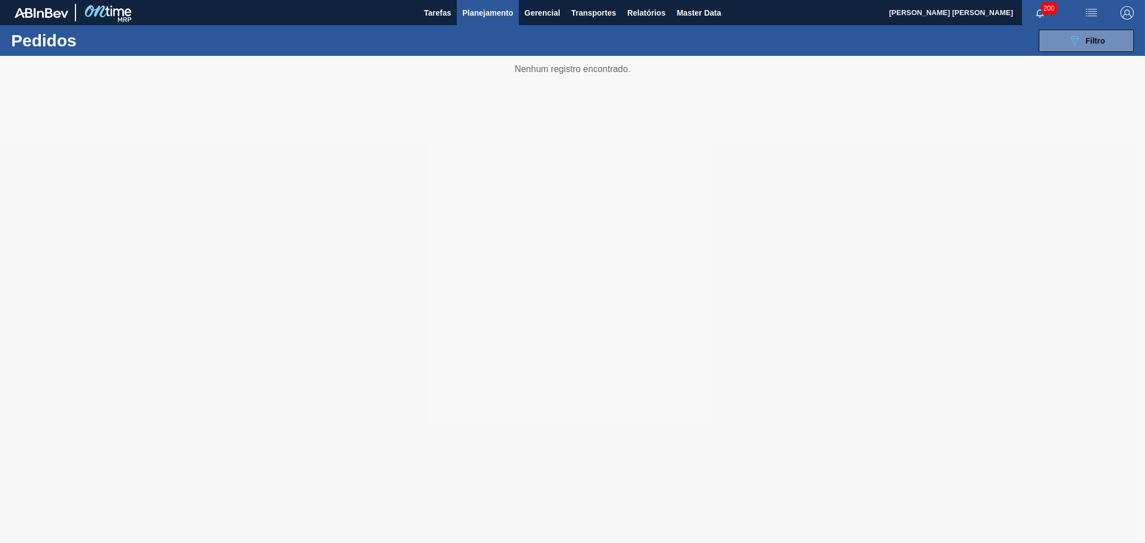
click at [497, 101] on div at bounding box center [572, 299] width 1145 height 487
click at [1056, 40] on button "089F7B8B-B2A5-4AFE-B5C0-19BA573D28AC Filtro" at bounding box center [1085, 41] width 95 height 22
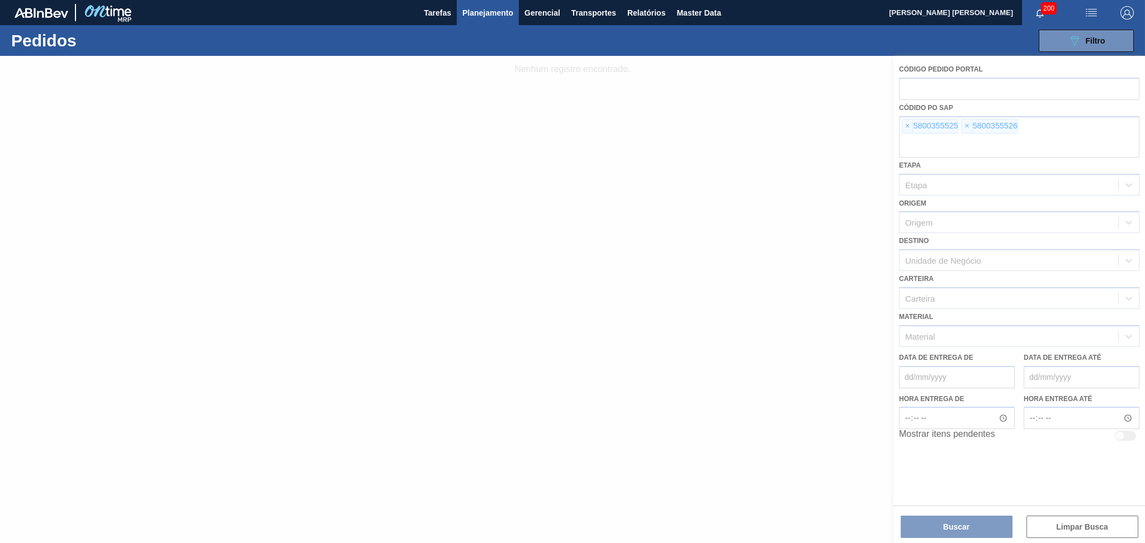
click at [951, 525] on div at bounding box center [572, 299] width 1145 height 487
click at [1092, 146] on div at bounding box center [572, 299] width 1145 height 487
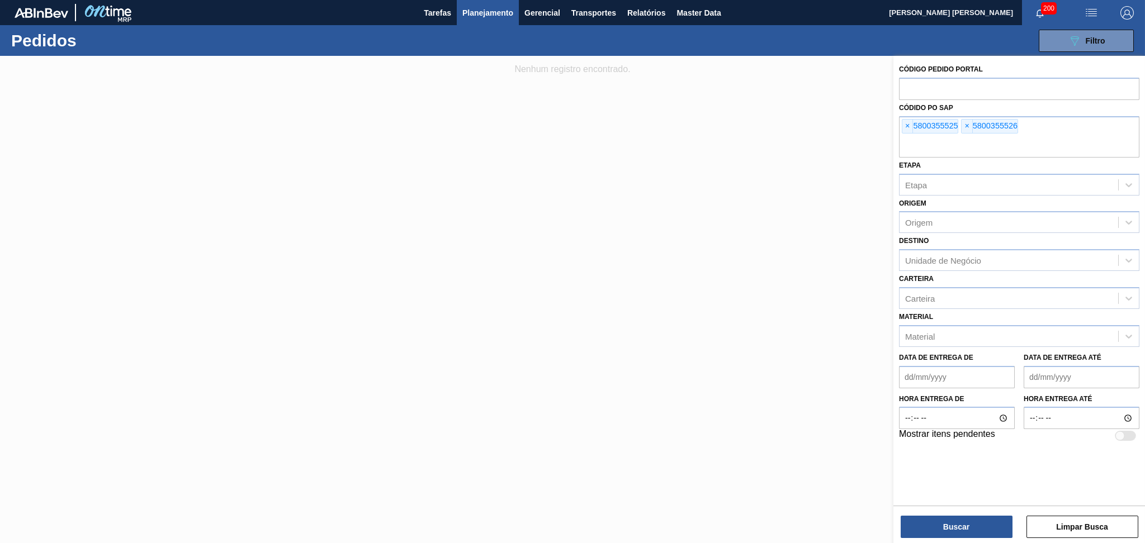
click at [646, 209] on div at bounding box center [572, 327] width 1145 height 543
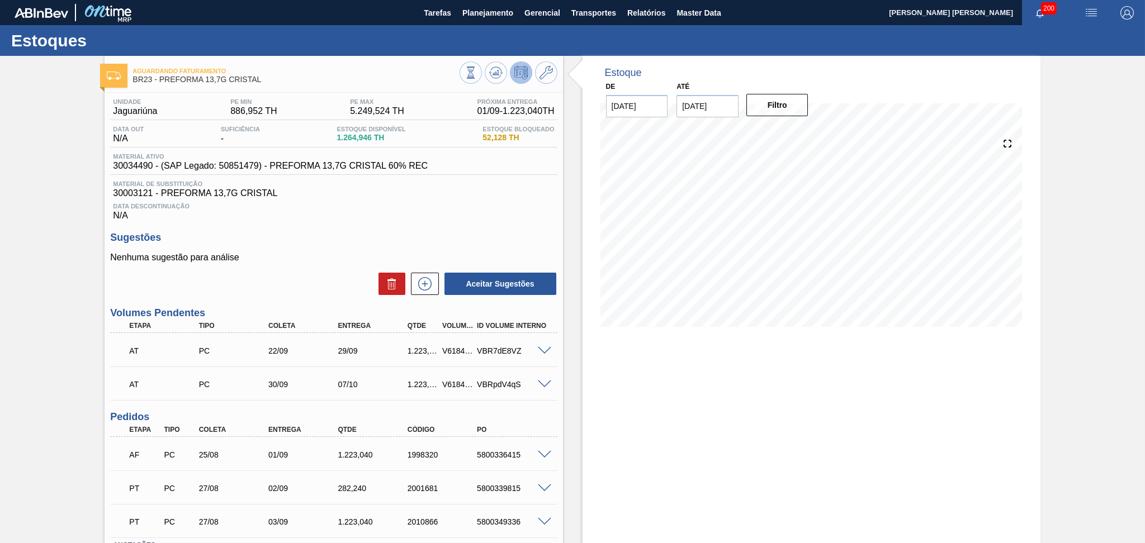
click at [395, 210] on div "Data Descontinuação N/A" at bounding box center [333, 209] width 447 height 22
click at [517, 13] on button "Planejamento" at bounding box center [488, 12] width 62 height 25
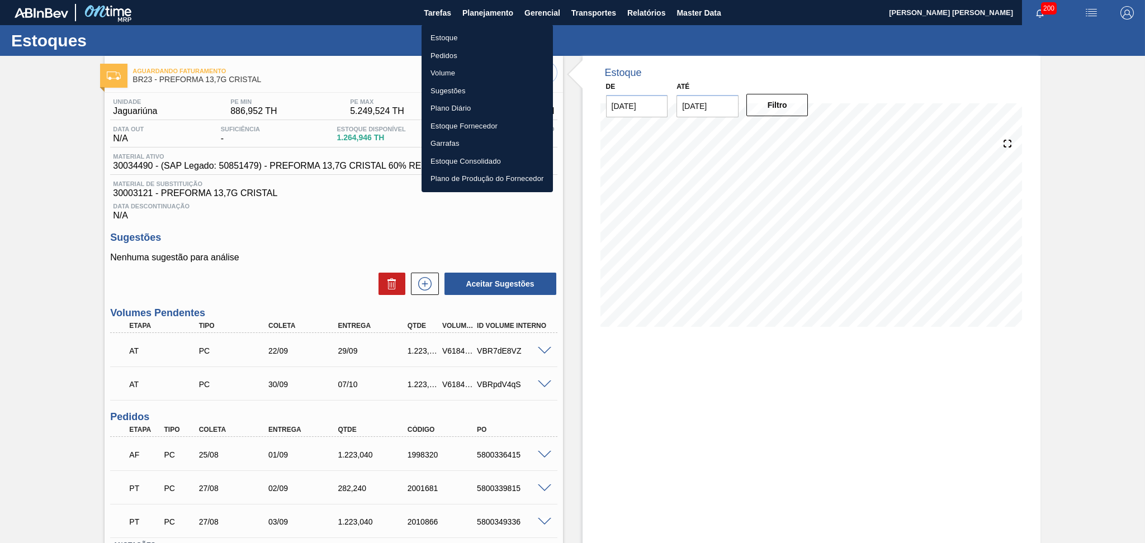
click at [453, 55] on li "Pedidos" at bounding box center [486, 56] width 131 height 18
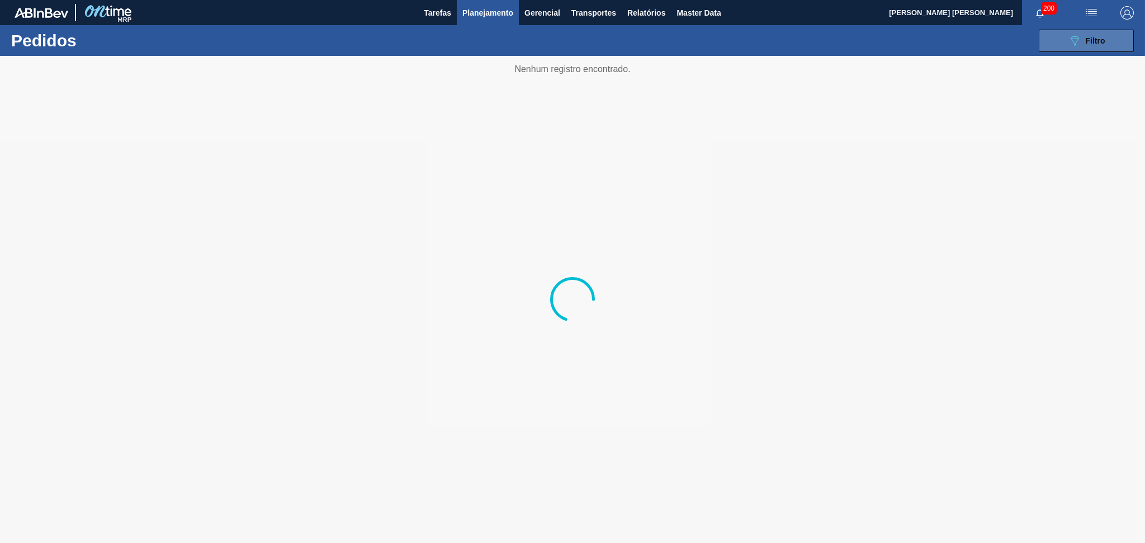
click at [1114, 39] on button "089F7B8B-B2A5-4AFE-B5C0-19BA573D28AC Filtro" at bounding box center [1085, 41] width 95 height 22
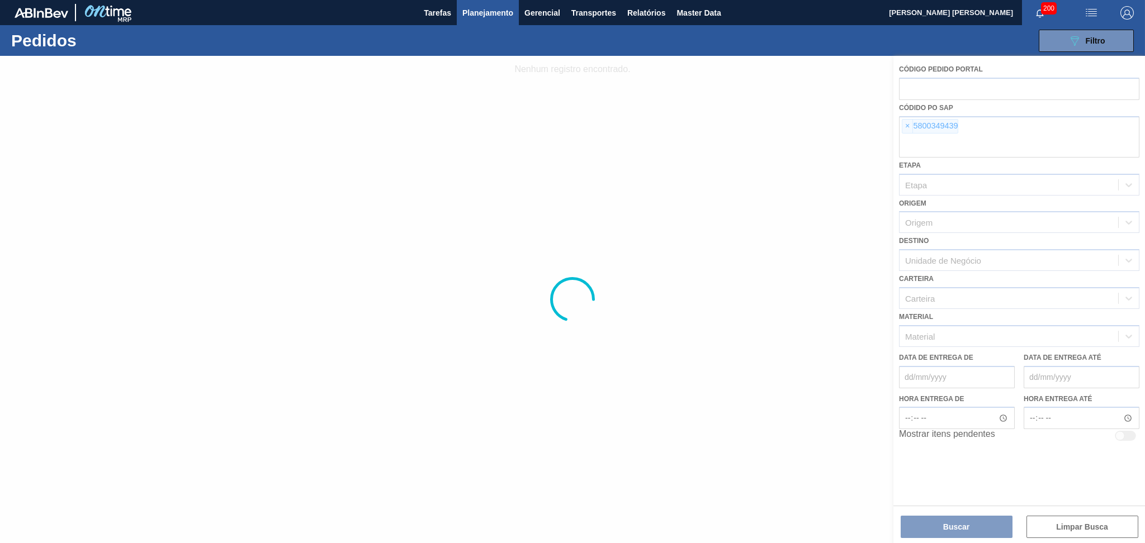
click at [910, 129] on div at bounding box center [572, 299] width 1145 height 487
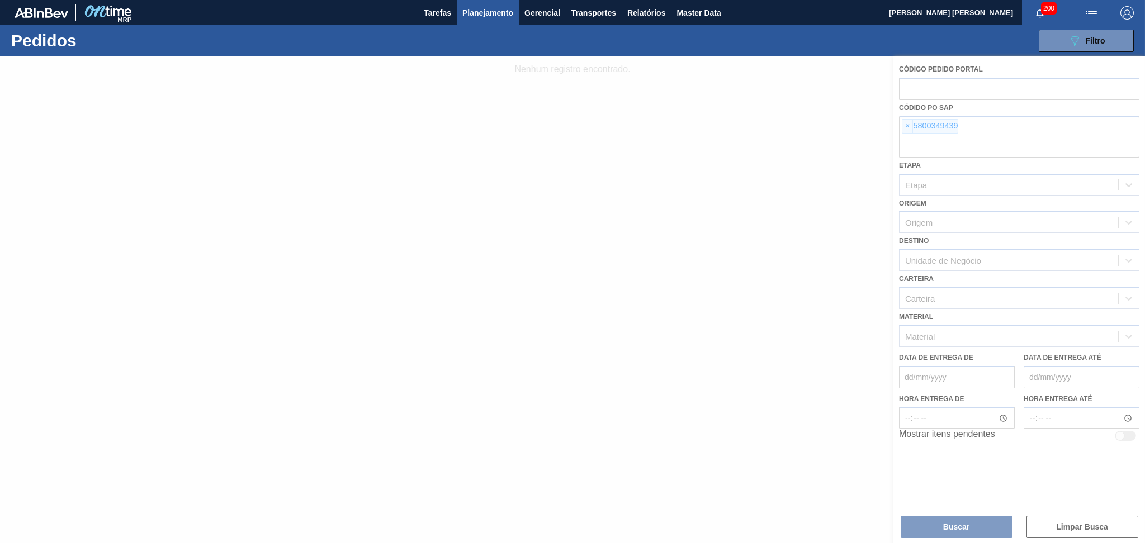
click at [910, 129] on div at bounding box center [572, 299] width 1145 height 487
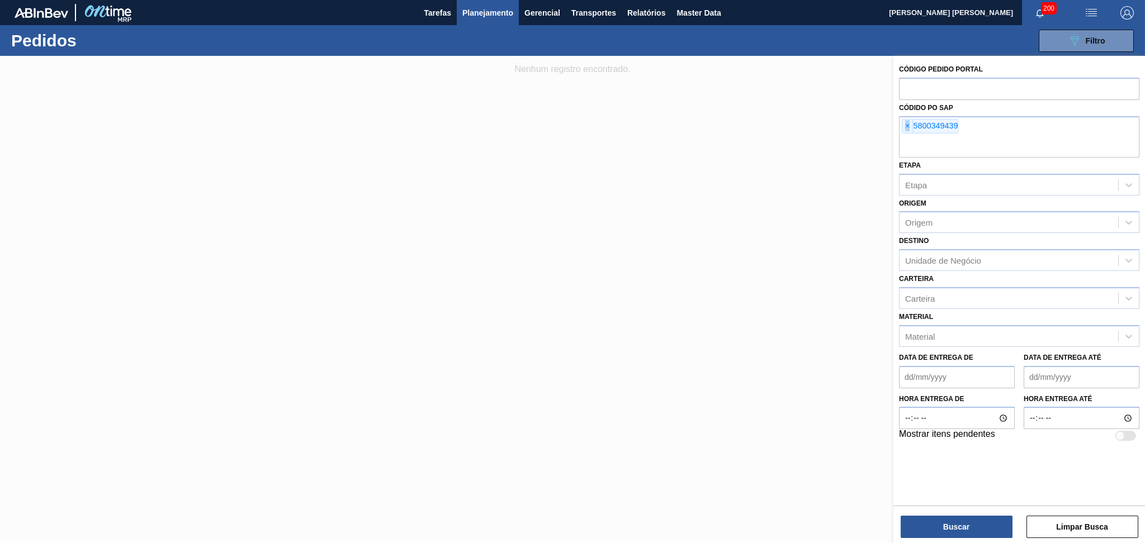
click at [910, 129] on span "×" at bounding box center [907, 126] width 11 height 13
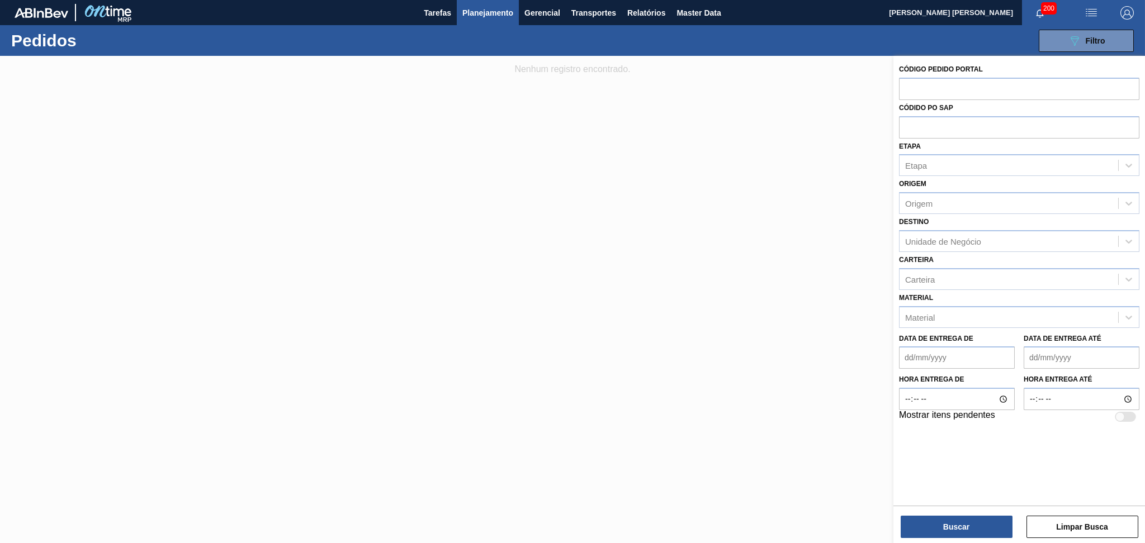
click at [910, 129] on input "text" at bounding box center [1019, 126] width 240 height 21
paste input "text"
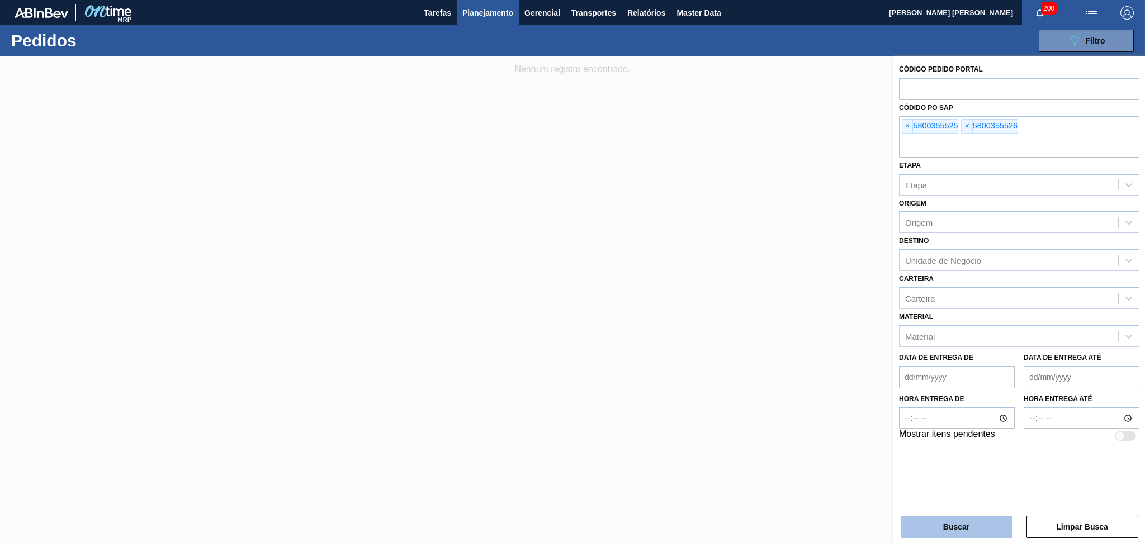
click at [953, 520] on button "Buscar" at bounding box center [956, 527] width 112 height 22
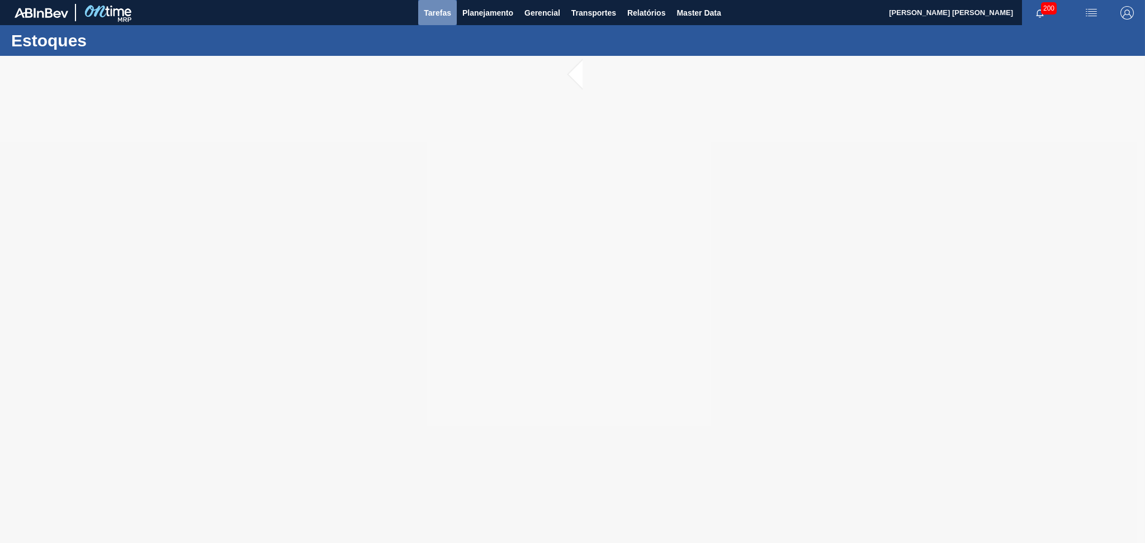
click at [454, 14] on button "Tarefas" at bounding box center [437, 12] width 39 height 25
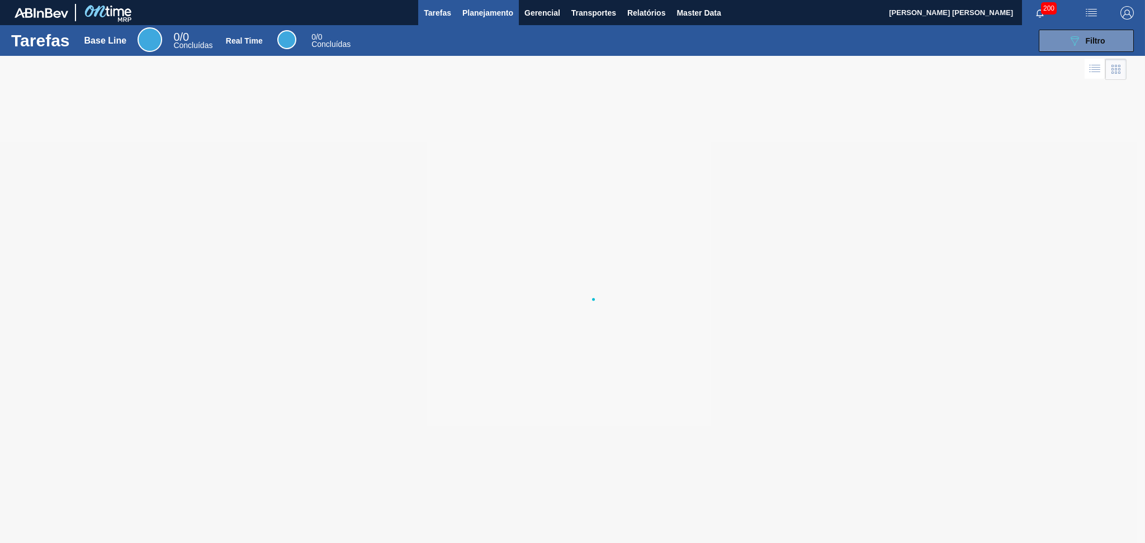
click at [490, 15] on span "Planejamento" at bounding box center [487, 12] width 51 height 13
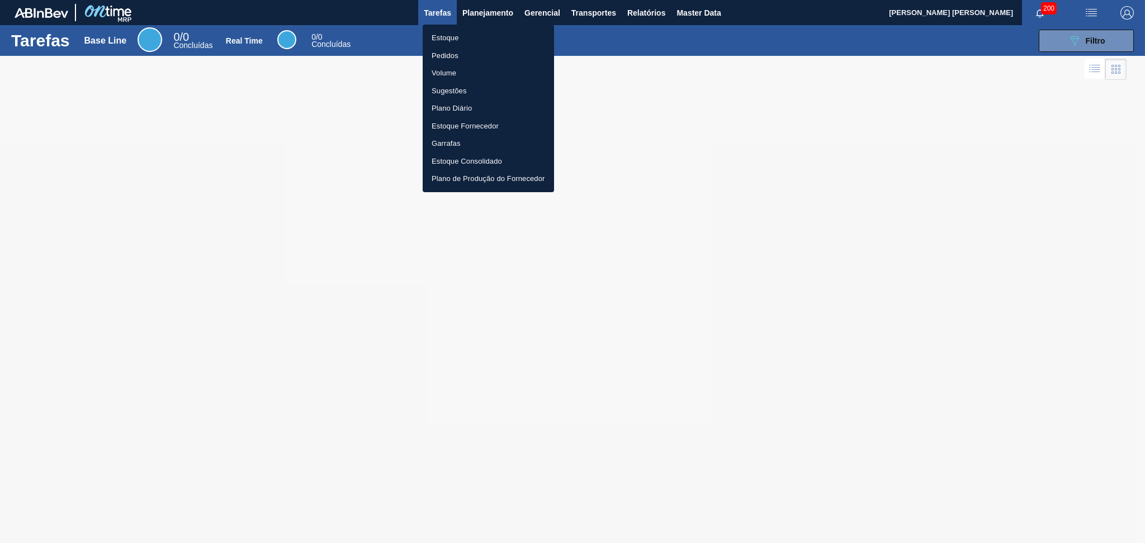
click at [463, 36] on li "Estoque" at bounding box center [488, 38] width 131 height 18
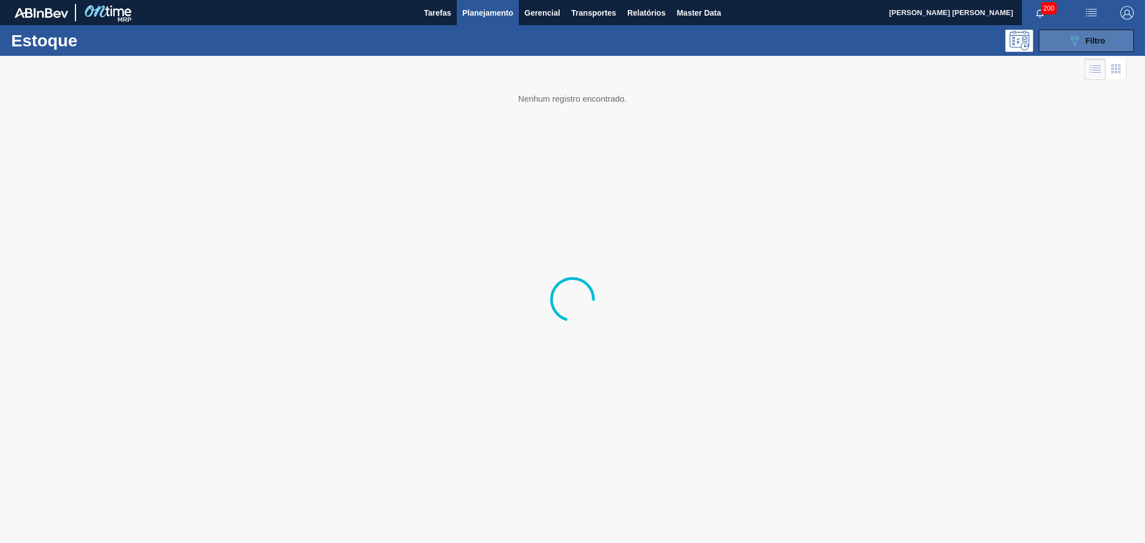
click at [1106, 44] on button "089F7B8B-B2A5-4AFE-B5C0-19BA573D28AC Filtro" at bounding box center [1085, 41] width 95 height 22
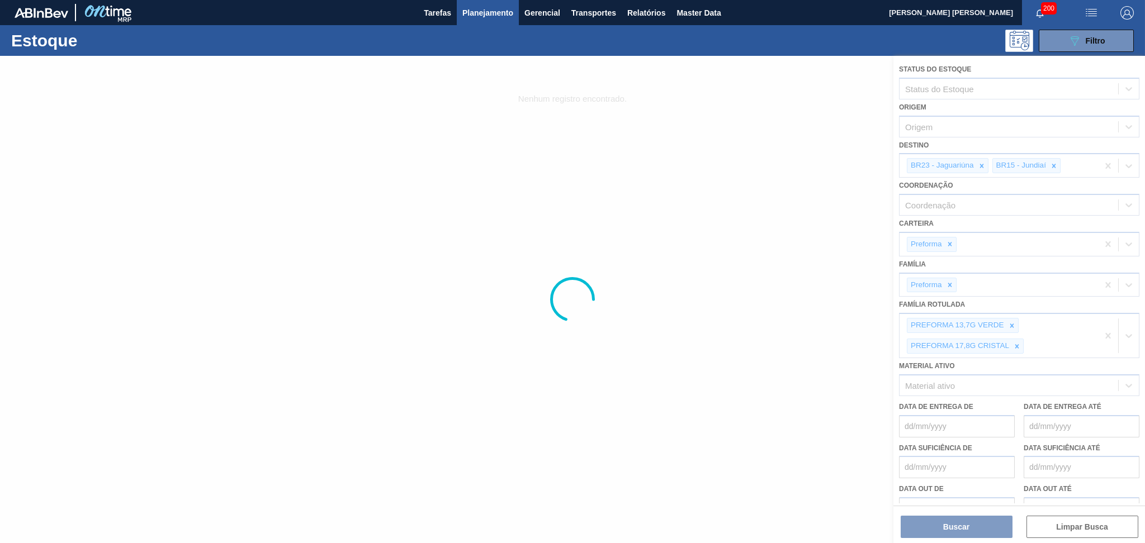
click at [1056, 165] on div at bounding box center [572, 299] width 1145 height 487
click at [1054, 165] on div at bounding box center [572, 299] width 1145 height 487
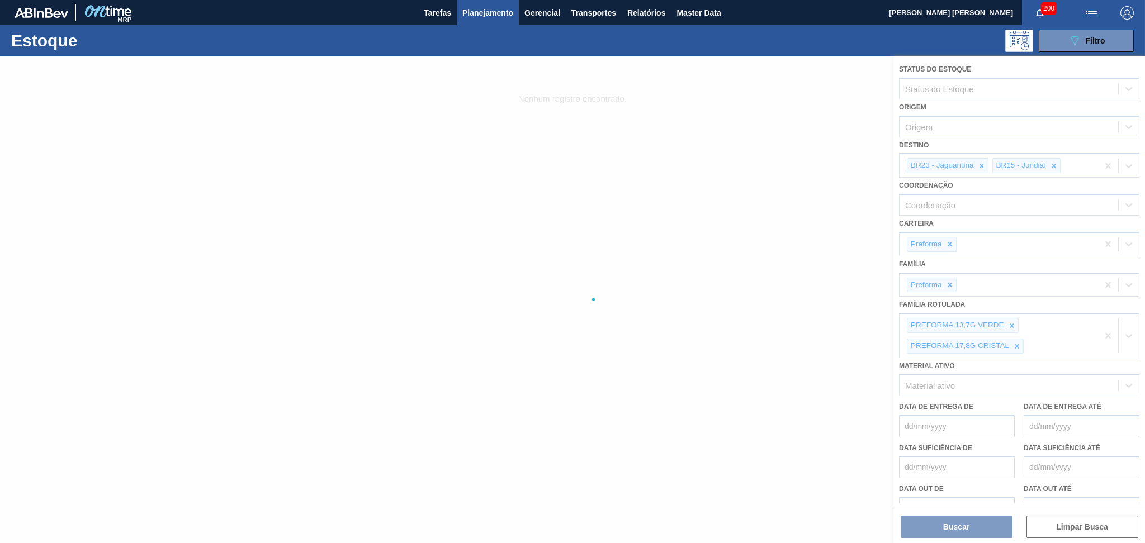
click at [1106, 166] on div at bounding box center [572, 299] width 1145 height 487
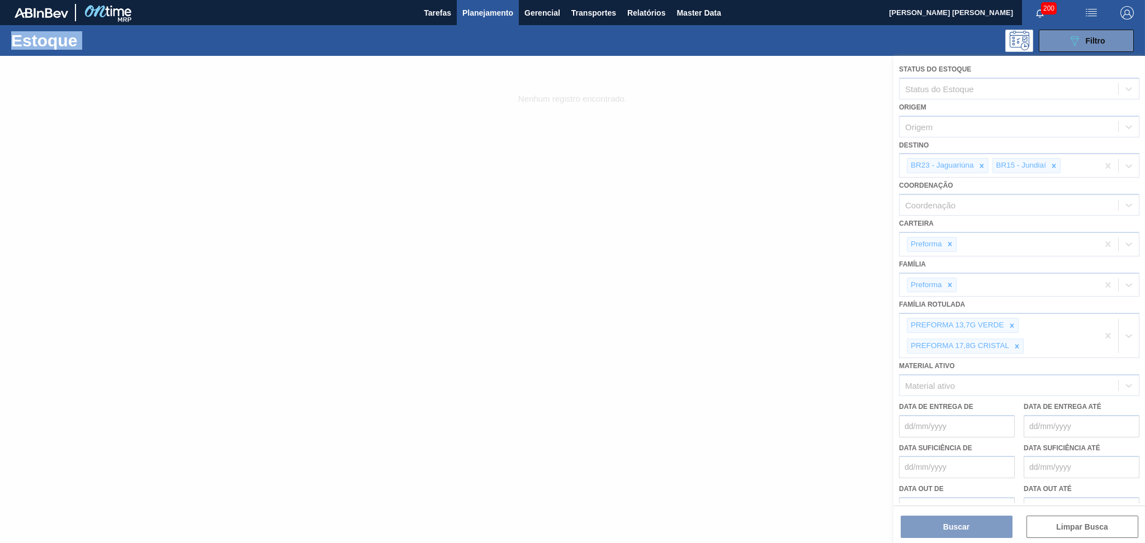
click at [1106, 166] on div at bounding box center [572, 299] width 1145 height 487
click at [1107, 166] on div at bounding box center [572, 299] width 1145 height 487
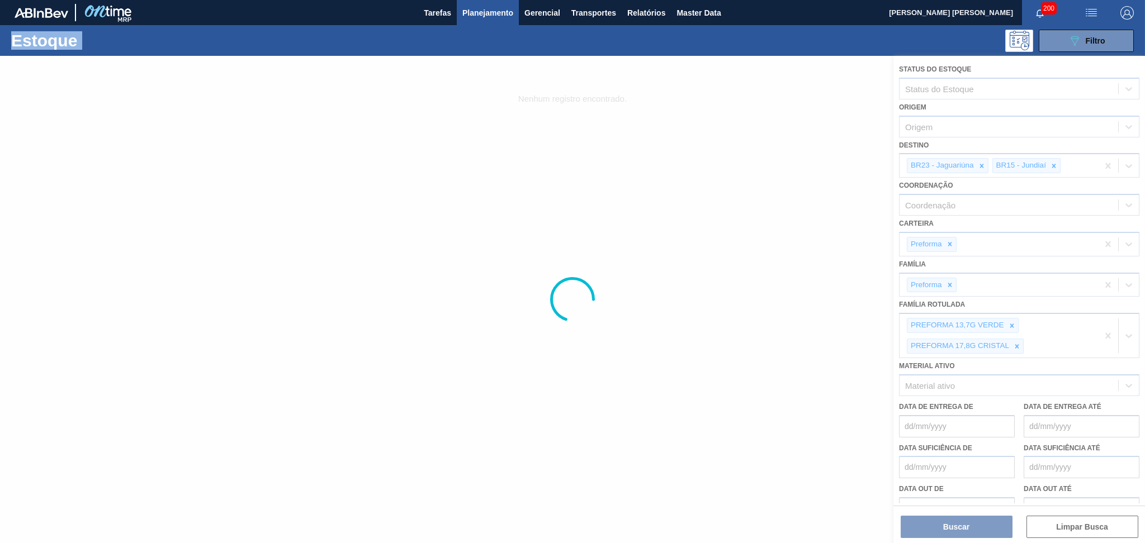
click at [1107, 166] on div at bounding box center [572, 299] width 1145 height 487
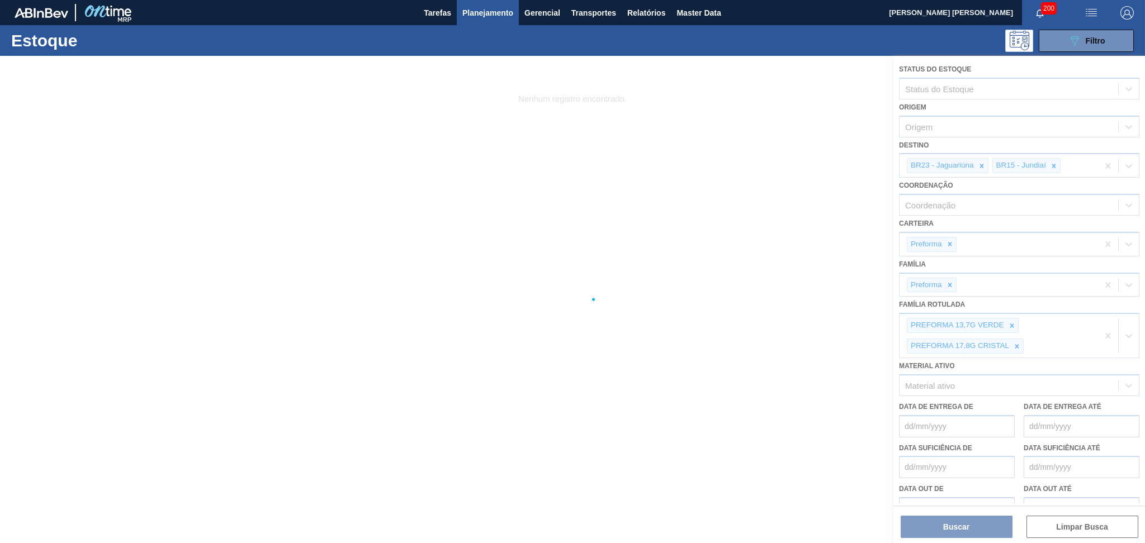
click at [1107, 166] on div at bounding box center [572, 299] width 1145 height 487
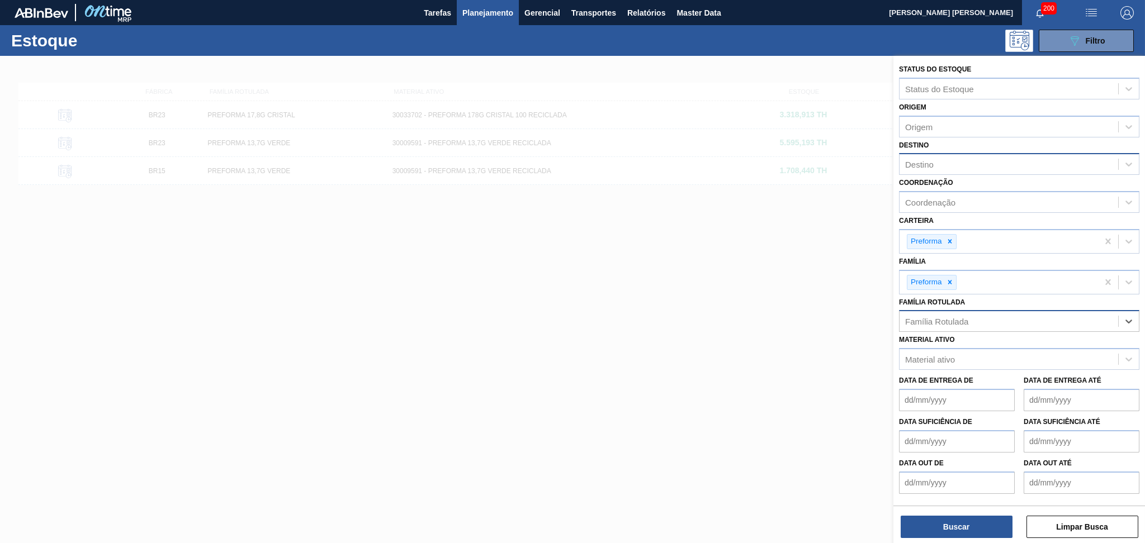
click at [939, 161] on div "Destino" at bounding box center [1008, 164] width 219 height 16
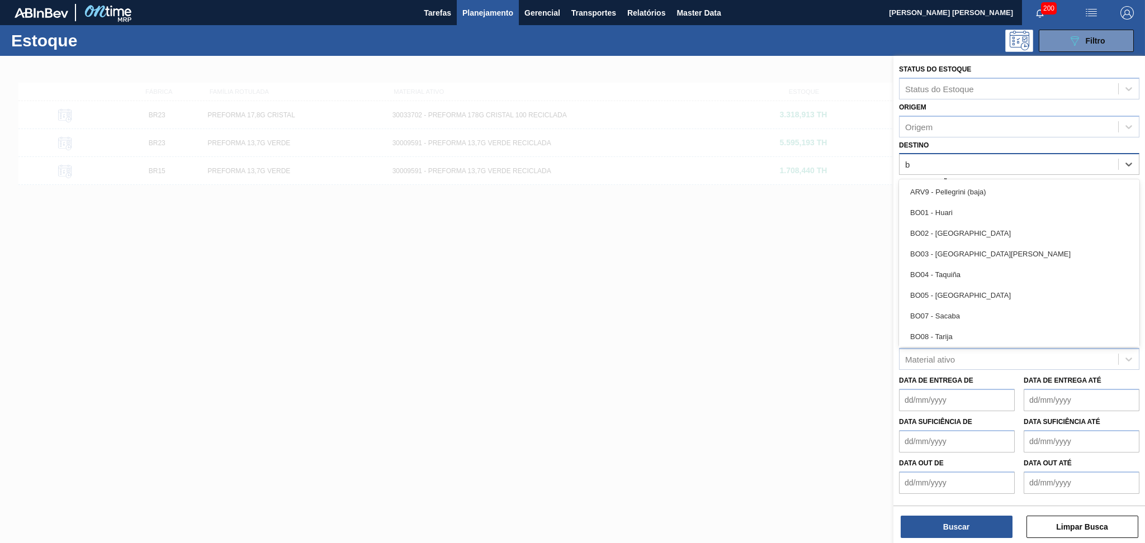
type input "br"
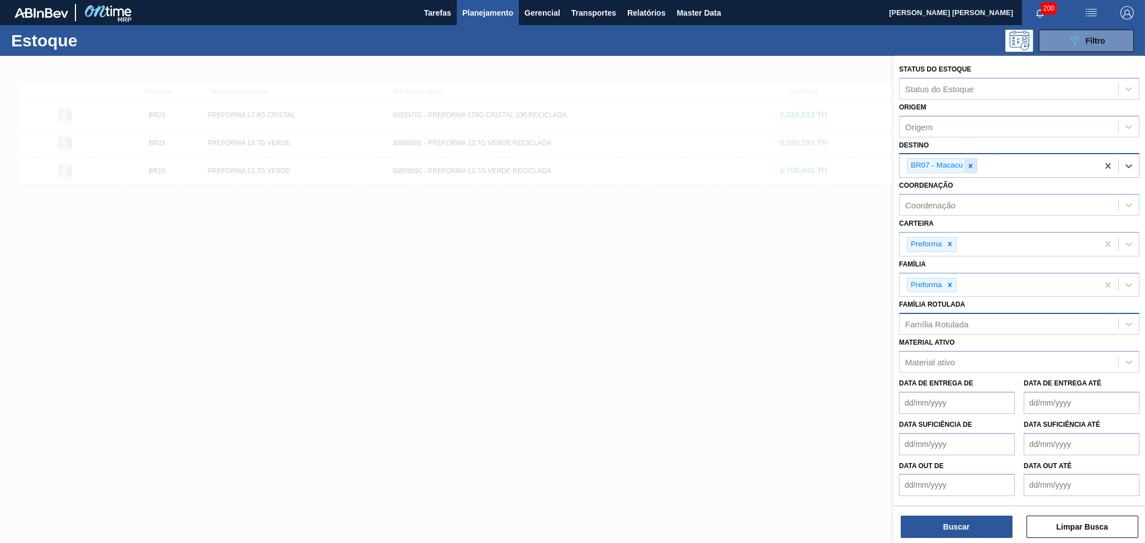
click at [976, 165] on div at bounding box center [970, 166] width 12 height 14
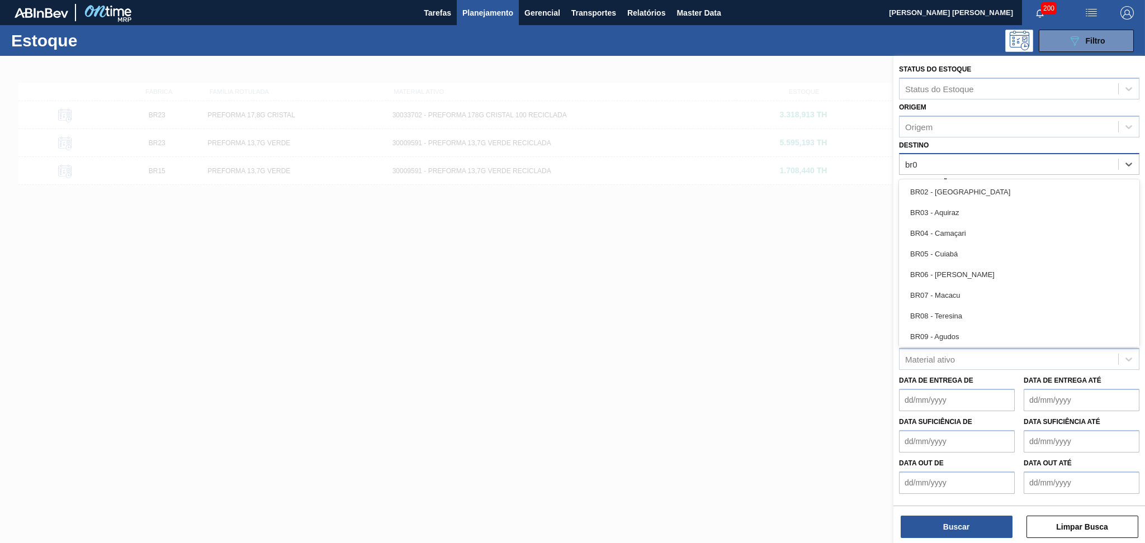
type input "br03"
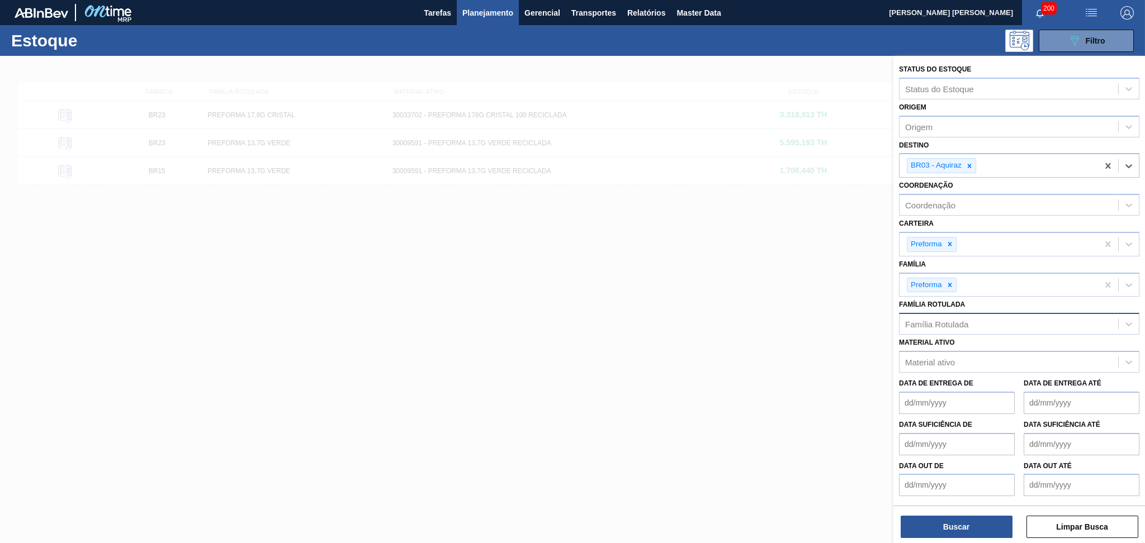
click at [973, 318] on div "Família Rotulada" at bounding box center [1008, 324] width 219 height 16
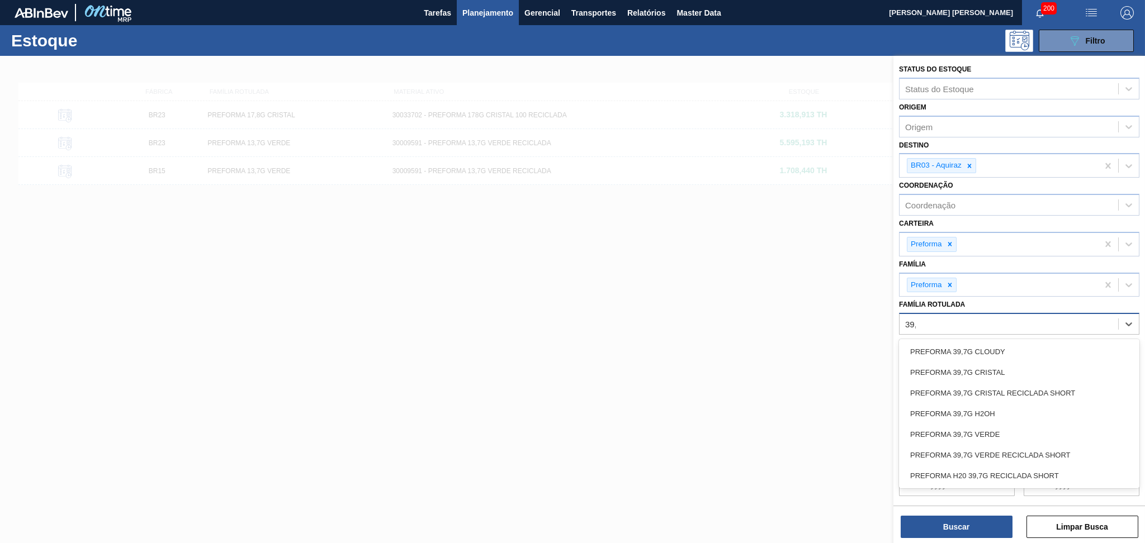
type Rotulada "39,7"
click at [987, 425] on div "PREFORMA 39,7G VERDE" at bounding box center [1019, 434] width 240 height 21
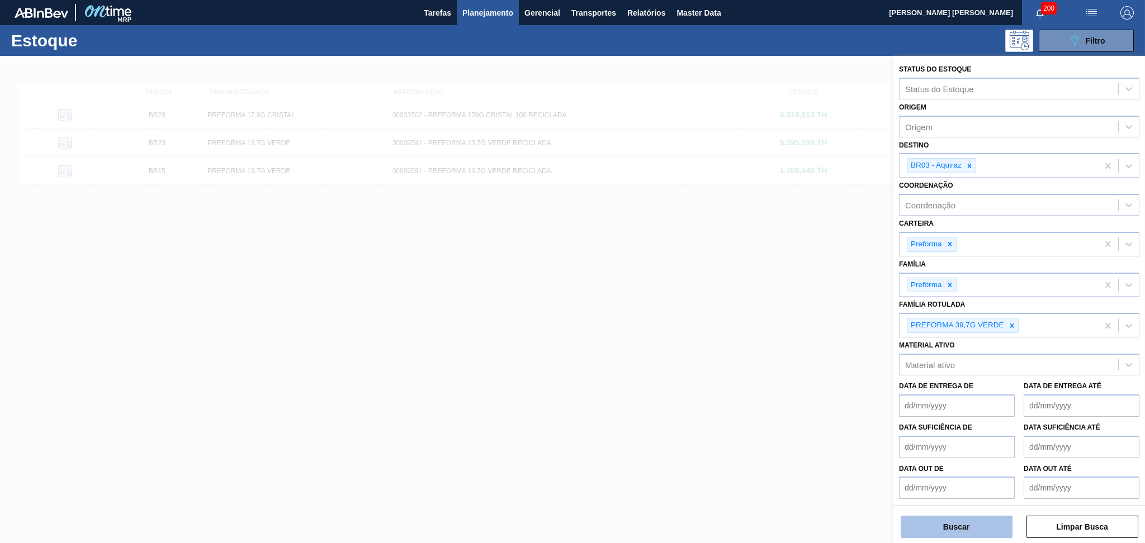
click at [958, 522] on button "Buscar" at bounding box center [956, 527] width 112 height 22
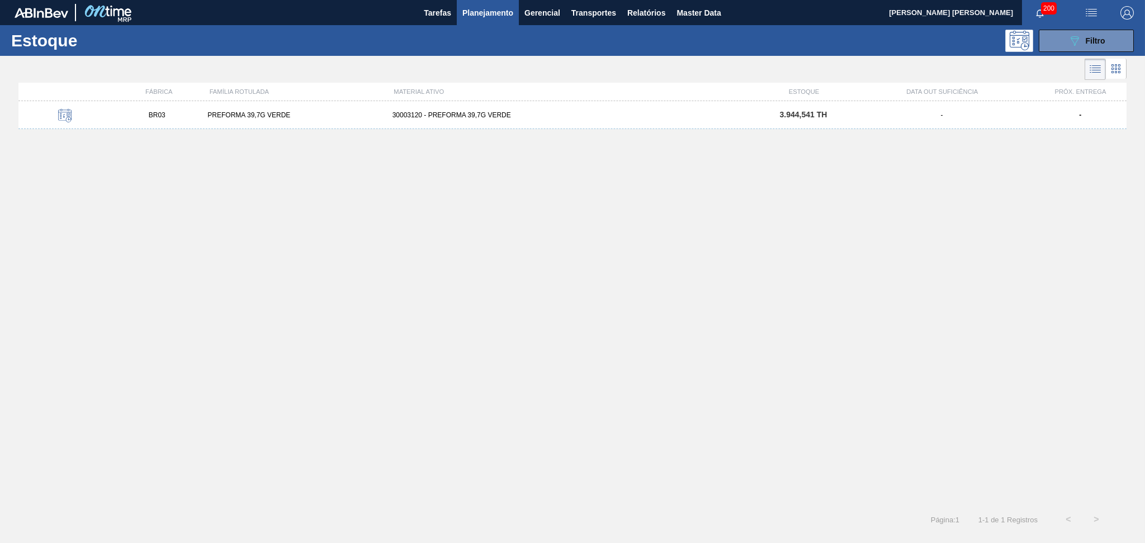
click at [258, 123] on div "BR03 PREFORMA 39,7G VERDE 30003120 - PREFORMA 39,7G VERDE 3.944,541 TH - -" at bounding box center [572, 115] width 1108 height 28
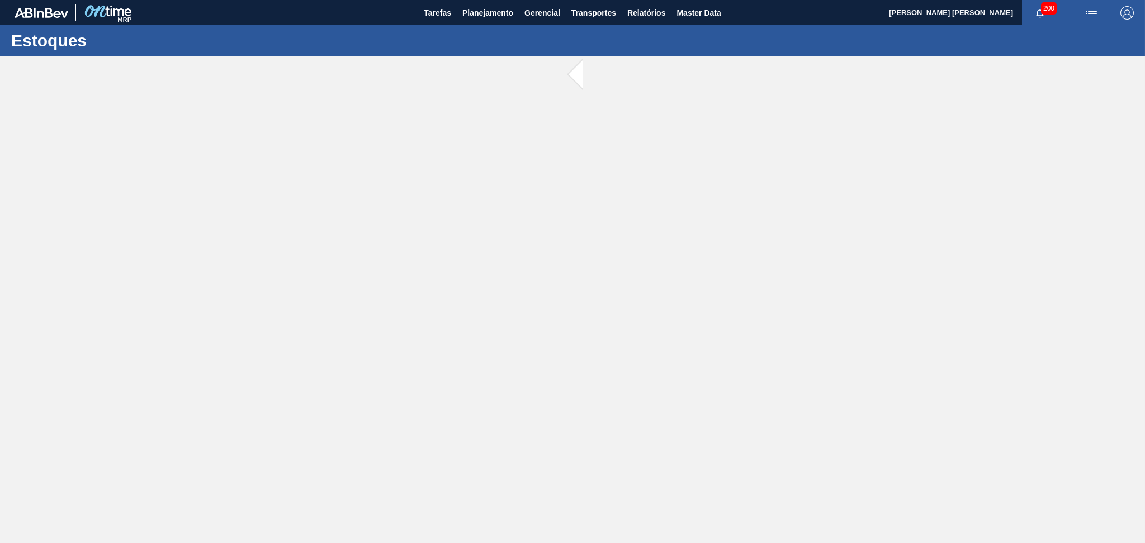
click at [258, 128] on main "Tarefas Planejamento Gerencial Transportes Relatórios Master Data Aline Apareci…" at bounding box center [572, 271] width 1145 height 543
click at [463, 11] on span "Planejamento" at bounding box center [487, 12] width 51 height 13
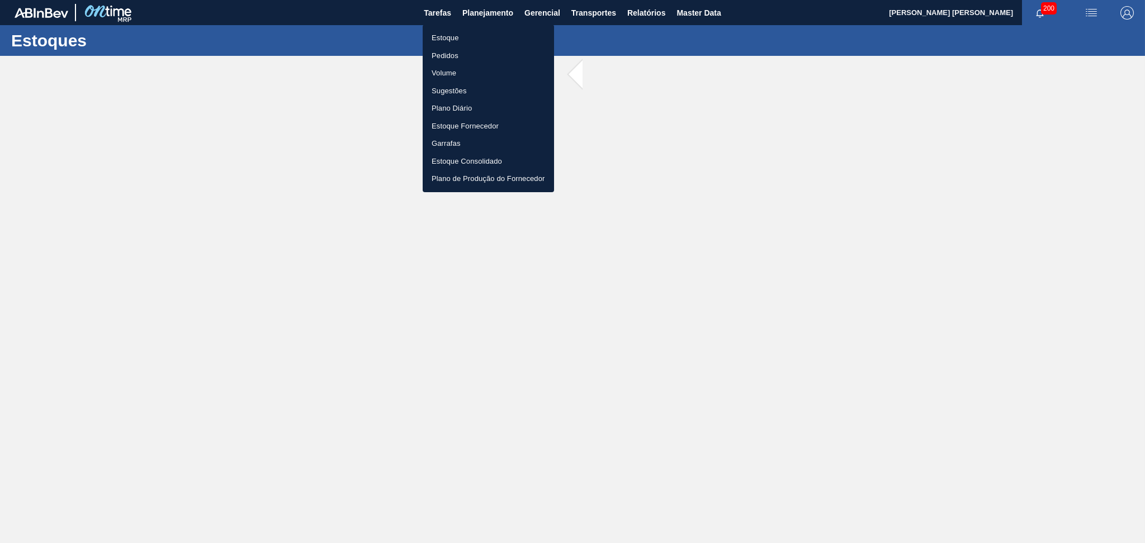
click at [551, 273] on div at bounding box center [572, 271] width 1145 height 543
